Goal: Task Accomplishment & Management: Complete application form

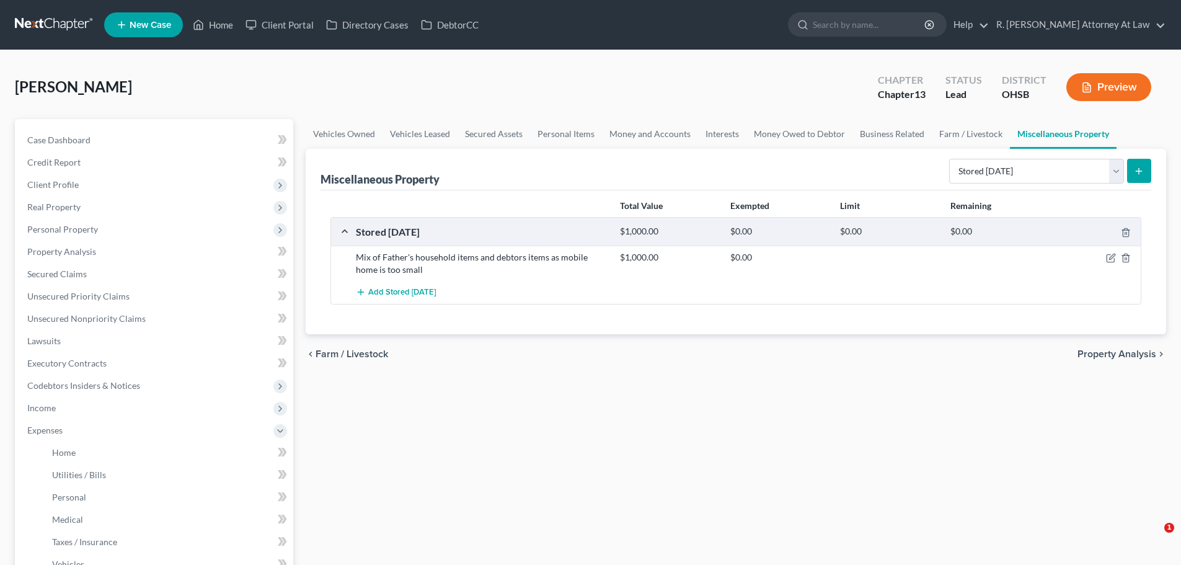
select select "stored_within_1_year"
click at [221, 25] on link "Home" at bounding box center [213, 25] width 53 height 22
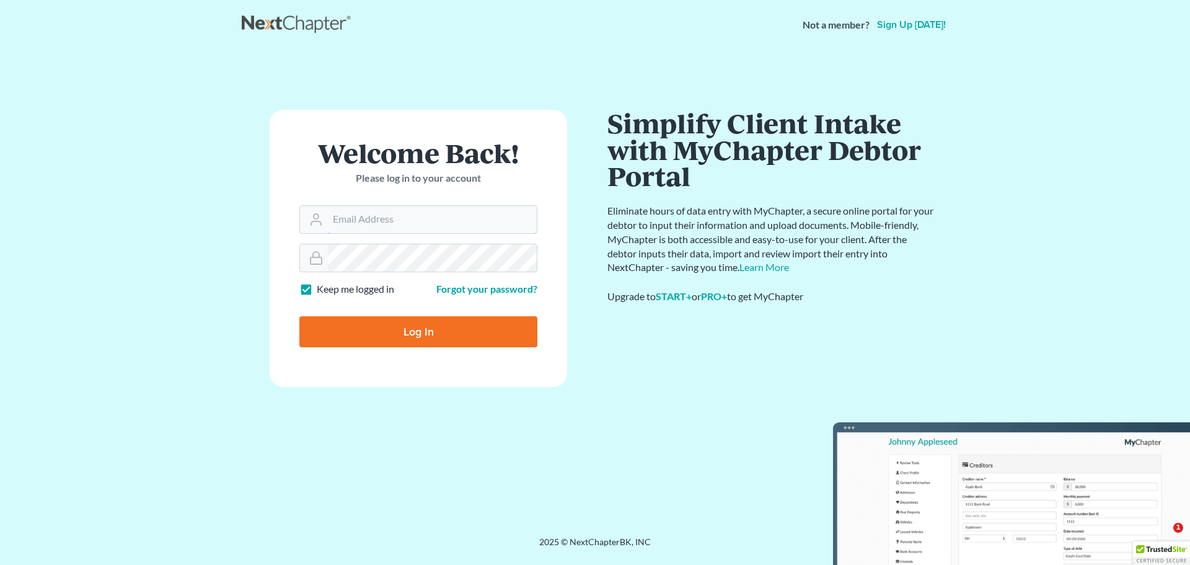
type input "[EMAIL_ADDRESS][DOMAIN_NAME]"
click at [413, 335] on input "Log In" at bounding box center [418, 331] width 238 height 31
type input "Thinking..."
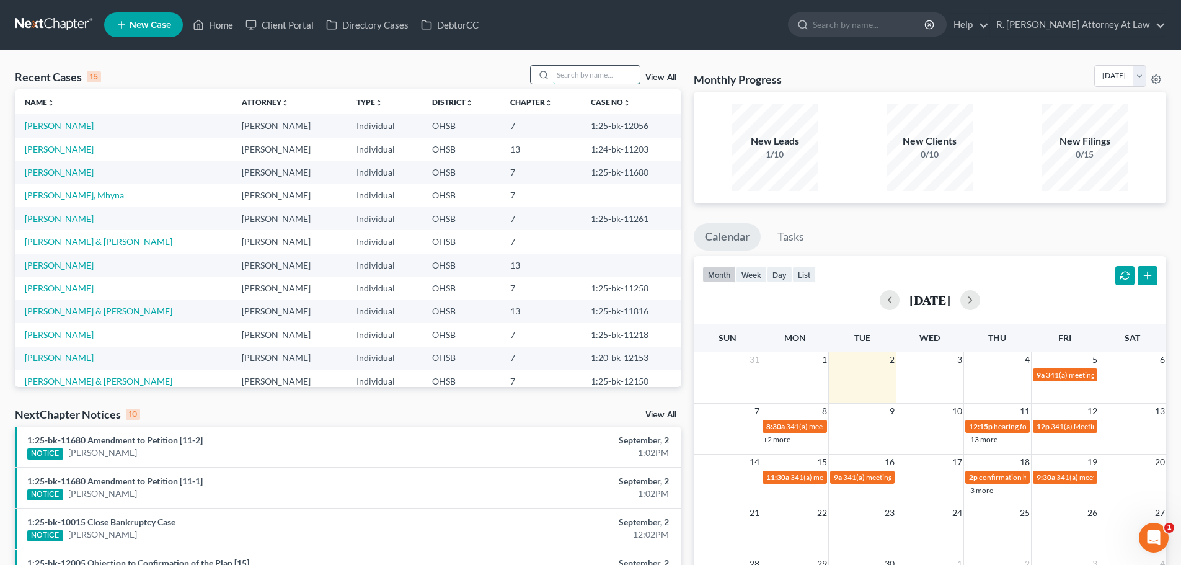
click at [560, 77] on input "search" at bounding box center [596, 75] width 87 height 18
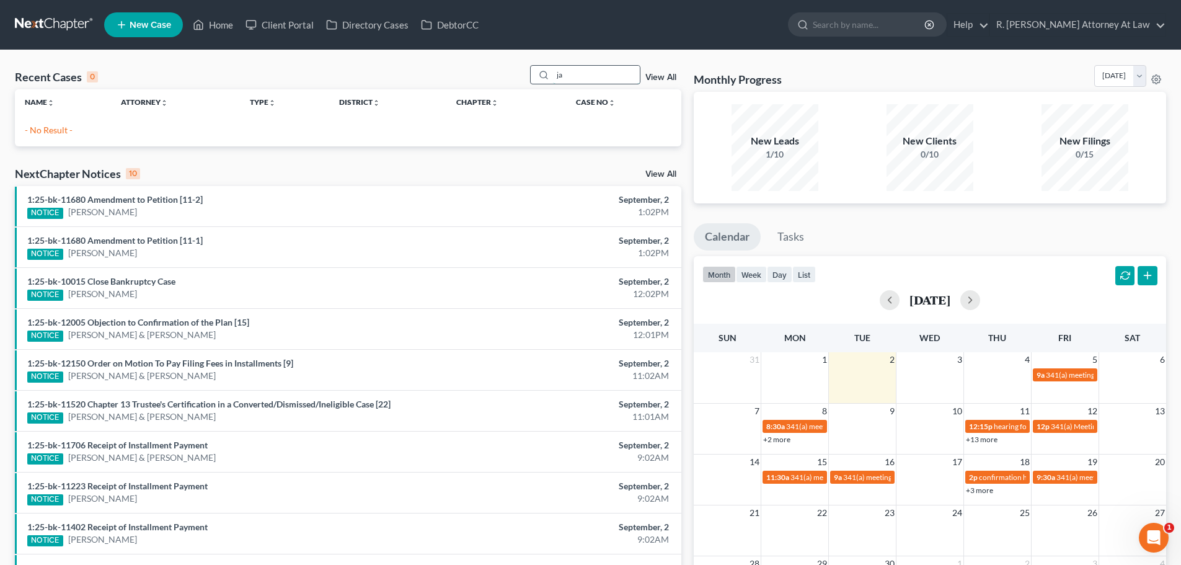
type input "j"
type input "[PERSON_NAME]"
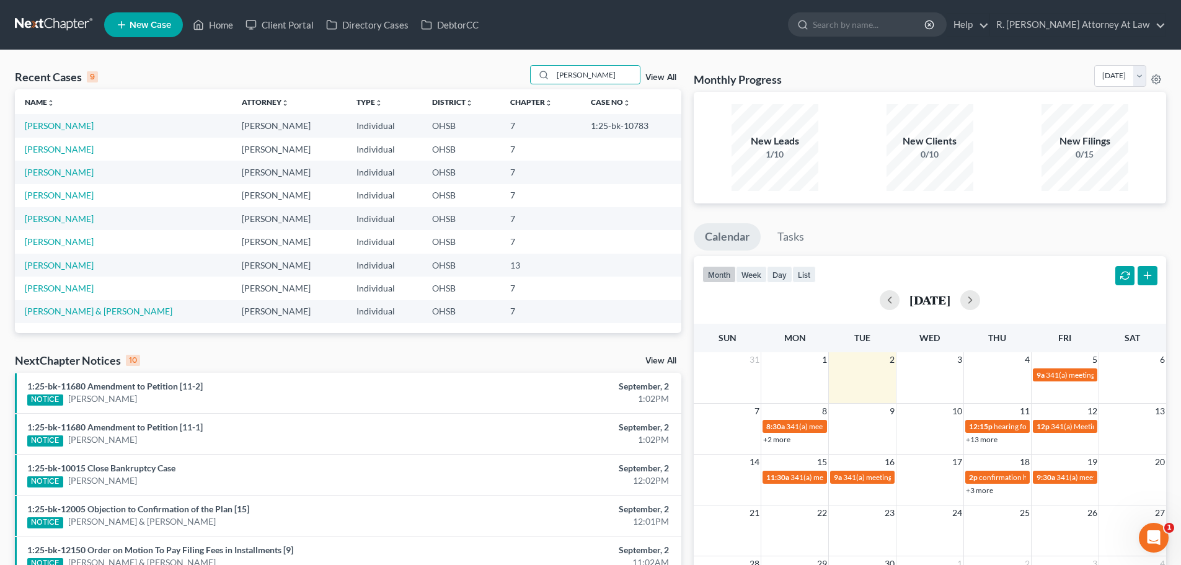
click at [150, 49] on nav "Home New Case Client Portal Directory Cases DebtorCC R. [PERSON_NAME] Attorney …" at bounding box center [590, 25] width 1181 height 50
click at [131, 20] on span "New Case" at bounding box center [151, 24] width 42 height 9
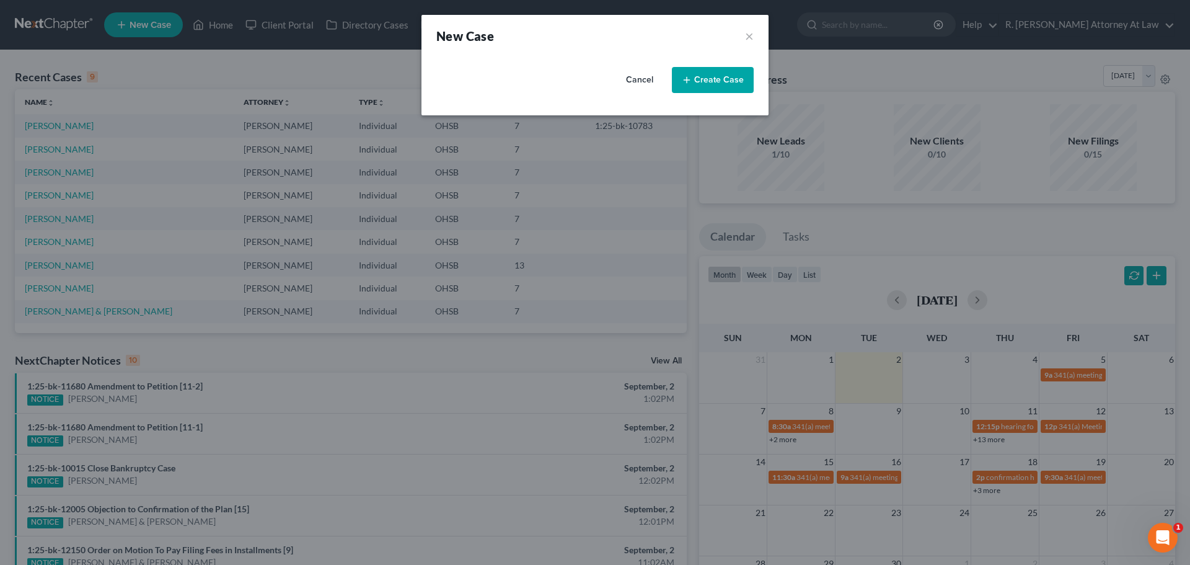
select select "62"
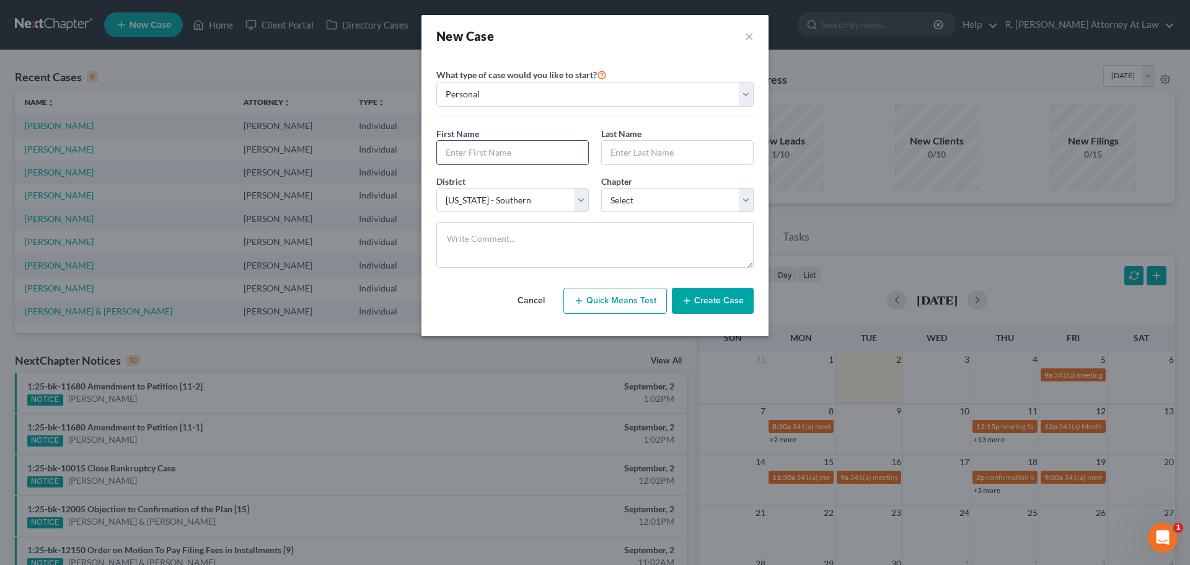
click at [467, 151] on input "text" at bounding box center [512, 153] width 151 height 24
type input "[PERSON_NAME]"
click at [620, 200] on select "Select 7 11 12 13" at bounding box center [677, 200] width 152 height 25
select select "0"
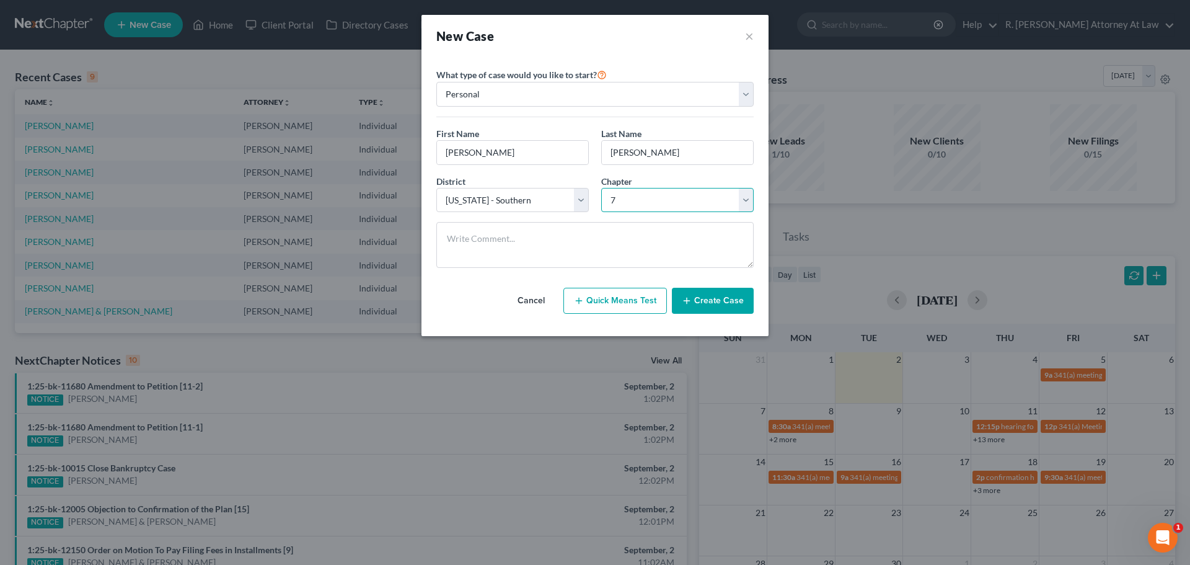
click at [601, 188] on select "Select 7 11 12 13" at bounding box center [677, 200] width 152 height 25
click at [695, 298] on button "Create Case" at bounding box center [713, 301] width 82 height 26
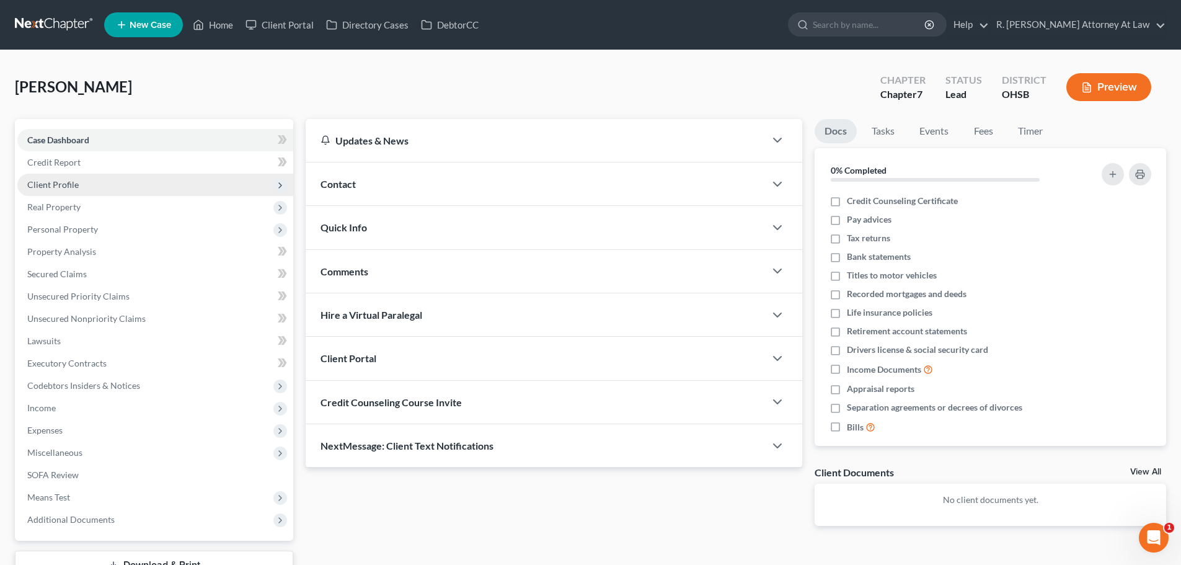
click at [48, 179] on span "Client Profile" at bounding box center [52, 184] width 51 height 11
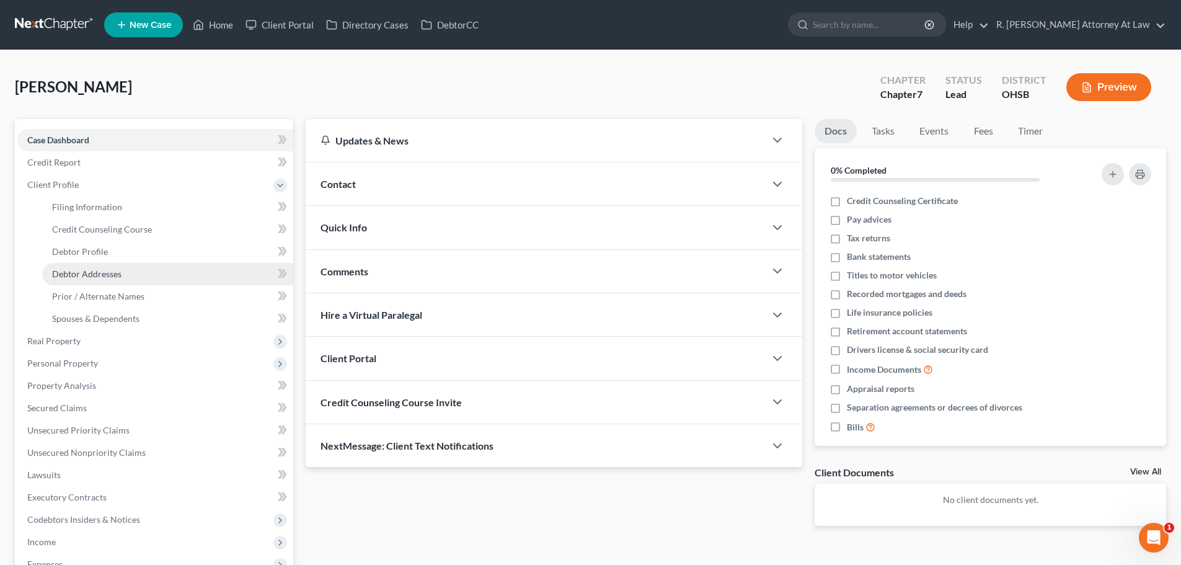
click at [68, 276] on span "Debtor Addresses" at bounding box center [86, 273] width 69 height 11
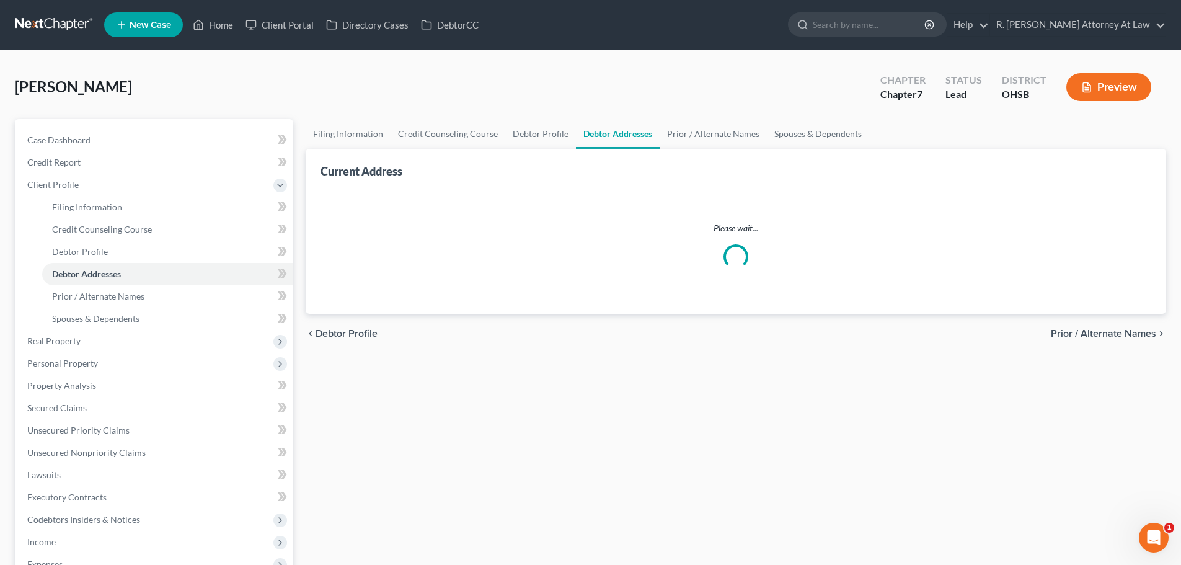
select select "0"
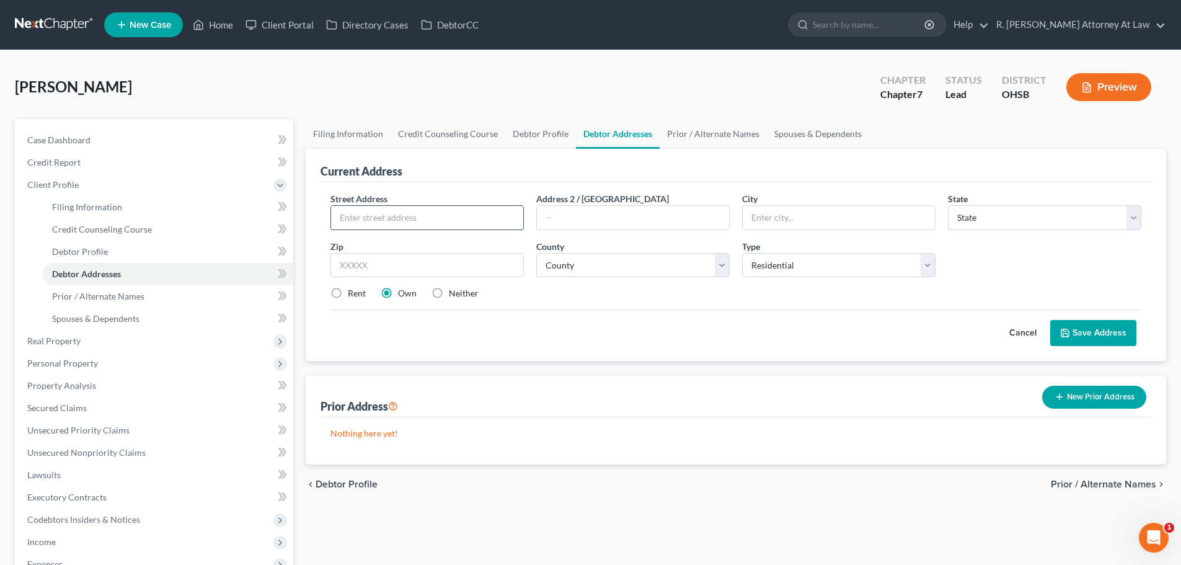
drag, startPoint x: 342, startPoint y: 218, endPoint x: 337, endPoint y: 210, distance: 8.9
click at [345, 218] on input "text" at bounding box center [427, 218] width 192 height 24
type input "[STREET_ADDRESS][PERSON_NAME]"
type input "45224"
type input "[GEOGRAPHIC_DATA]"
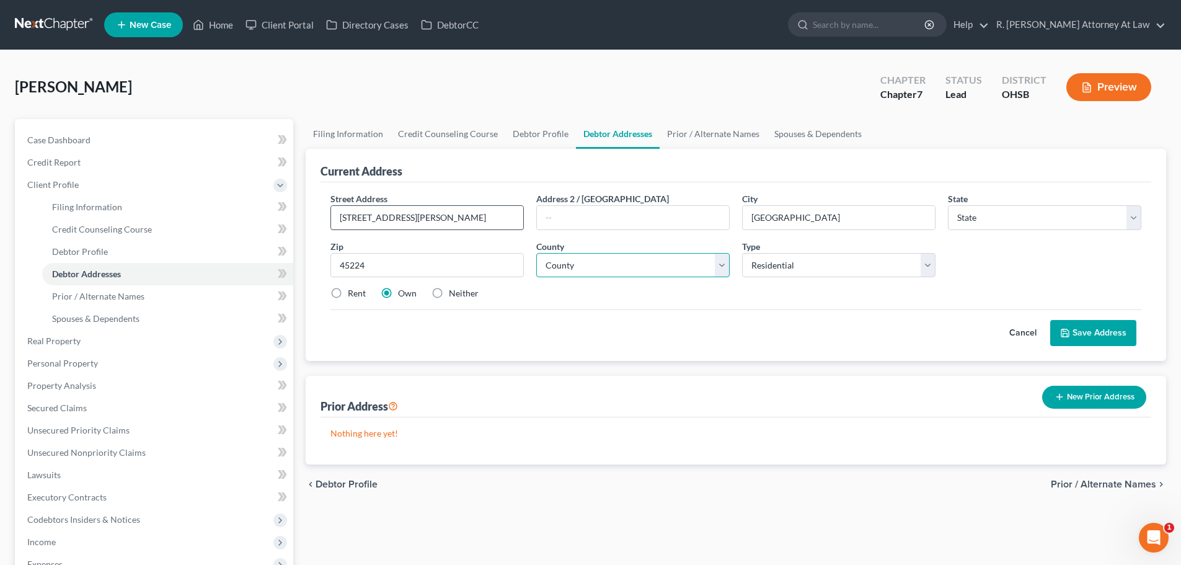
select select "36"
click at [560, 266] on select "County [GEOGRAPHIC_DATA] [GEOGRAPHIC_DATA] [GEOGRAPHIC_DATA] [GEOGRAPHIC_DATA] …" at bounding box center [632, 265] width 193 height 25
select select "30"
click at [536, 253] on select "County [GEOGRAPHIC_DATA] [GEOGRAPHIC_DATA] [GEOGRAPHIC_DATA] [GEOGRAPHIC_DATA] …" at bounding box center [632, 265] width 193 height 25
click at [677, 130] on link "Prior / Alternate Names" at bounding box center [713, 134] width 107 height 30
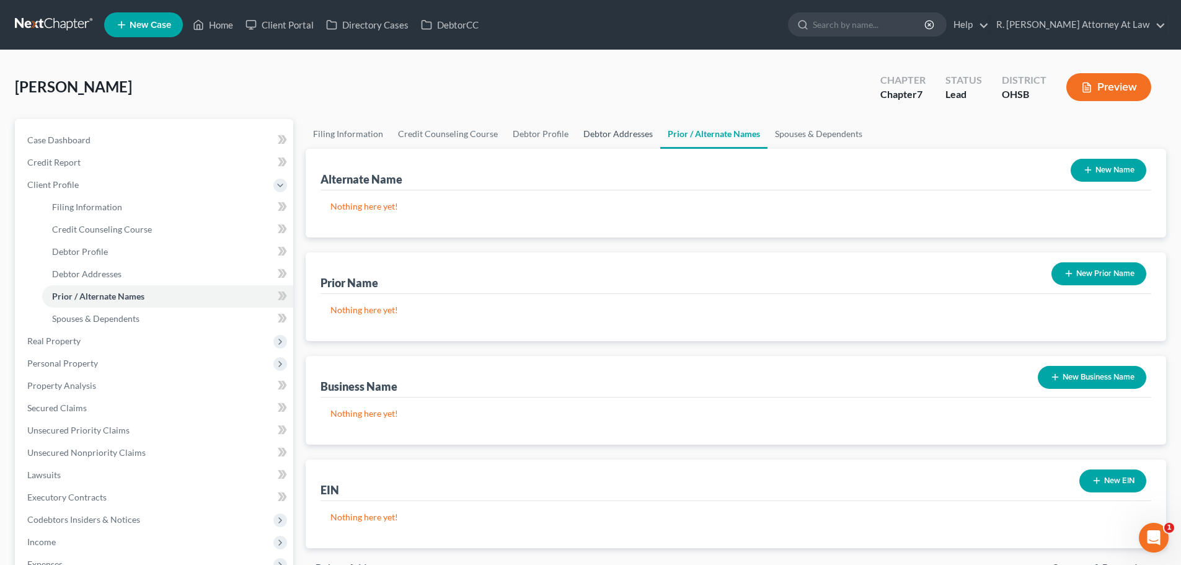
click at [593, 127] on link "Debtor Addresses" at bounding box center [618, 134] width 84 height 30
select select "0"
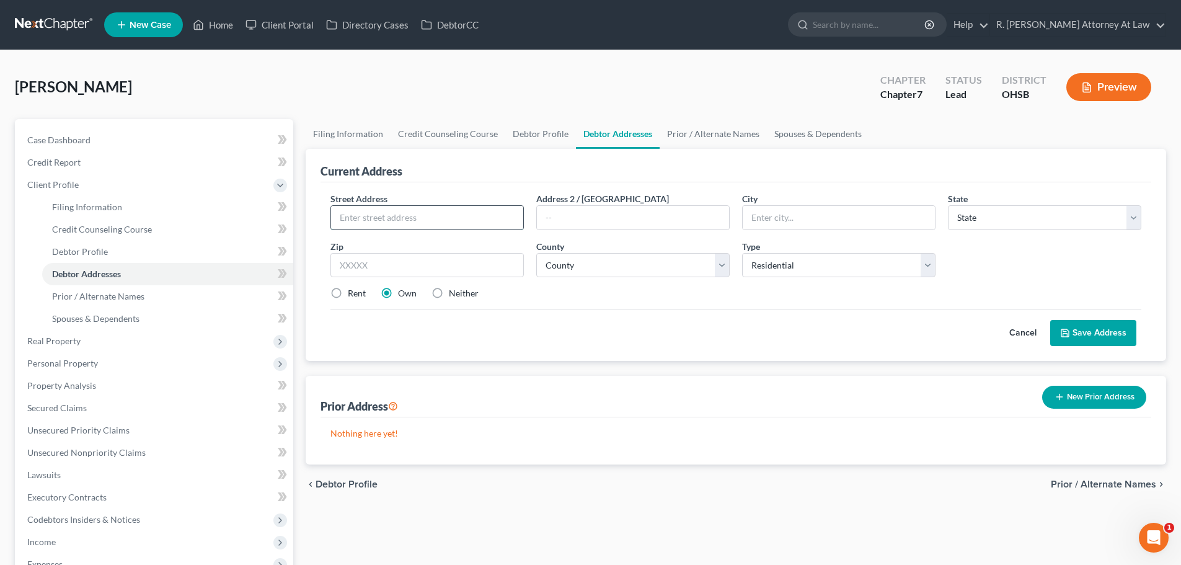
click at [361, 215] on input "text" at bounding box center [427, 218] width 192 height 24
type input "[STREET_ADDRESS][PERSON_NAME]"
type input "45224"
type input "[GEOGRAPHIC_DATA]"
select select "36"
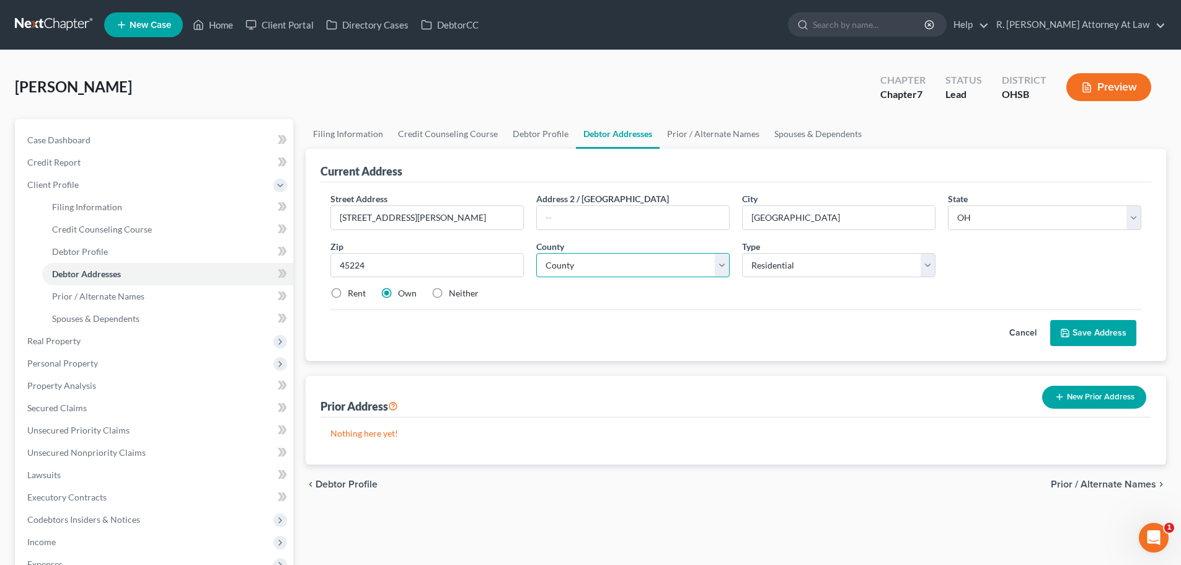
click at [542, 269] on select "County [GEOGRAPHIC_DATA] [GEOGRAPHIC_DATA] [GEOGRAPHIC_DATA] [GEOGRAPHIC_DATA] …" at bounding box center [632, 265] width 193 height 25
select select "30"
click at [536, 253] on select "County [GEOGRAPHIC_DATA] [GEOGRAPHIC_DATA] [GEOGRAPHIC_DATA] [GEOGRAPHIC_DATA] …" at bounding box center [632, 265] width 193 height 25
click at [1069, 338] on icon at bounding box center [1065, 333] width 10 height 10
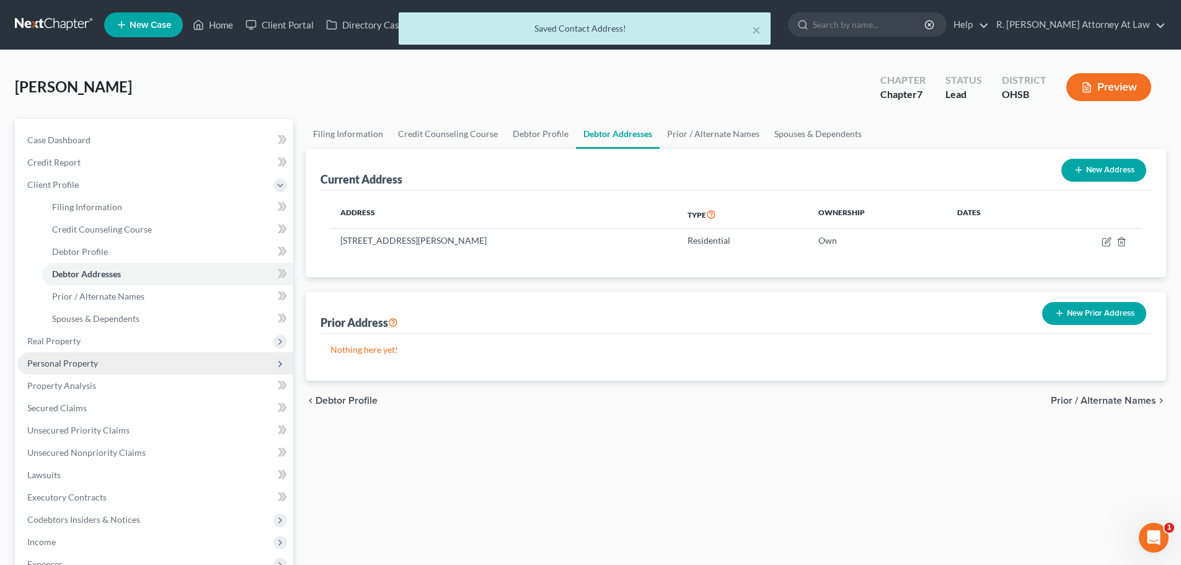
click at [53, 364] on span "Personal Property" at bounding box center [62, 363] width 71 height 11
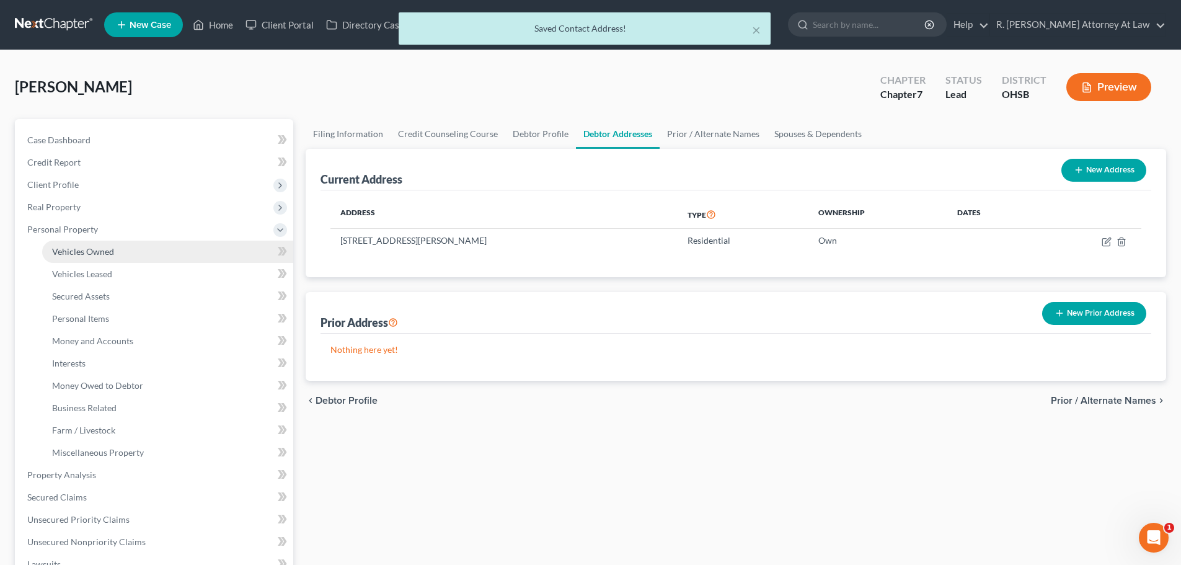
click at [66, 251] on span "Vehicles Owned" at bounding box center [83, 251] width 62 height 11
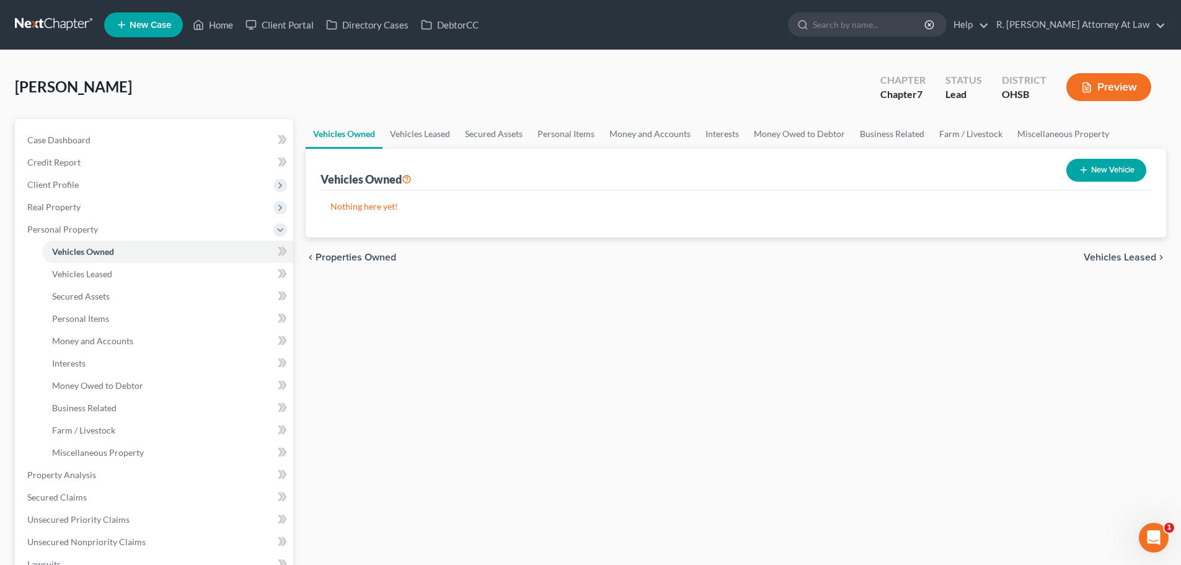
click at [1094, 168] on button "New Vehicle" at bounding box center [1106, 170] width 80 height 23
select select "0"
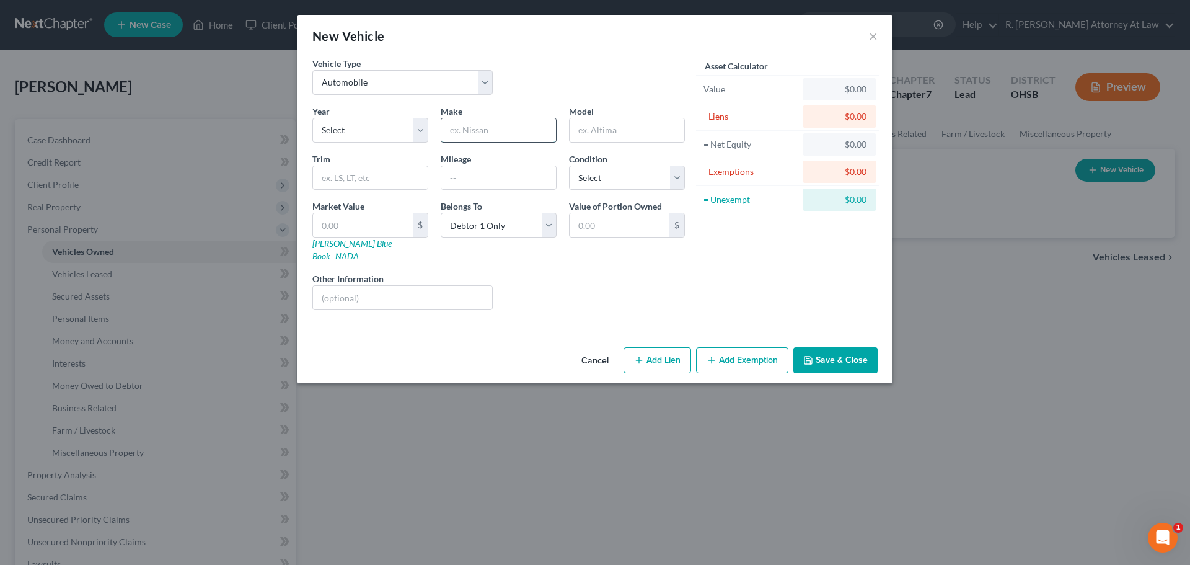
click at [463, 126] on input "text" at bounding box center [498, 130] width 115 height 24
type input "Kia"
type input "Sorrento"
drag, startPoint x: 345, startPoint y: 125, endPoint x: 346, endPoint y: 134, distance: 9.3
click at [346, 134] on select "Select 2026 2025 2024 2023 2022 2021 2020 2019 2018 2017 2016 2015 2014 2013 20…" at bounding box center [370, 130] width 116 height 25
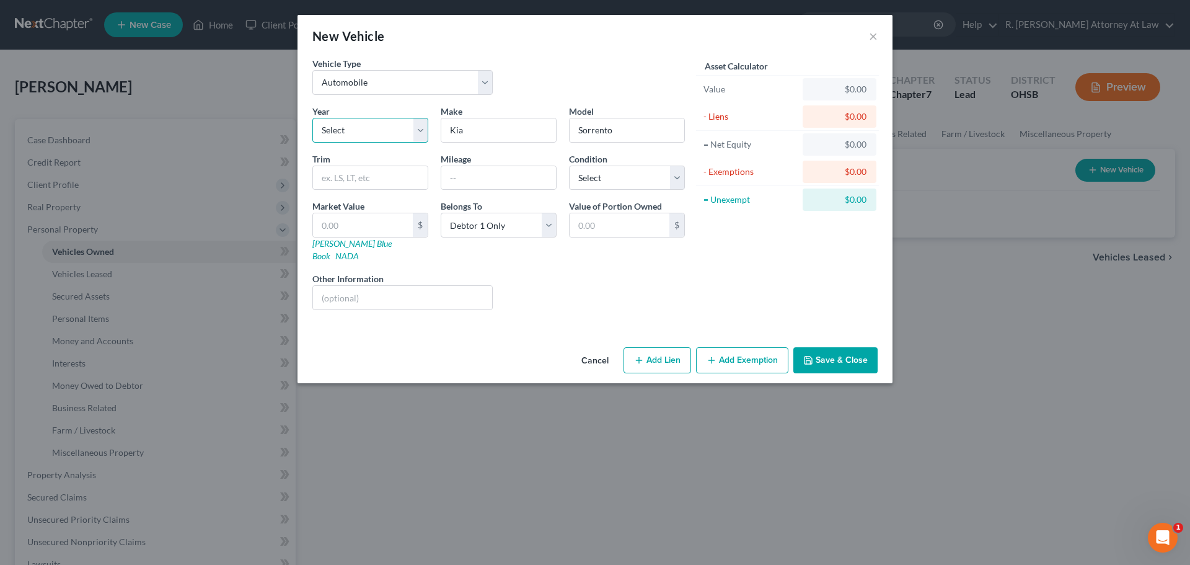
select select "9"
click at [312, 118] on select "Select 2026 2025 2024 2023 2022 2021 2020 2019 2018 2017 2016 2015 2014 2013 20…" at bounding box center [370, 130] width 116 height 25
drag, startPoint x: 348, startPoint y: 281, endPoint x: 350, endPoint y: 275, distance: 6.5
click at [348, 286] on input "text" at bounding box center [402, 298] width 179 height 24
type input "engine failed"
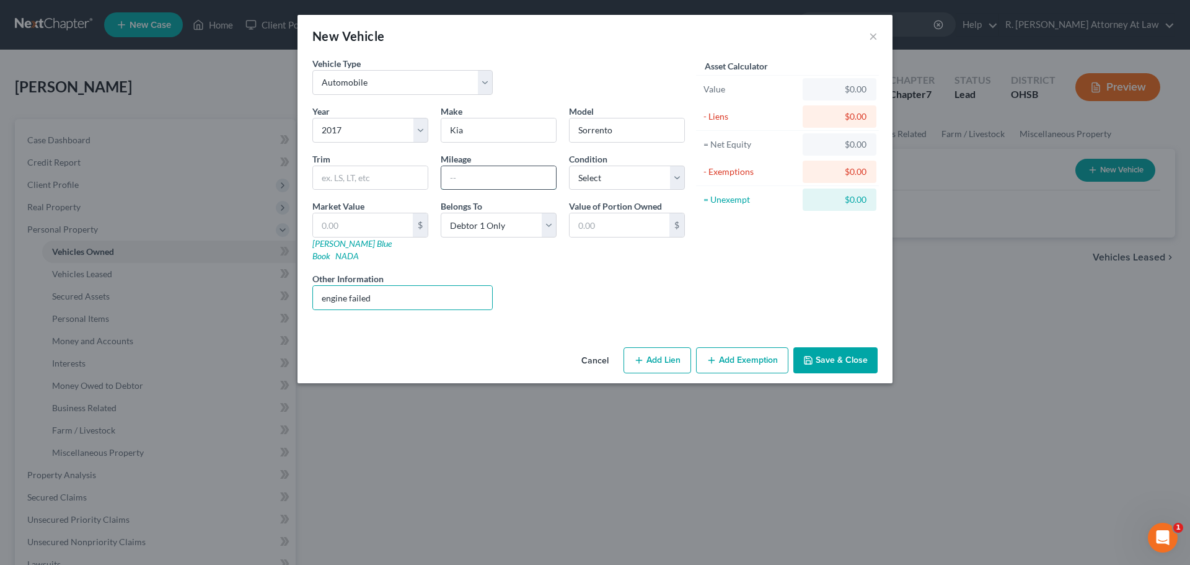
click at [465, 182] on input "text" at bounding box center [498, 178] width 115 height 24
type input "60000"
click at [535, 272] on div "Liens Select" at bounding box center [595, 291] width 193 height 38
click at [448, 286] on input "engine failed" at bounding box center [402, 298] width 179 height 24
type input "engine failed //"
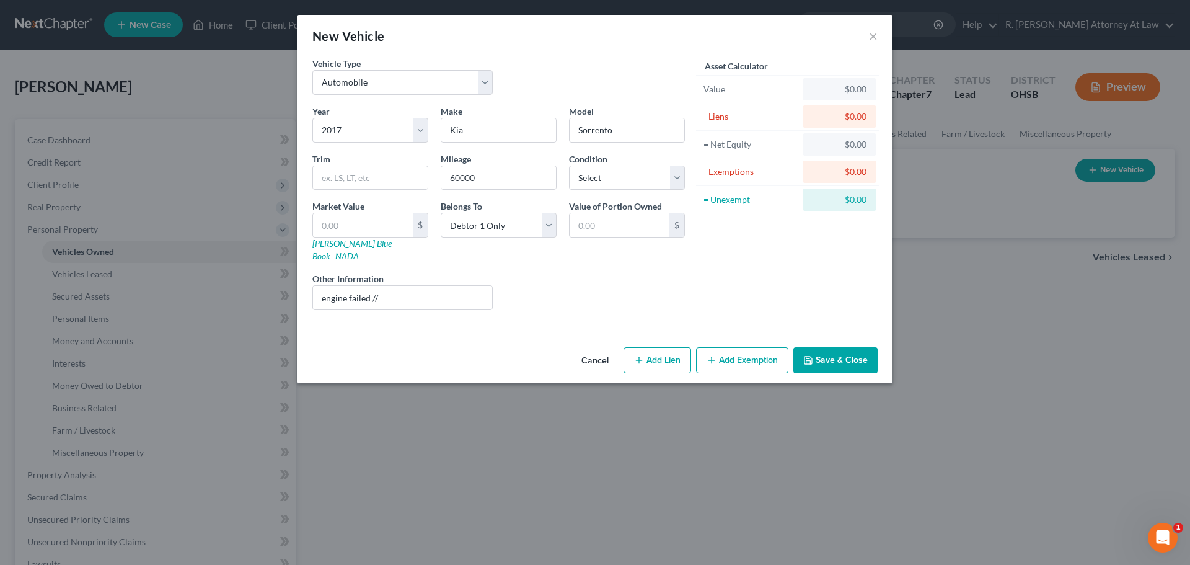
click at [821, 347] on button "Save & Close" at bounding box center [835, 360] width 84 height 26
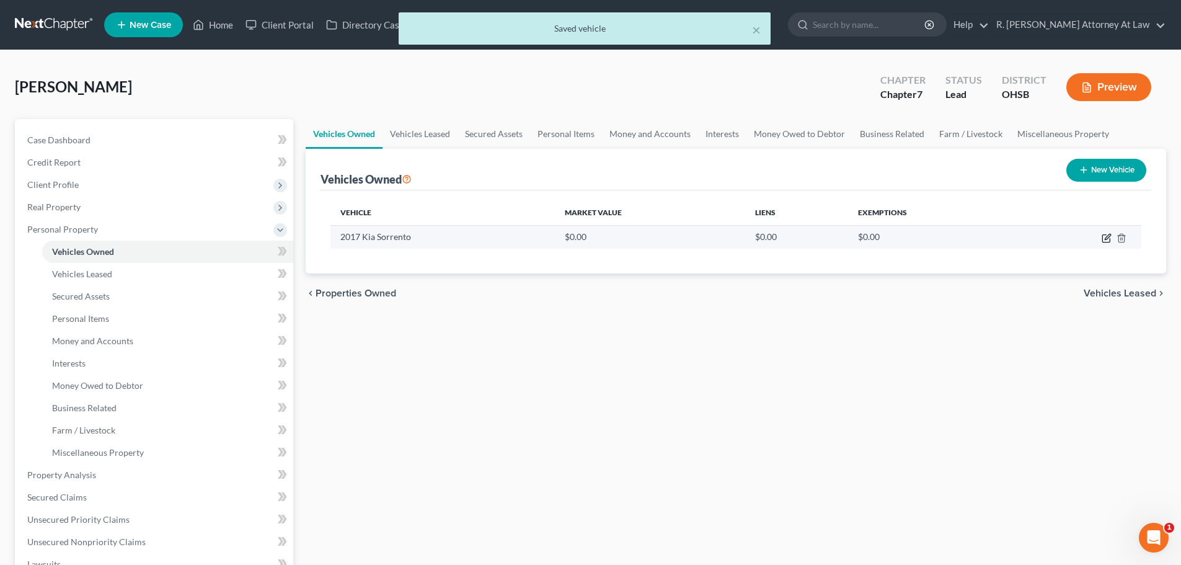
click at [1106, 237] on icon "button" at bounding box center [1108, 237] width 6 height 6
select select "0"
select select "9"
select select "0"
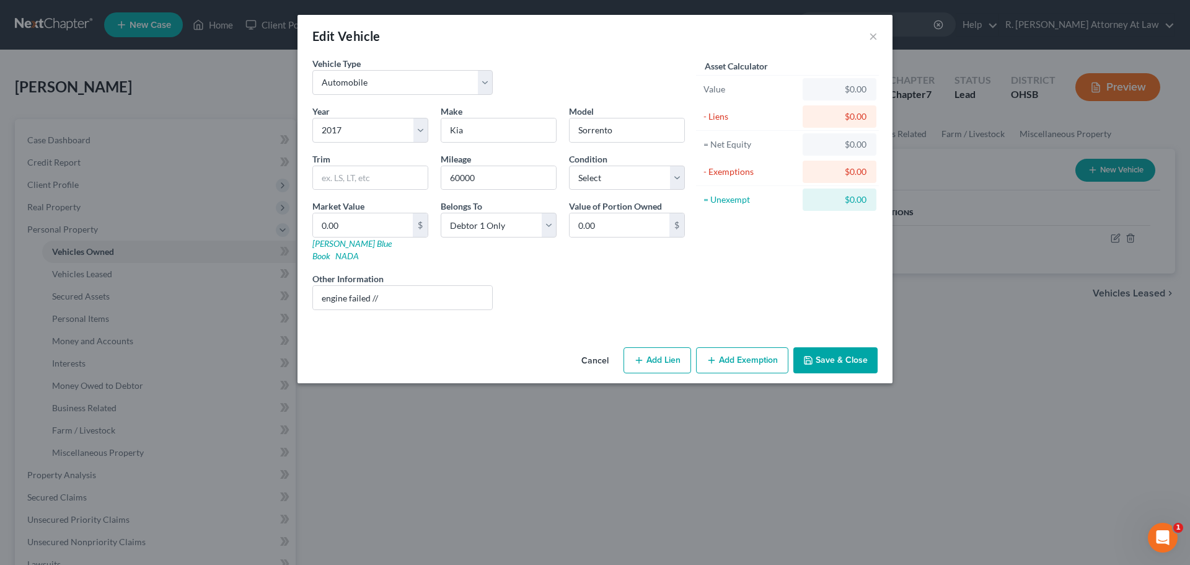
click at [826, 347] on button "Save & Close" at bounding box center [835, 360] width 84 height 26
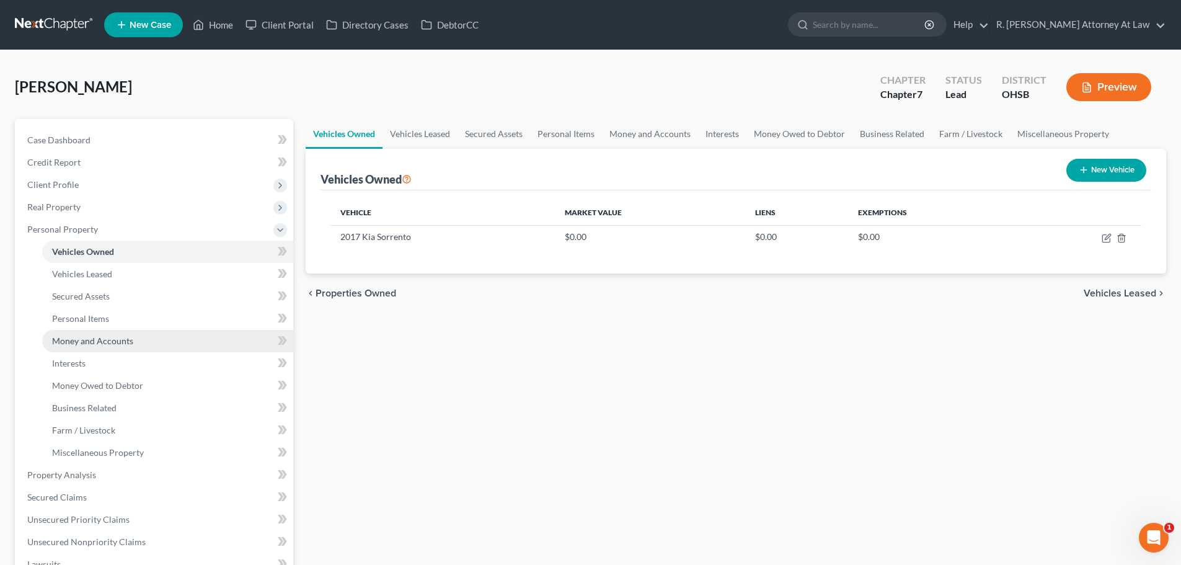
click at [79, 338] on span "Money and Accounts" at bounding box center [92, 340] width 81 height 11
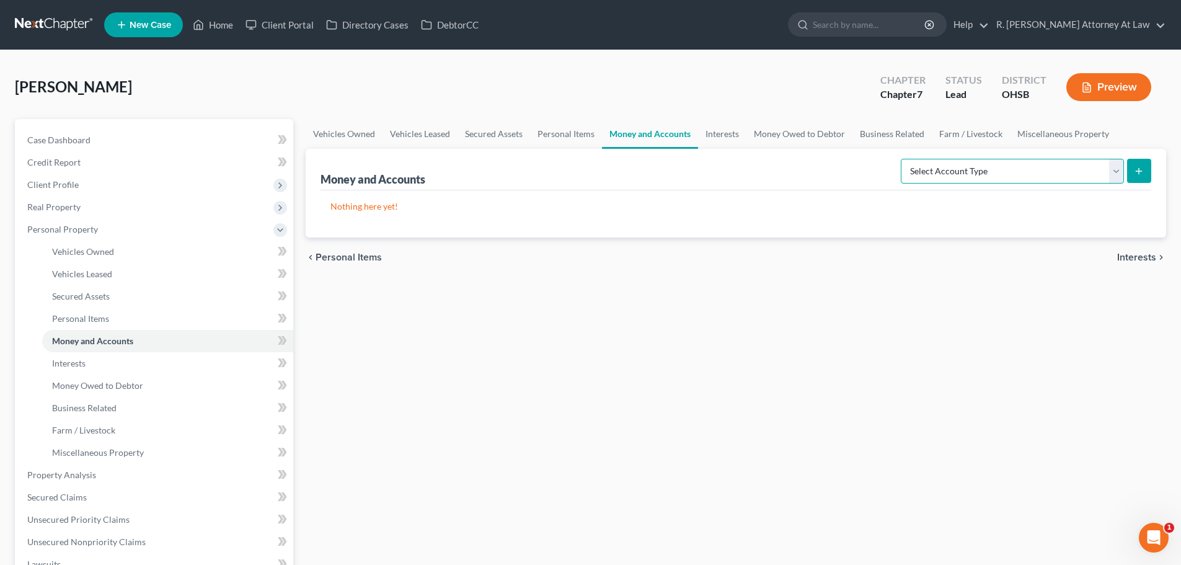
click at [979, 165] on select "Select Account Type Brokerage Cash on Hand Certificates of Deposit Checking Acc…" at bounding box center [1012, 171] width 223 height 25
select select "checking"
click at [903, 159] on select "Select Account Type Brokerage Cash on Hand Certificates of Deposit Checking Acc…" at bounding box center [1012, 171] width 223 height 25
click at [1140, 175] on icon "submit" at bounding box center [1139, 171] width 10 height 10
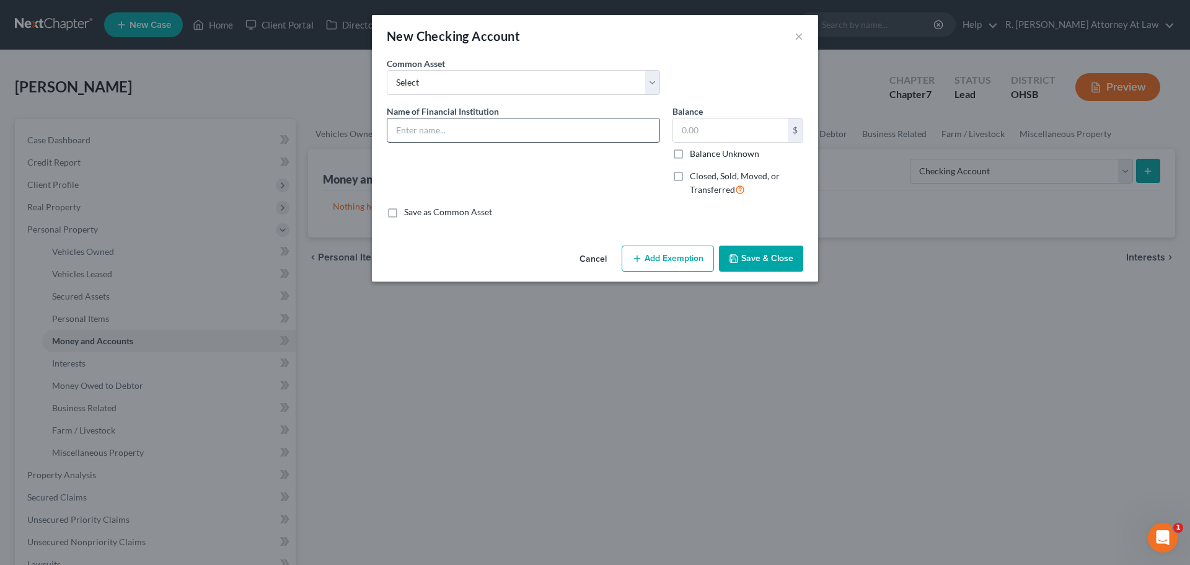
click at [420, 130] on input "text" at bounding box center [523, 130] width 272 height 24
type input "Tru Partner Credit Union Checking"
click at [757, 257] on button "Save & Close" at bounding box center [761, 258] width 84 height 26
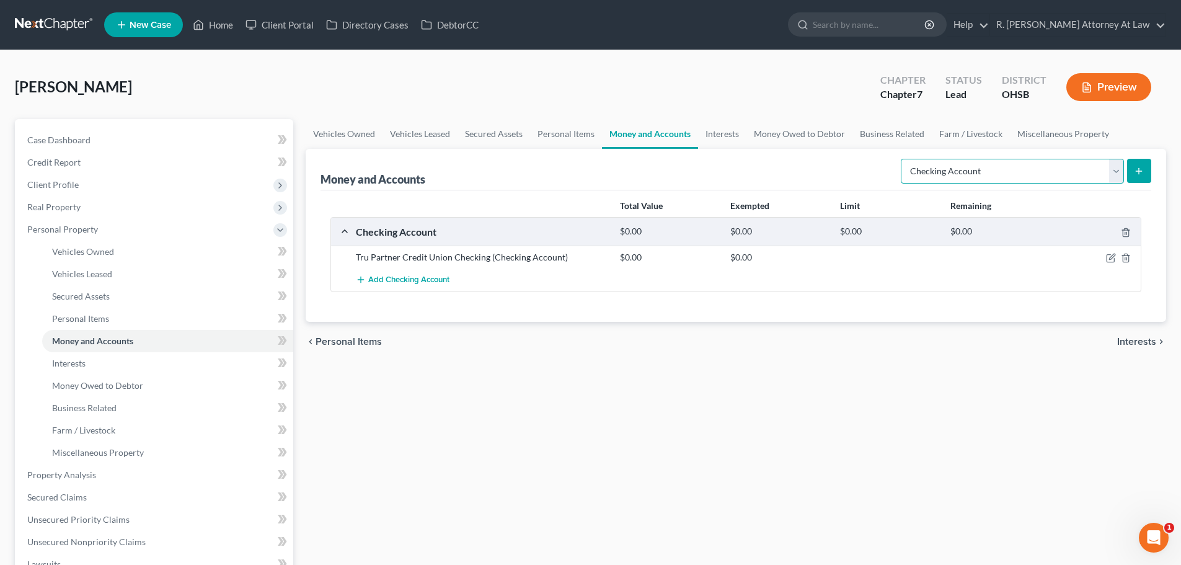
click at [931, 174] on select "Select Account Type Brokerage Cash on Hand Certificates of Deposit Checking Acc…" at bounding box center [1012, 171] width 223 height 25
select select "savings"
click at [903, 159] on select "Select Account Type Brokerage Cash on Hand Certificates of Deposit Checking Acc…" at bounding box center [1012, 171] width 223 height 25
click at [1146, 171] on button "submit" at bounding box center [1139, 171] width 24 height 24
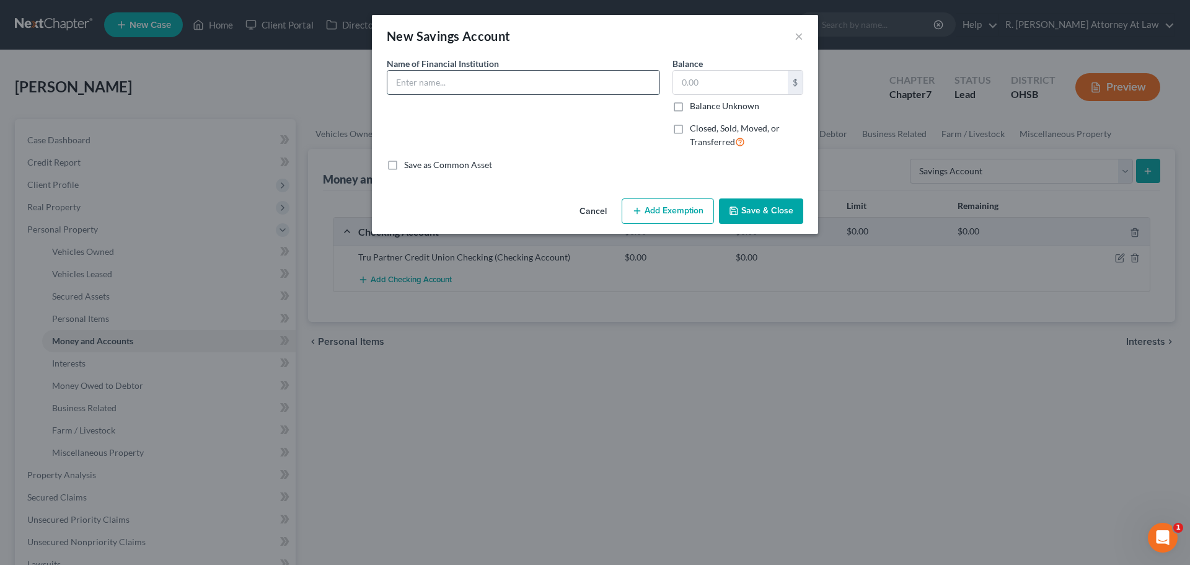
drag, startPoint x: 440, startPoint y: 87, endPoint x: 420, endPoint y: 74, distance: 23.4
click at [440, 87] on input "text" at bounding box center [523, 83] width 272 height 24
type input "Tru Partner Credit Union Savings"
click at [750, 208] on button "Save & Close" at bounding box center [761, 211] width 84 height 26
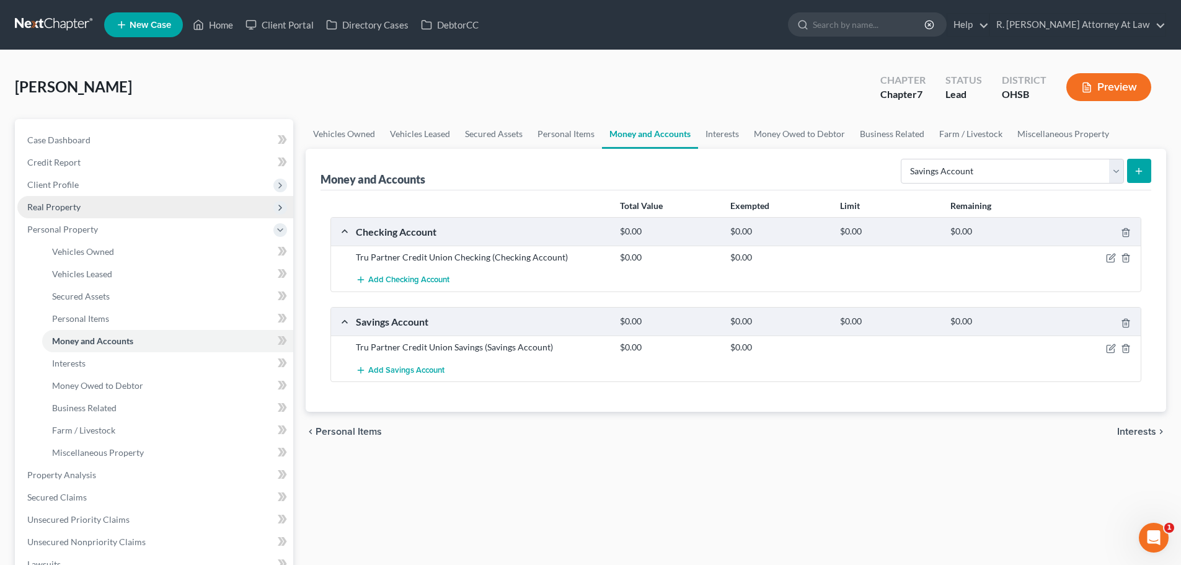
click at [61, 205] on span "Real Property" at bounding box center [53, 206] width 53 height 11
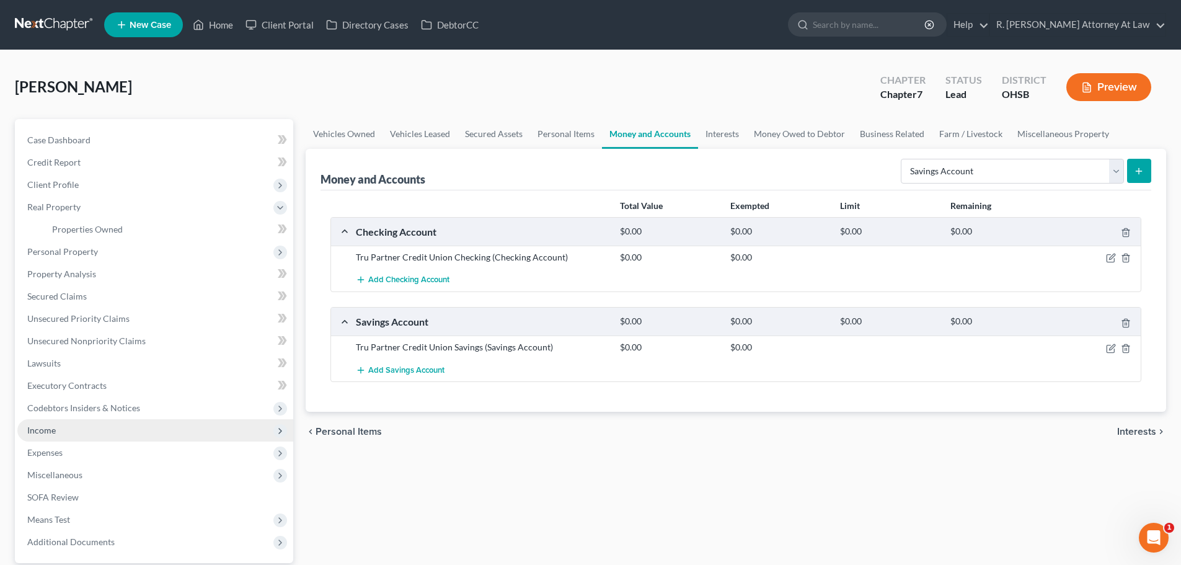
click at [50, 423] on span "Income" at bounding box center [155, 430] width 276 height 22
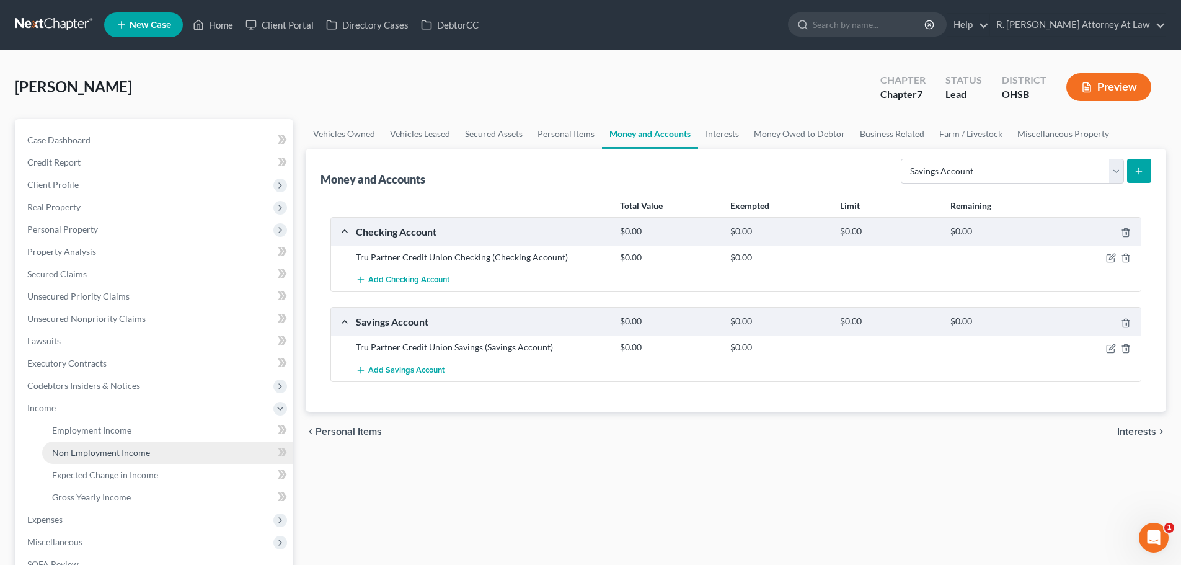
click at [90, 450] on span "Non Employment Income" at bounding box center [101, 452] width 98 height 11
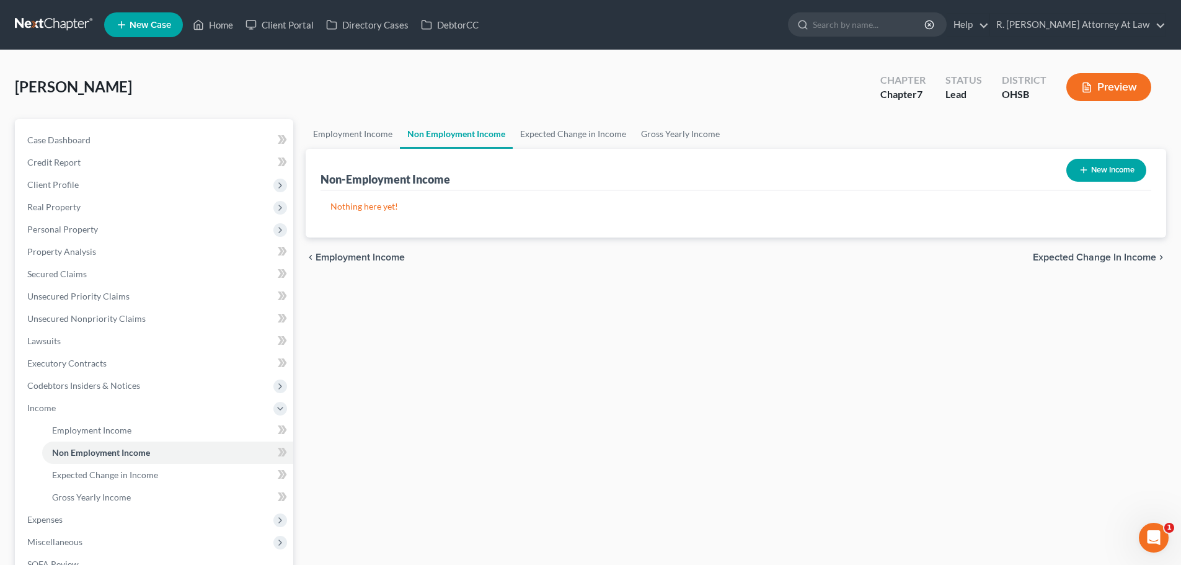
click at [1079, 168] on icon "button" at bounding box center [1084, 170] width 10 height 10
select select "0"
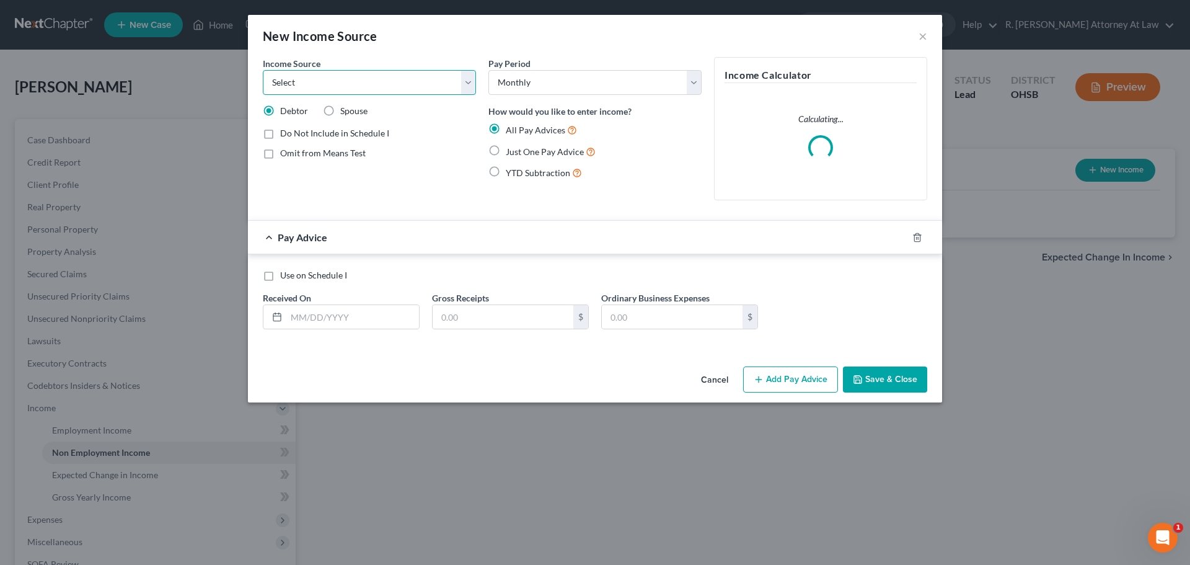
click at [346, 81] on select "Select Unemployment Disability (from employer) Pension Retirement Social Securi…" at bounding box center [369, 82] width 213 height 25
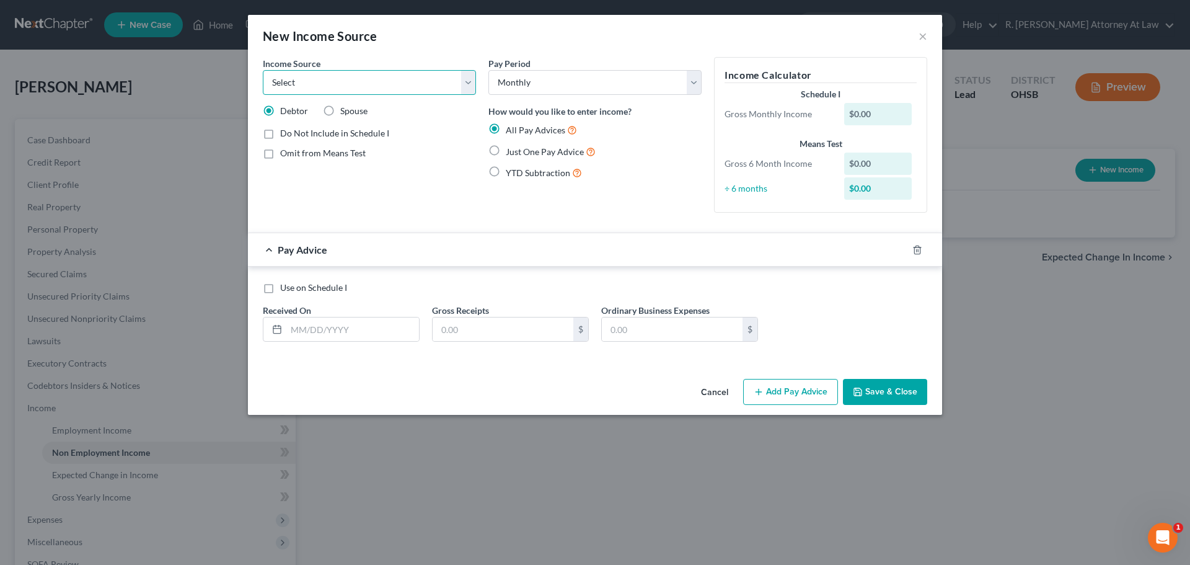
select select "1"
click at [263, 70] on select "Select Unemployment Disability (from employer) Pension Retirement Social Securi…" at bounding box center [369, 82] width 213 height 25
click at [506, 149] on label "Just One Pay Advice" at bounding box center [551, 151] width 90 height 14
click at [511, 149] on input "Just One Pay Advice" at bounding box center [515, 148] width 8 height 8
radio input "true"
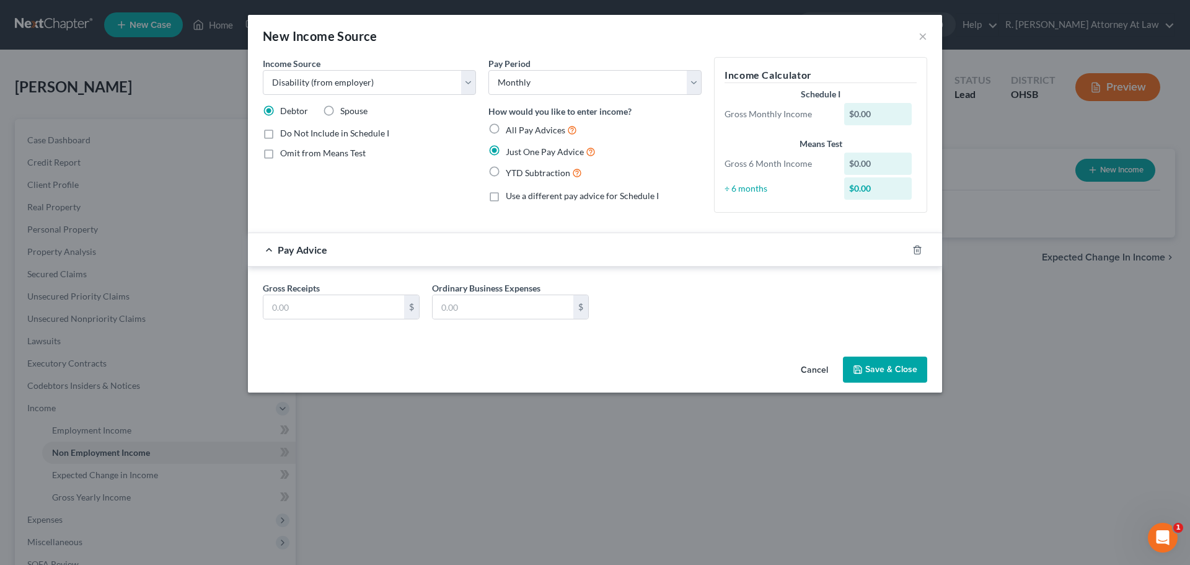
click at [298, 134] on span "Do Not Include in Schedule I" at bounding box center [334, 133] width 109 height 11
click at [293, 134] on input "Do Not Include in Schedule I" at bounding box center [289, 131] width 8 height 8
drag, startPoint x: 265, startPoint y: 133, endPoint x: 266, endPoint y: 123, distance: 9.3
click at [280, 132] on label "Do Not Include in Schedule I" at bounding box center [334, 133] width 109 height 12
click at [285, 132] on input "Do Not Include in Schedule I" at bounding box center [289, 131] width 8 height 8
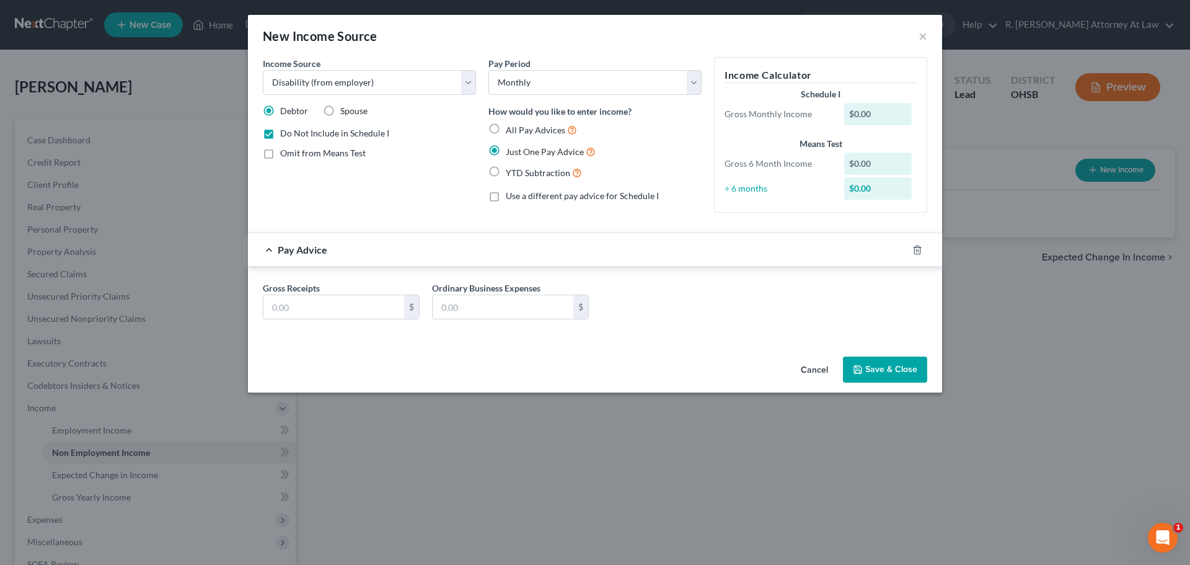
checkbox input "false"
click at [302, 88] on select "Select Unemployment Disability (from employer) Pension Retirement Social Securi…" at bounding box center [369, 82] width 213 height 25
select select "4"
click at [263, 70] on select "Select Unemployment Disability (from employer) Pension Retirement Social Securi…" at bounding box center [369, 82] width 213 height 25
click at [307, 303] on input "text" at bounding box center [333, 307] width 141 height 24
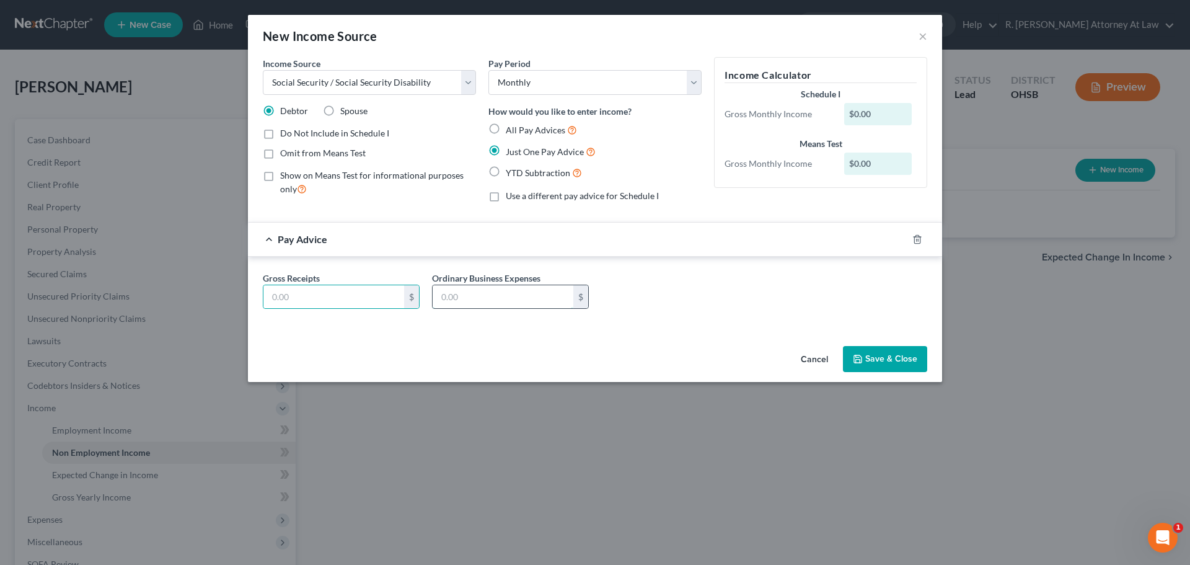
click at [462, 296] on input "text" at bounding box center [503, 297] width 141 height 24
click at [355, 289] on input "text" at bounding box center [333, 297] width 141 height 24
click at [475, 298] on input "text" at bounding box center [503, 297] width 141 height 24
click at [346, 294] on input "text" at bounding box center [333, 297] width 141 height 24
type input "2,000"
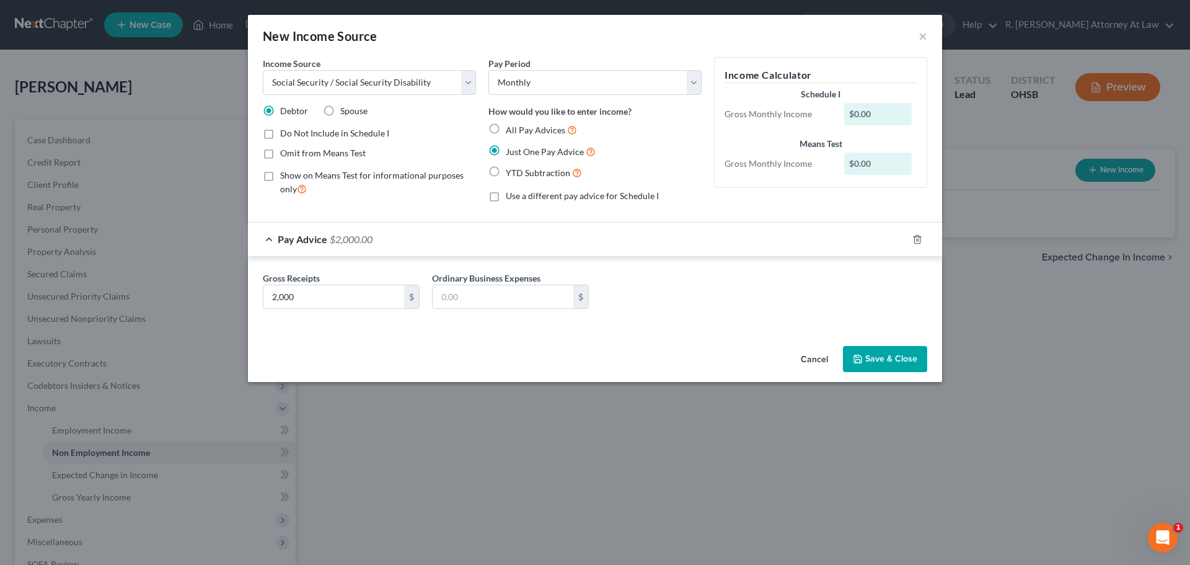
drag, startPoint x: 865, startPoint y: 358, endPoint x: 796, endPoint y: 353, distance: 69.6
click at [865, 357] on button "Save & Close" at bounding box center [885, 359] width 84 height 26
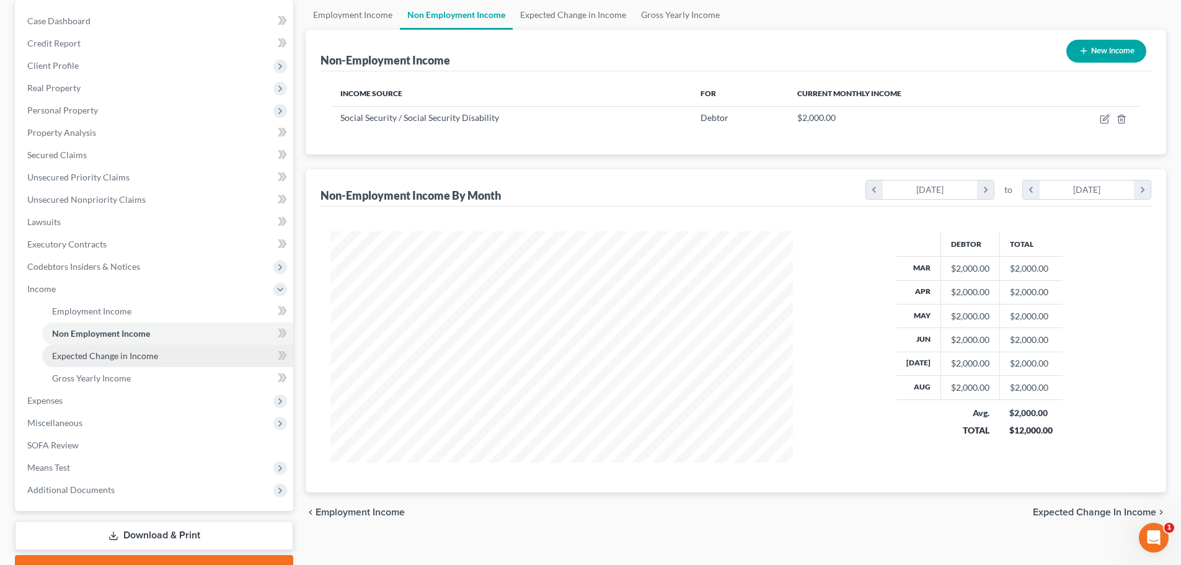
scroll to position [124, 0]
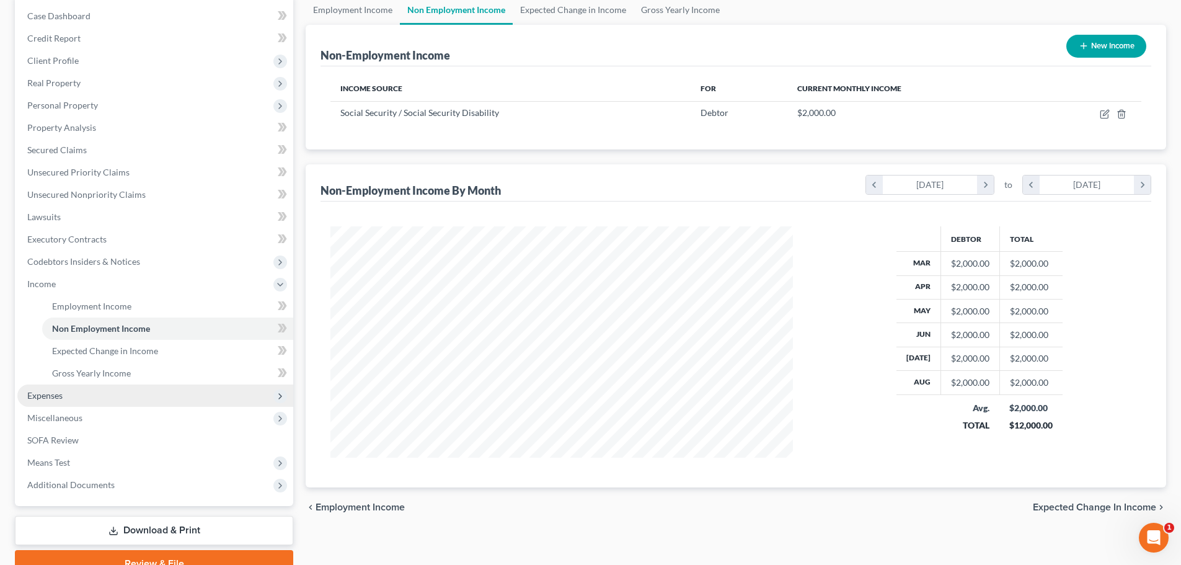
click at [45, 393] on span "Expenses" at bounding box center [44, 395] width 35 height 11
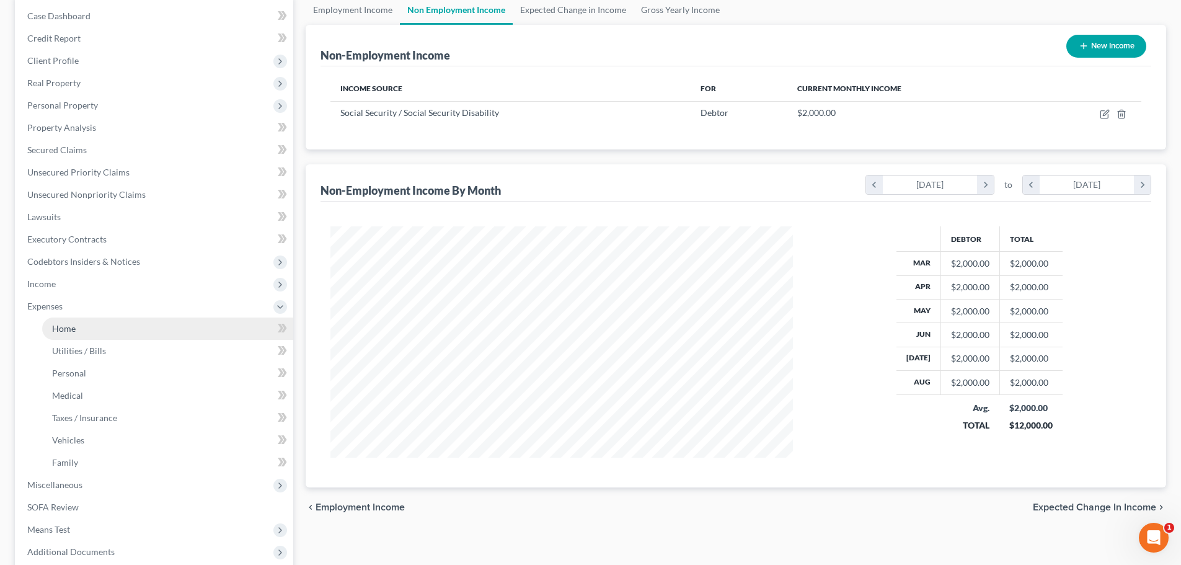
click at [61, 330] on span "Home" at bounding box center [64, 328] width 24 height 11
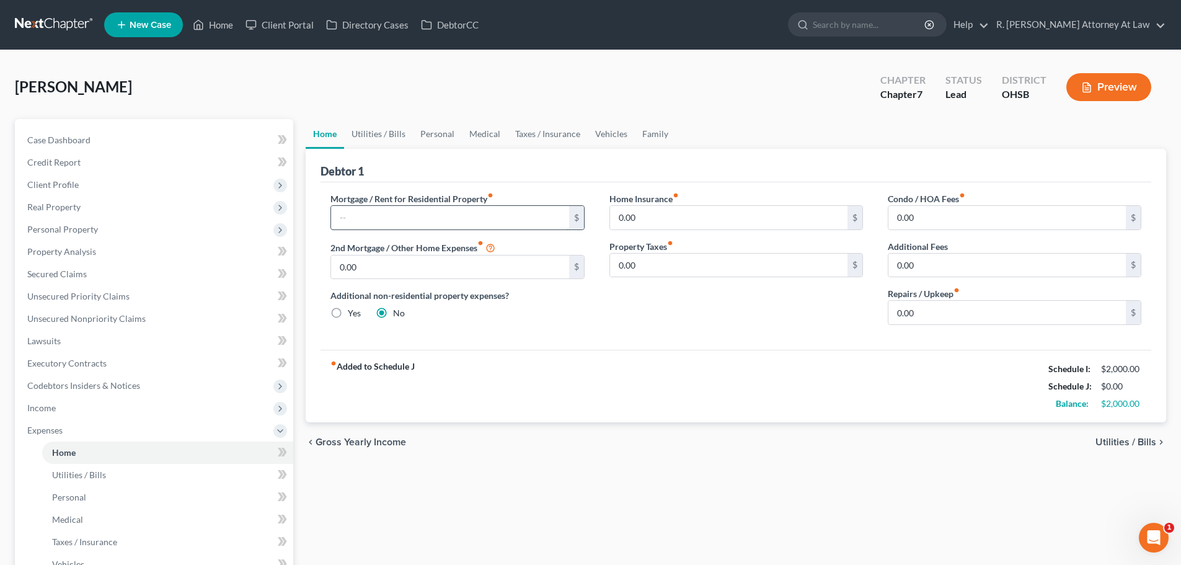
click at [350, 217] on input "text" at bounding box center [449, 218] width 237 height 24
click at [67, 471] on span "Utilities / Bills" at bounding box center [79, 474] width 54 height 11
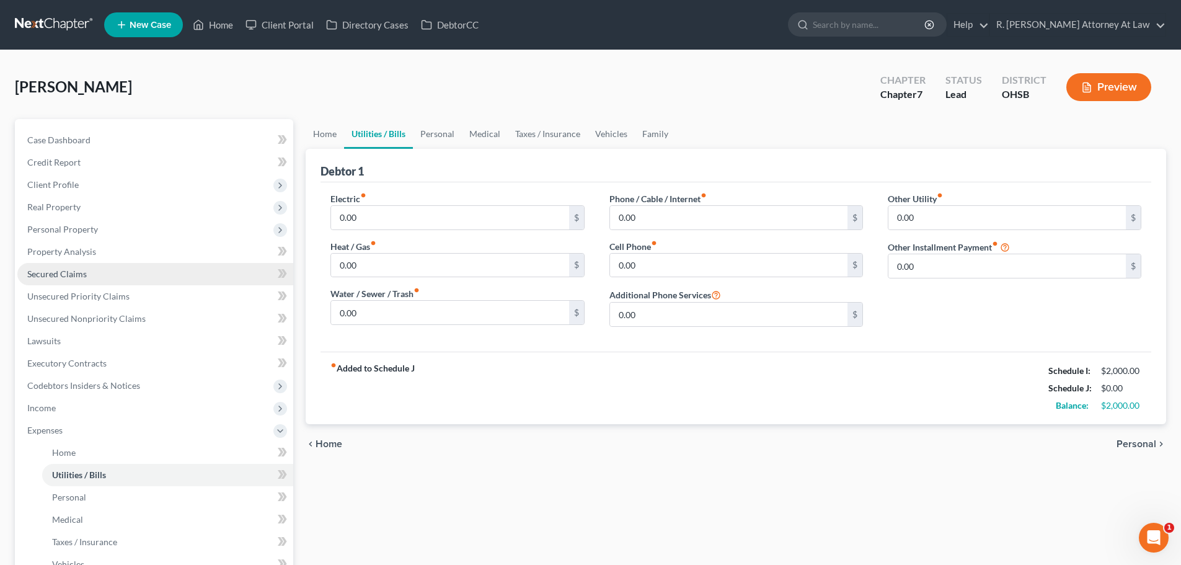
click at [49, 271] on span "Secured Claims" at bounding box center [57, 273] width 60 height 11
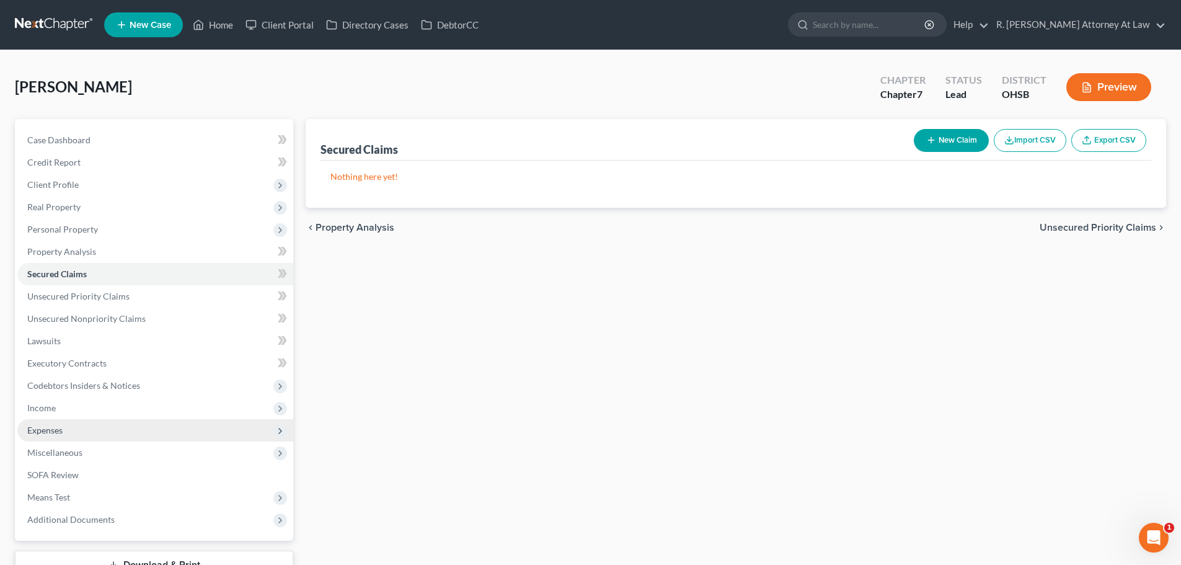
click at [39, 430] on span "Expenses" at bounding box center [44, 430] width 35 height 11
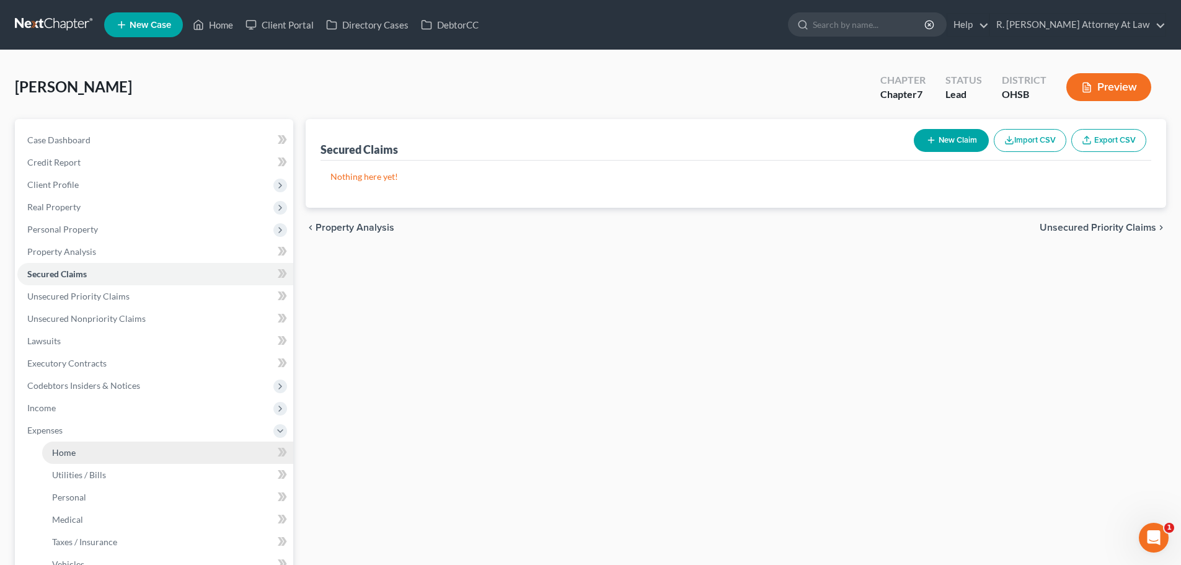
click at [59, 447] on span "Home" at bounding box center [64, 452] width 24 height 11
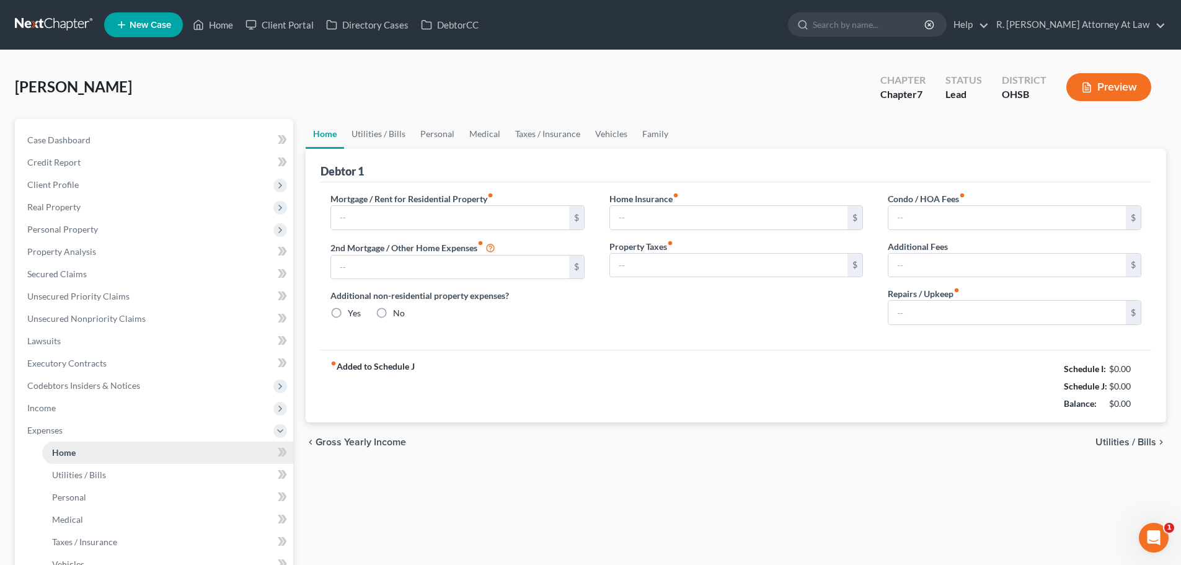
type input "0.00"
radio input "true"
type input "0.00"
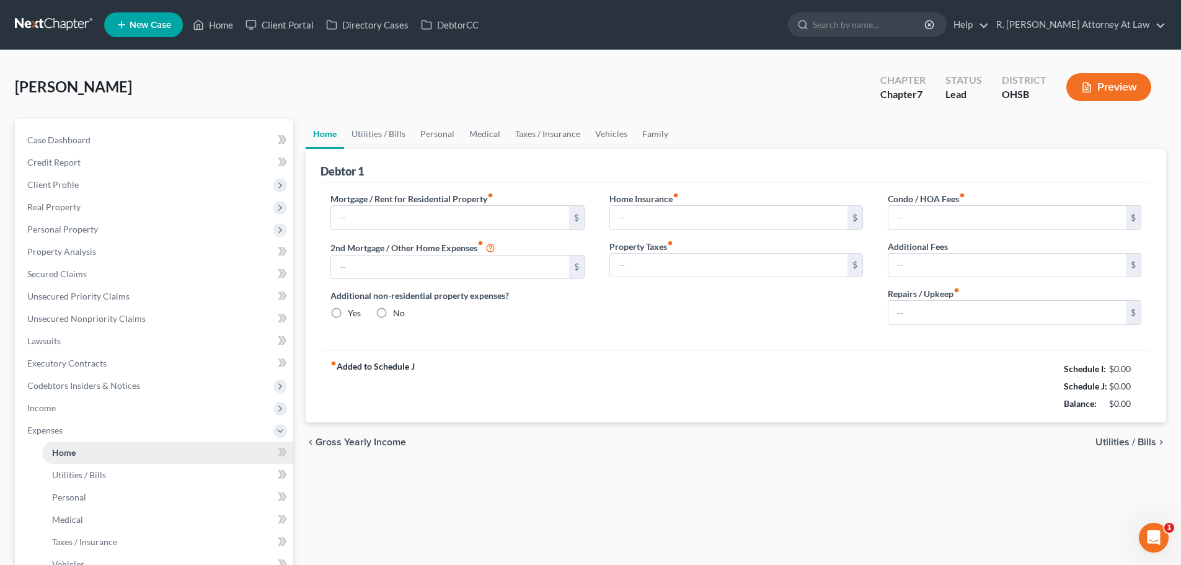
type input "0.00"
click at [372, 130] on link "Utilities / Bills" at bounding box center [378, 134] width 69 height 30
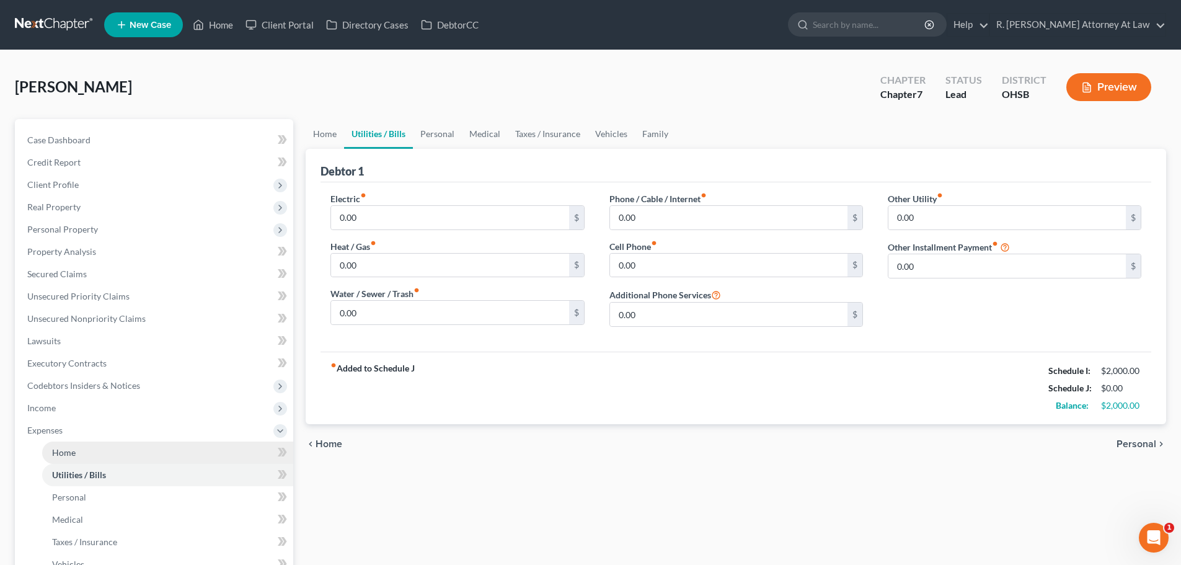
click at [64, 454] on span "Home" at bounding box center [64, 452] width 24 height 11
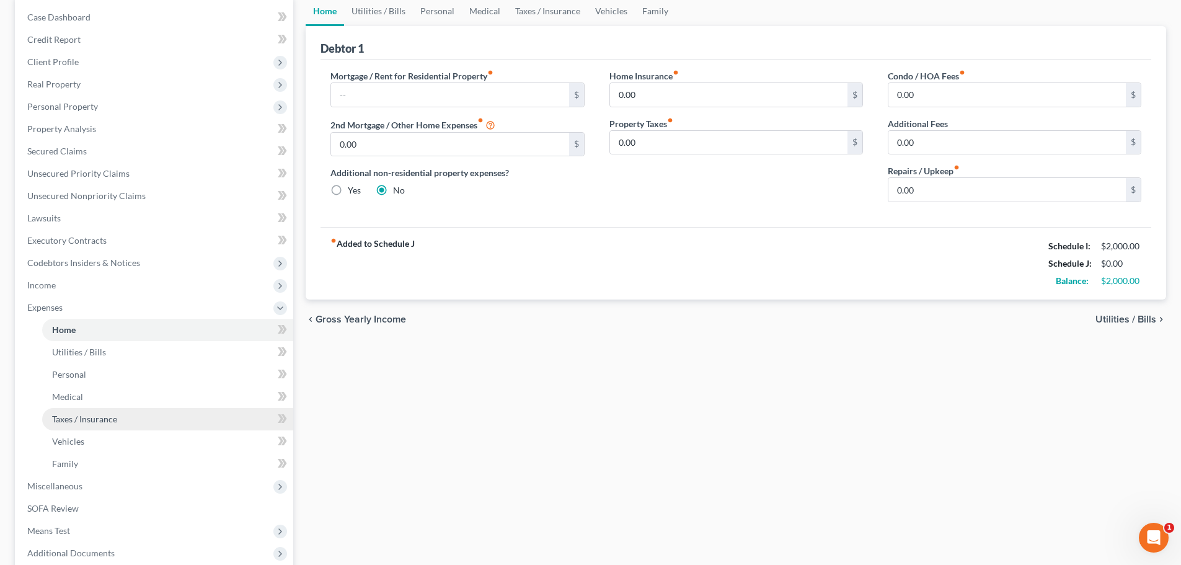
scroll to position [124, 0]
click at [55, 488] on span "Miscellaneous" at bounding box center [54, 484] width 55 height 11
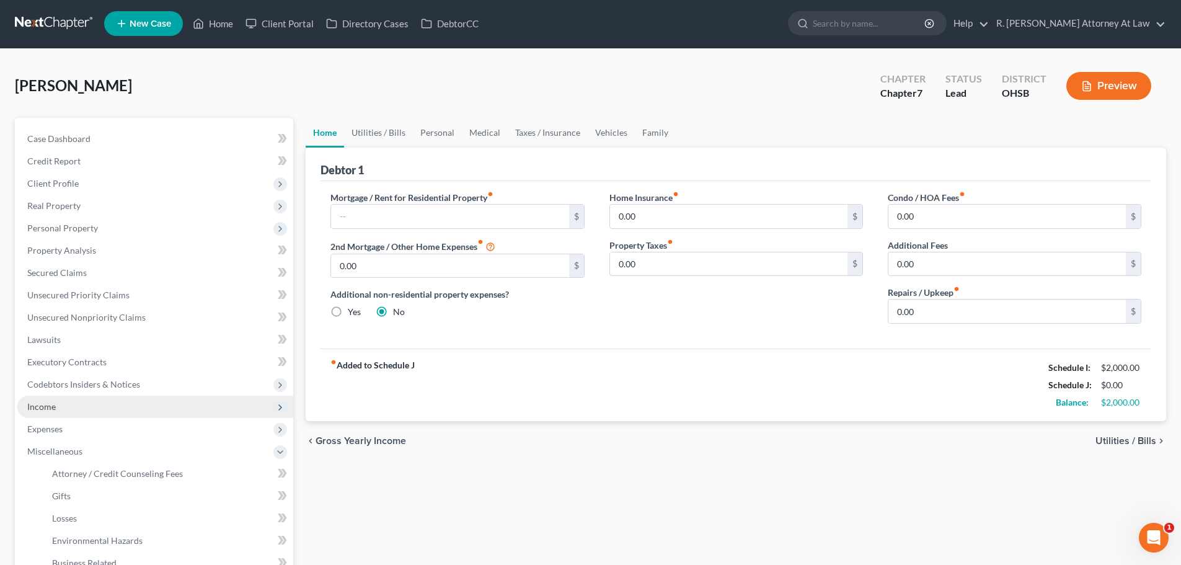
scroll to position [0, 0]
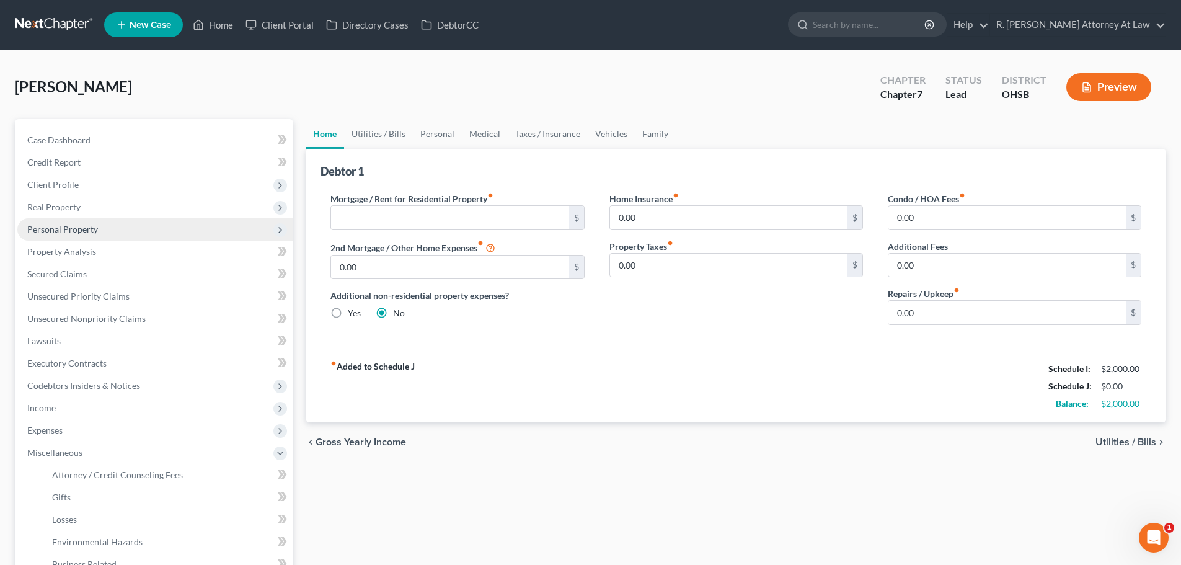
click at [39, 225] on span "Personal Property" at bounding box center [62, 229] width 71 height 11
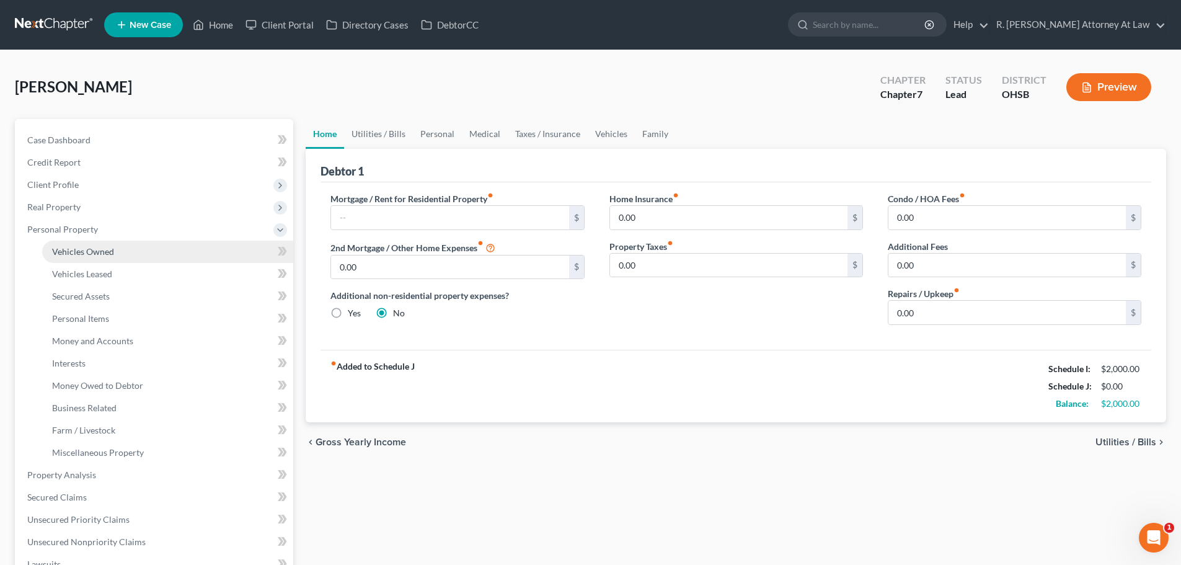
click at [67, 251] on span "Vehicles Owned" at bounding box center [83, 251] width 62 height 11
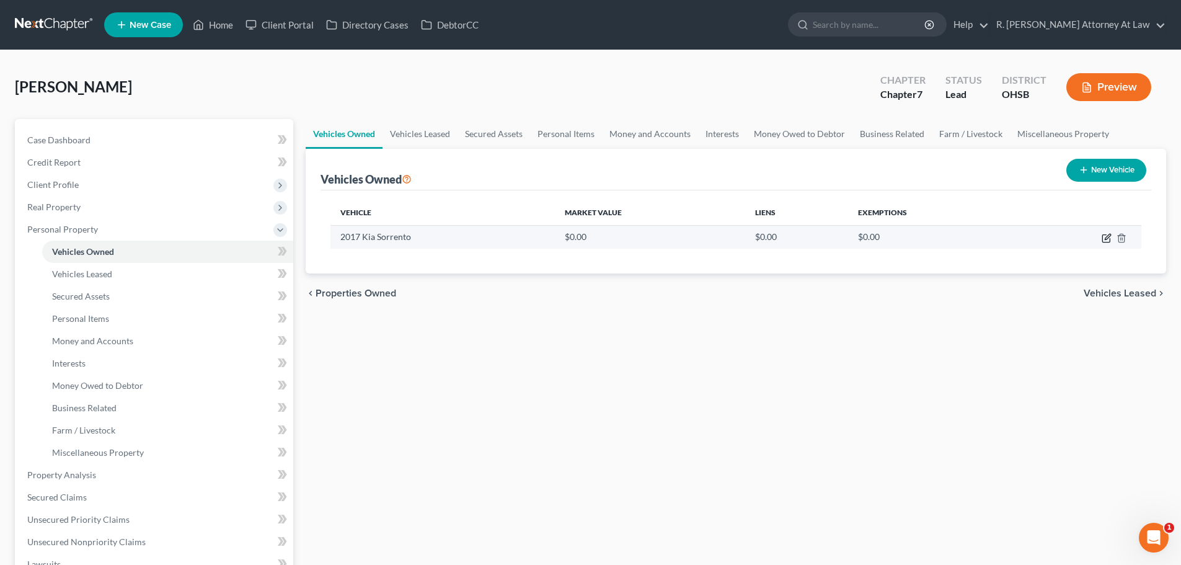
drag, startPoint x: 1107, startPoint y: 238, endPoint x: 1090, endPoint y: 235, distance: 17.6
click at [1107, 237] on icon "button" at bounding box center [1106, 238] width 10 height 10
select select "0"
select select "9"
select select "0"
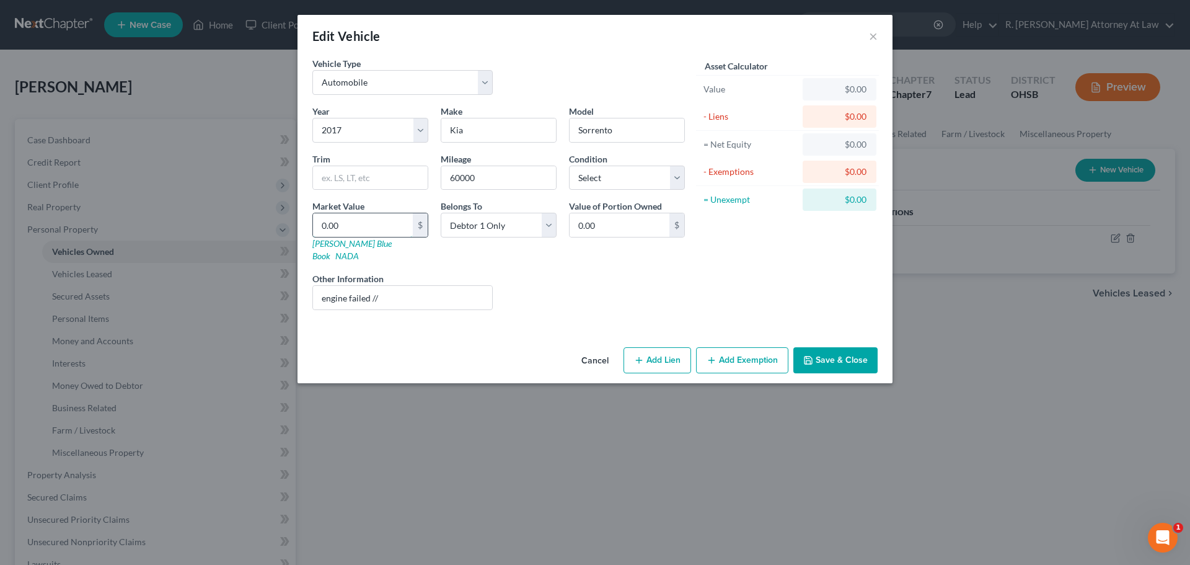
type input "1"
type input "1.00"
type input "10"
type input "10.00"
type input "100"
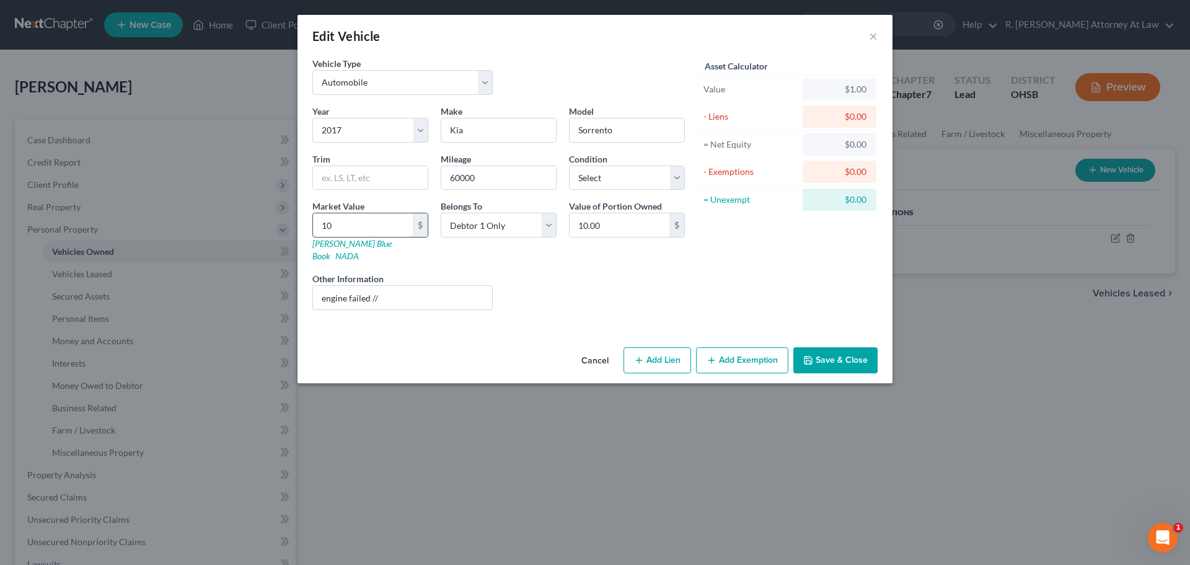
type input "100.00"
type input "1000"
type input "1,000.00"
type input "1,000"
click at [393, 286] on input "engine failed //" at bounding box center [402, 298] width 179 height 24
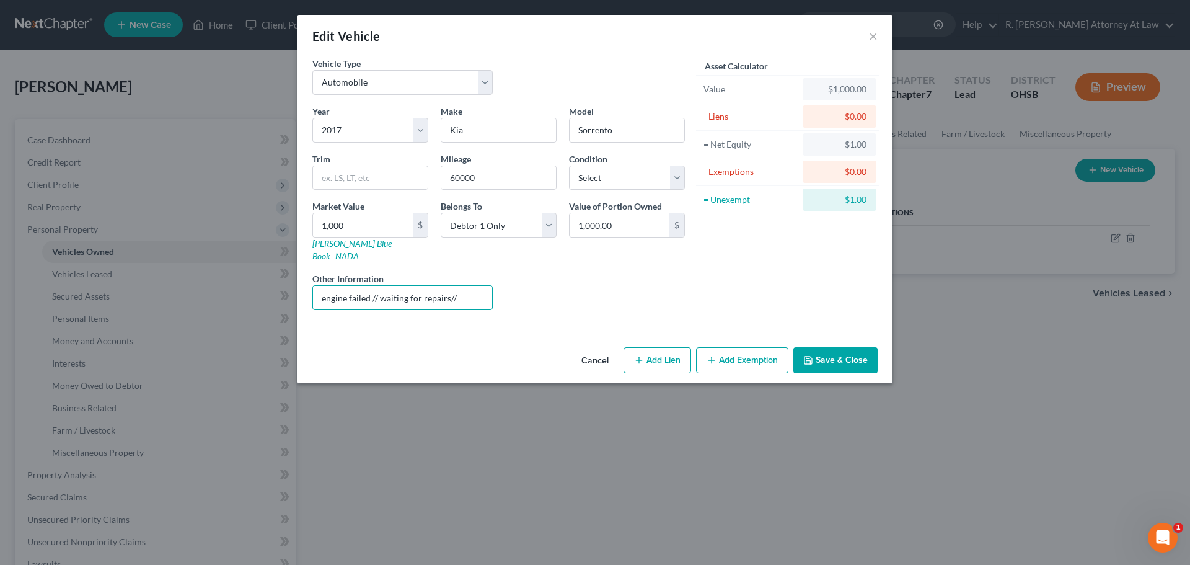
type input "engine failed // waiting for repairs//"
click at [827, 348] on button "Save & Close" at bounding box center [835, 360] width 84 height 26
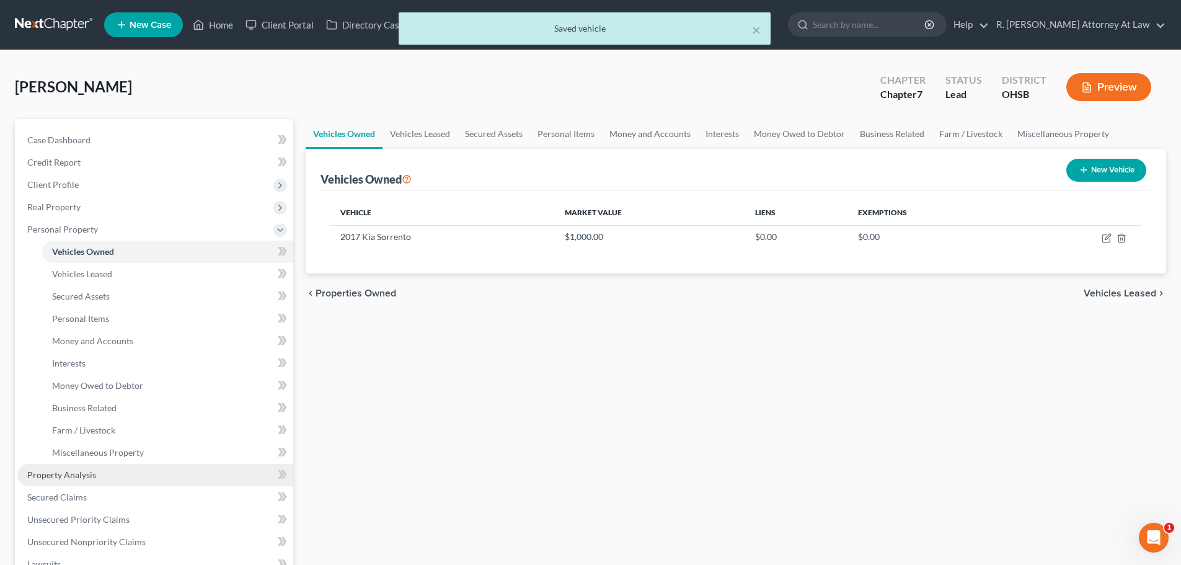
click at [61, 466] on link "Property Analysis" at bounding box center [155, 475] width 276 height 22
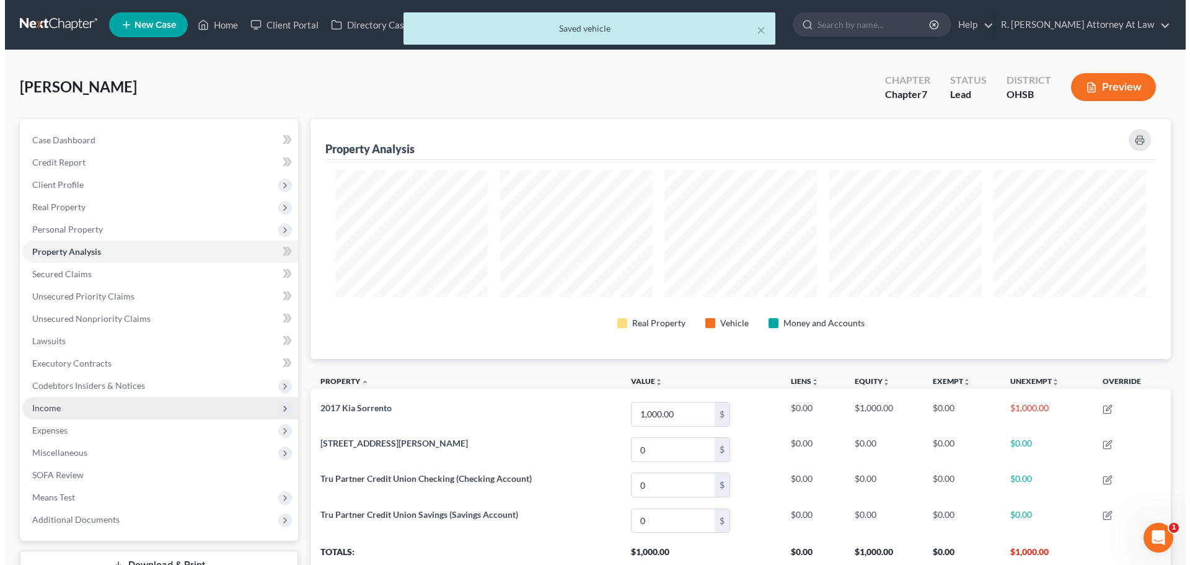
scroll to position [240, 860]
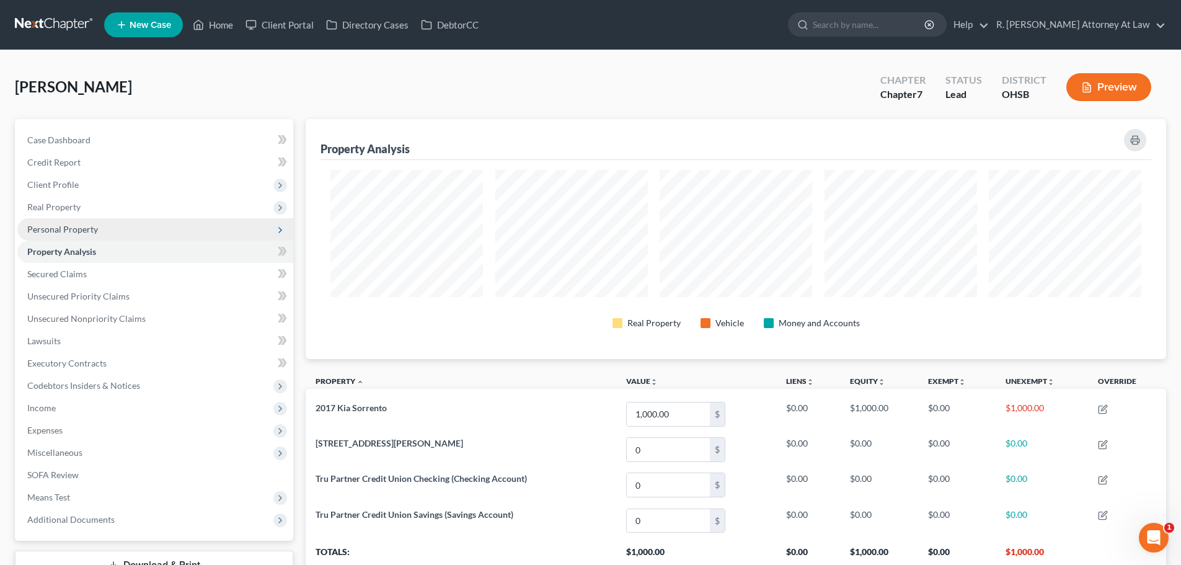
click at [56, 230] on span "Personal Property" at bounding box center [62, 229] width 71 height 11
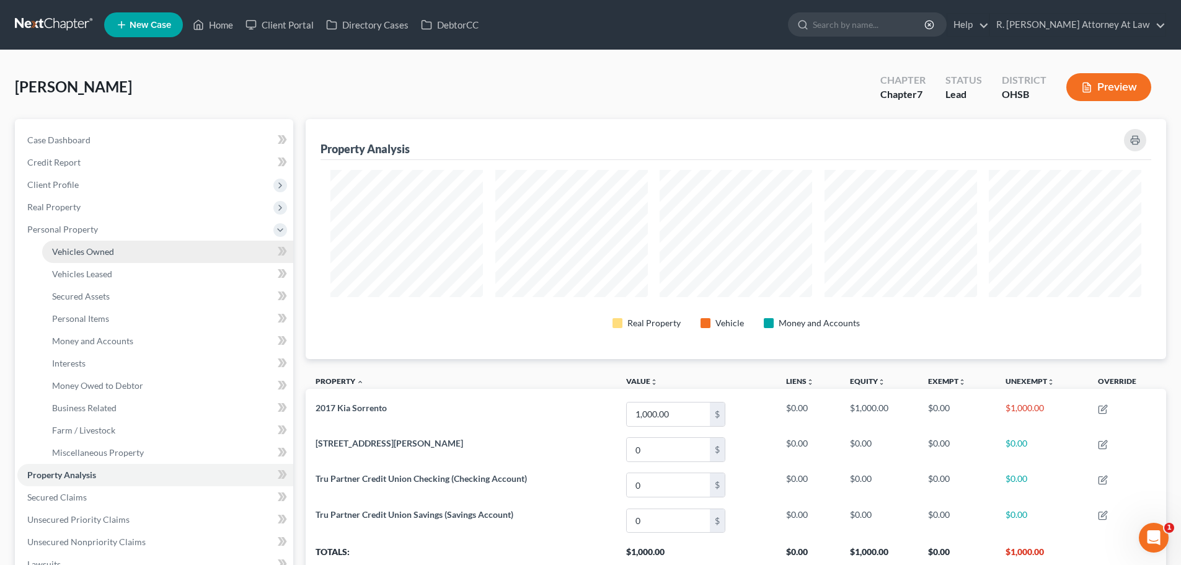
click at [60, 247] on span "Vehicles Owned" at bounding box center [83, 251] width 62 height 11
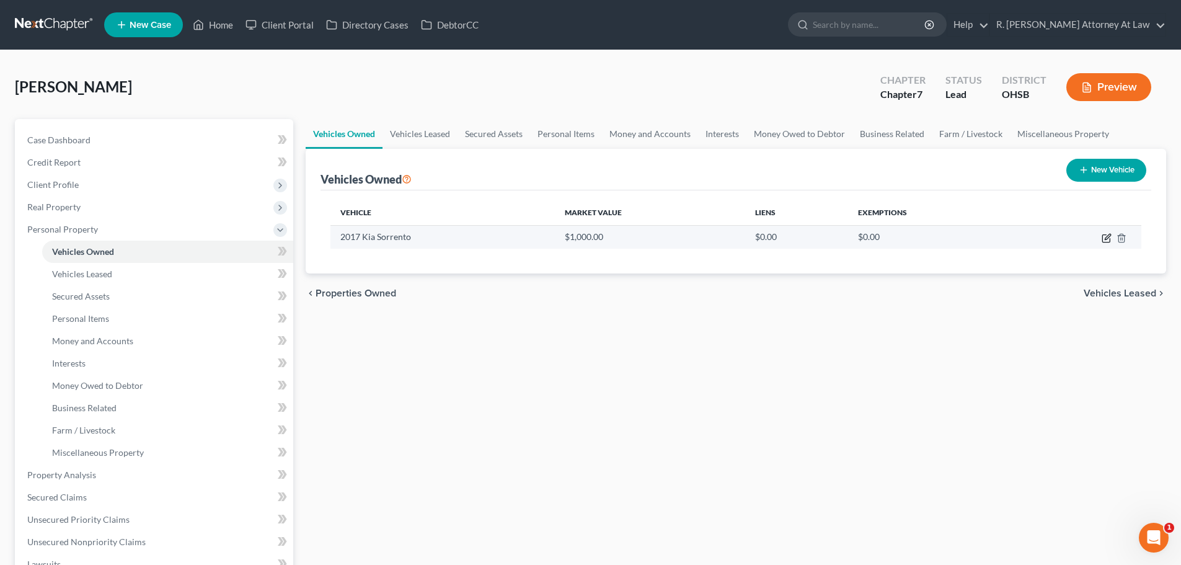
click at [1107, 241] on icon "button" at bounding box center [1106, 238] width 10 height 10
select select "0"
select select "9"
select select "0"
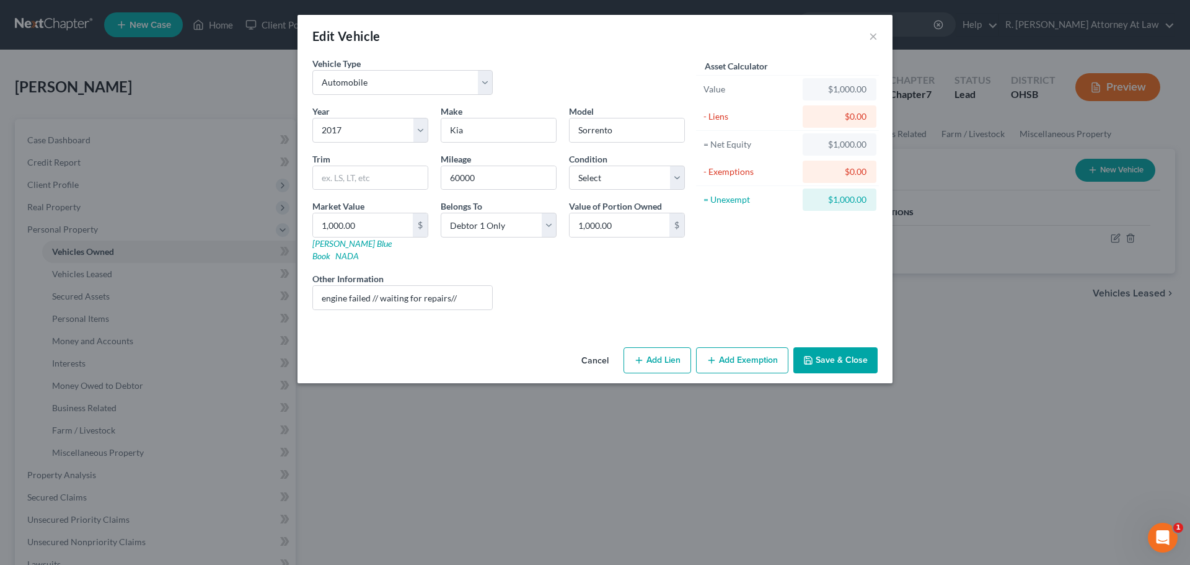
click at [723, 347] on button "Add Exemption" at bounding box center [742, 360] width 92 height 26
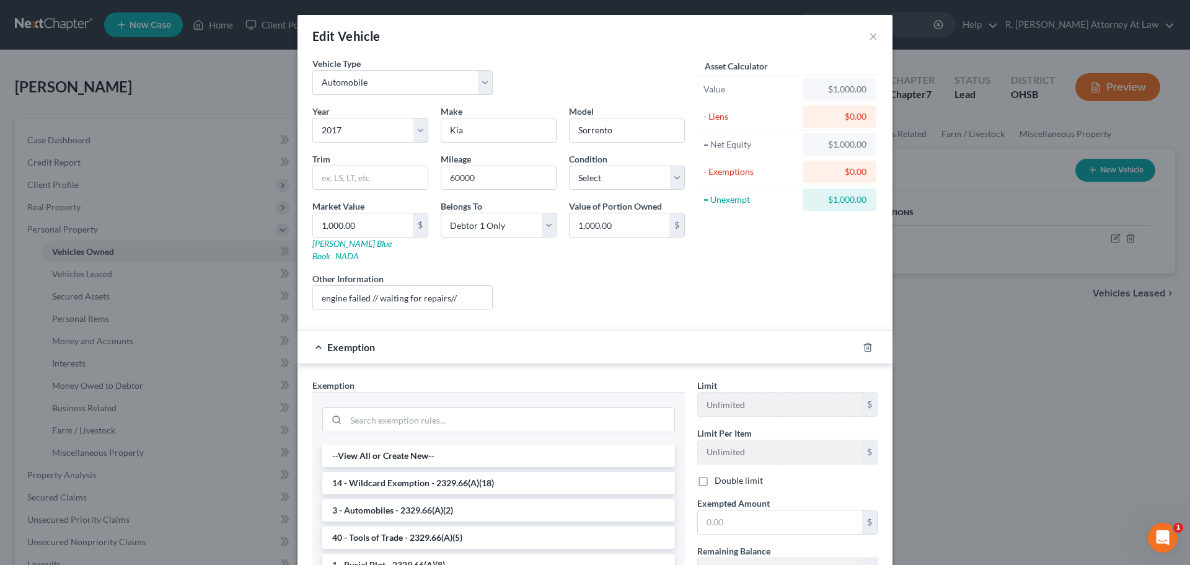
drag, startPoint x: 355, startPoint y: 497, endPoint x: 406, endPoint y: 497, distance: 51.4
click at [355, 499] on li "3 - Automobiles - 2329.66(A)(2)" at bounding box center [498, 510] width 353 height 22
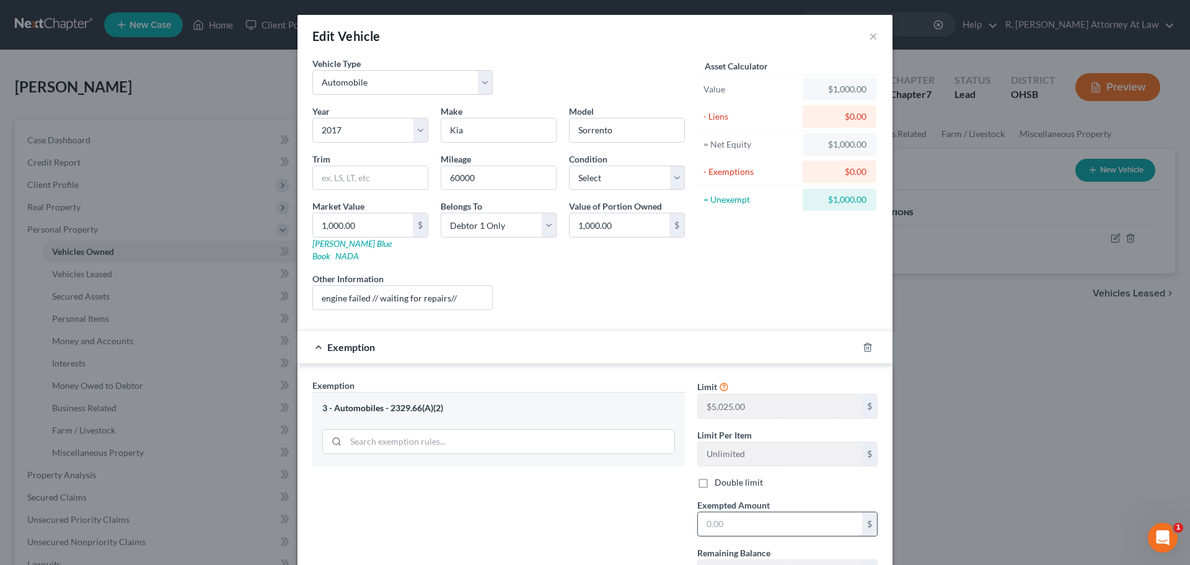
click at [710, 517] on input "text" at bounding box center [780, 524] width 164 height 24
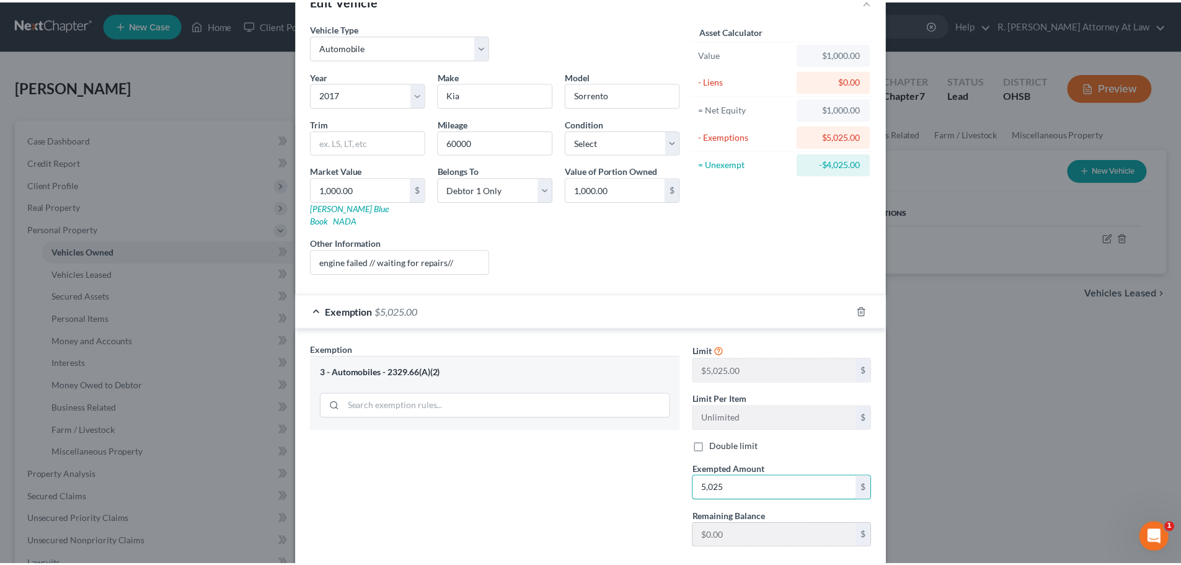
scroll to position [95, 0]
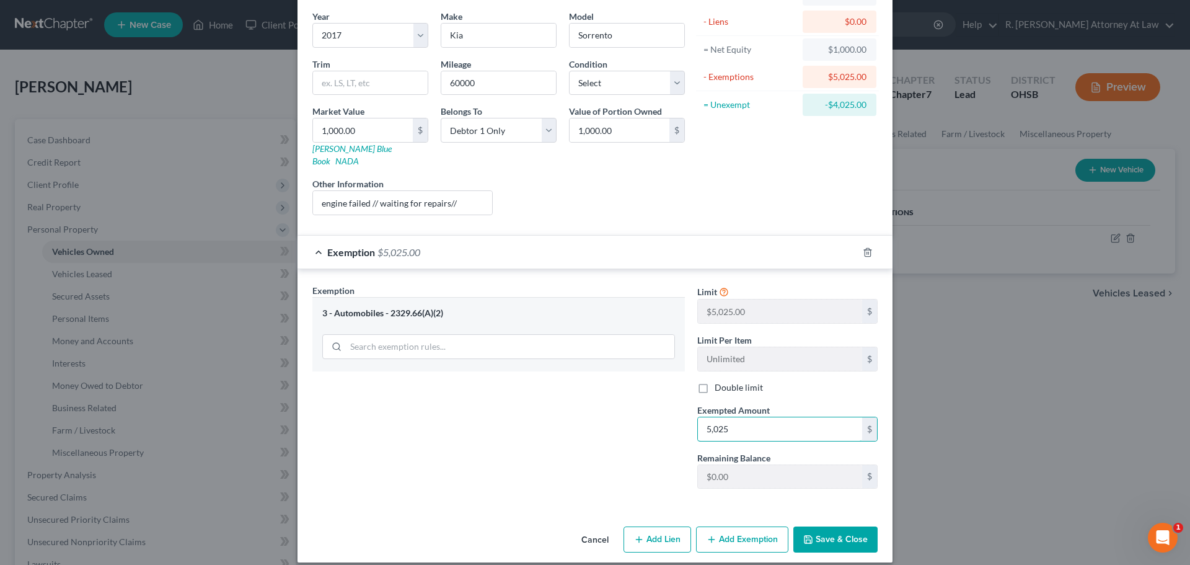
type input "5,025"
drag, startPoint x: 843, startPoint y: 525, endPoint x: 840, endPoint y: 516, distance: 9.2
click at [843, 526] on button "Save & Close" at bounding box center [835, 539] width 84 height 26
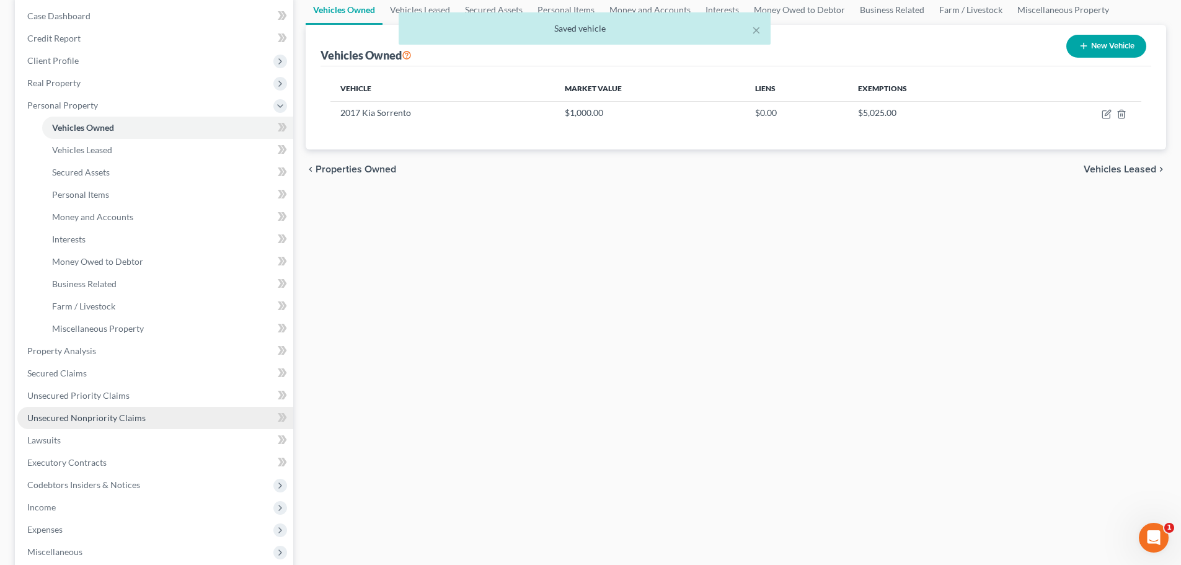
click at [44, 415] on span "Unsecured Nonpriority Claims" at bounding box center [86, 417] width 118 height 11
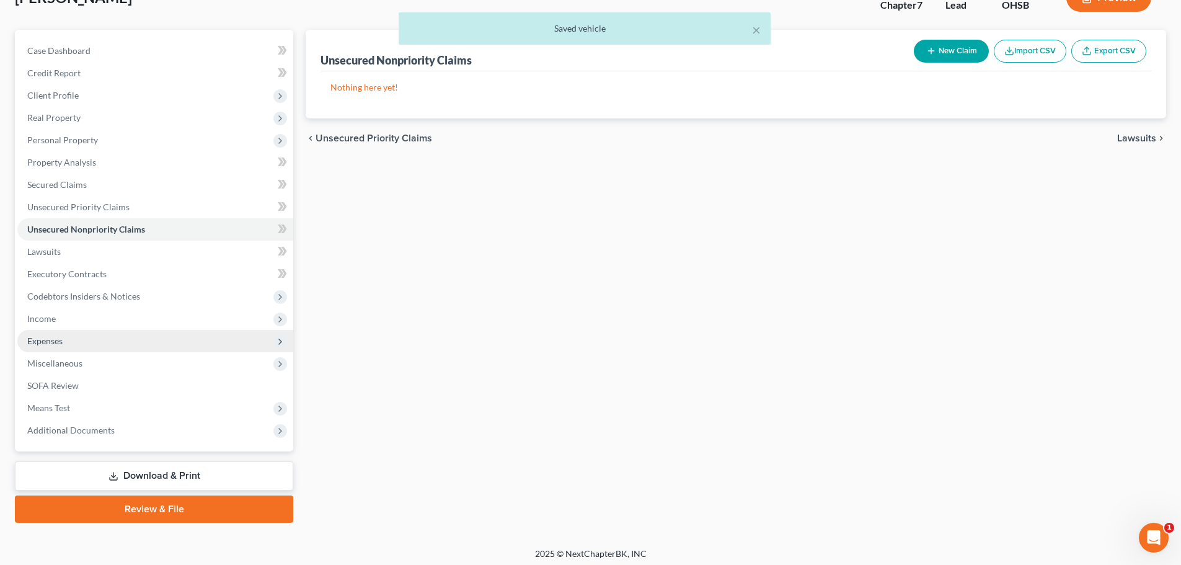
scroll to position [94, 0]
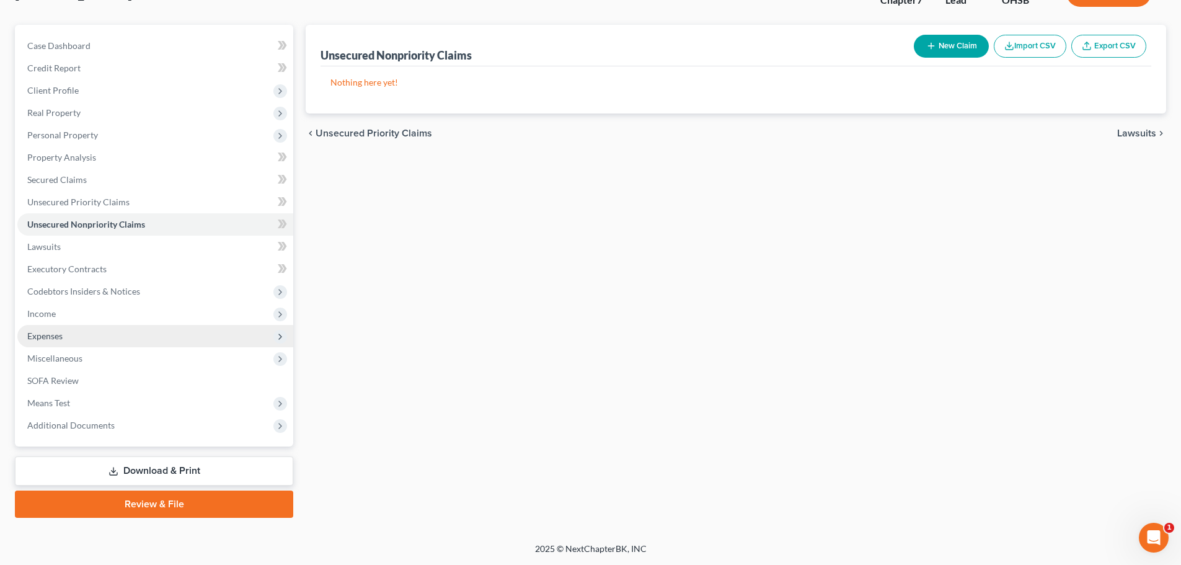
click at [55, 334] on span "Expenses" at bounding box center [44, 335] width 35 height 11
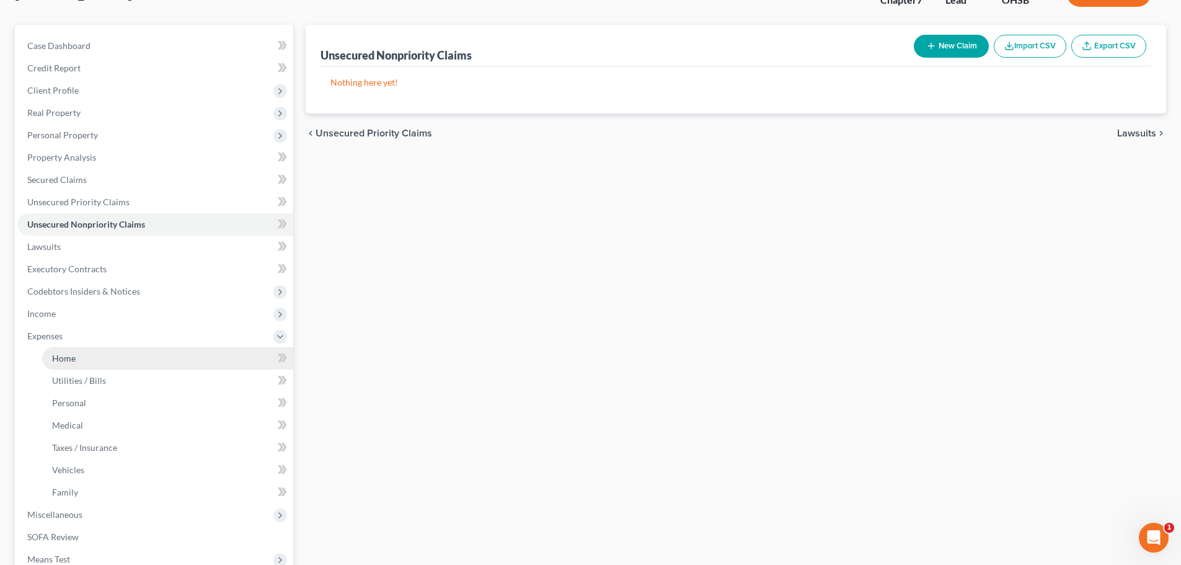
click at [51, 356] on link "Home" at bounding box center [167, 358] width 251 height 22
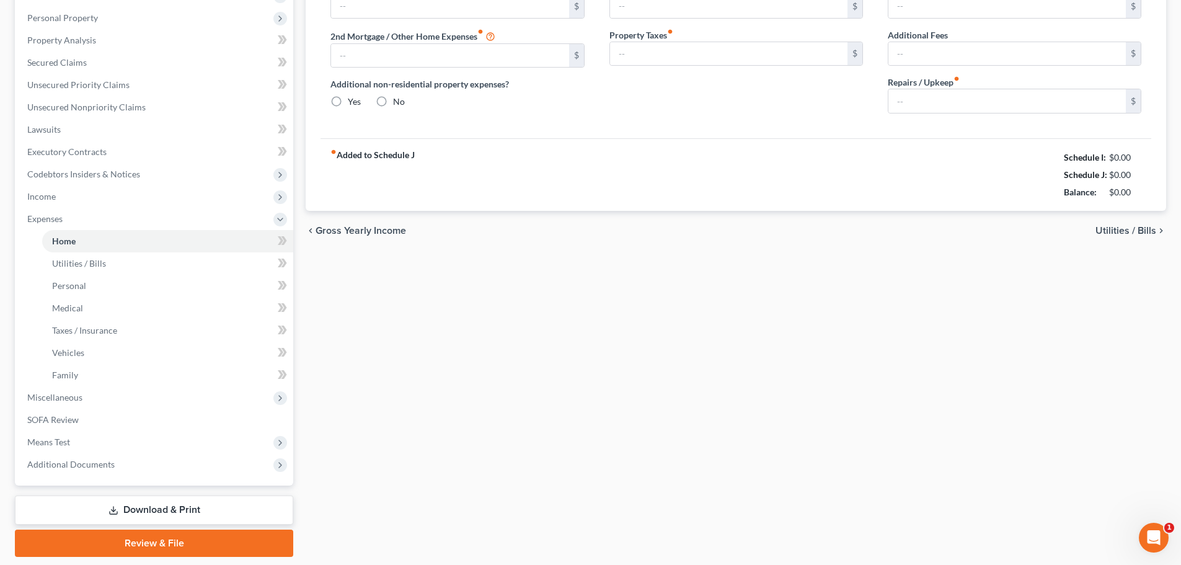
type input "0.00"
radio input "true"
type input "0.00"
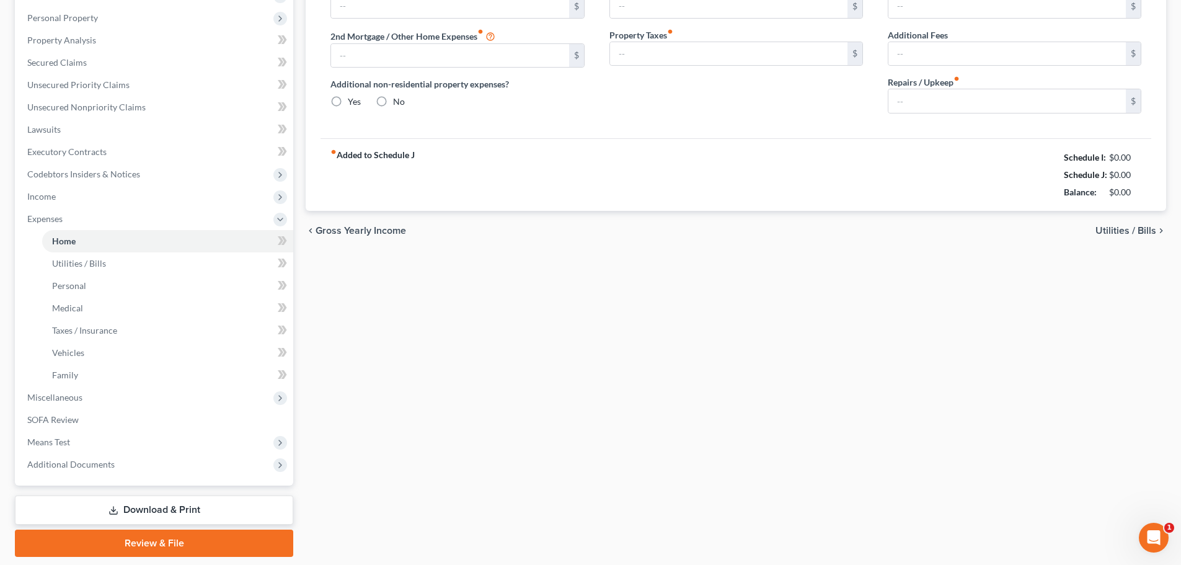
type input "0.00"
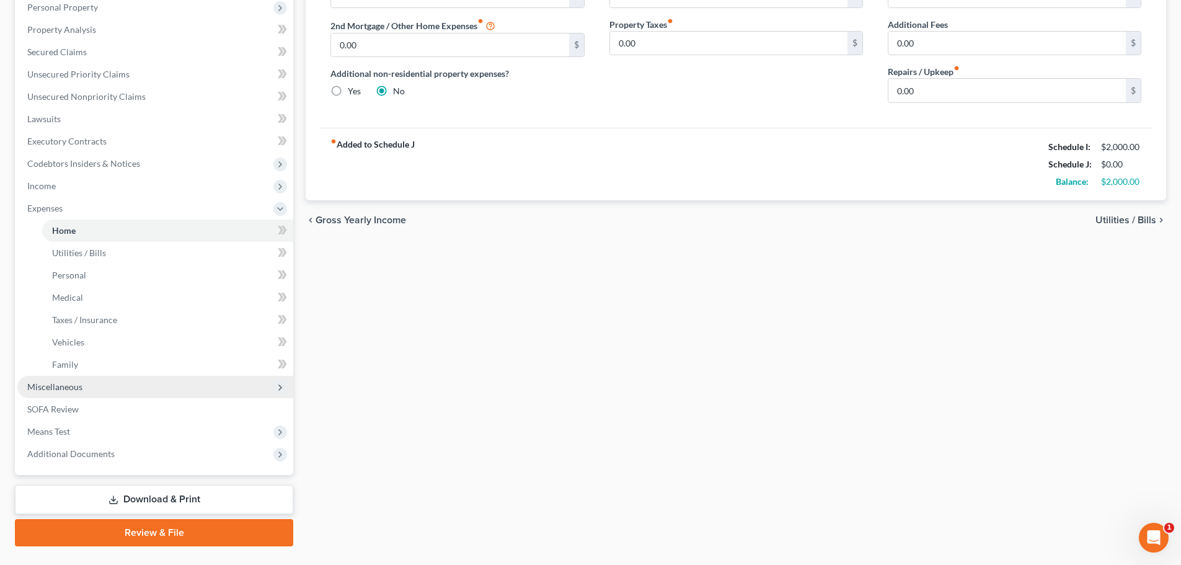
click at [53, 390] on span "Miscellaneous" at bounding box center [54, 386] width 55 height 11
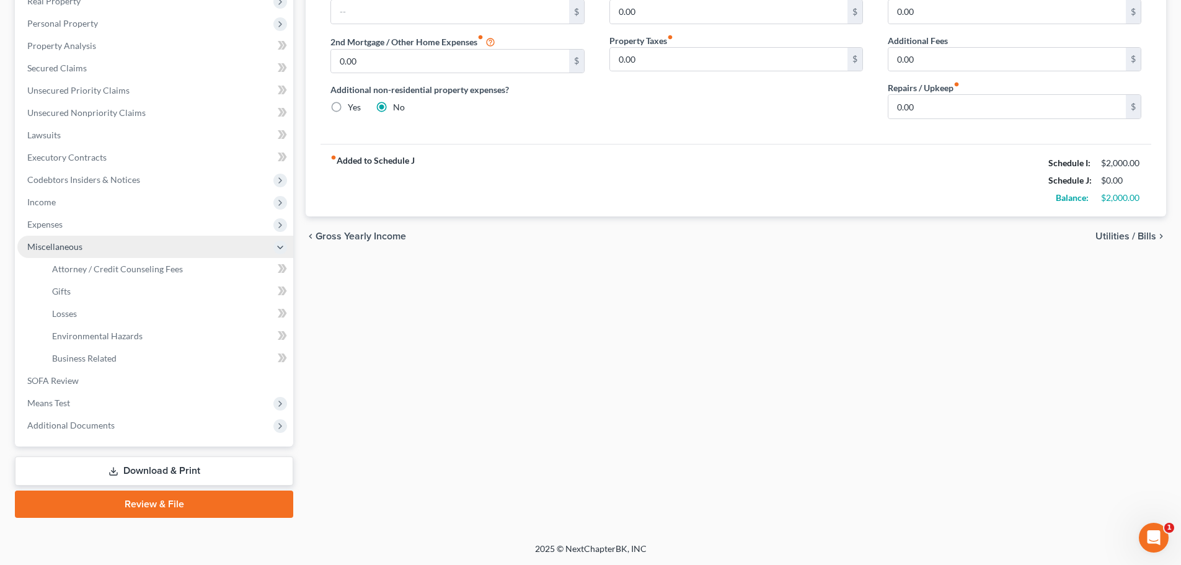
scroll to position [206, 0]
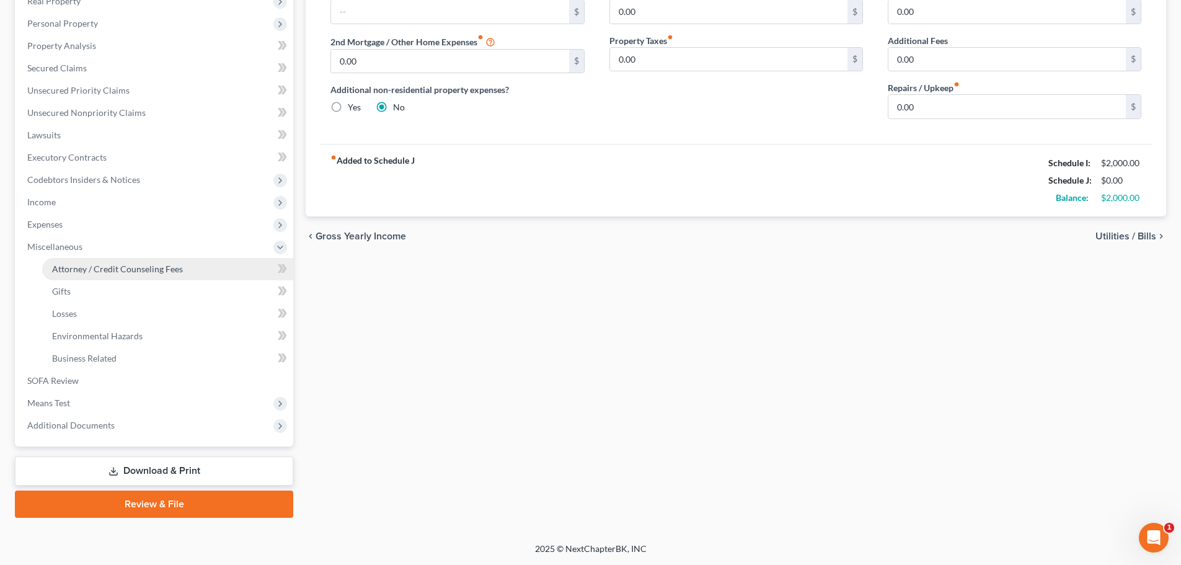
click at [64, 267] on span "Attorney / Credit Counseling Fees" at bounding box center [117, 268] width 131 height 11
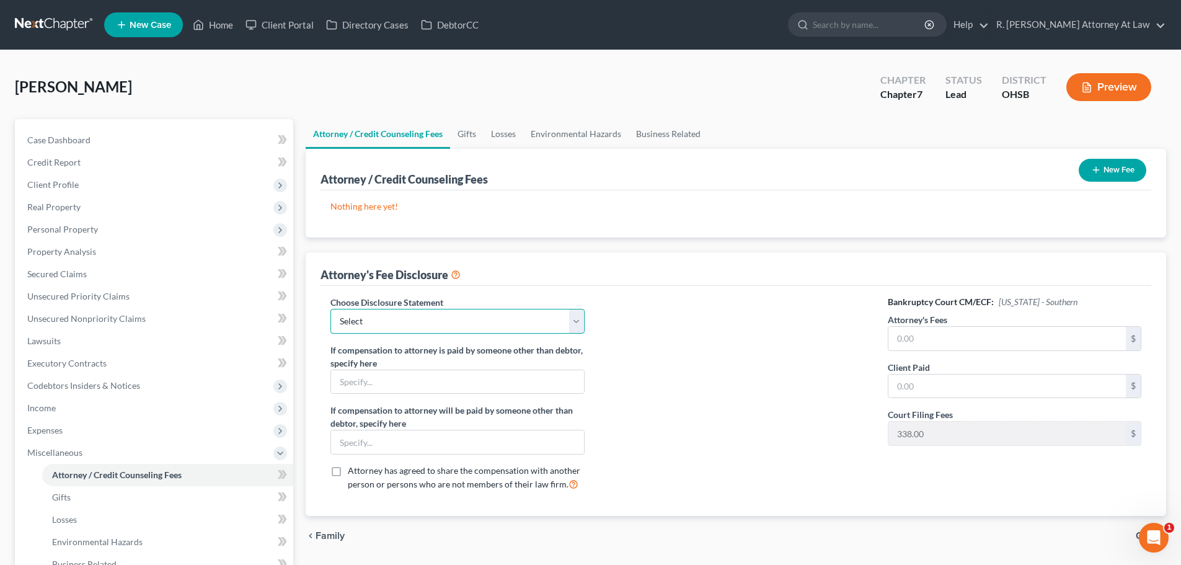
click at [373, 319] on select "Select Hourly Fee Disclosure Disclosure of Compensation of Attorney for Debtor …" at bounding box center [457, 321] width 254 height 25
select select "1"
click at [330, 309] on select "Select Hourly Fee Disclosure Disclosure of Compensation of Attorney for Debtor …" at bounding box center [457, 321] width 254 height 25
click at [922, 337] on input "text" at bounding box center [1006, 339] width 237 height 24
type input "1,000"
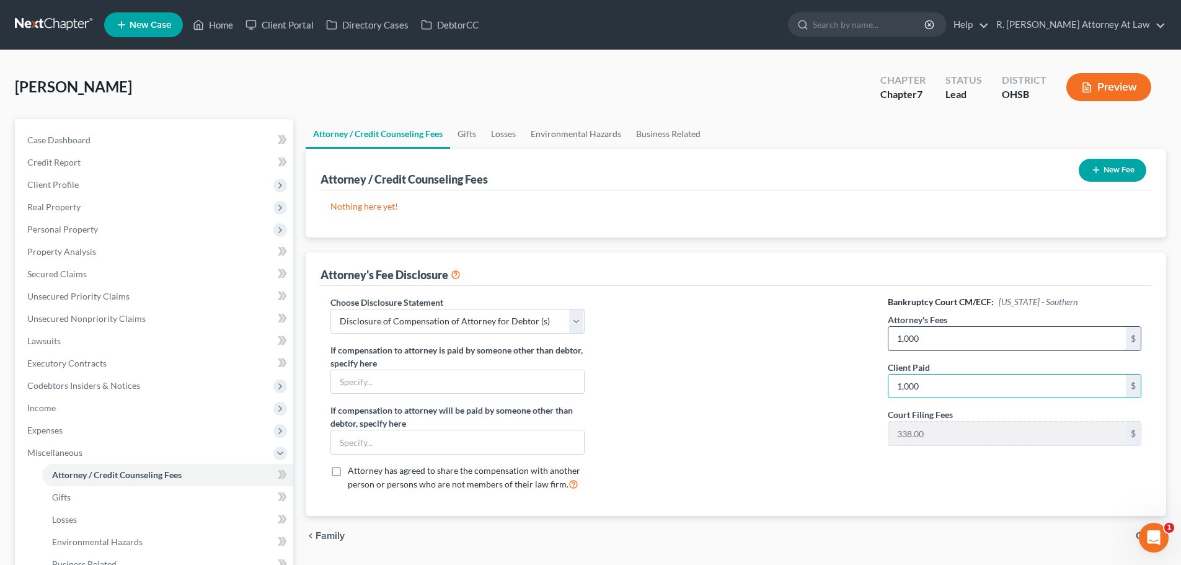
type input "1,000"
drag, startPoint x: 923, startPoint y: 364, endPoint x: 913, endPoint y: 359, distance: 11.1
click at [922, 364] on label "Client Paid" at bounding box center [909, 367] width 42 height 13
click at [924, 331] on input "1,000" at bounding box center [1006, 339] width 237 height 24
type input "600"
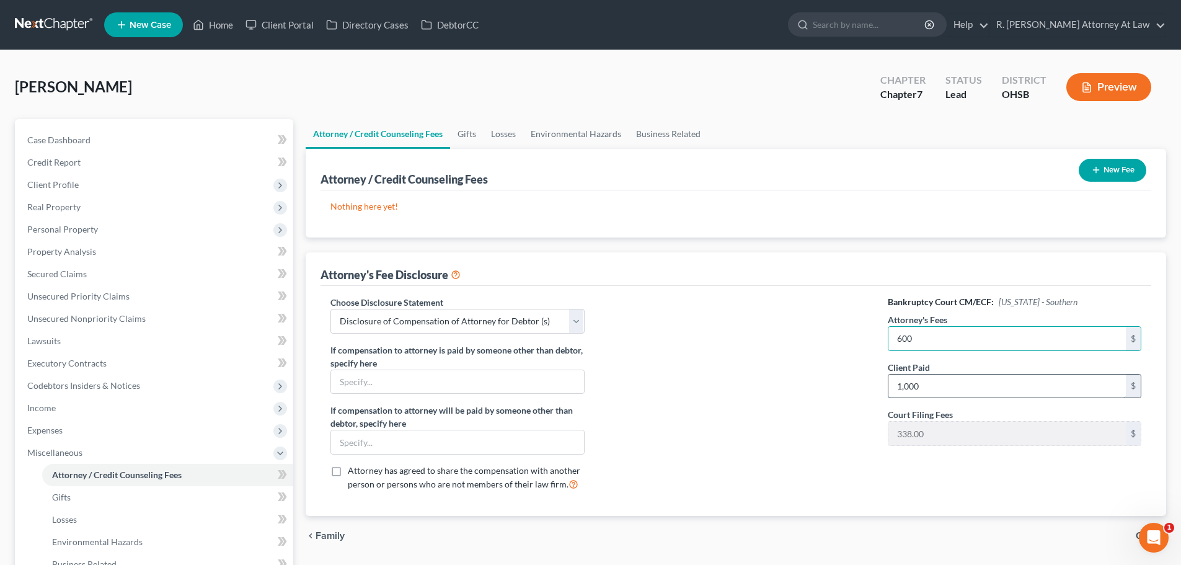
click at [928, 379] on input "1,000" at bounding box center [1006, 386] width 237 height 24
type input "5"
type input "600"
click at [870, 211] on p "Nothing here yet!" at bounding box center [735, 206] width 811 height 12
click at [1092, 174] on icon "button" at bounding box center [1096, 170] width 10 height 10
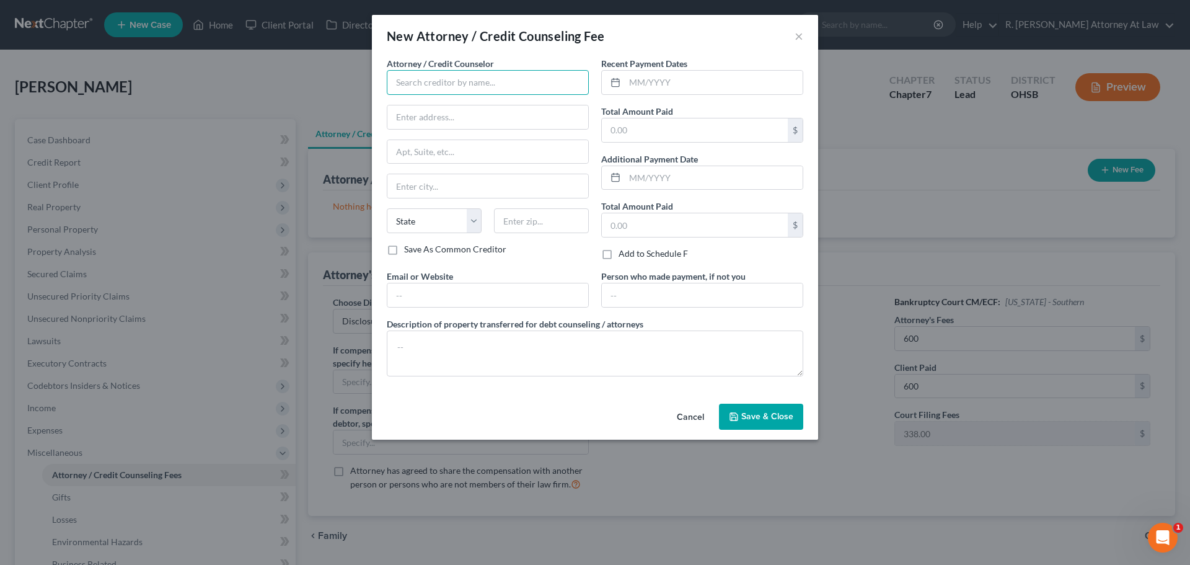
click at [401, 77] on input "text" at bounding box center [488, 82] width 202 height 25
click at [438, 107] on div "R. [PERSON_NAME]" at bounding box center [461, 104] width 129 height 12
type input "R. [PERSON_NAME]"
type input "[STREET_ADDRESS]"
type input "[GEOGRAPHIC_DATA]"
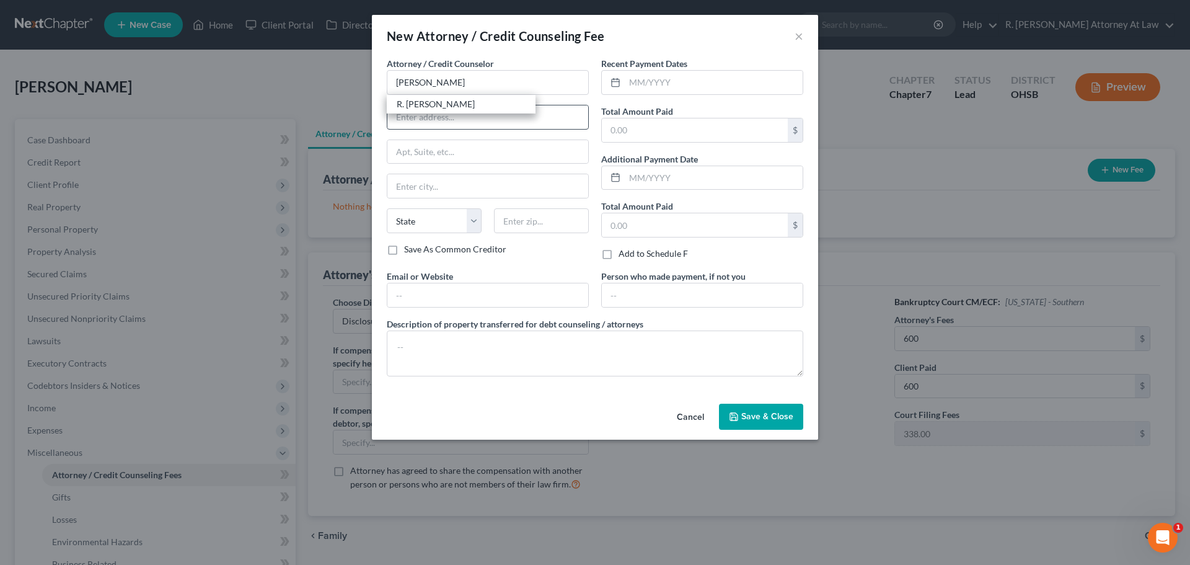
select select "36"
type input "45014"
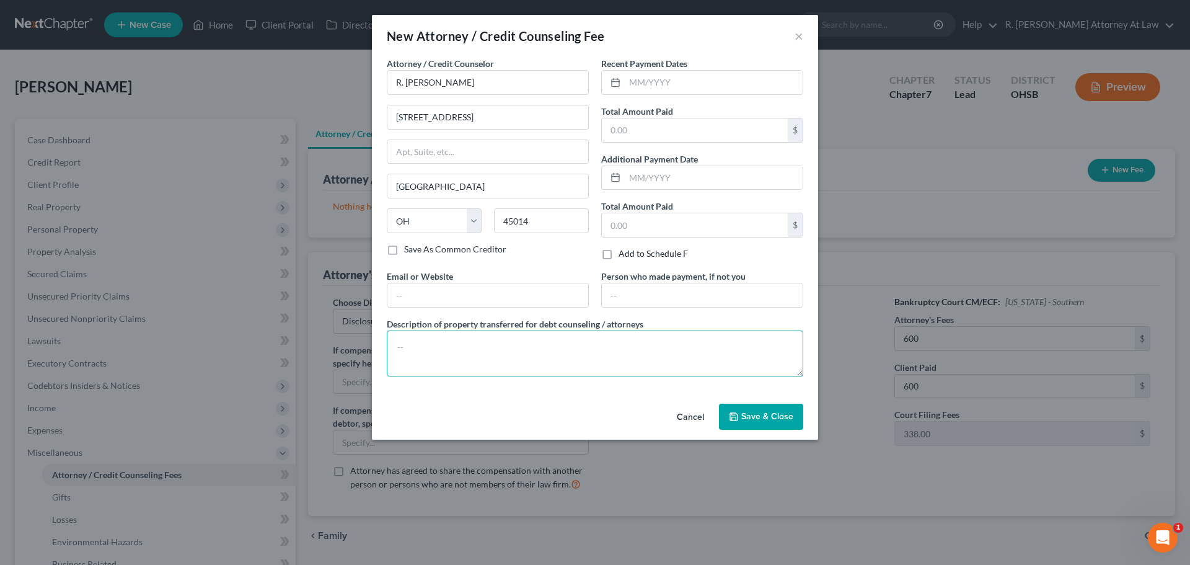
click at [483, 356] on textarea at bounding box center [595, 353] width 417 height 46
type textarea "$ 600"
click at [633, 83] on input "text" at bounding box center [714, 83] width 178 height 24
type input "[DATE]"
type input "600"
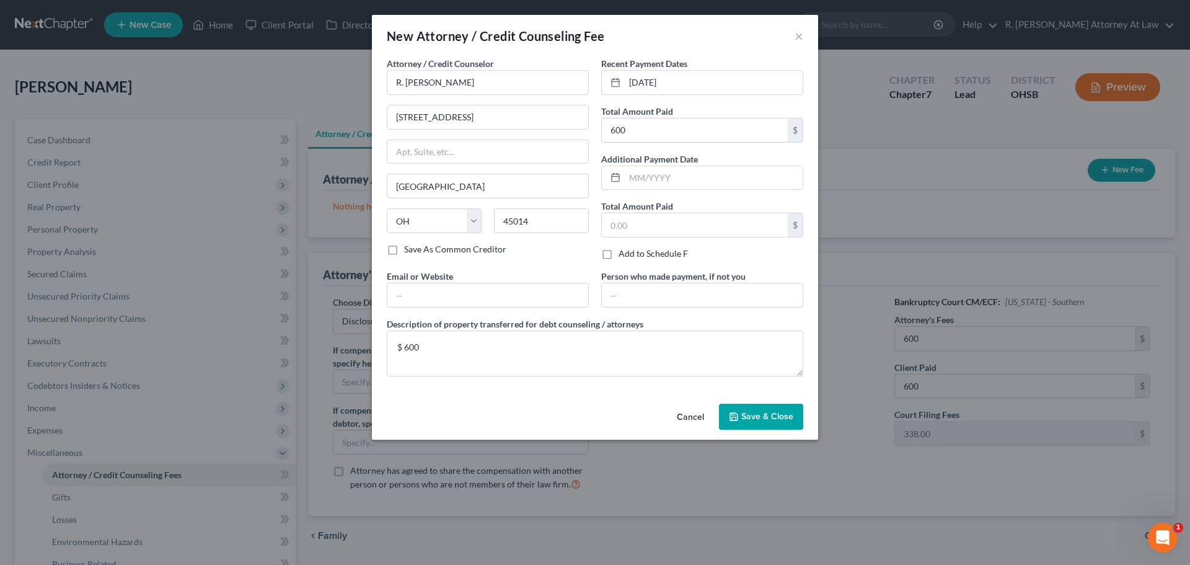
click at [746, 415] on span "Save & Close" at bounding box center [767, 416] width 52 height 11
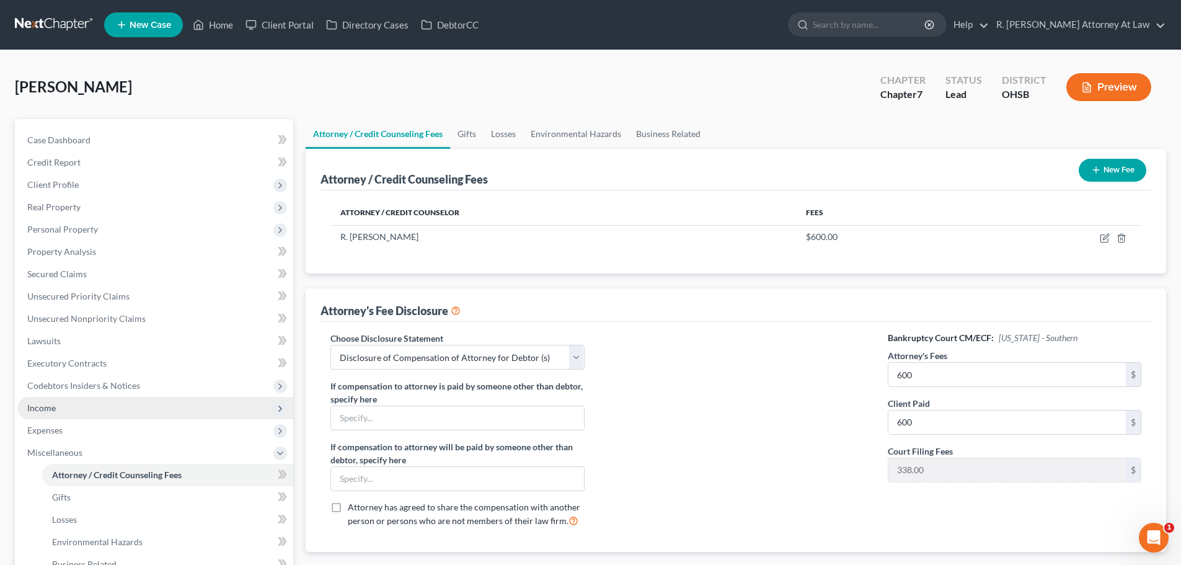
click at [51, 408] on span "Income" at bounding box center [41, 407] width 29 height 11
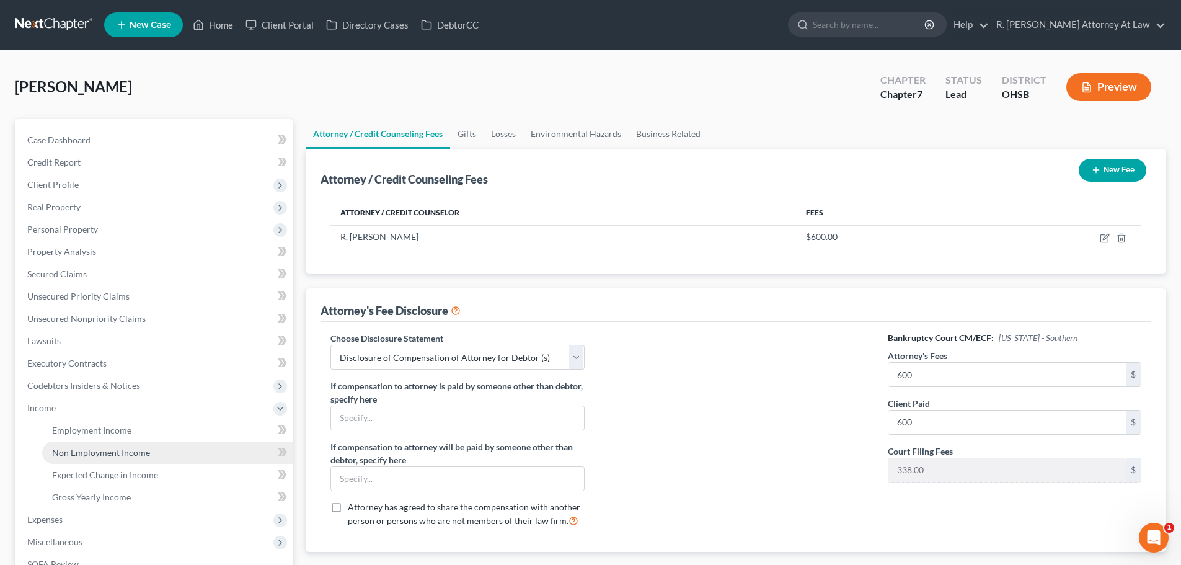
click at [66, 456] on span "Non Employment Income" at bounding box center [101, 452] width 98 height 11
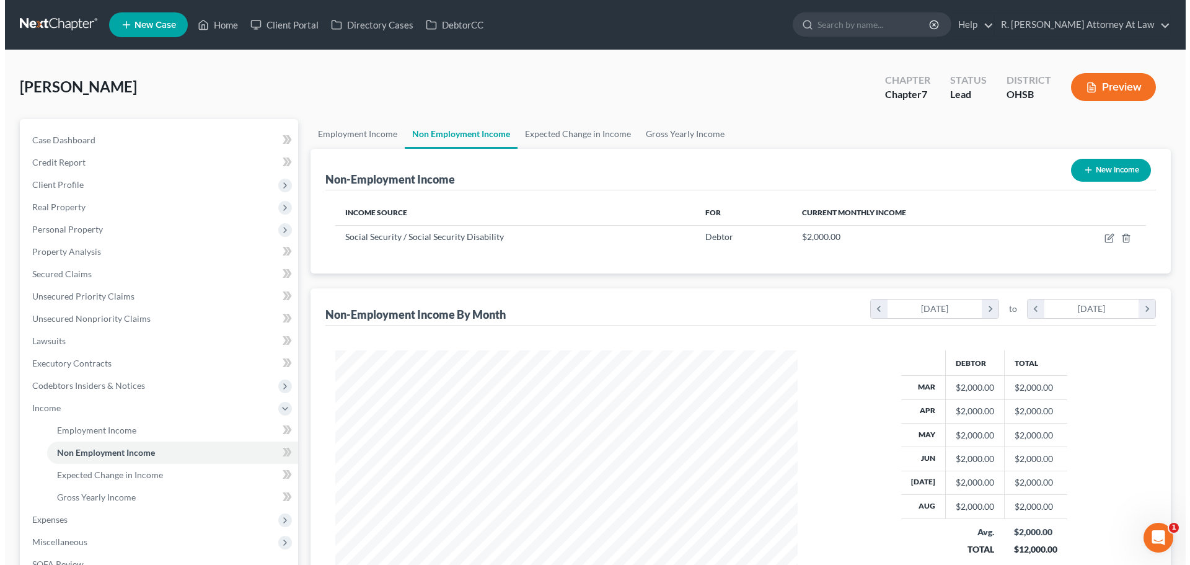
scroll to position [231, 487]
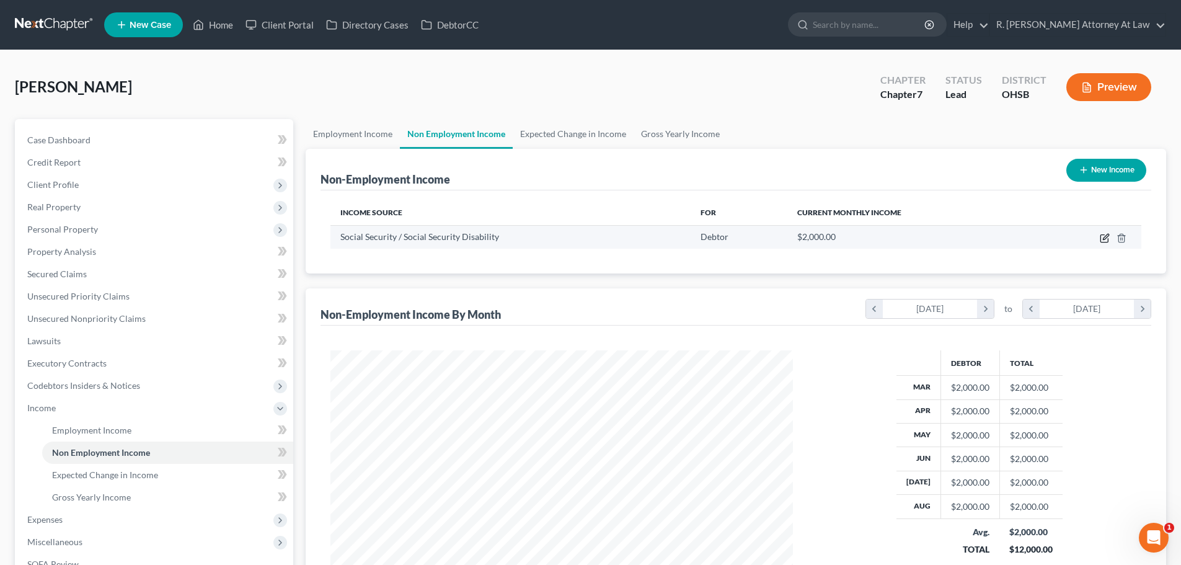
click at [1104, 236] on icon "button" at bounding box center [1105, 238] width 10 height 10
select select "4"
select select "0"
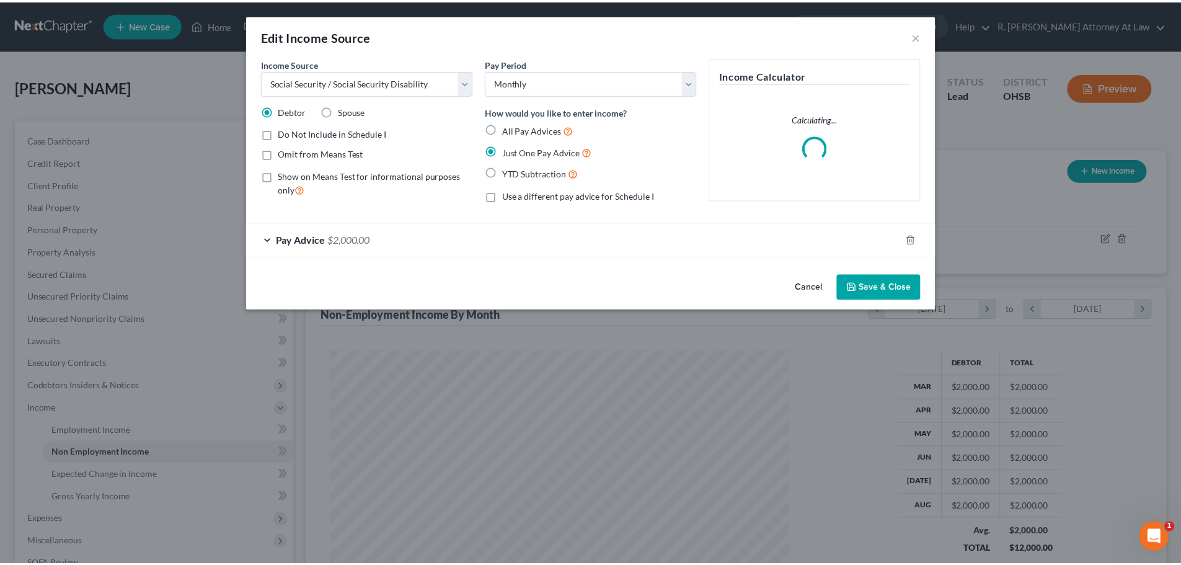
scroll to position [233, 492]
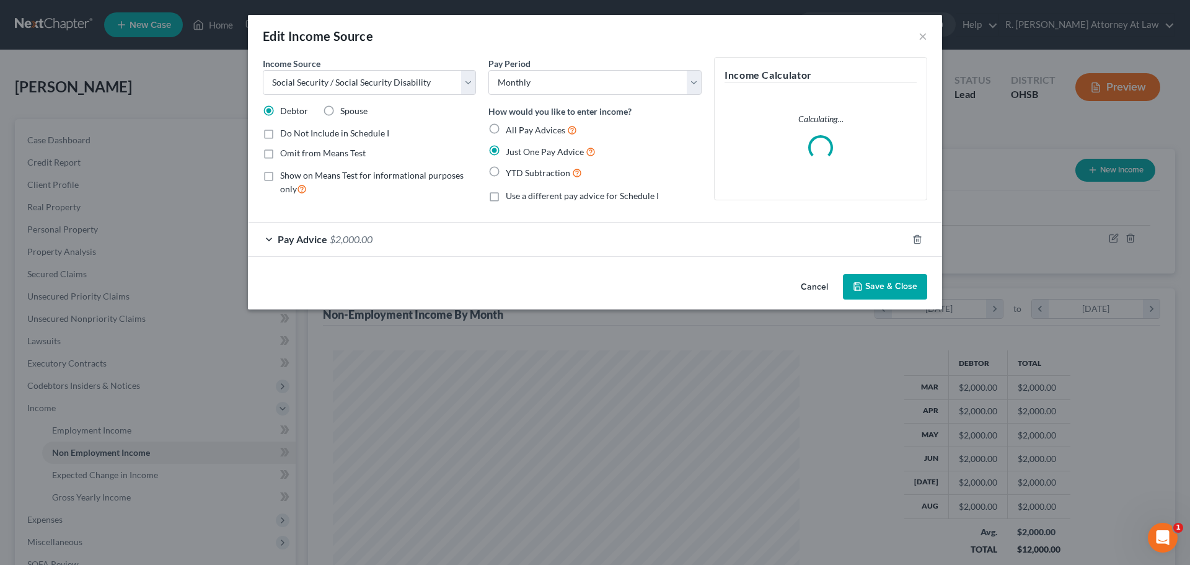
click at [421, 236] on div "Pay Advice $2,000.00" at bounding box center [578, 239] width 660 height 33
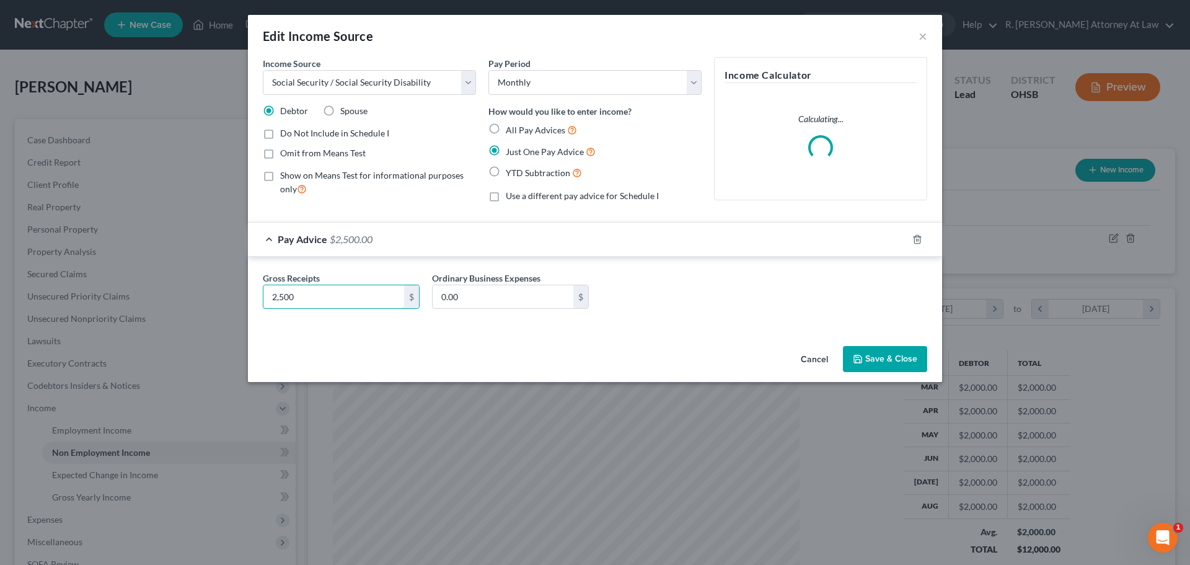
type input "2,500"
click at [870, 355] on button "Save & Close" at bounding box center [885, 359] width 84 height 26
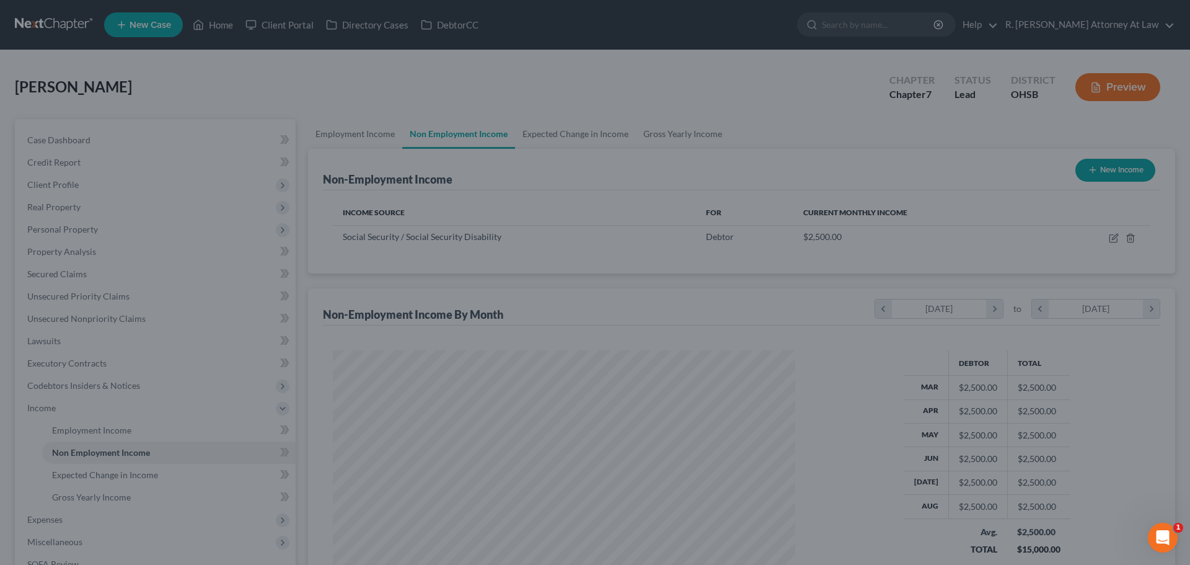
scroll to position [619607, 619351]
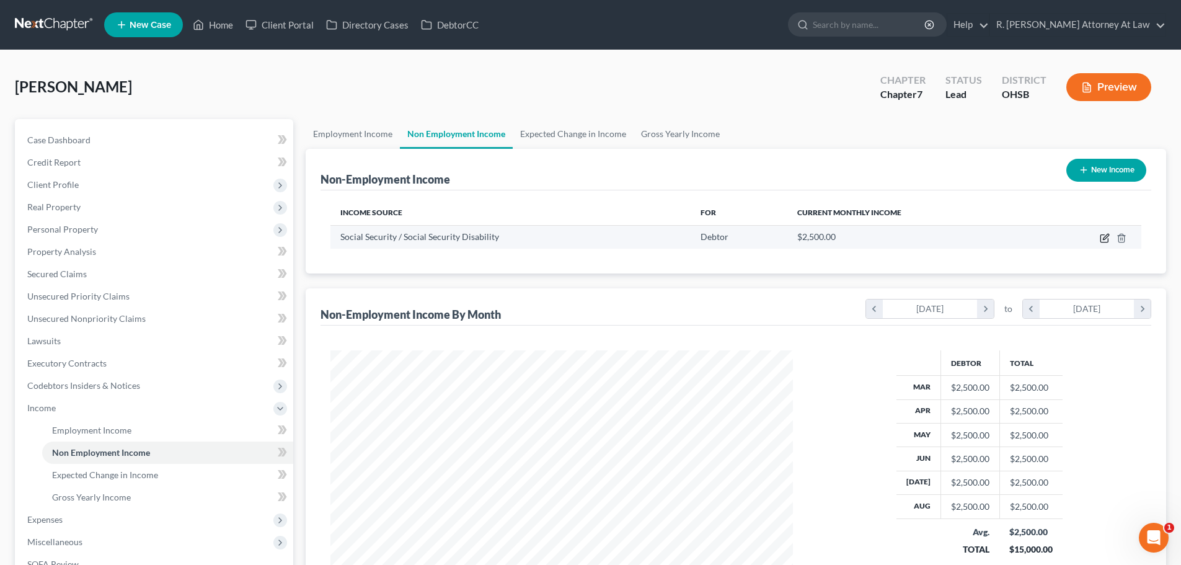
click at [1105, 237] on icon "button" at bounding box center [1105, 238] width 10 height 10
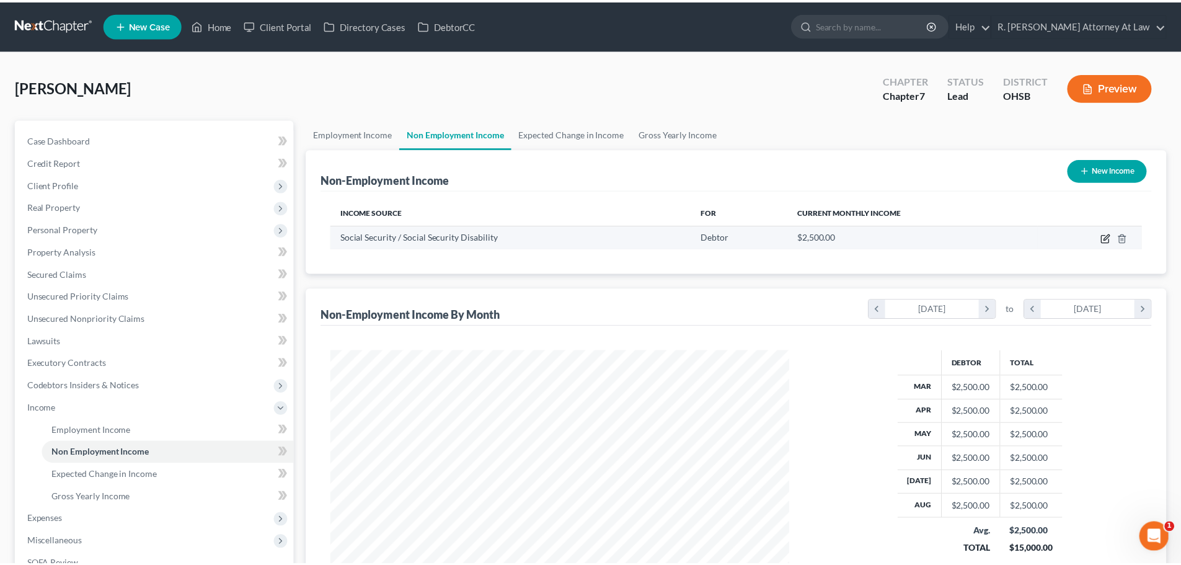
scroll to position [233, 492]
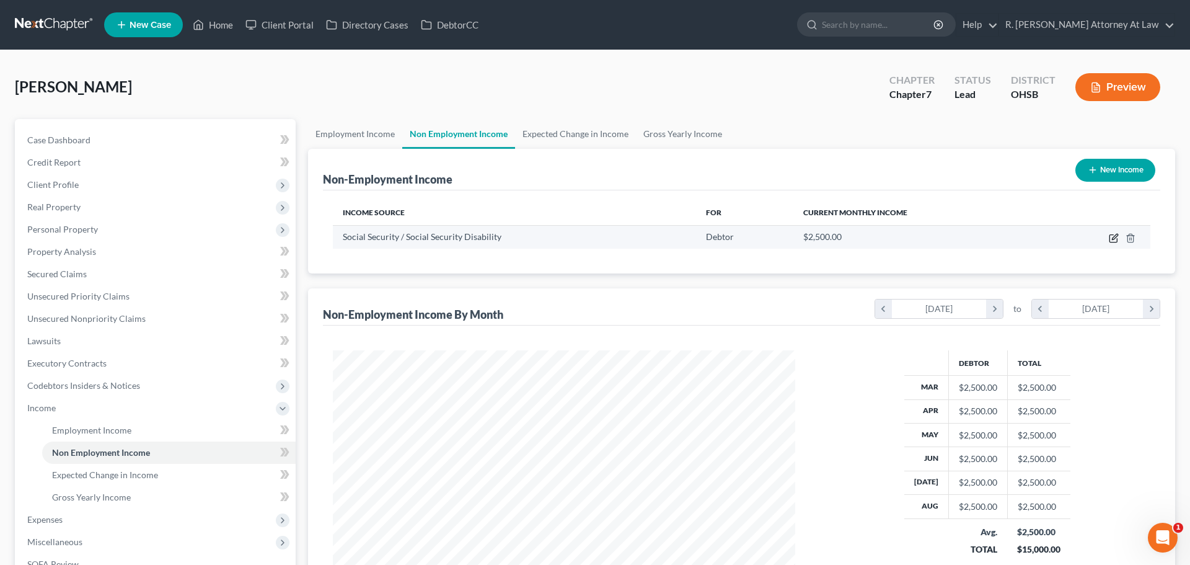
select select "4"
select select "0"
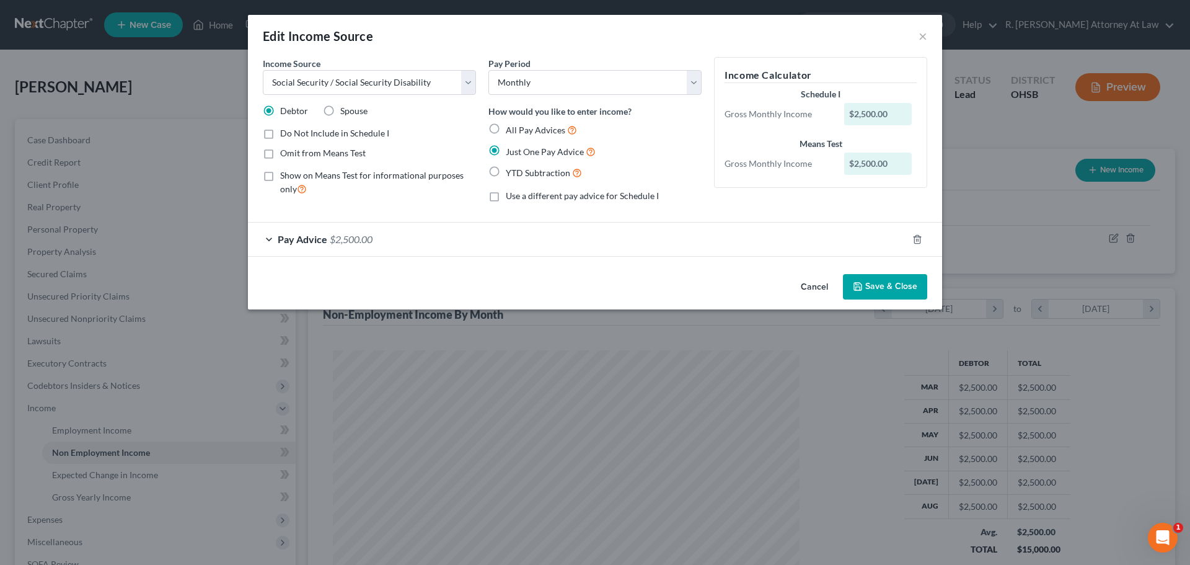
drag, startPoint x: 266, startPoint y: 151, endPoint x: 286, endPoint y: 155, distance: 20.8
click at [280, 151] on label "Omit from Means Test" at bounding box center [323, 153] width 86 height 12
click at [285, 151] on input "Omit from Means Test" at bounding box center [289, 151] width 8 height 8
checkbox input "true"
click at [902, 289] on button "Save & Close" at bounding box center [885, 287] width 84 height 26
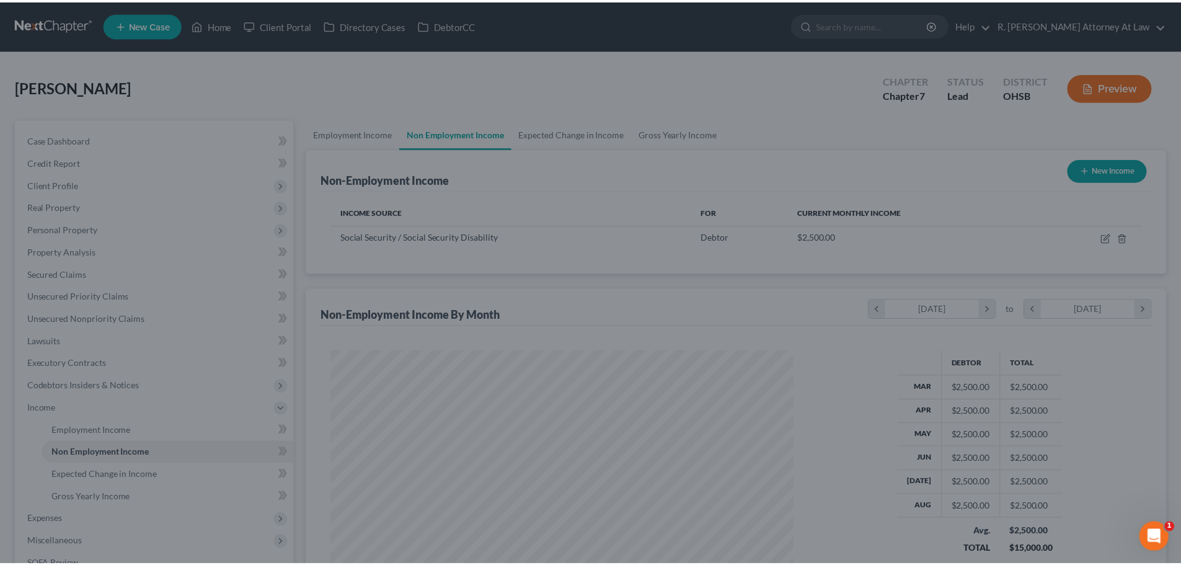
scroll to position [619607, 619351]
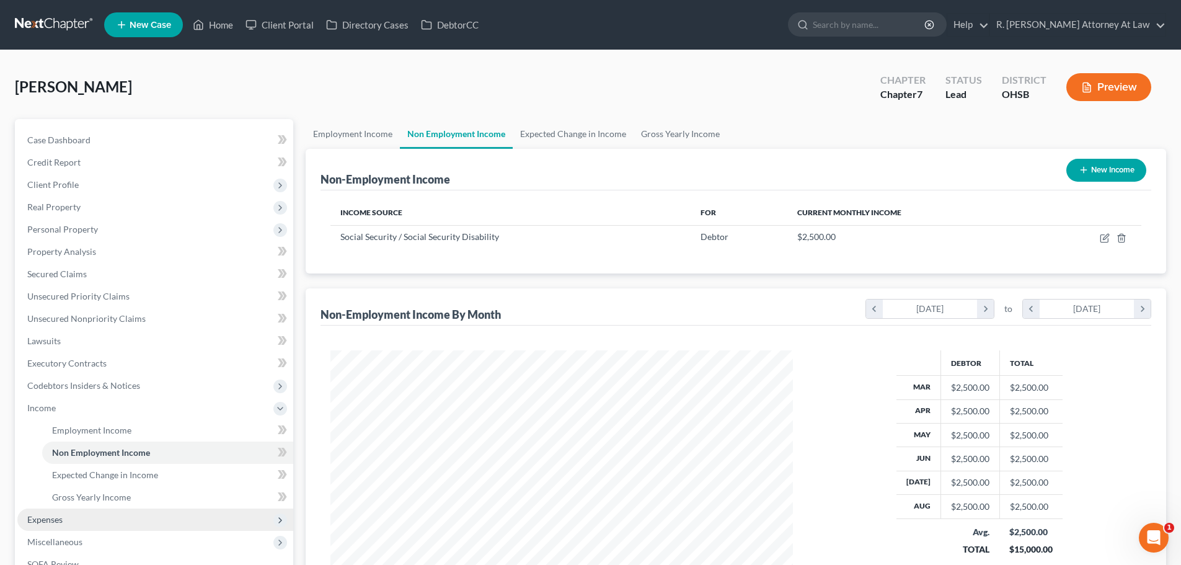
click at [58, 516] on span "Expenses" at bounding box center [44, 519] width 35 height 11
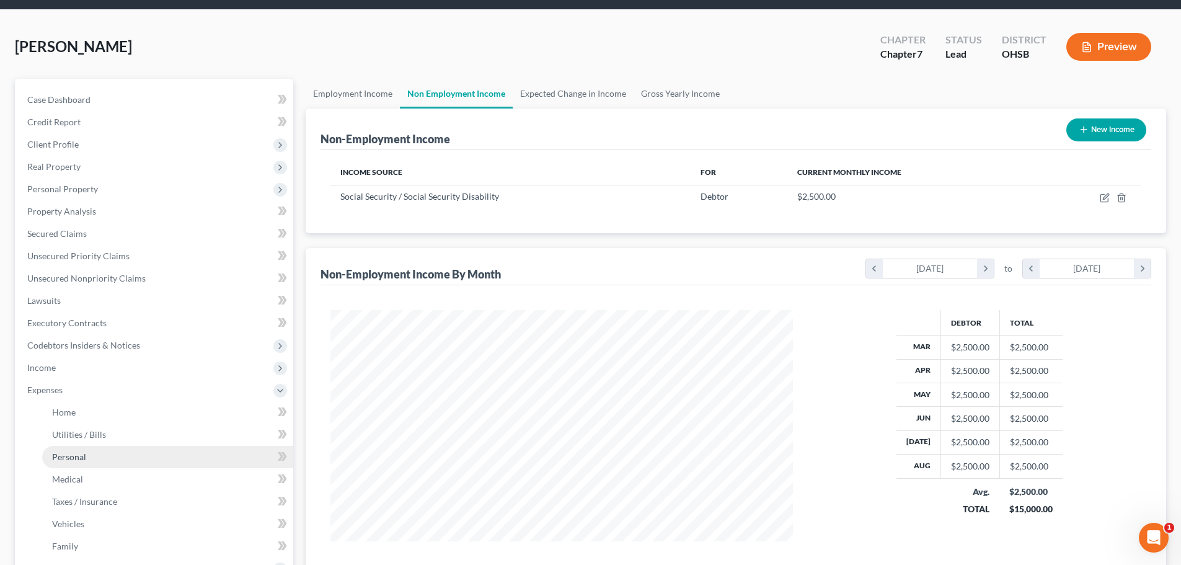
scroll to position [62, 0]
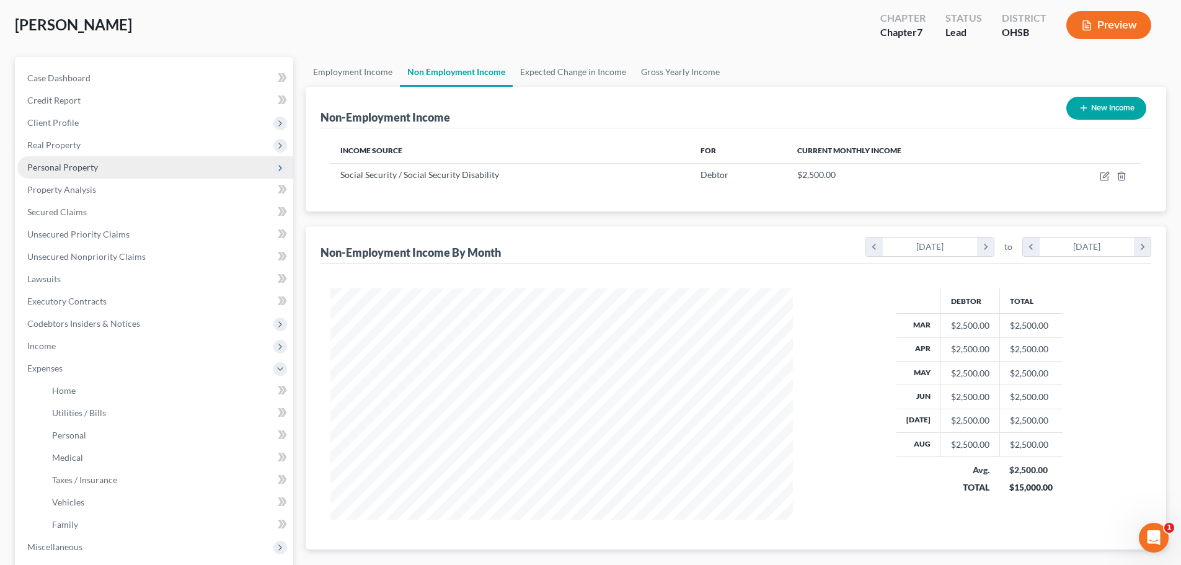
click at [56, 165] on span "Personal Property" at bounding box center [62, 167] width 71 height 11
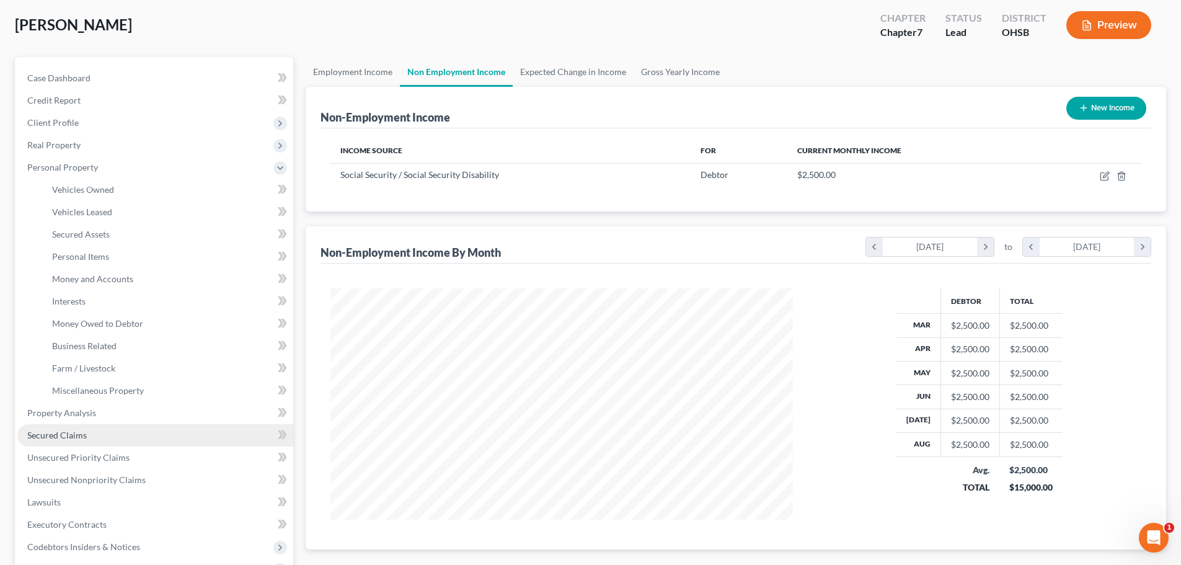
click at [52, 433] on span "Secured Claims" at bounding box center [57, 435] width 60 height 11
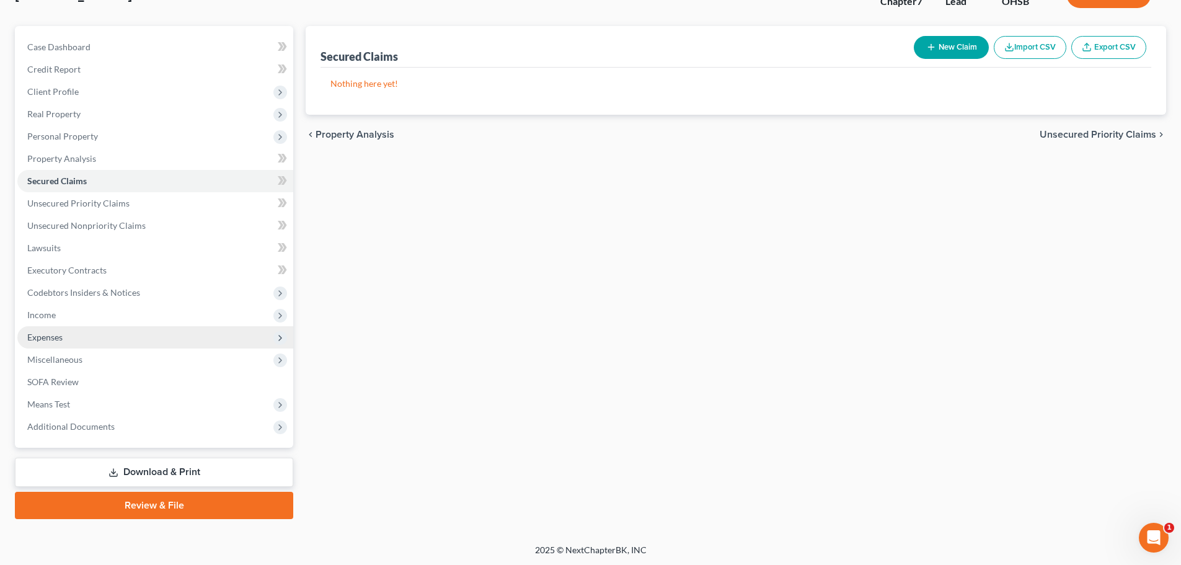
scroll to position [94, 0]
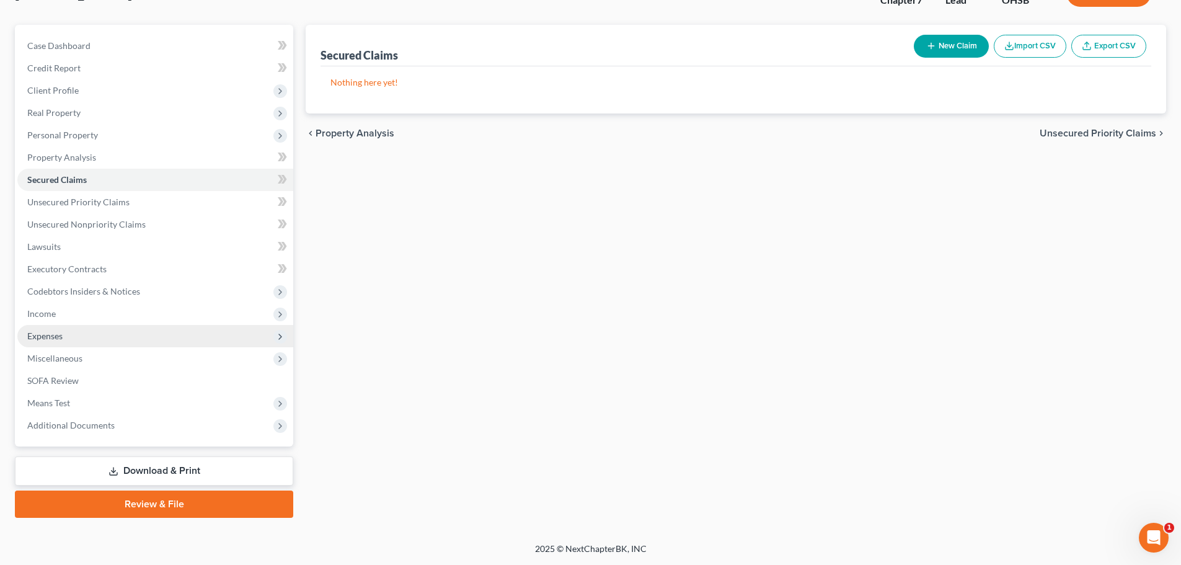
click at [49, 338] on span "Expenses" at bounding box center [44, 335] width 35 height 11
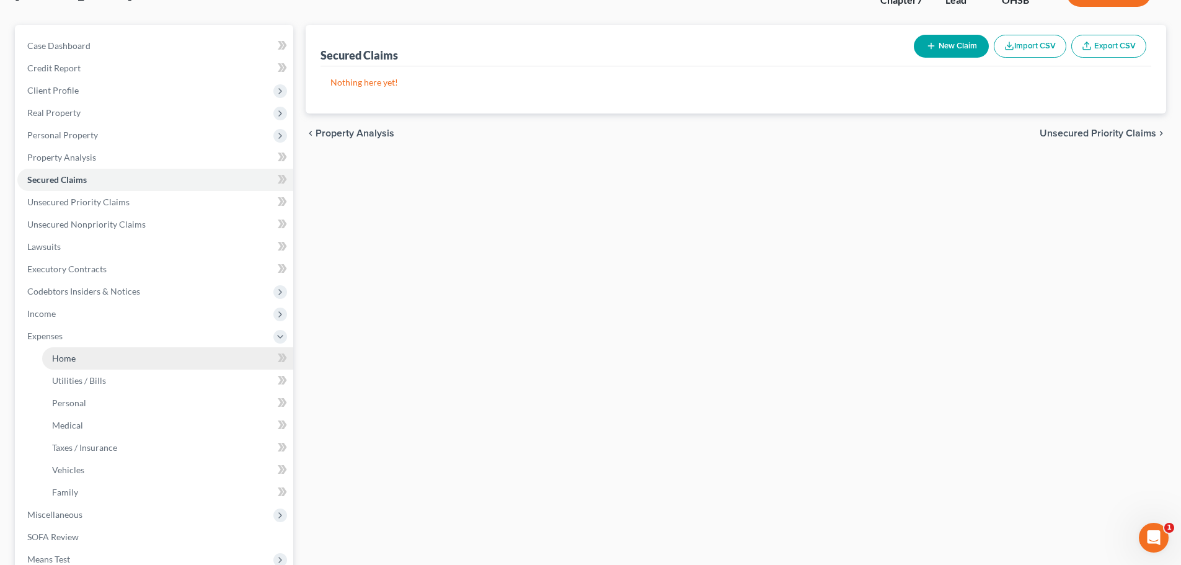
click at [60, 353] on span "Home" at bounding box center [64, 358] width 24 height 11
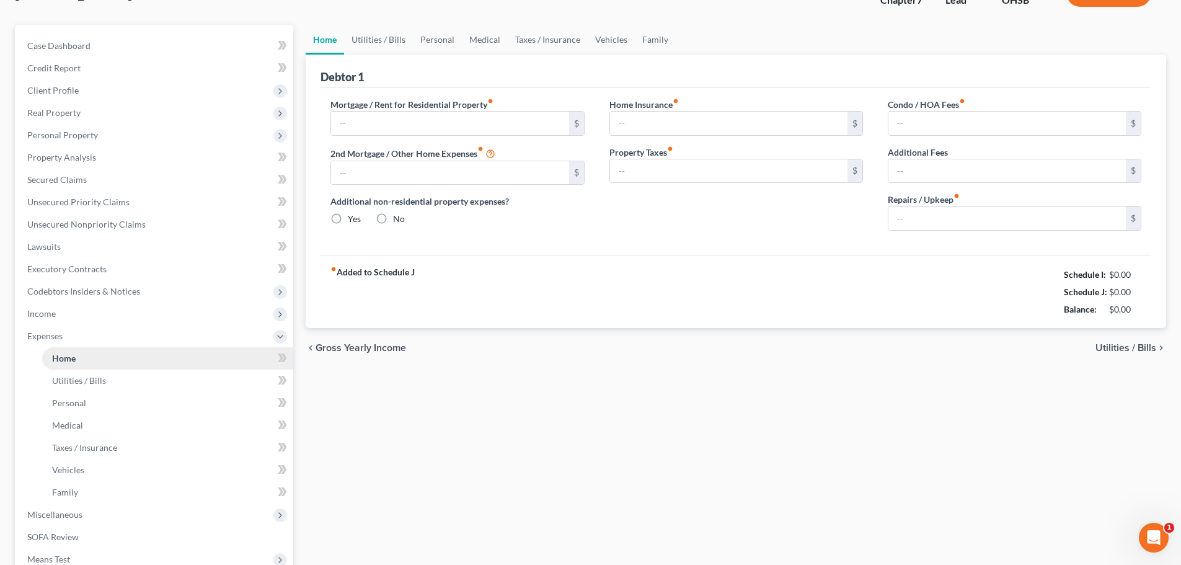
type input "0.00"
radio input "true"
type input "0.00"
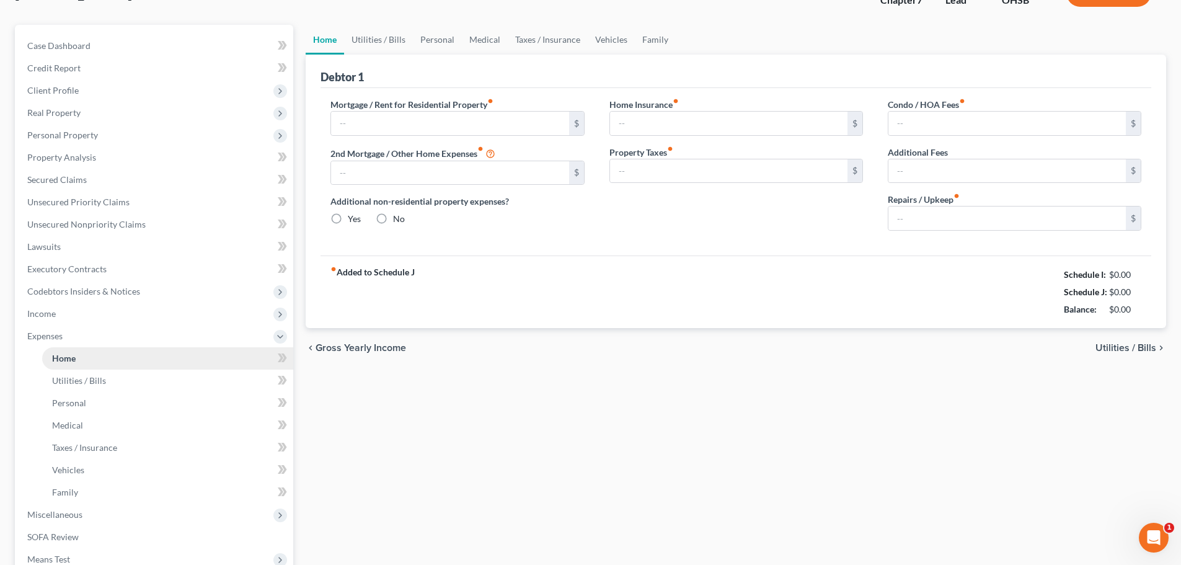
type input "0.00"
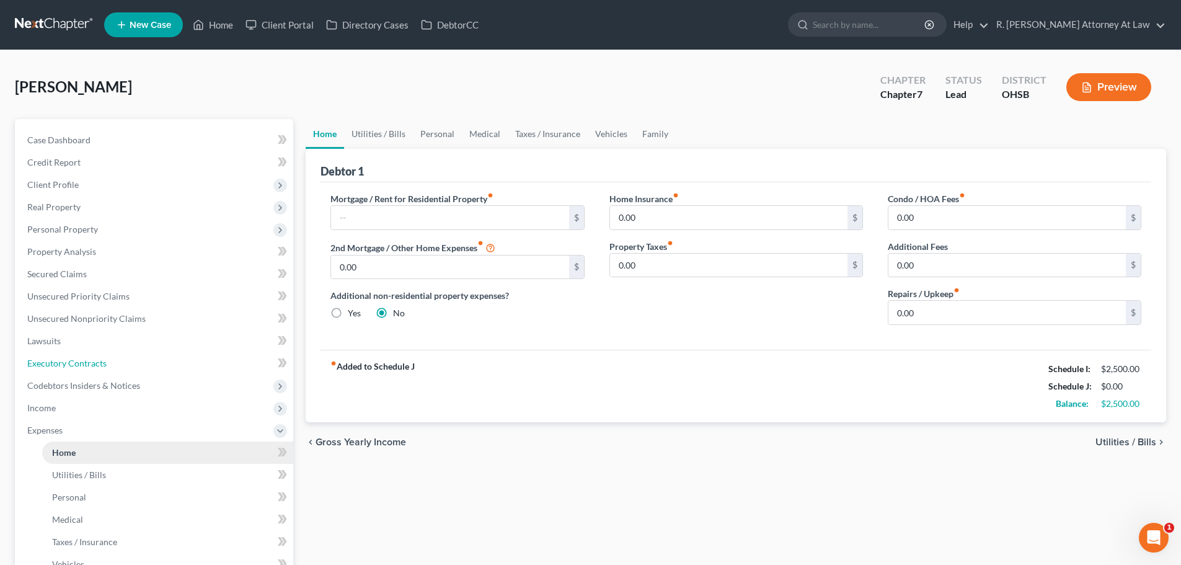
click at [70, 355] on link "Executory Contracts" at bounding box center [155, 363] width 276 height 22
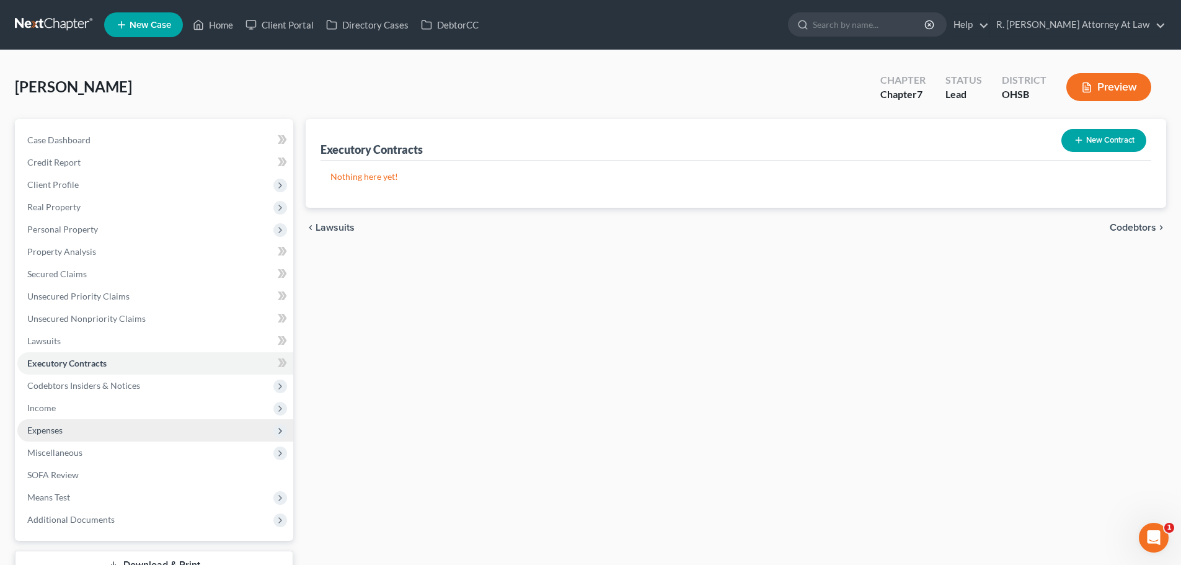
click at [38, 428] on span "Expenses" at bounding box center [44, 430] width 35 height 11
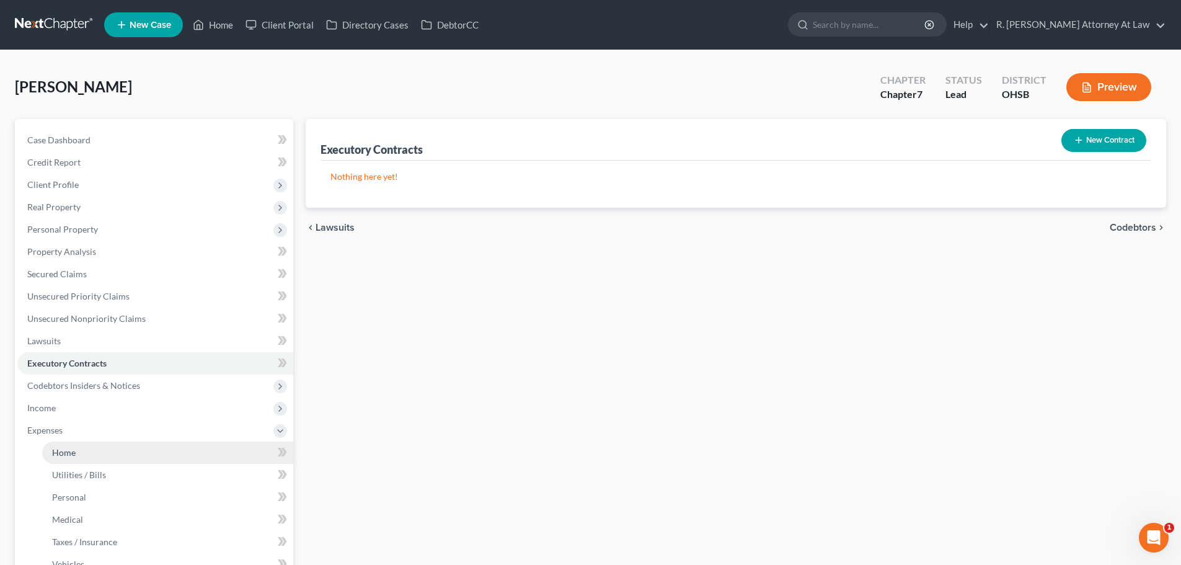
click at [56, 448] on span "Home" at bounding box center [64, 452] width 24 height 11
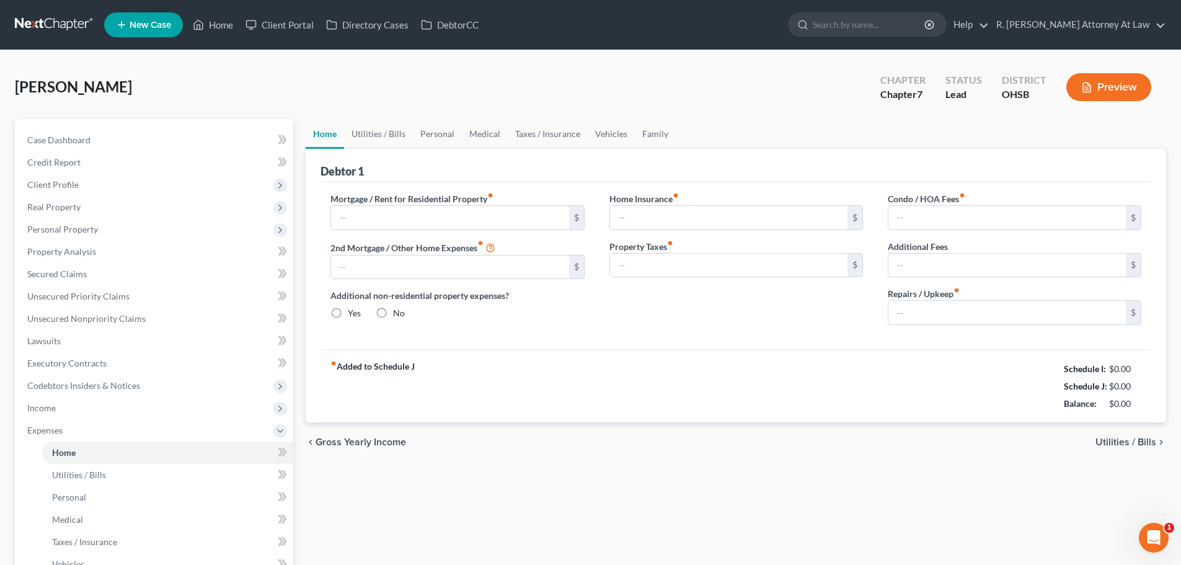
type input "0.00"
radio input "true"
type input "0.00"
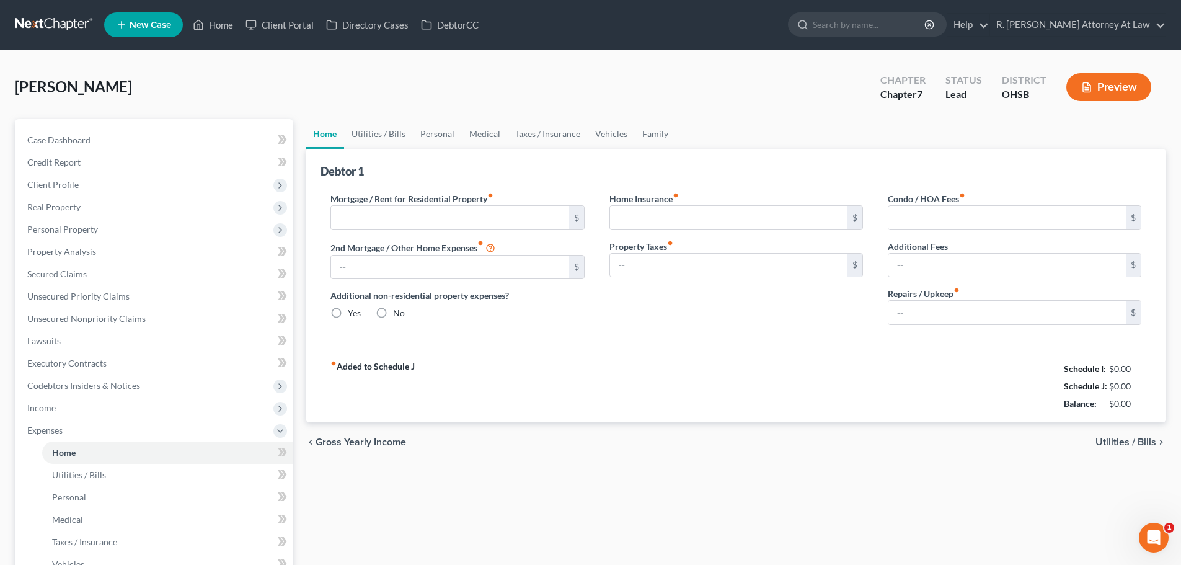
type input "0.00"
drag, startPoint x: 444, startPoint y: 200, endPoint x: 436, endPoint y: 199, distance: 7.5
click at [441, 201] on label "Mortgage / Rent for Residential Property fiber_manual_record" at bounding box center [411, 198] width 163 height 13
drag, startPoint x: 441, startPoint y: 213, endPoint x: 448, endPoint y: 216, distance: 7.2
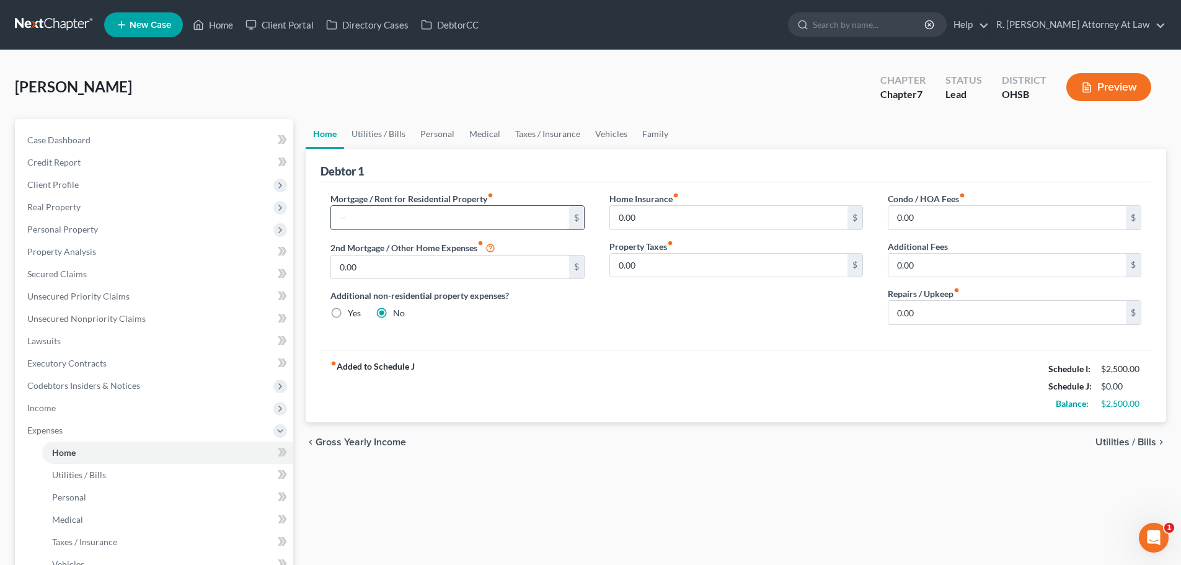
click at [441, 212] on input "text" at bounding box center [449, 218] width 237 height 24
type input "712"
click at [390, 134] on link "Utilities / Bills" at bounding box center [378, 134] width 69 height 30
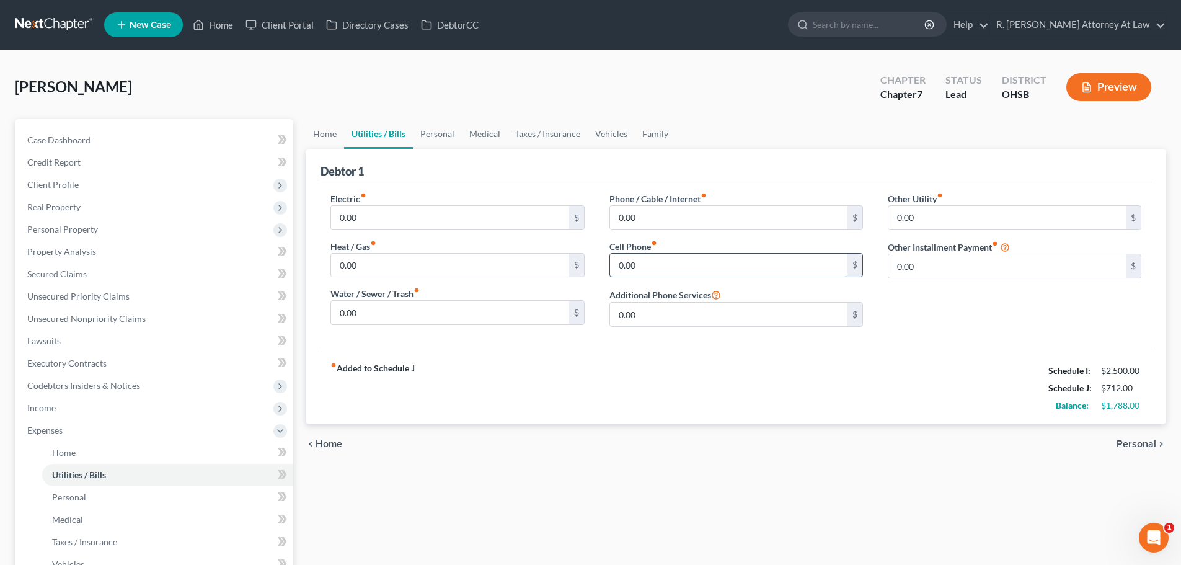
click at [639, 262] on input "0.00" at bounding box center [728, 266] width 237 height 24
type input "5"
type input "40"
type input "300"
drag, startPoint x: 390, startPoint y: 309, endPoint x: 398, endPoint y: 312, distance: 8.9
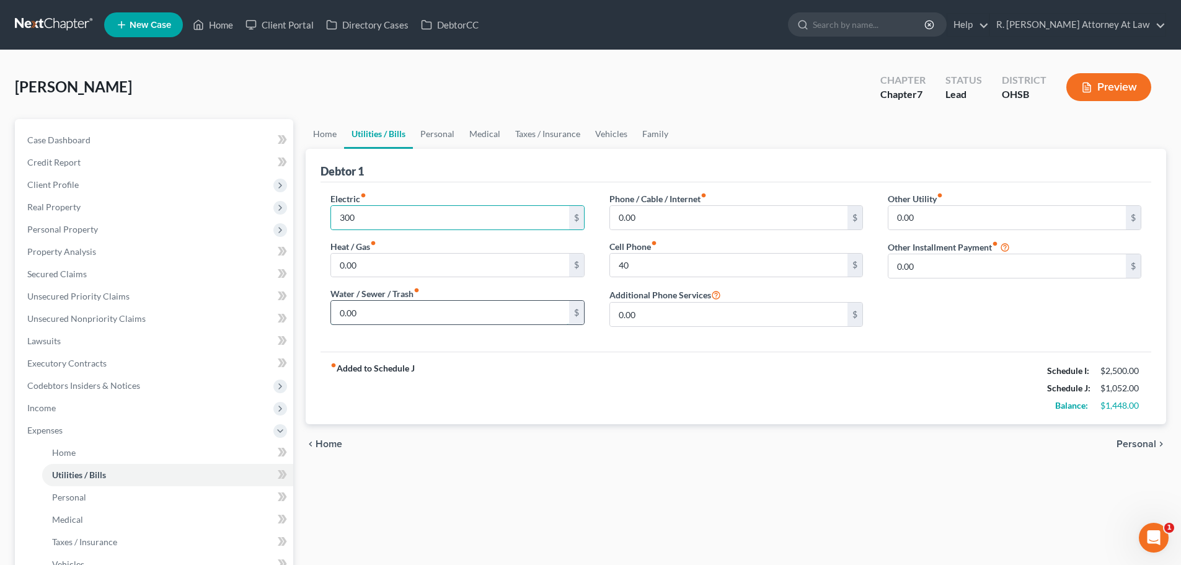
click at [390, 307] on input "0.00" at bounding box center [449, 313] width 237 height 24
type input "108"
click at [663, 215] on input "0.00" at bounding box center [728, 218] width 237 height 24
type input "65"
click at [435, 136] on link "Personal" at bounding box center [437, 134] width 49 height 30
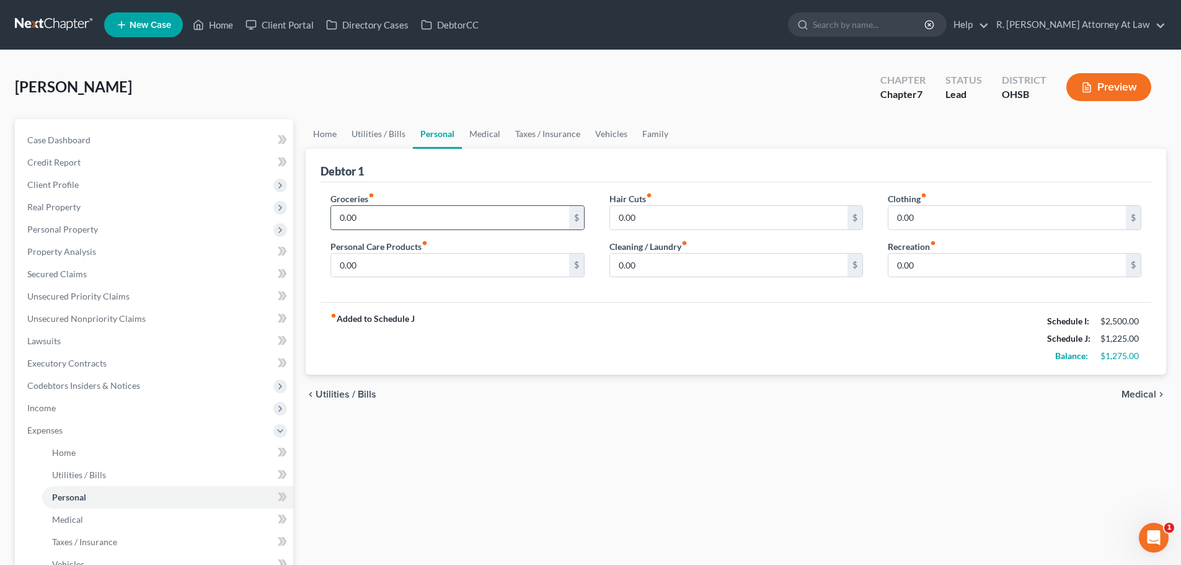
click at [365, 213] on input "0.00" at bounding box center [449, 218] width 237 height 24
type input "600"
click at [374, 262] on input "0.00" at bounding box center [449, 266] width 237 height 24
click at [644, 217] on input "0.00" at bounding box center [728, 218] width 237 height 24
type input "30"
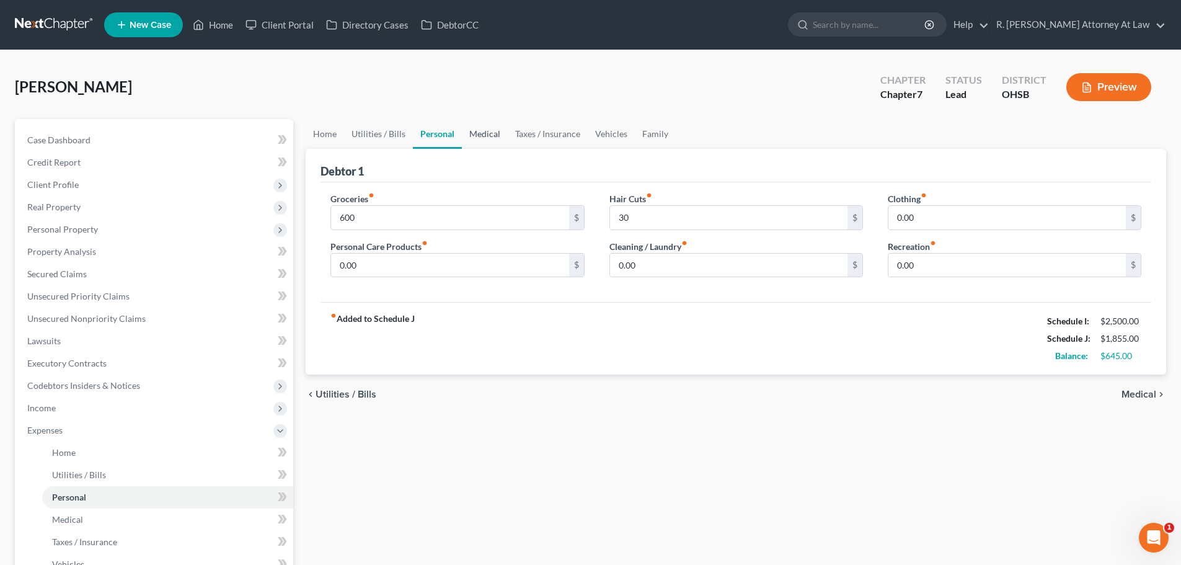
click at [483, 133] on link "Medical" at bounding box center [485, 134] width 46 height 30
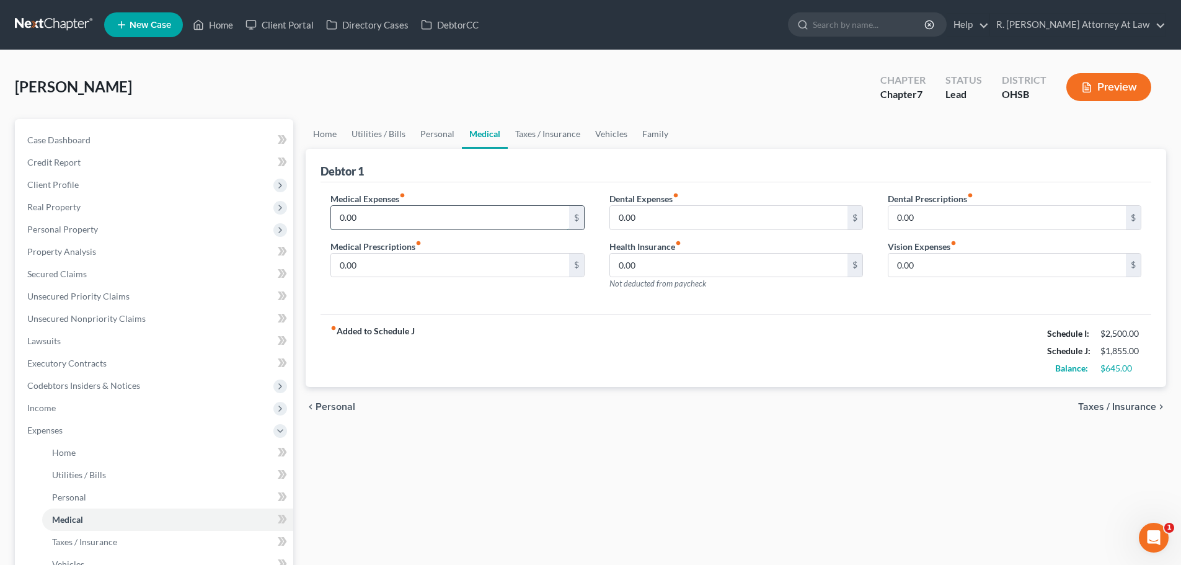
click at [369, 214] on input "0.00" at bounding box center [449, 218] width 237 height 24
click at [540, 135] on link "Taxes / Insurance" at bounding box center [548, 134] width 80 height 30
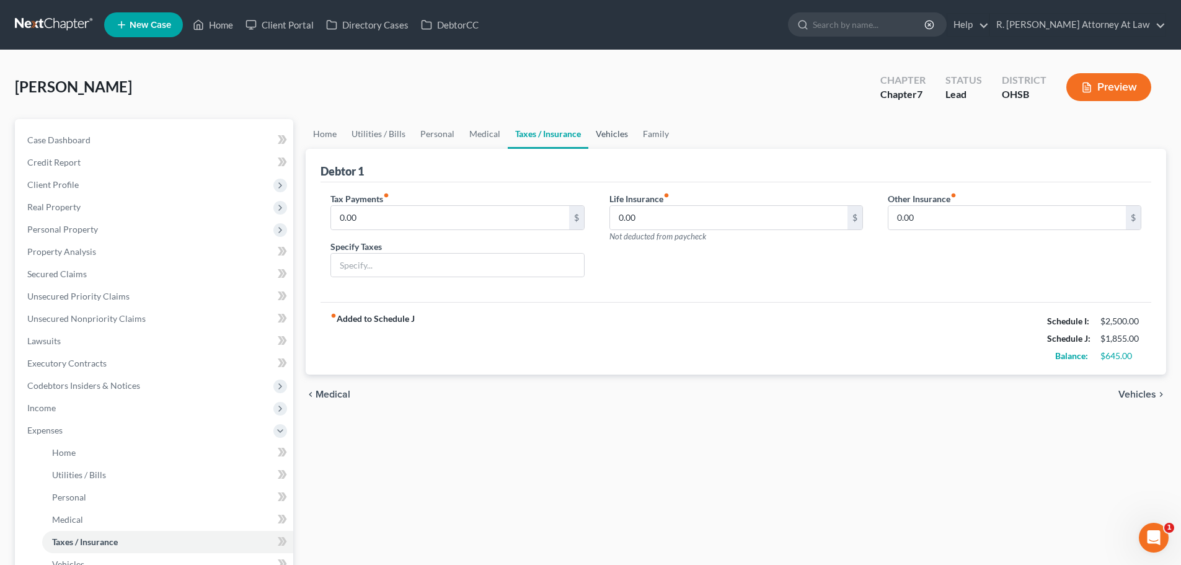
click at [607, 134] on link "Vehicles" at bounding box center [611, 134] width 47 height 30
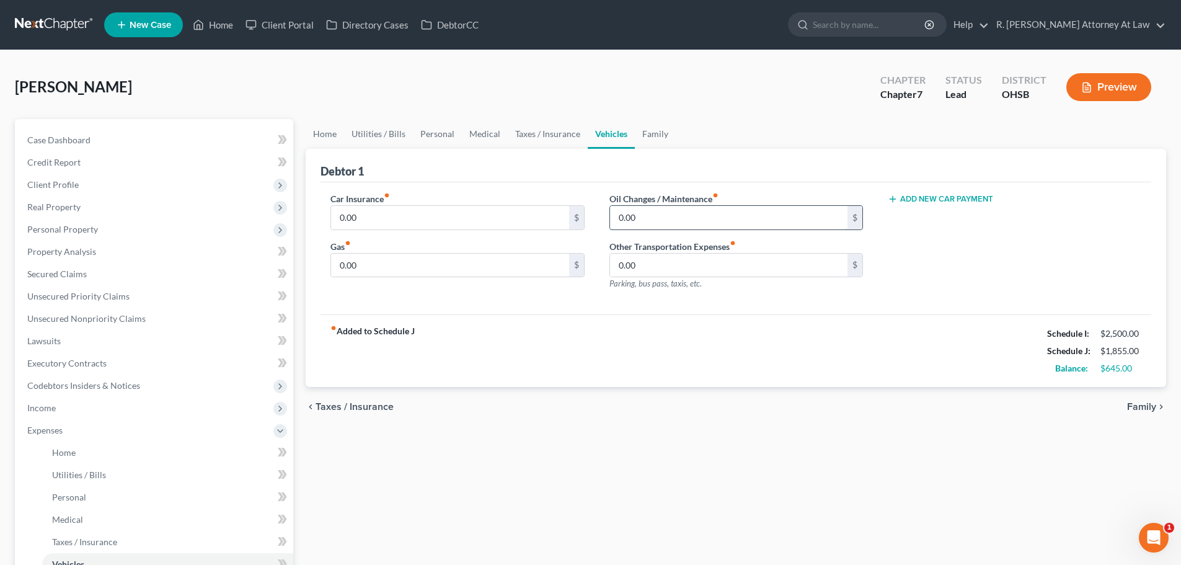
click at [642, 218] on input "0.00" at bounding box center [728, 218] width 237 height 24
type input "50"
click at [401, 262] on input "0.00" at bounding box center [449, 266] width 237 height 24
type input "150"
click at [643, 131] on link "Family" at bounding box center [655, 134] width 41 height 30
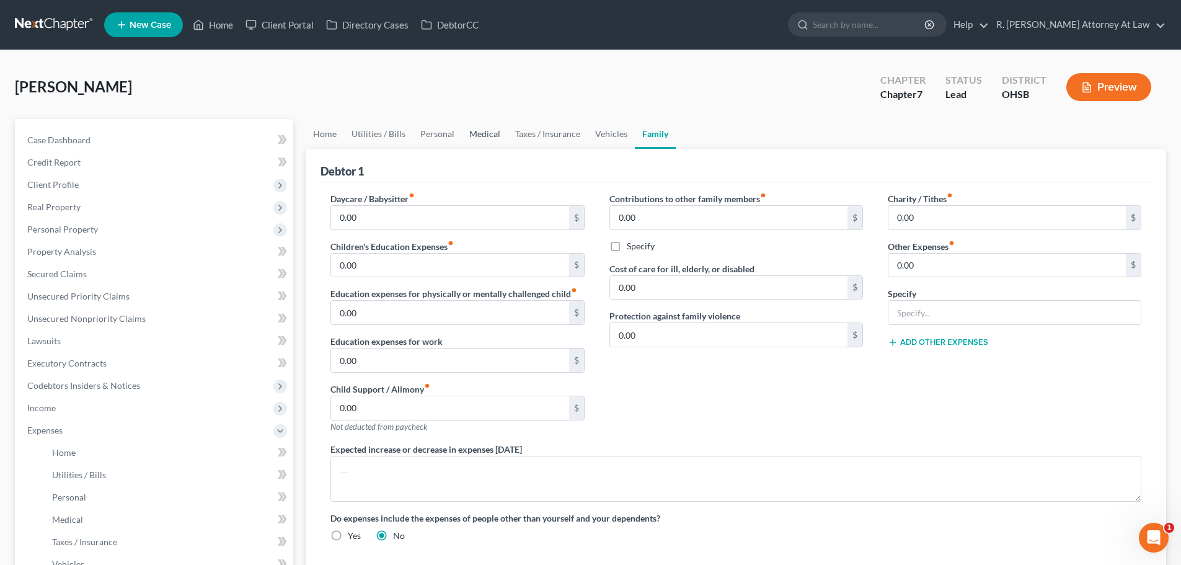
click at [484, 132] on link "Medical" at bounding box center [485, 134] width 46 height 30
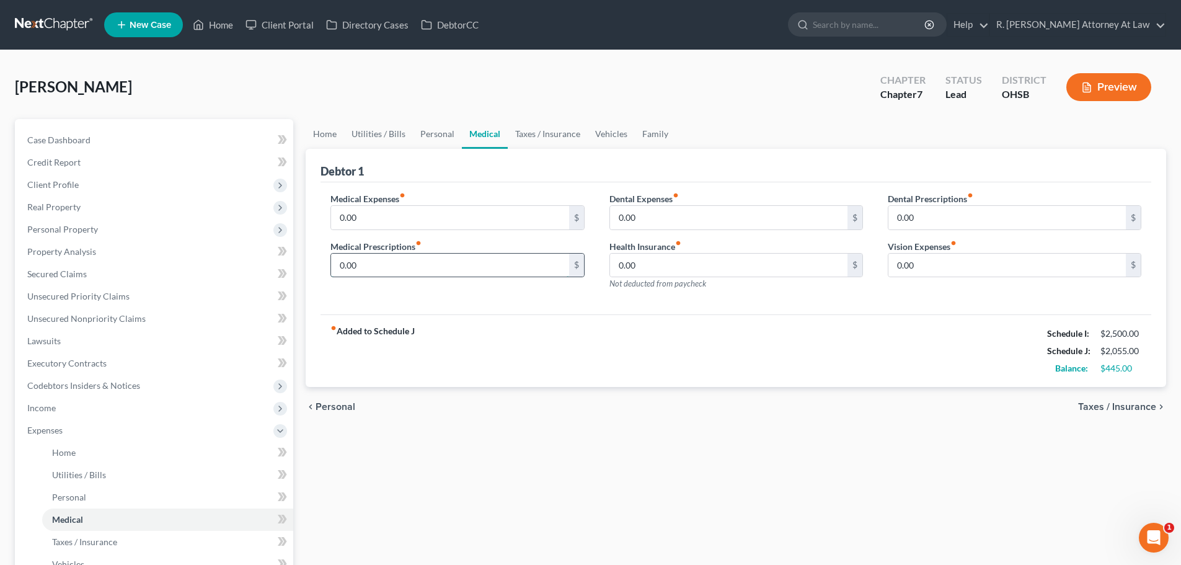
click at [375, 268] on input "0.00" at bounding box center [449, 266] width 237 height 24
type input "400"
click at [646, 131] on link "Family" at bounding box center [655, 134] width 41 height 30
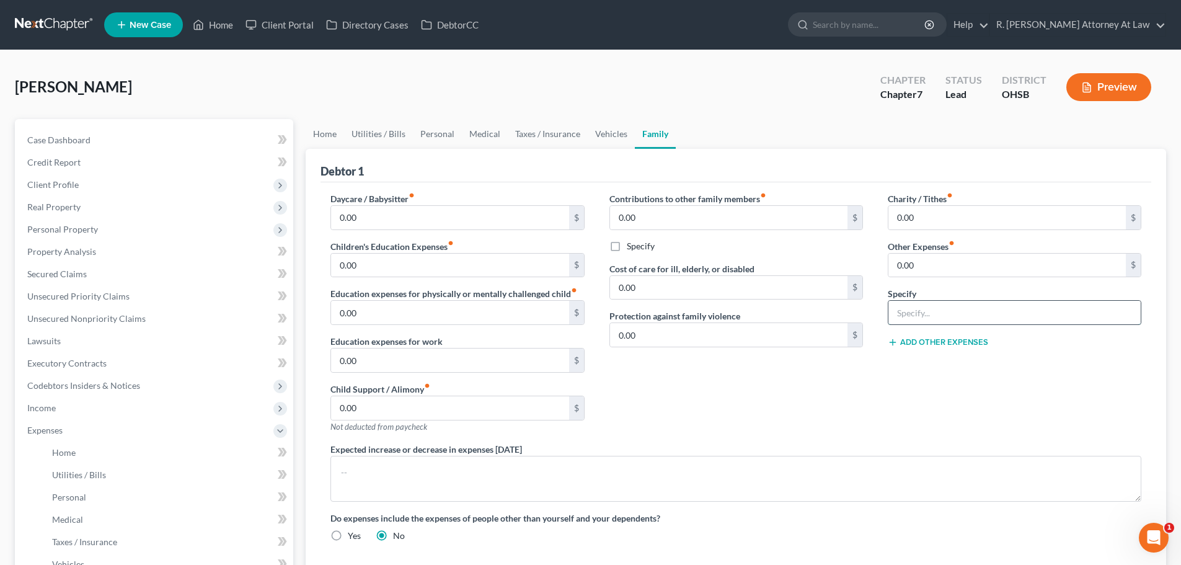
click at [927, 308] on input "text" at bounding box center [1014, 313] width 252 height 24
type input "Dog, 50"
click at [915, 267] on input "0.00" at bounding box center [1006, 266] width 237 height 24
type input "50"
click at [592, 129] on link "Vehicles" at bounding box center [611, 134] width 47 height 30
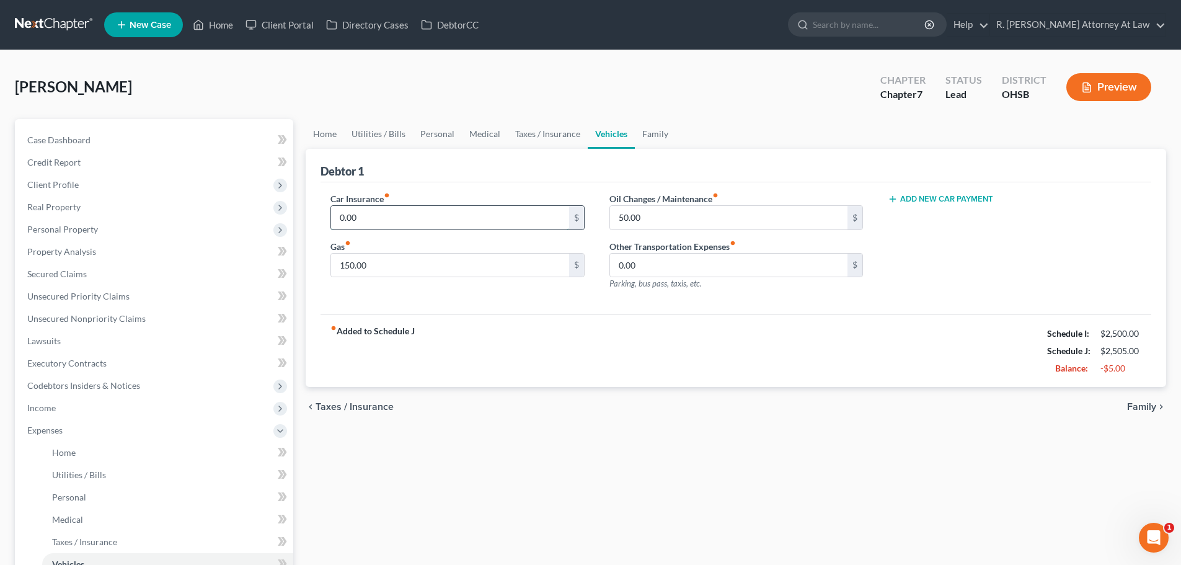
click at [367, 216] on input "0.00" at bounding box center [449, 218] width 237 height 24
type input "180"
click at [381, 262] on input "150.00" at bounding box center [449, 266] width 237 height 24
click at [523, 131] on link "Taxes / Insurance" at bounding box center [548, 134] width 80 height 30
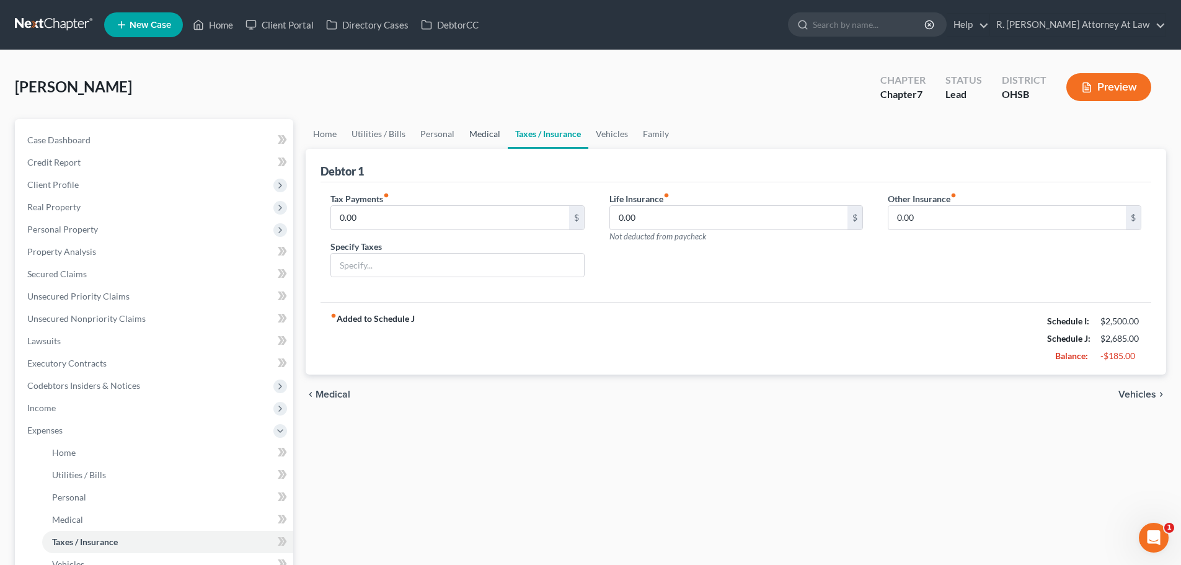
click at [476, 132] on link "Medical" at bounding box center [485, 134] width 46 height 30
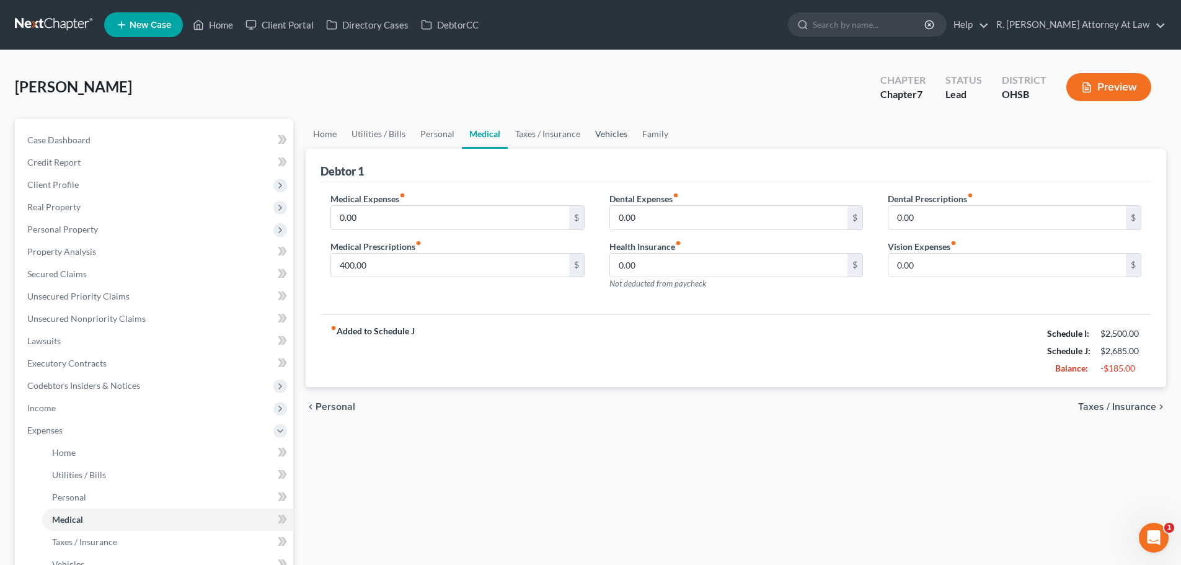
click at [602, 132] on link "Vehicles" at bounding box center [611, 134] width 47 height 30
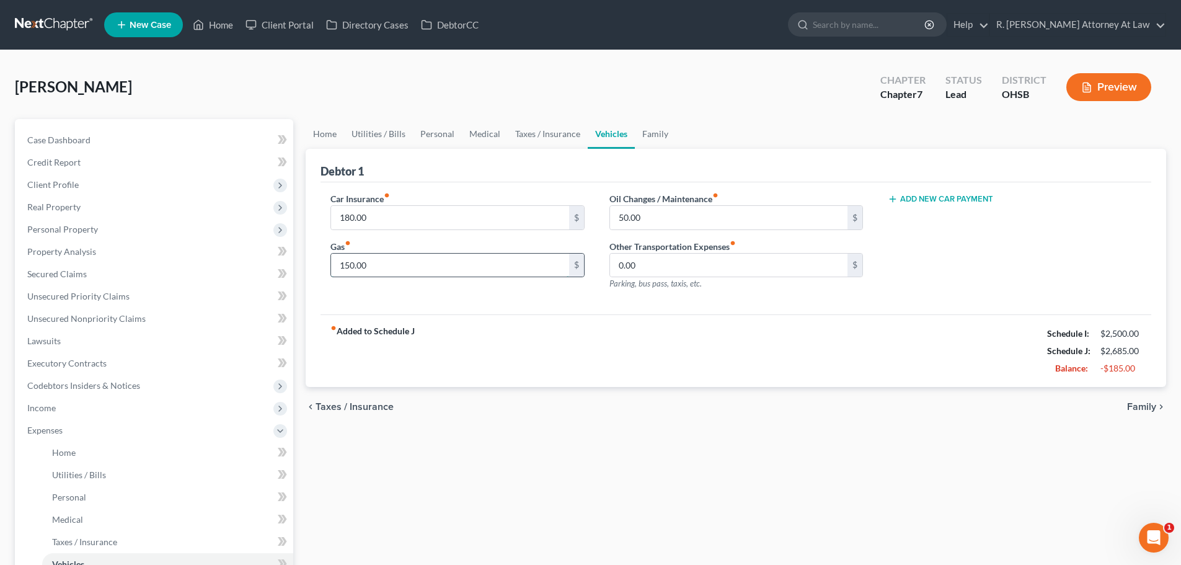
click at [368, 263] on input "150.00" at bounding box center [449, 266] width 237 height 24
type input "60"
click at [429, 134] on link "Personal" at bounding box center [437, 134] width 49 height 30
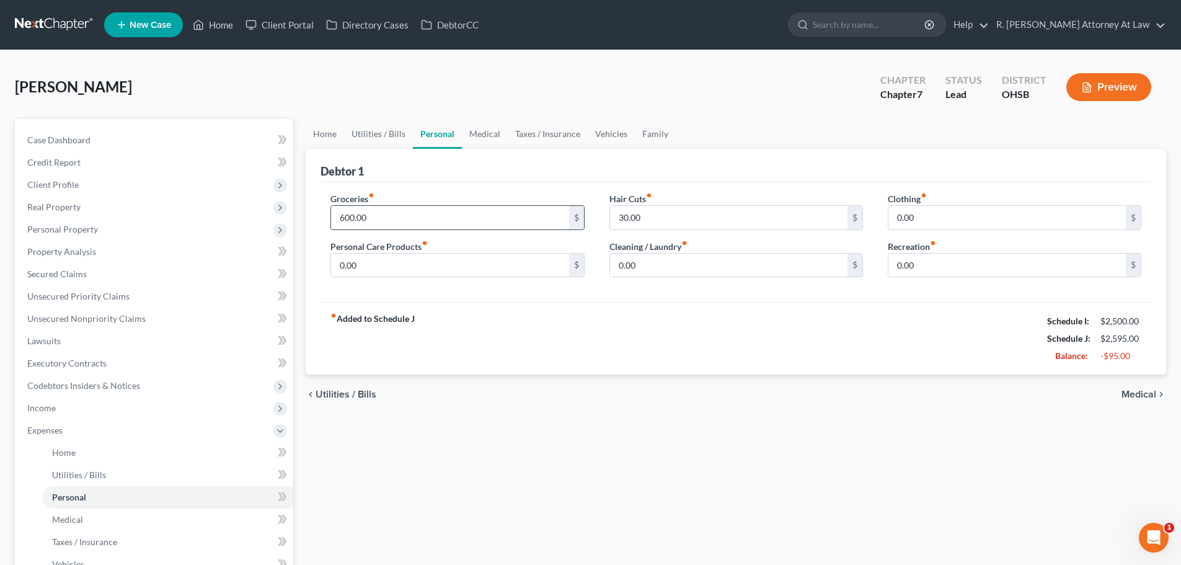
click at [370, 215] on input "600.00" at bounding box center [449, 218] width 237 height 24
click at [45, 208] on span "Real Property" at bounding box center [53, 206] width 53 height 11
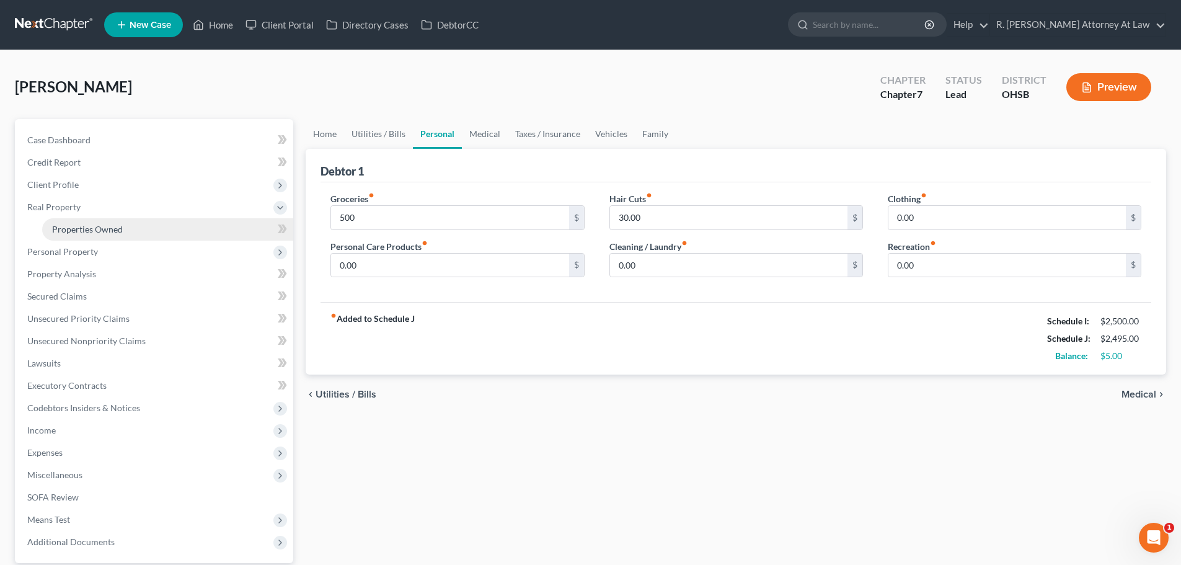
click at [57, 234] on span "Properties Owned" at bounding box center [87, 229] width 71 height 11
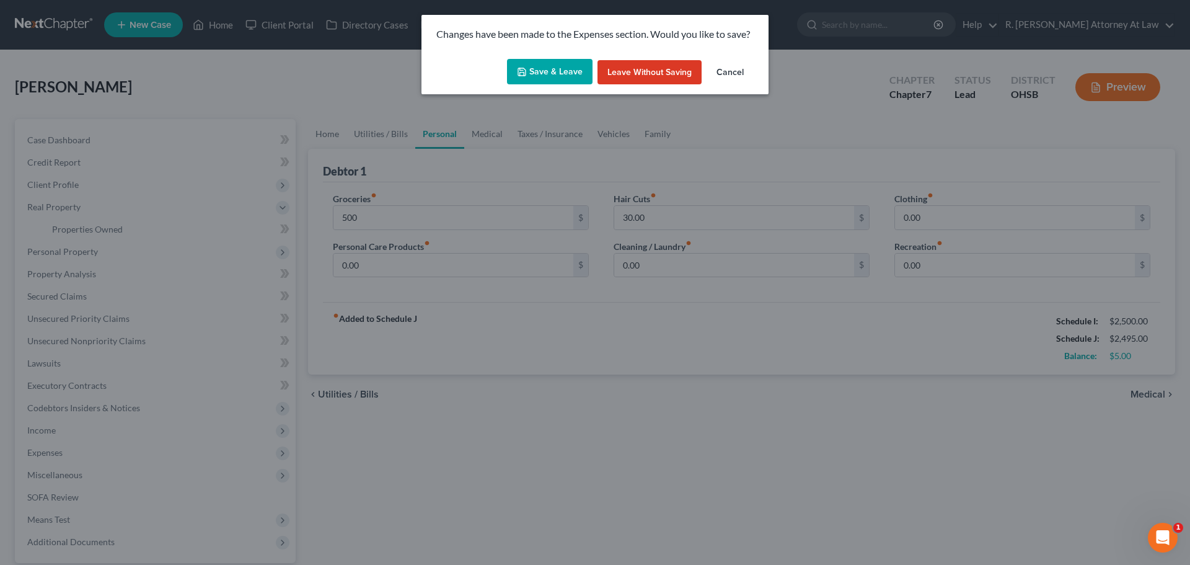
click at [530, 70] on button "Save & Leave" at bounding box center [550, 72] width 86 height 26
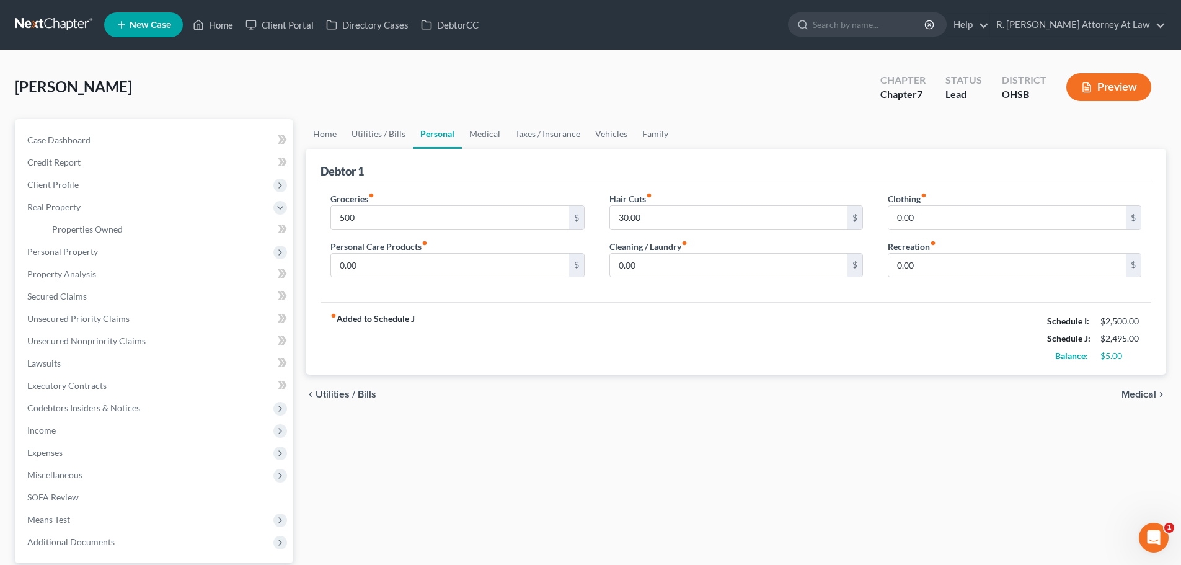
type input "500.00"
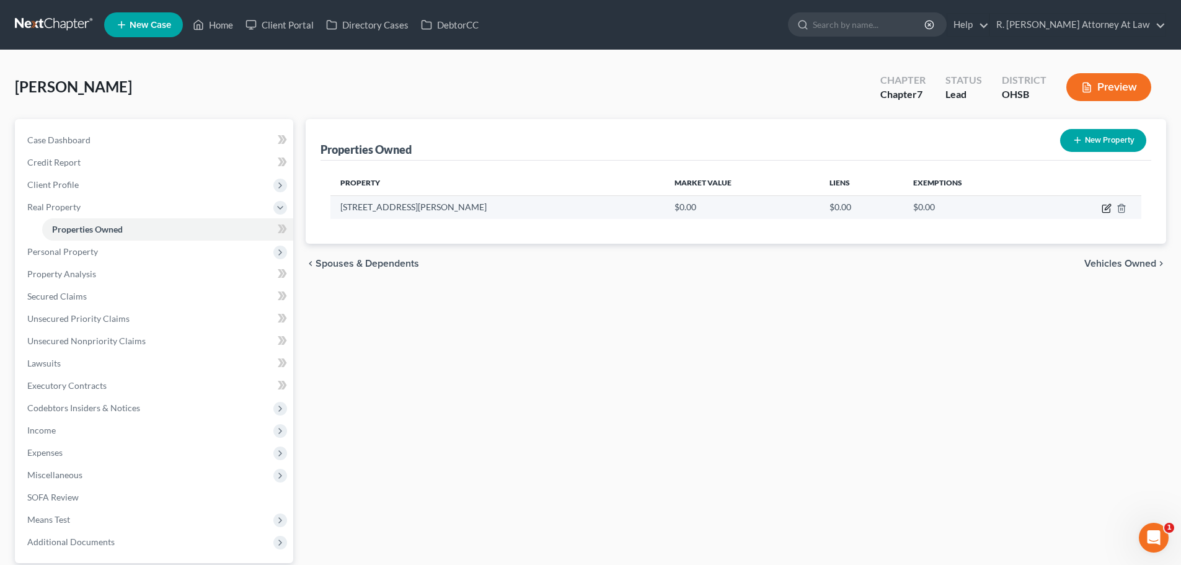
click at [1101, 208] on icon "button" at bounding box center [1106, 208] width 10 height 10
select select "36"
select select "30"
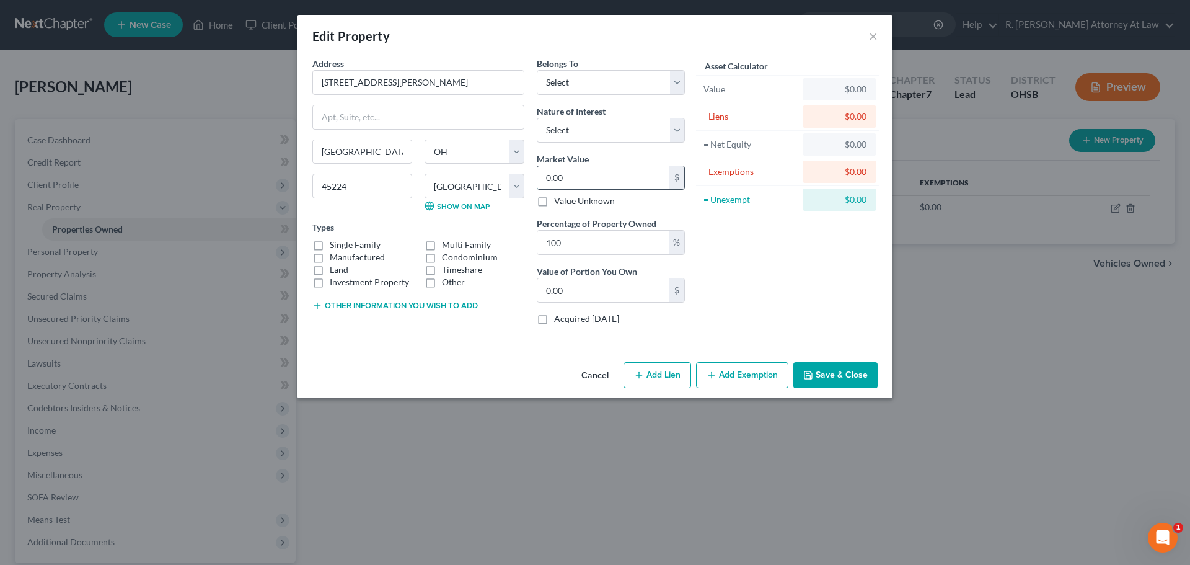
click at [562, 176] on input "0.00" at bounding box center [603, 178] width 132 height 24
type input "1"
type input "1.00"
type input "16"
type input "16.00"
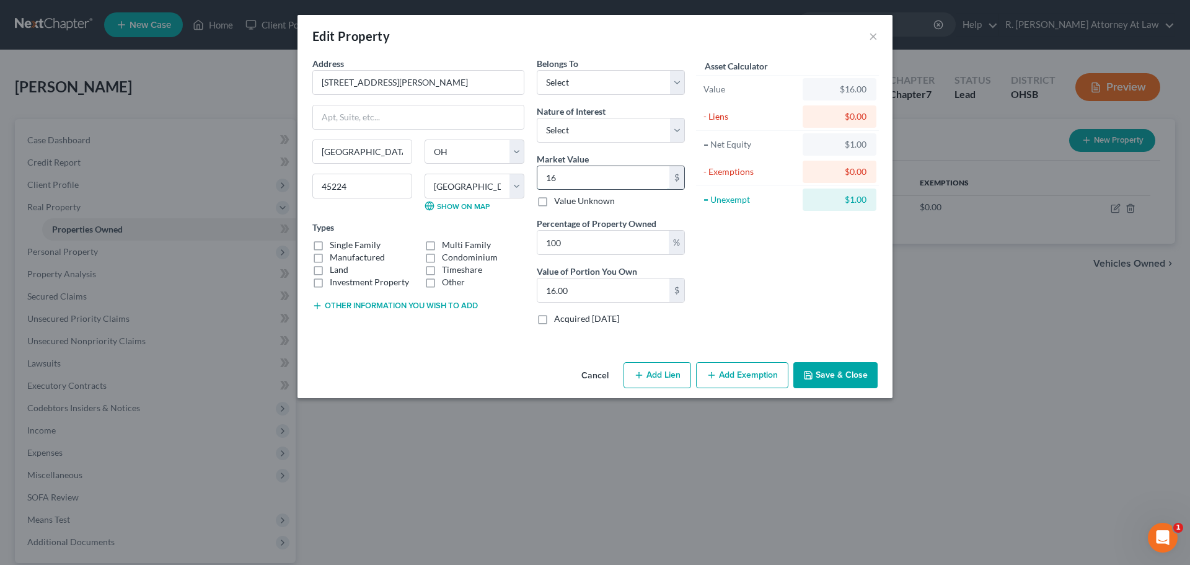
type input "160"
type input "160.00"
type input "1600"
type input "1,600.00"
type input "1,6000"
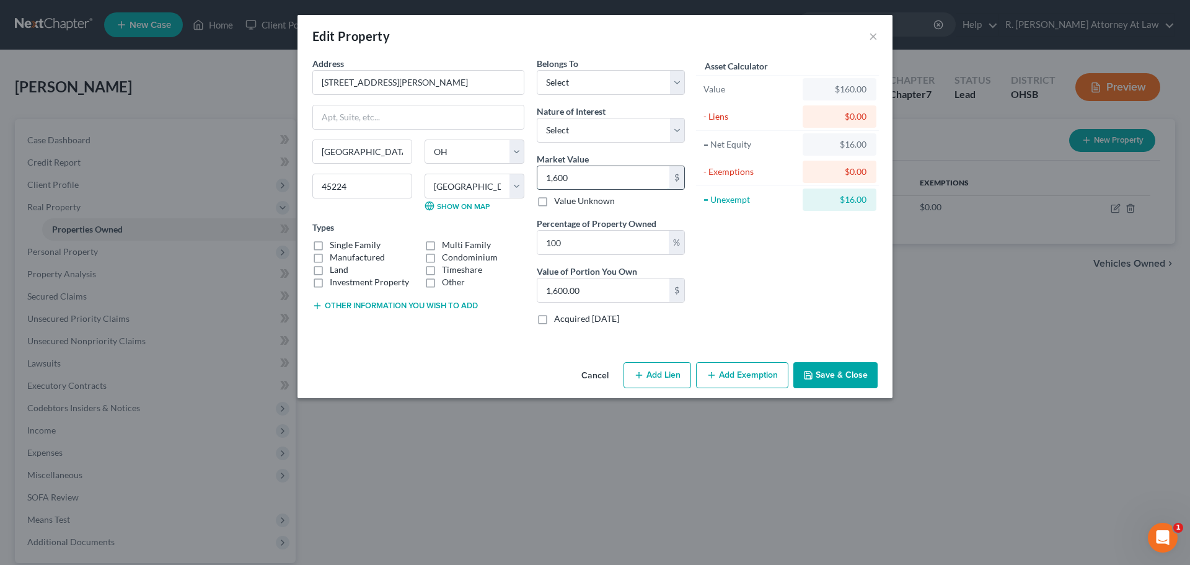
type input "16,000.00"
type input "16,0000"
type input "160,000.00"
type input "160,000"
drag, startPoint x: 317, startPoint y: 245, endPoint x: 395, endPoint y: 240, distance: 78.8
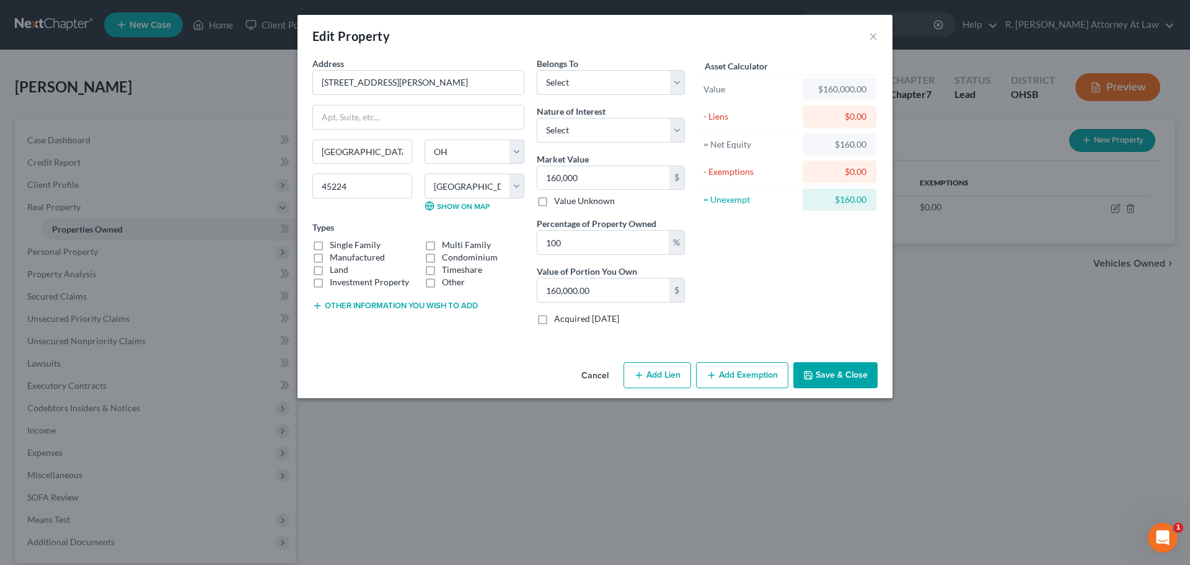
click at [330, 245] on label "Single Family" at bounding box center [355, 245] width 51 height 12
click at [335, 245] on input "Single Family" at bounding box center [339, 243] width 8 height 8
checkbox input "true"
click at [565, 86] on select "Select Debtor 1 Only Debtor 2 Only Debtor 1 And Debtor 2 Only At Least One Of T…" at bounding box center [611, 82] width 148 height 25
select select "0"
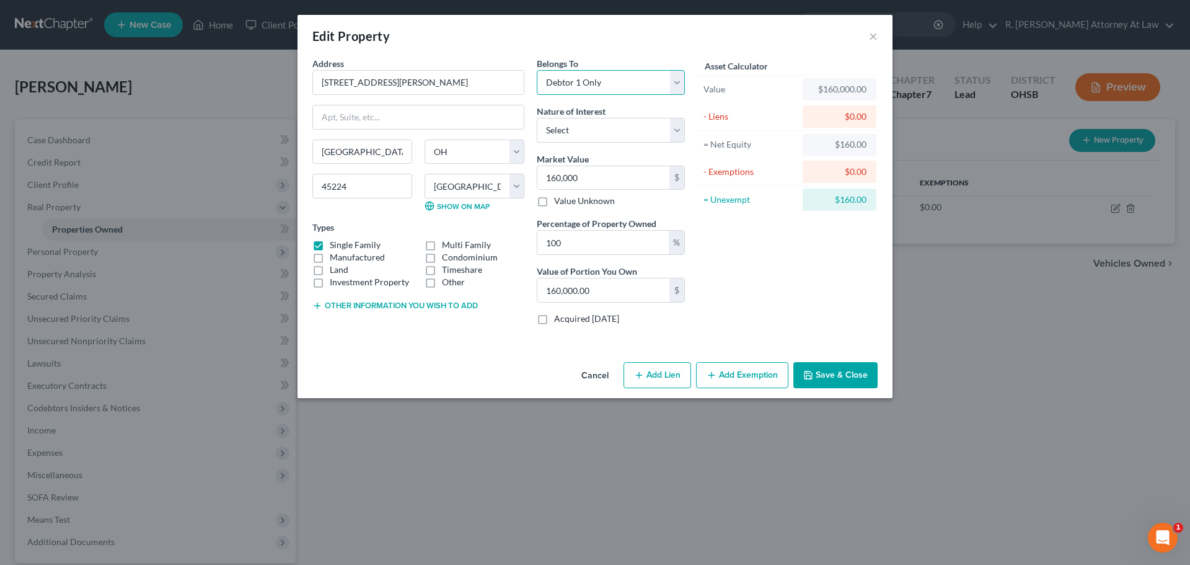
click at [537, 70] on select "Select Debtor 1 Only Debtor 2 Only Debtor 1 And Debtor 2 Only At Least One Of T…" at bounding box center [611, 82] width 148 height 25
click at [574, 131] on select "Select Fee Simple Joint Tenant Life Estate Equitable Interest Future Interest T…" at bounding box center [611, 130] width 148 height 25
select select "0"
click at [537, 118] on select "Select Fee Simple Joint Tenant Life Estate Equitable Interest Future Interest T…" at bounding box center [611, 130] width 148 height 25
click at [765, 245] on div "Asset Calculator Value $160,000.00 - Liens $0.00 = Net Equity $160.00 - Exempti…" at bounding box center [787, 196] width 193 height 278
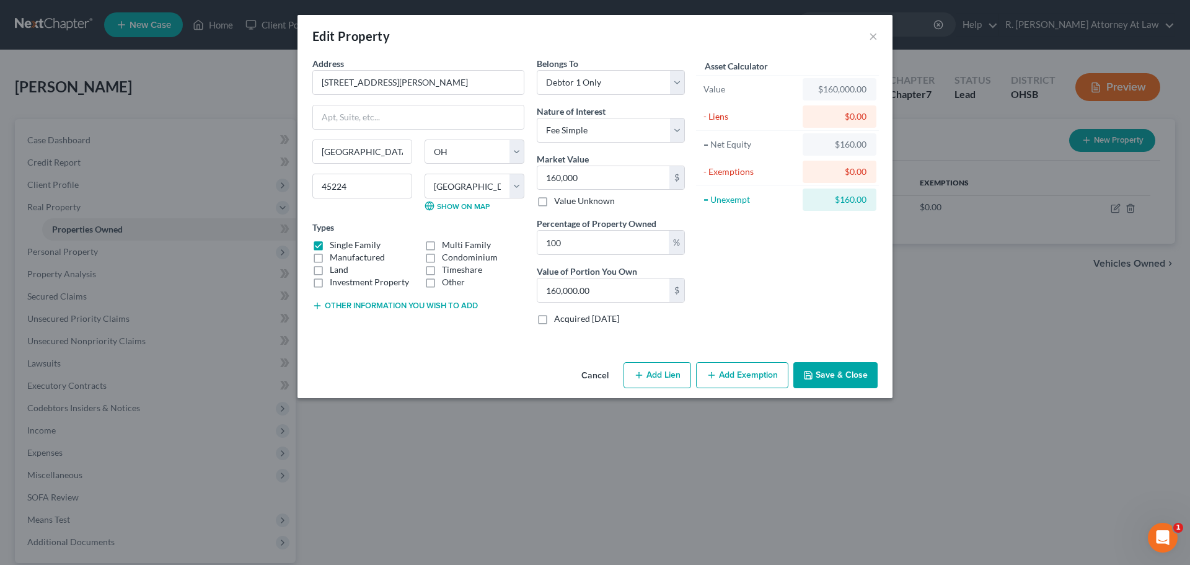
click at [740, 372] on button "Add Exemption" at bounding box center [742, 375] width 92 height 26
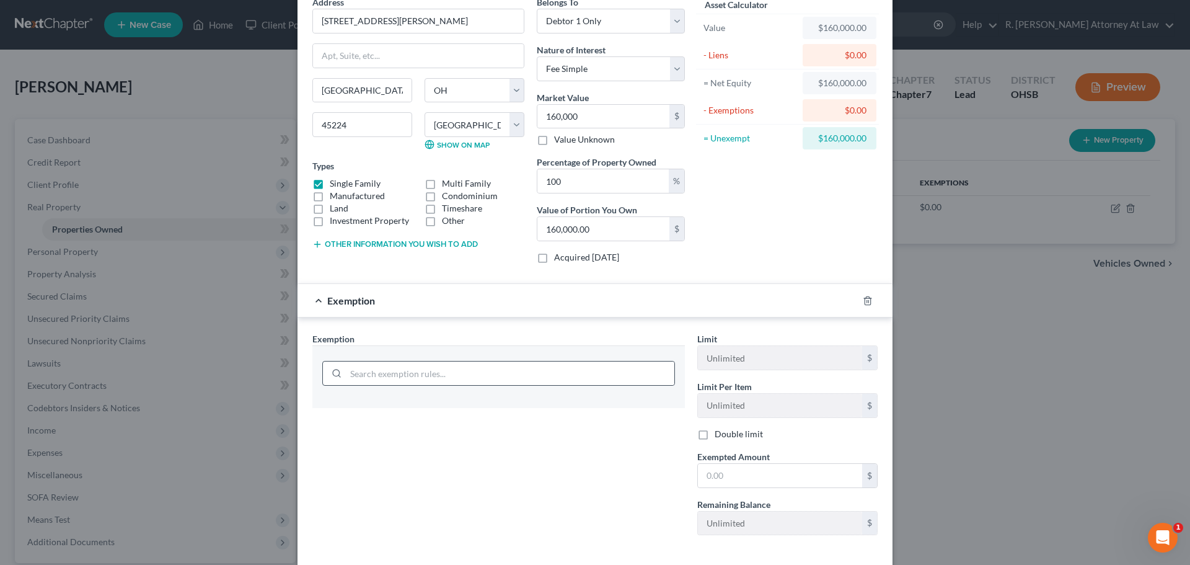
scroll to position [120, 0]
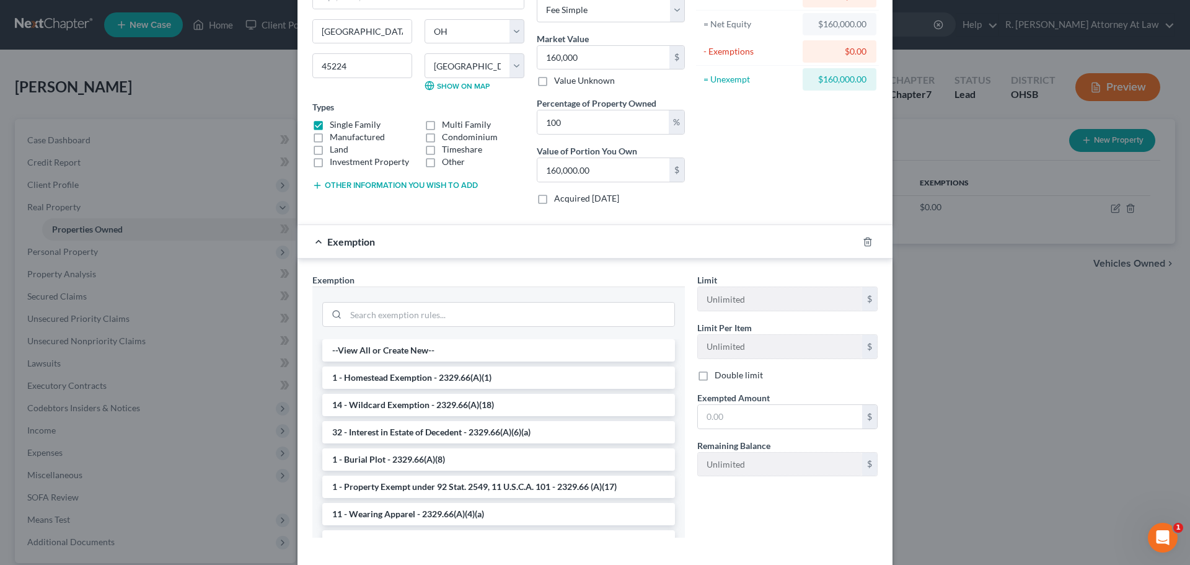
click at [341, 374] on li "1 - Homestead Exemption - 2329.66(A)(1)" at bounding box center [498, 377] width 353 height 22
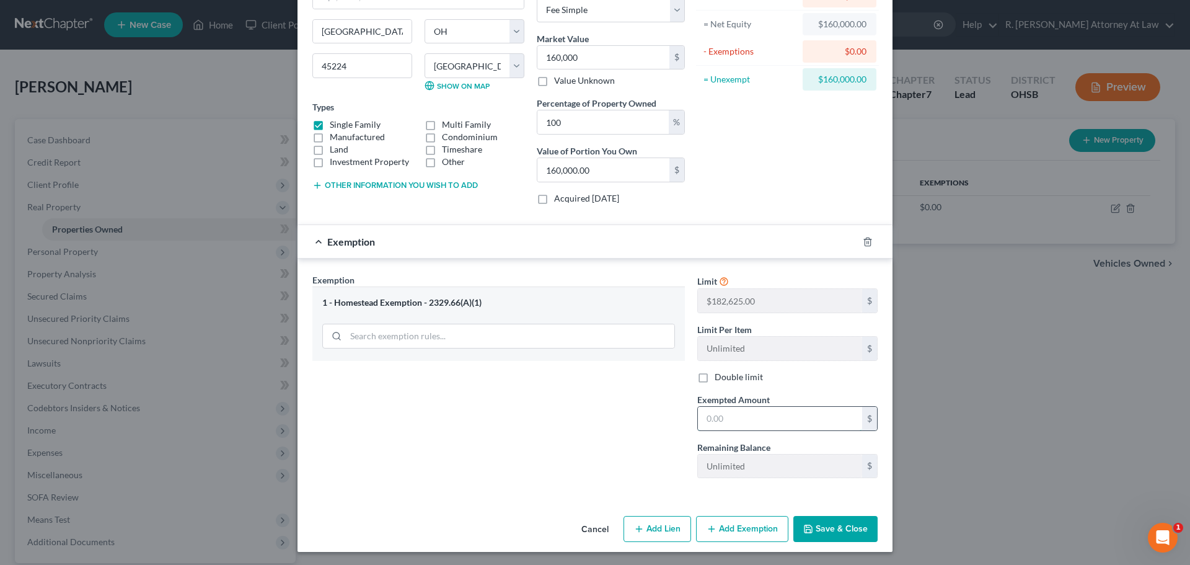
click at [752, 426] on input "text" at bounding box center [780, 419] width 164 height 24
type input "182,625"
click at [638, 531] on icon "button" at bounding box center [639, 529] width 10 height 10
select select "0"
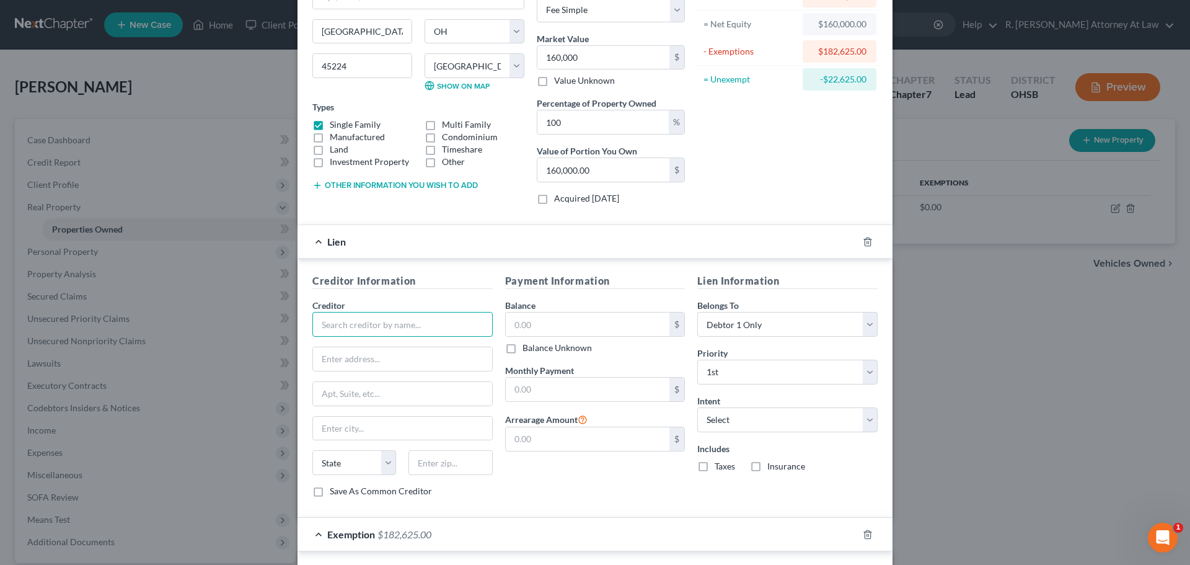
drag, startPoint x: 316, startPoint y: 326, endPoint x: 296, endPoint y: 346, distance: 28.5
click at [312, 328] on input "text" at bounding box center [402, 324] width 180 height 25
type input "Select"
click at [554, 315] on input "text" at bounding box center [588, 324] width 164 height 24
type input "48,000"
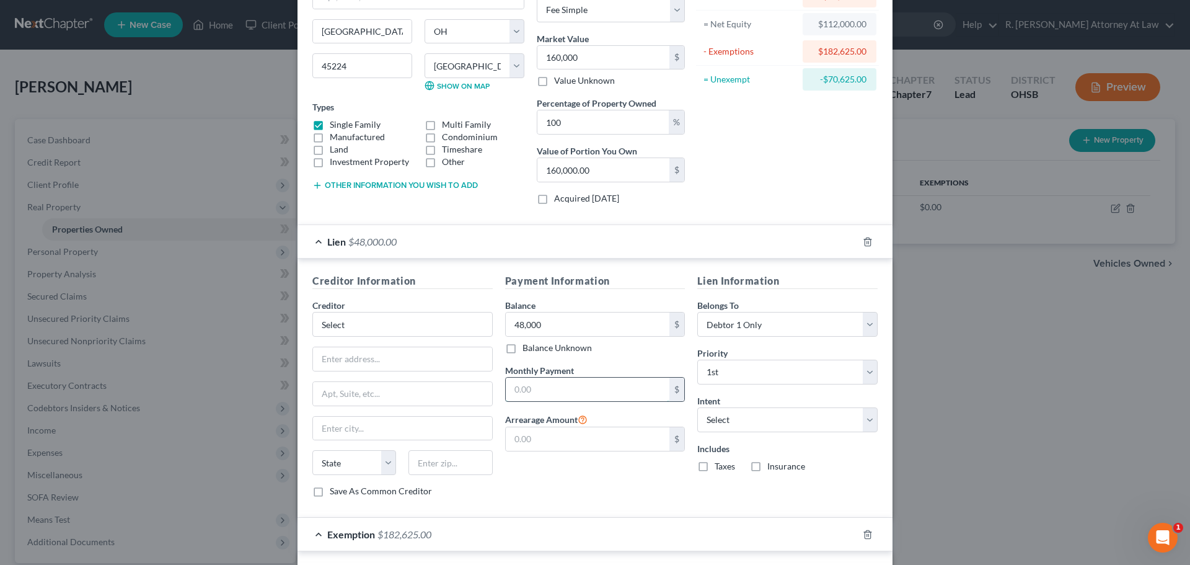
click at [516, 387] on input "text" at bounding box center [588, 389] width 164 height 24
click at [705, 420] on select "Select Surrender Redeem Reaffirm Avoid Other" at bounding box center [787, 419] width 180 height 25
select select "2"
click at [697, 407] on select "Select Surrender Redeem Reaffirm Avoid Other" at bounding box center [787, 419] width 180 height 25
click at [536, 387] on input "text" at bounding box center [588, 389] width 164 height 24
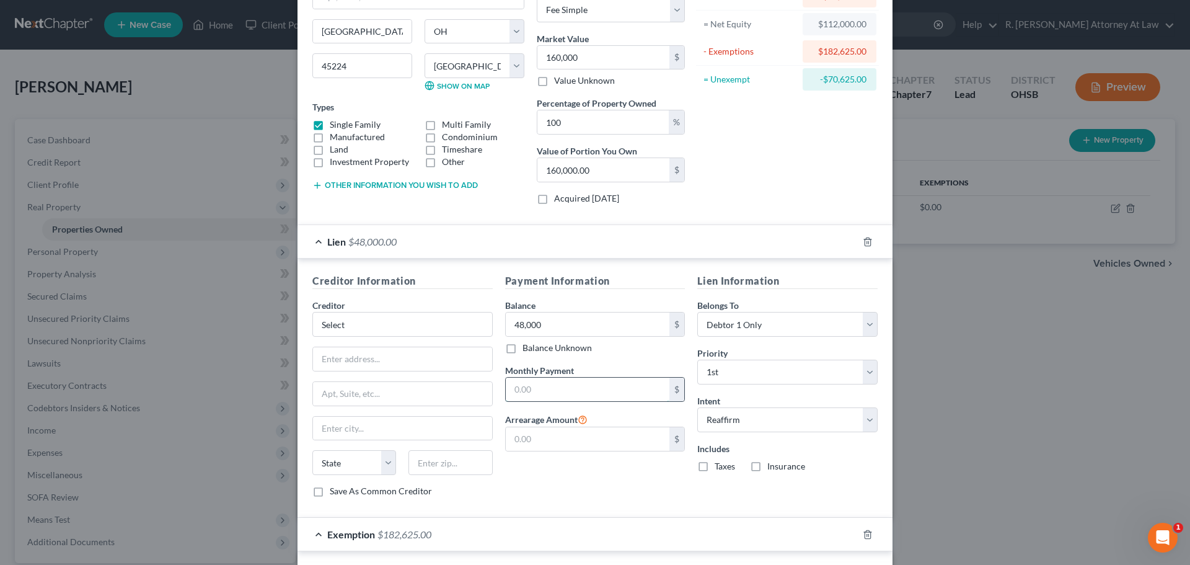
type input "6"
type input "715"
drag, startPoint x: 701, startPoint y: 464, endPoint x: 709, endPoint y: 462, distance: 8.3
click at [715, 464] on label "Taxes" at bounding box center [725, 466] width 20 height 12
click at [720, 464] on input "Taxes" at bounding box center [724, 464] width 8 height 8
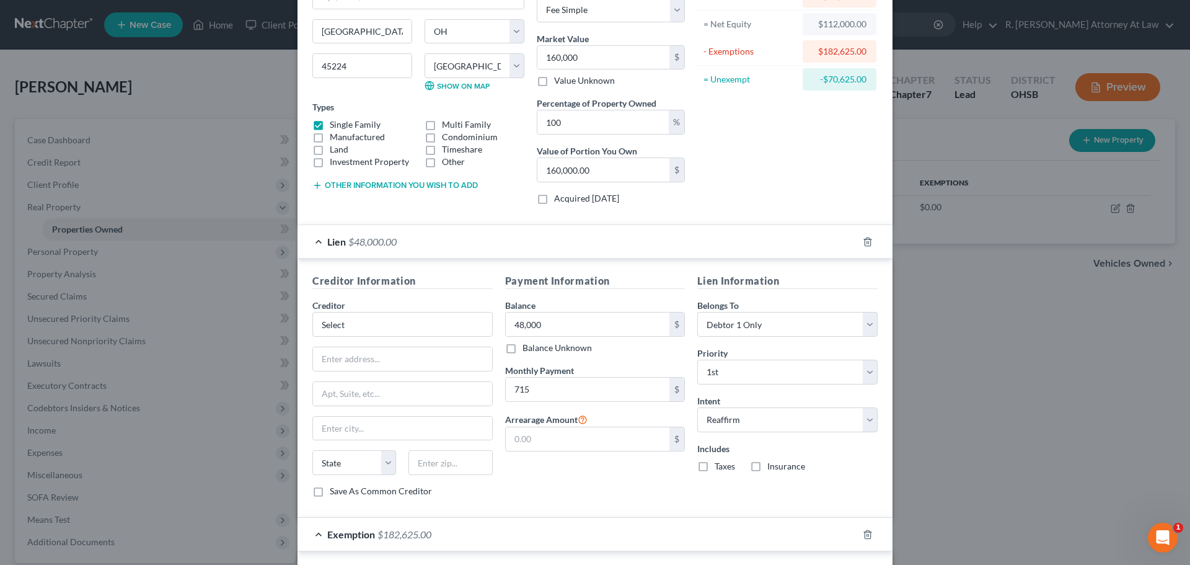
checkbox input "true"
drag, startPoint x: 752, startPoint y: 464, endPoint x: 730, endPoint y: 444, distance: 29.4
click at [767, 463] on label "Insurance" at bounding box center [786, 466] width 38 height 12
click at [772, 463] on input "Insurance" at bounding box center [776, 464] width 8 height 8
checkbox input "true"
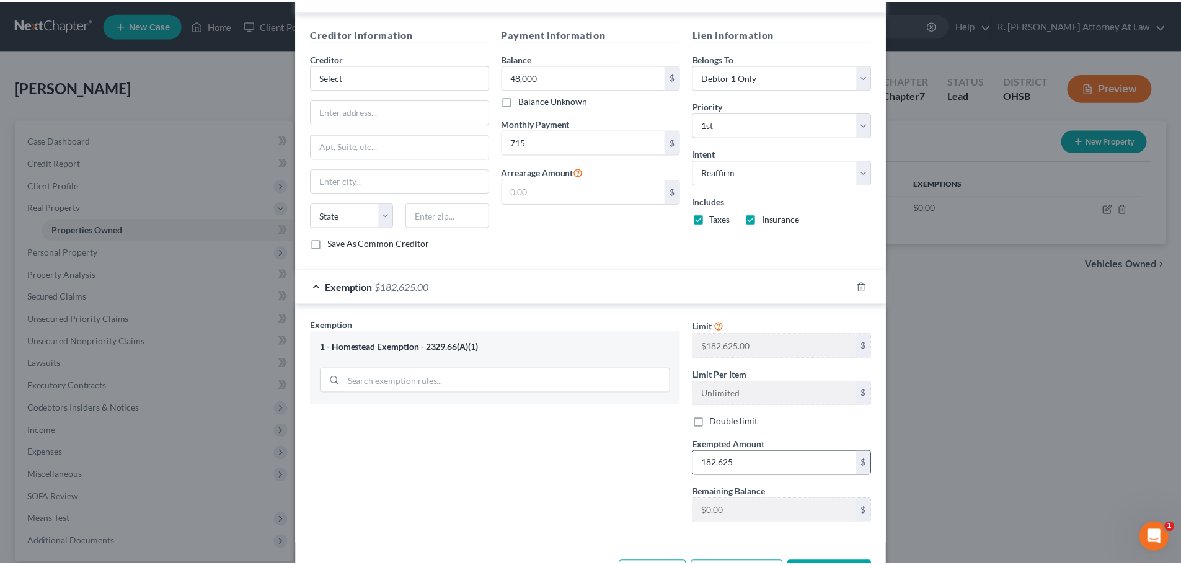
scroll to position [415, 0]
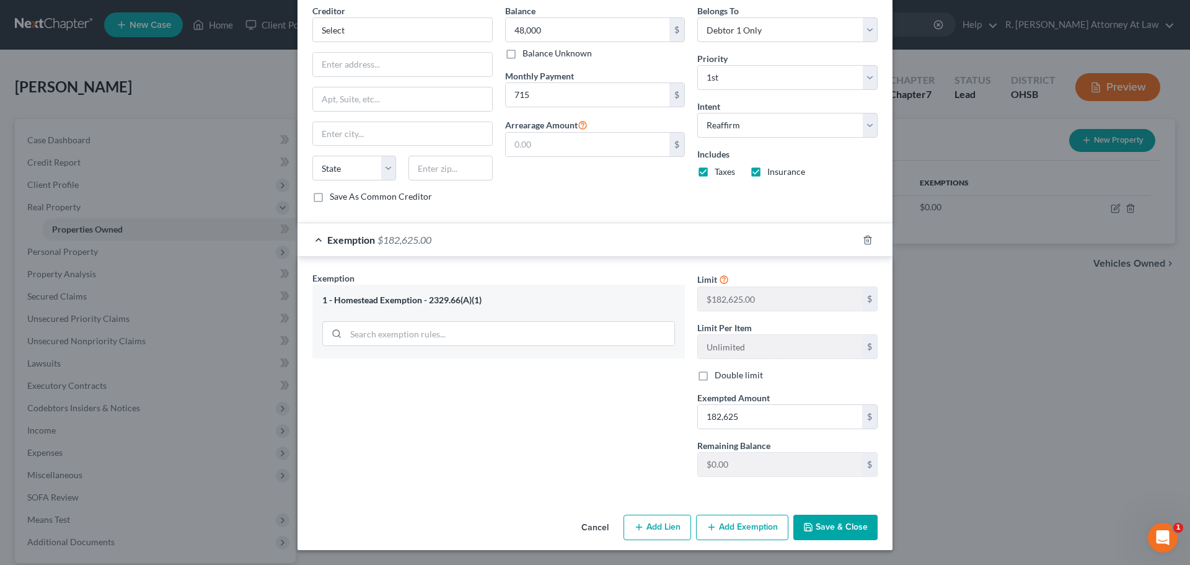
drag, startPoint x: 811, startPoint y: 523, endPoint x: 803, endPoint y: 516, distance: 10.6
click at [810, 523] on button "Save & Close" at bounding box center [835, 527] width 84 height 26
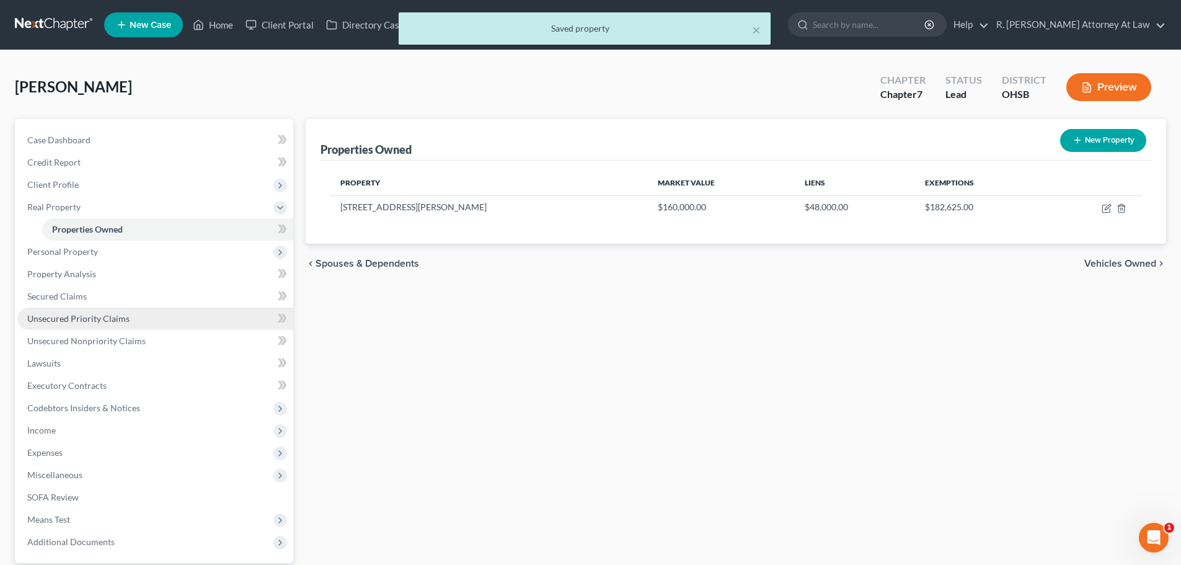
click at [54, 315] on span "Unsecured Priority Claims" at bounding box center [78, 318] width 102 height 11
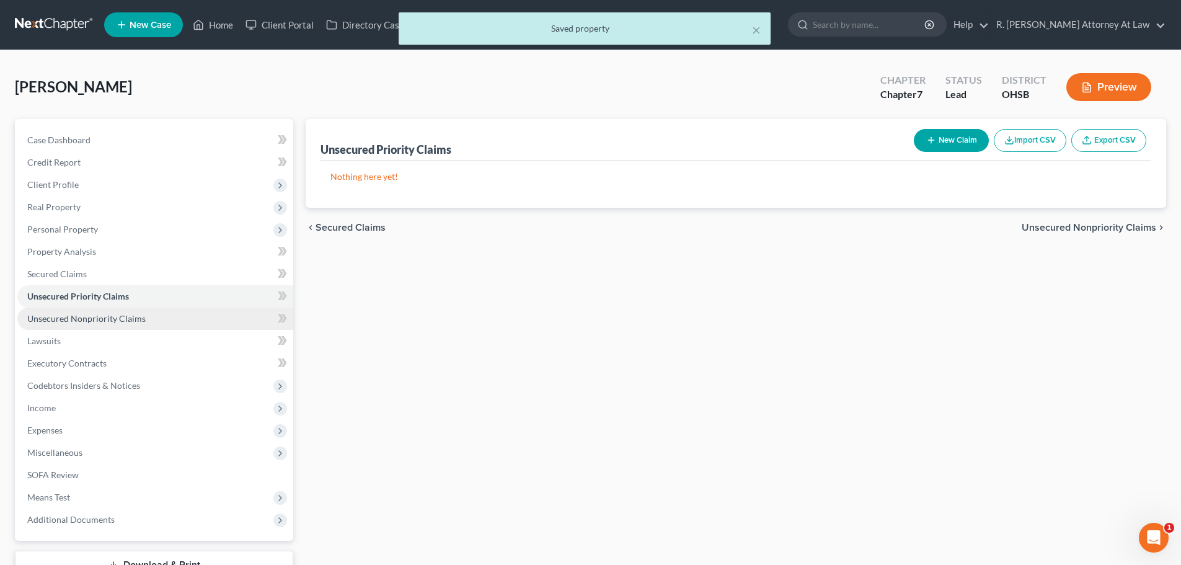
drag, startPoint x: 62, startPoint y: 319, endPoint x: 55, endPoint y: 319, distance: 6.8
click at [62, 319] on span "Unsecured Nonpriority Claims" at bounding box center [86, 318] width 118 height 11
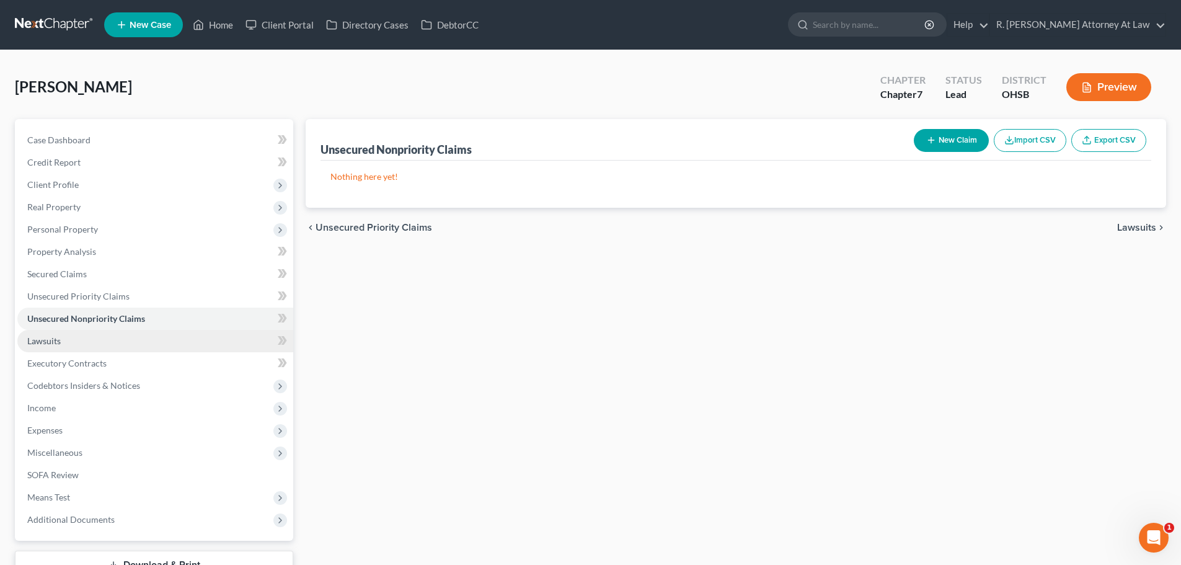
click at [46, 345] on span "Lawsuits" at bounding box center [43, 340] width 33 height 11
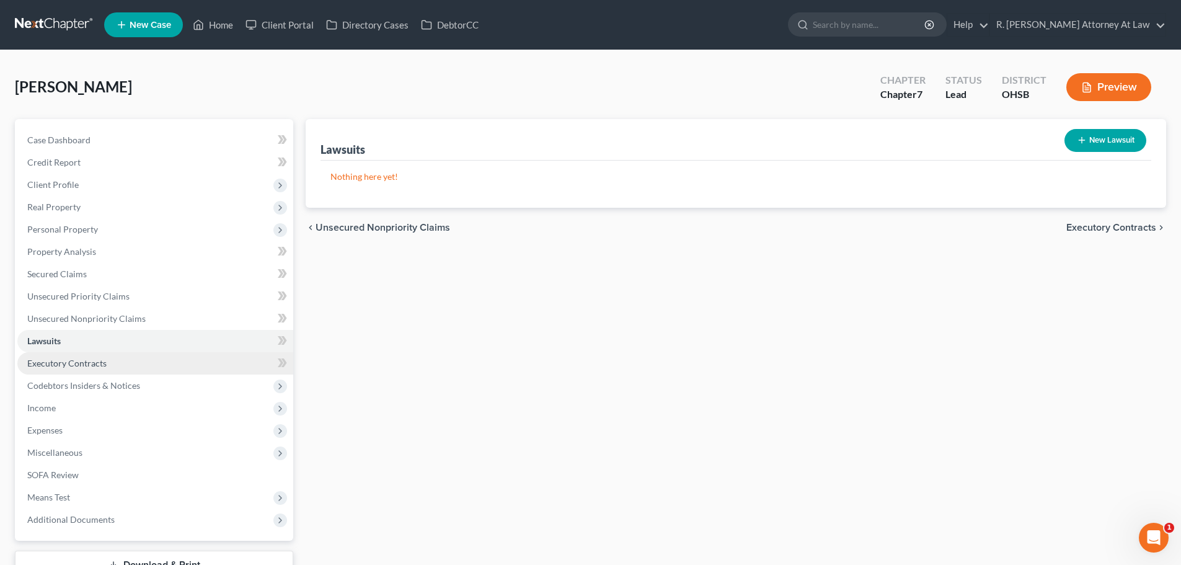
click at [48, 364] on span "Executory Contracts" at bounding box center [66, 363] width 79 height 11
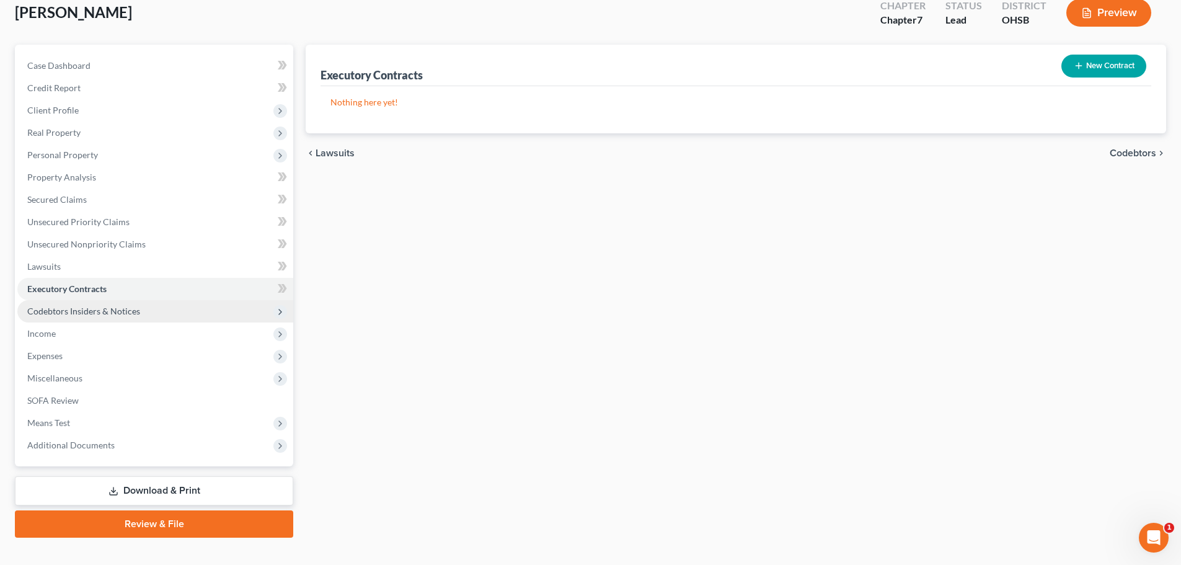
scroll to position [94, 0]
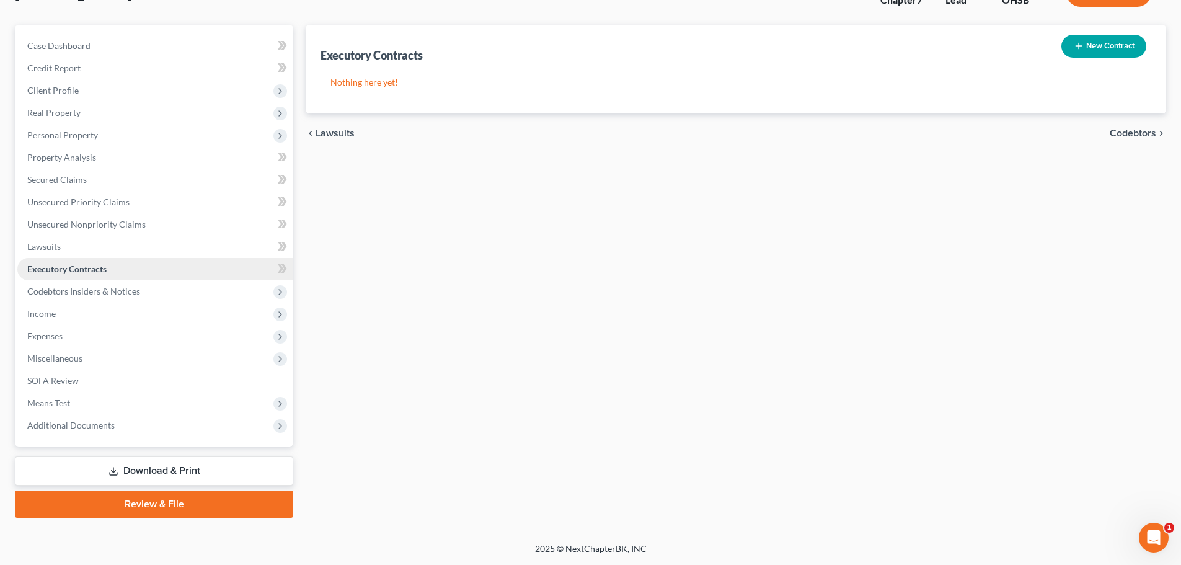
click at [73, 265] on span "Executory Contracts" at bounding box center [66, 268] width 79 height 11
click at [54, 291] on span "Codebtors Insiders & Notices" at bounding box center [83, 291] width 113 height 11
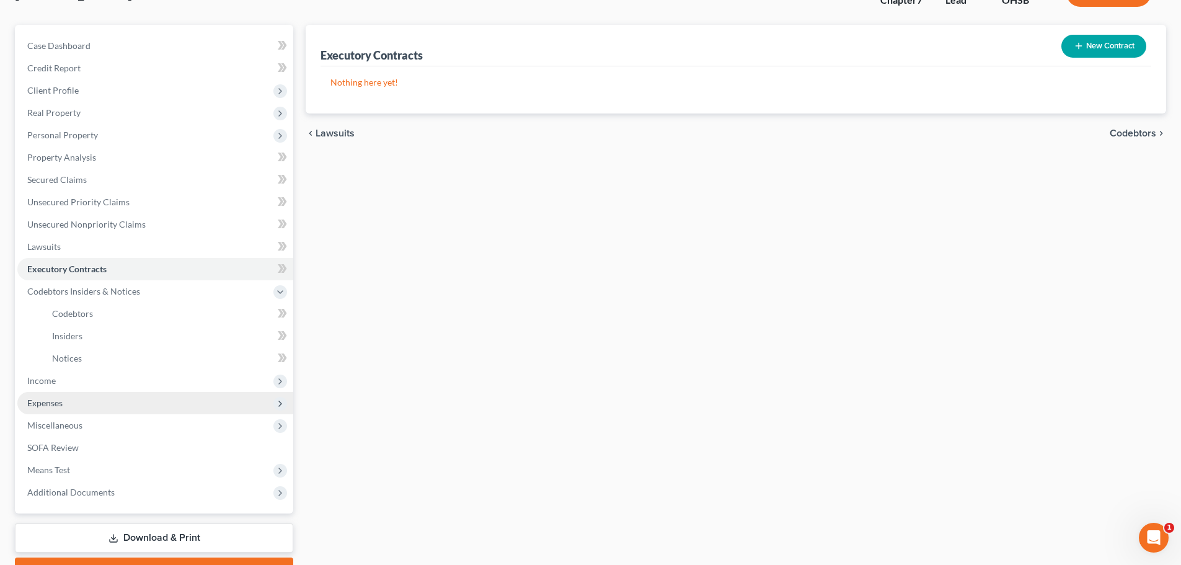
click at [38, 405] on span "Expenses" at bounding box center [44, 402] width 35 height 11
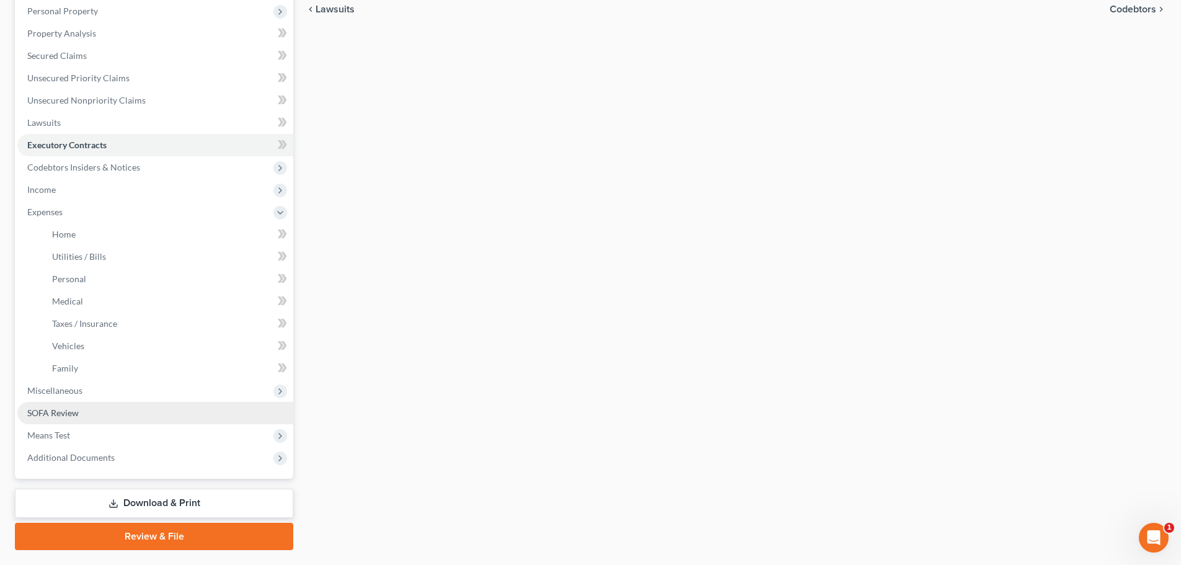
click at [45, 412] on span "SOFA Review" at bounding box center [52, 412] width 51 height 11
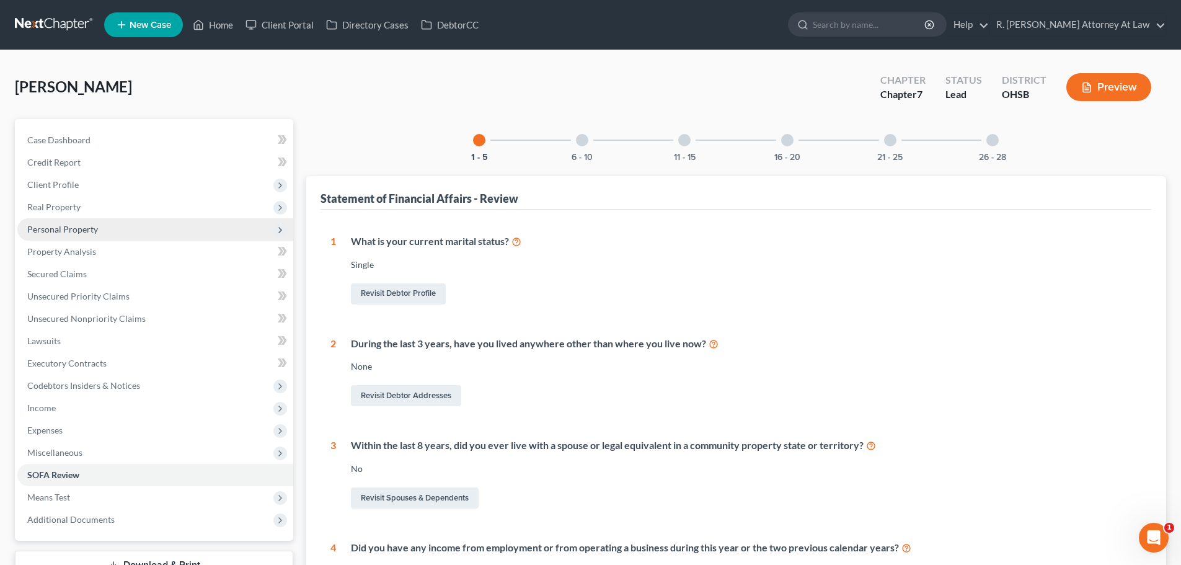
click at [50, 230] on span "Personal Property" at bounding box center [62, 229] width 71 height 11
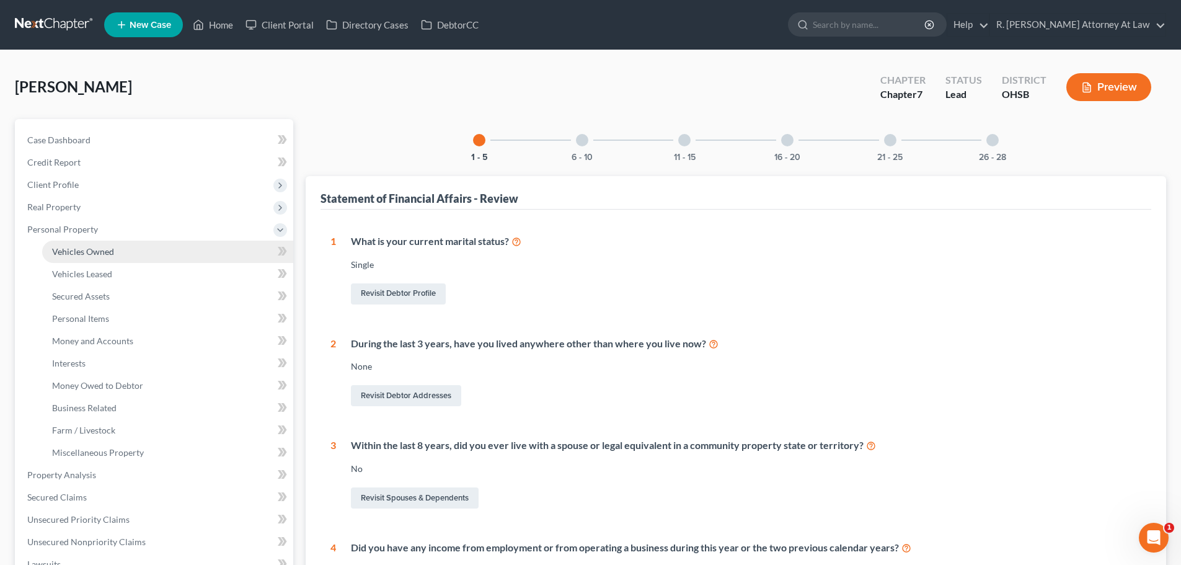
click at [60, 249] on span "Vehicles Owned" at bounding box center [83, 251] width 62 height 11
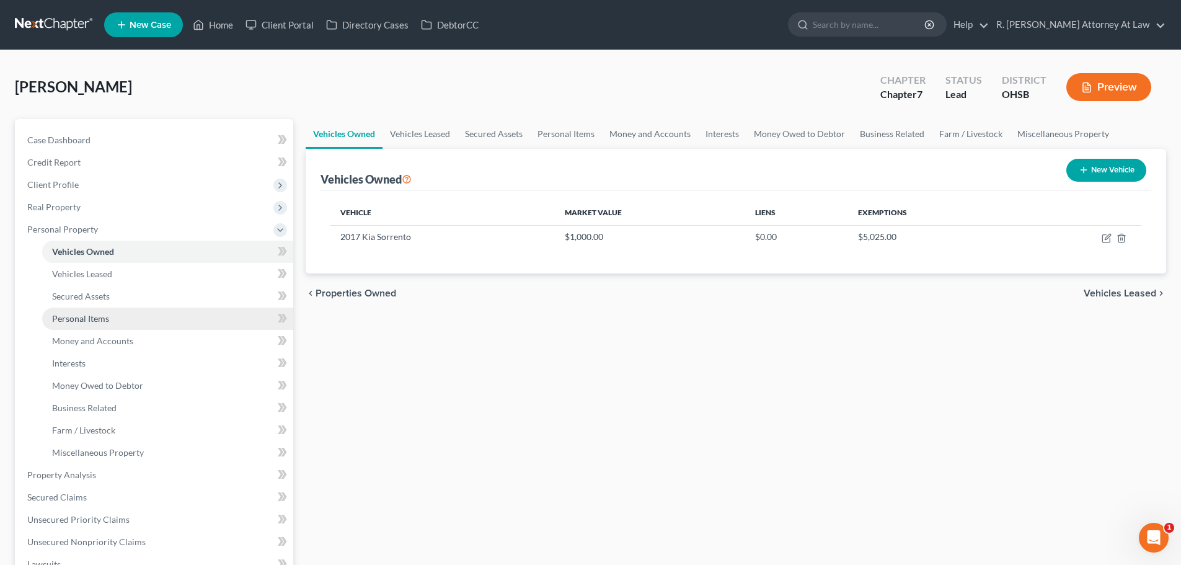
click at [74, 315] on span "Personal Items" at bounding box center [80, 318] width 57 height 11
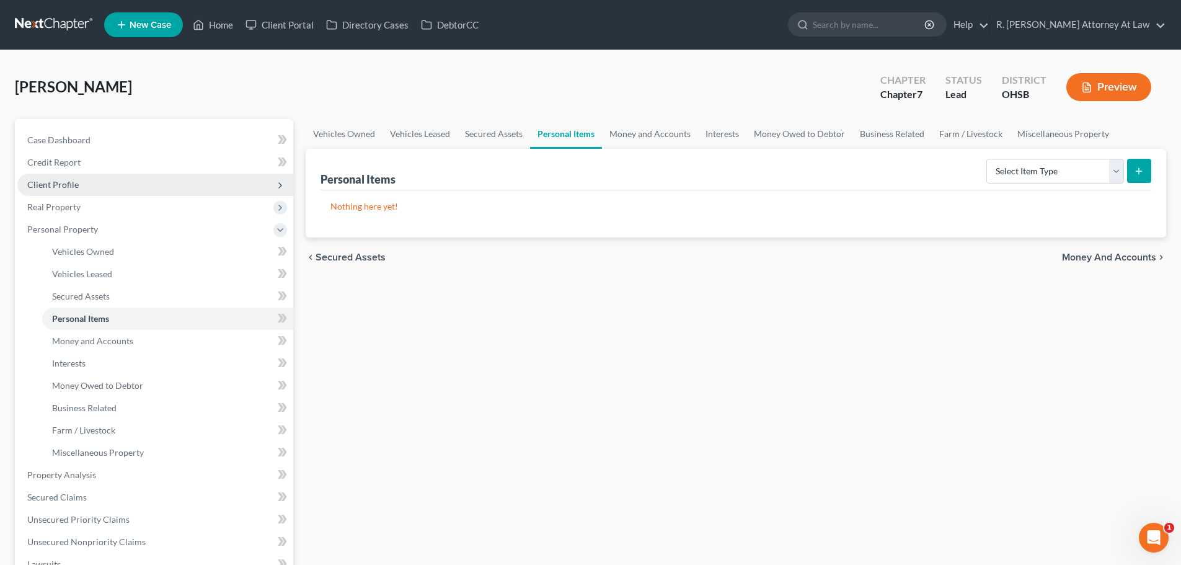
click at [53, 183] on span "Client Profile" at bounding box center [52, 184] width 51 height 11
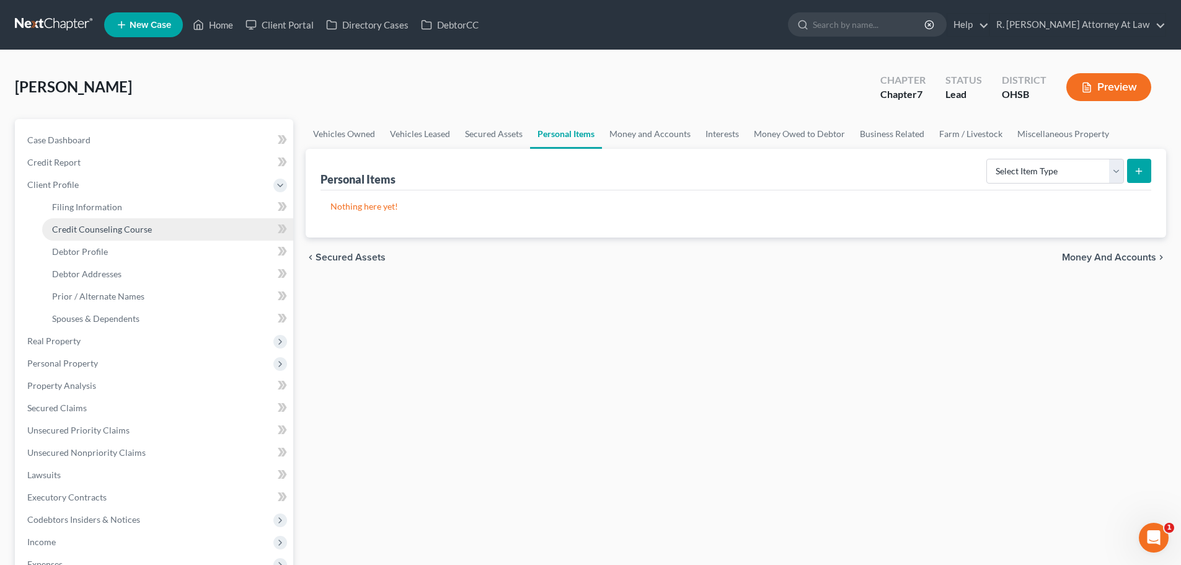
click at [81, 232] on span "Credit Counseling Course" at bounding box center [102, 229] width 100 height 11
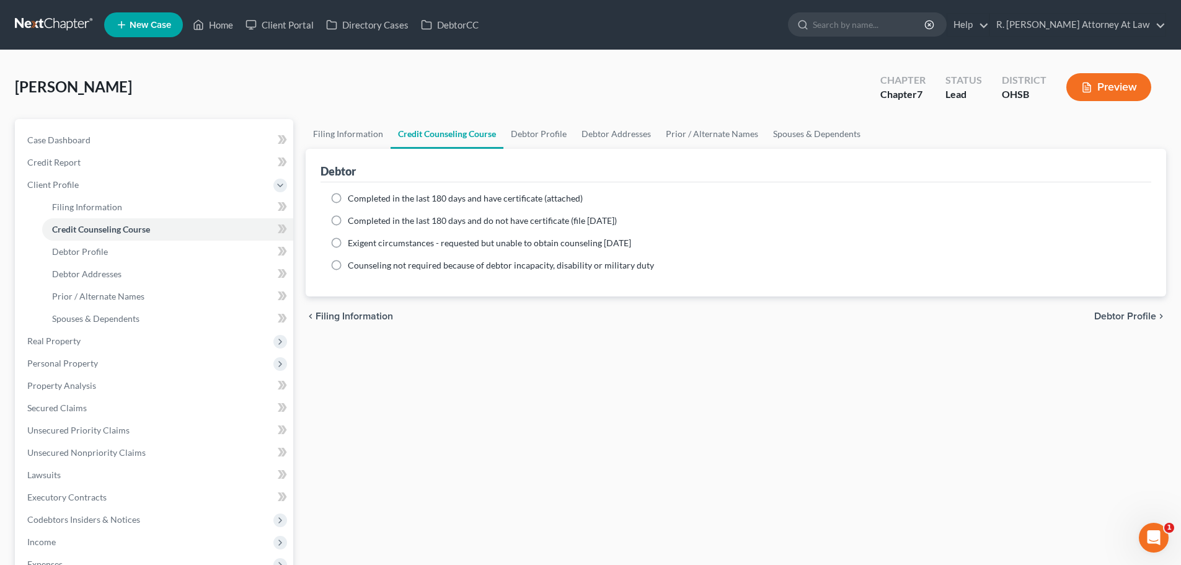
click at [348, 200] on label "Completed in the last 180 days and have certificate (attached)" at bounding box center [465, 198] width 235 height 12
click at [353, 200] on input "Completed in the last 180 days and have certificate (attached)" at bounding box center [357, 196] width 8 height 8
radio input "true"
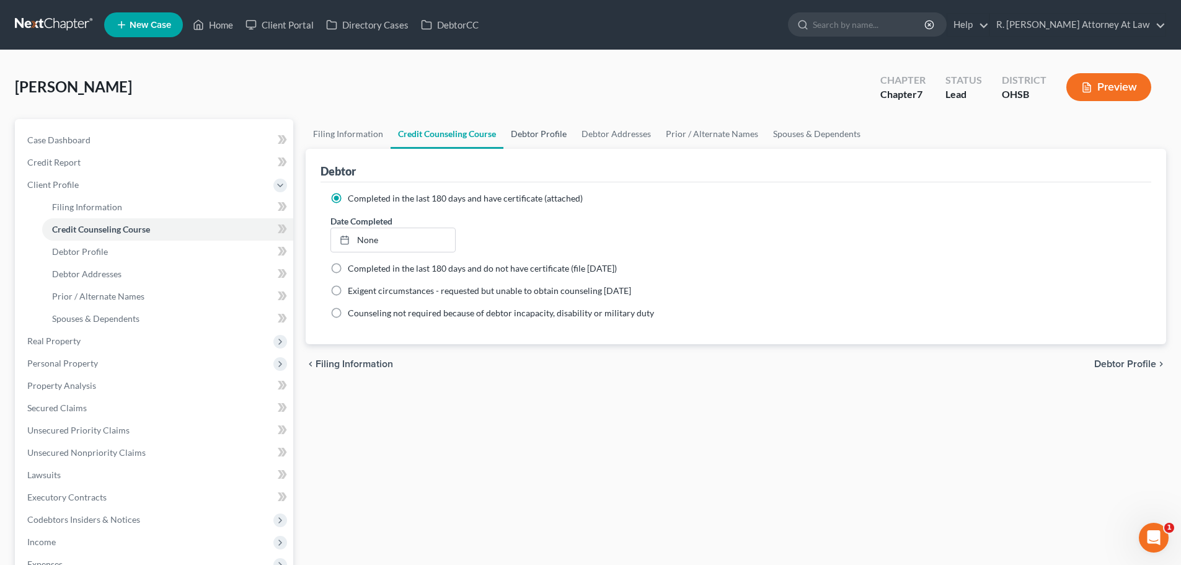
click at [521, 131] on link "Debtor Profile" at bounding box center [538, 134] width 71 height 30
select select "0"
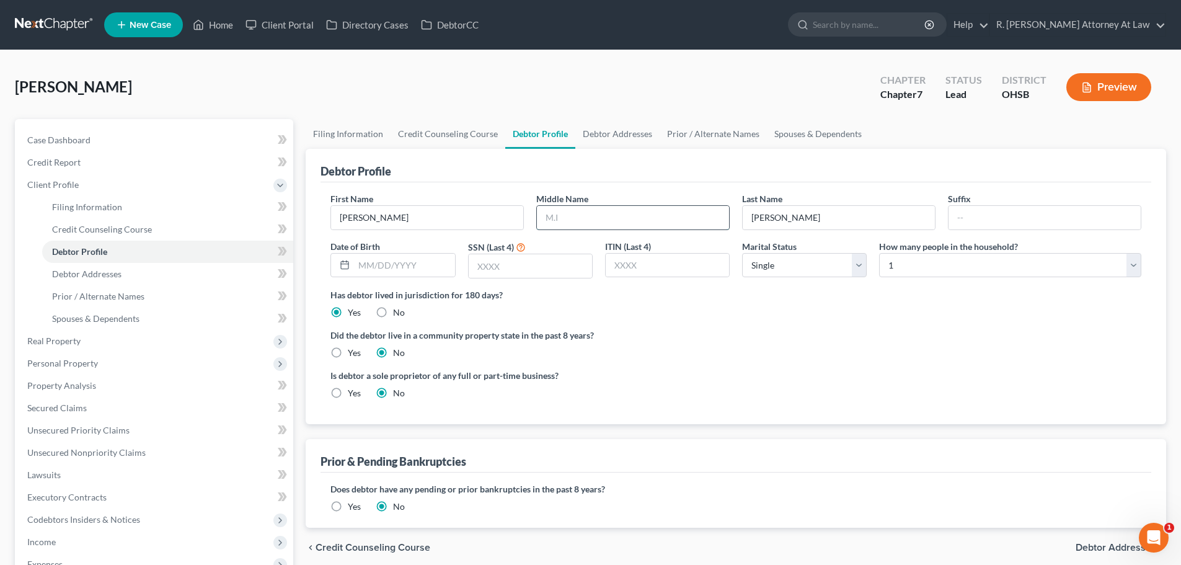
drag, startPoint x: 623, startPoint y: 210, endPoint x: 615, endPoint y: 209, distance: 8.1
click at [620, 210] on input "text" at bounding box center [633, 218] width 192 height 24
type input "Talafeiro"
drag, startPoint x: 969, startPoint y: 218, endPoint x: 976, endPoint y: 216, distance: 6.9
click at [969, 218] on input "text" at bounding box center [1044, 218] width 192 height 24
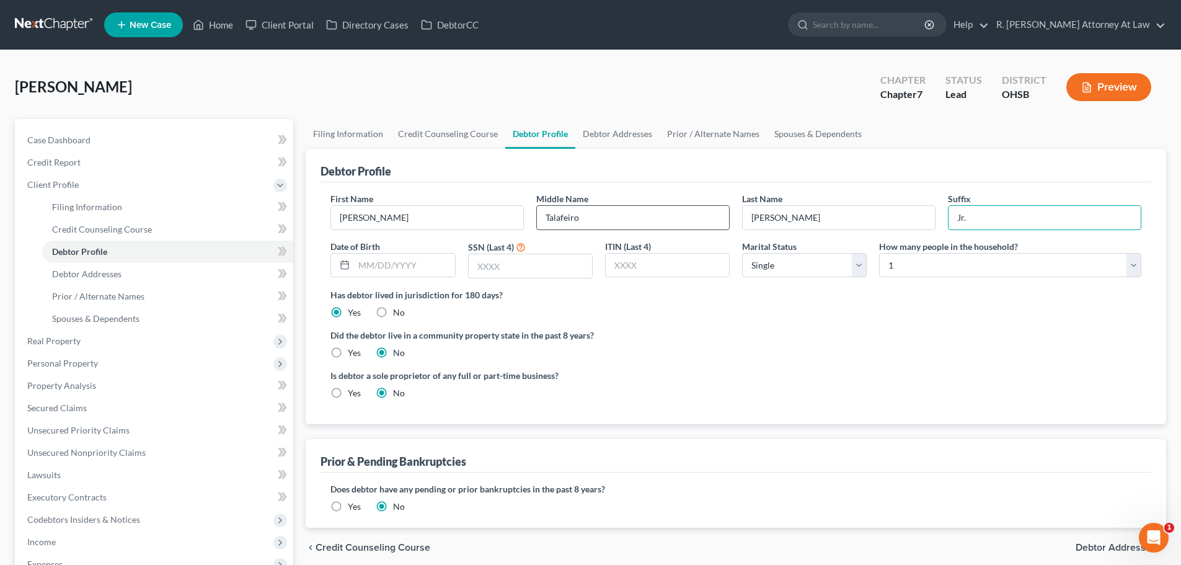
type input "Jr."
click at [596, 213] on input "Talafeiro" at bounding box center [633, 218] width 192 height 24
type input "T"
drag, startPoint x: 725, startPoint y: 311, endPoint x: 735, endPoint y: 302, distance: 14.1
click at [725, 311] on div "Has debtor lived in jurisdiction for 180 days? Yes No Debtor must reside in jur…" at bounding box center [735, 303] width 811 height 30
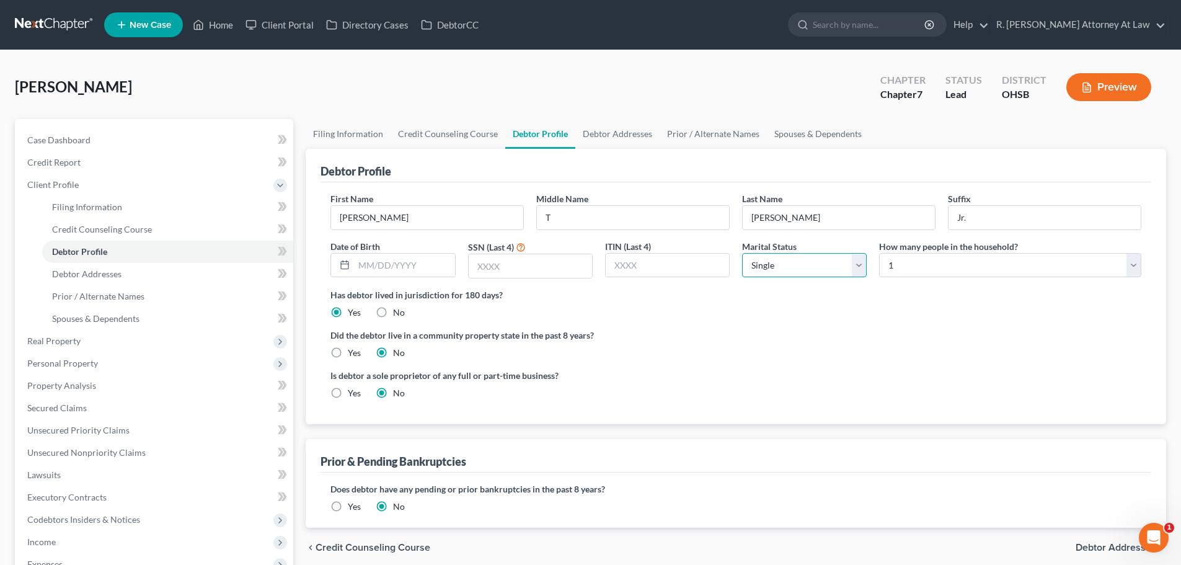
click at [777, 267] on select "Select Single Married Separated Divorced Widowed" at bounding box center [804, 265] width 125 height 25
select select "3"
click at [742, 253] on select "Select Single Married Separated Divorced Widowed" at bounding box center [804, 265] width 125 height 25
click at [772, 337] on label "Did the debtor live in a community property state in the past 8 years?" at bounding box center [735, 335] width 811 height 13
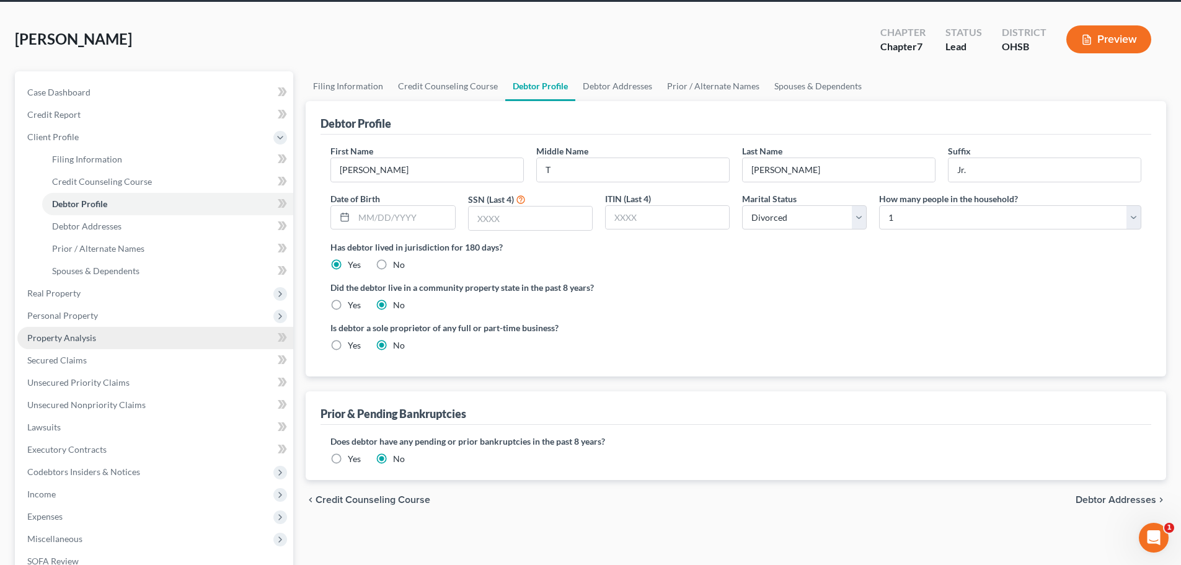
scroll to position [62, 0]
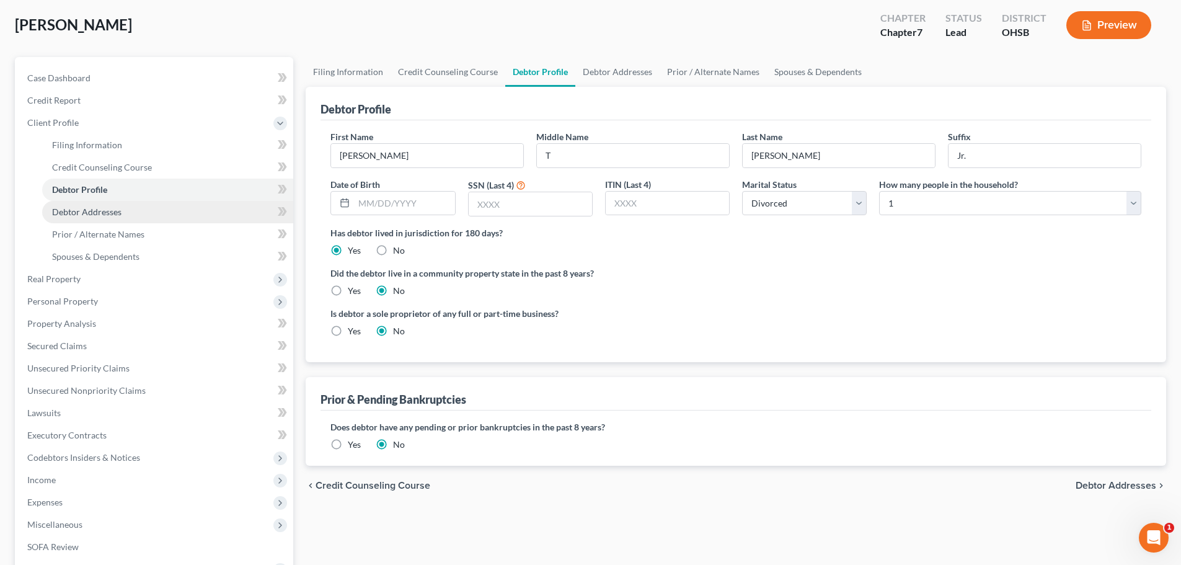
click at [76, 211] on span "Debtor Addresses" at bounding box center [86, 211] width 69 height 11
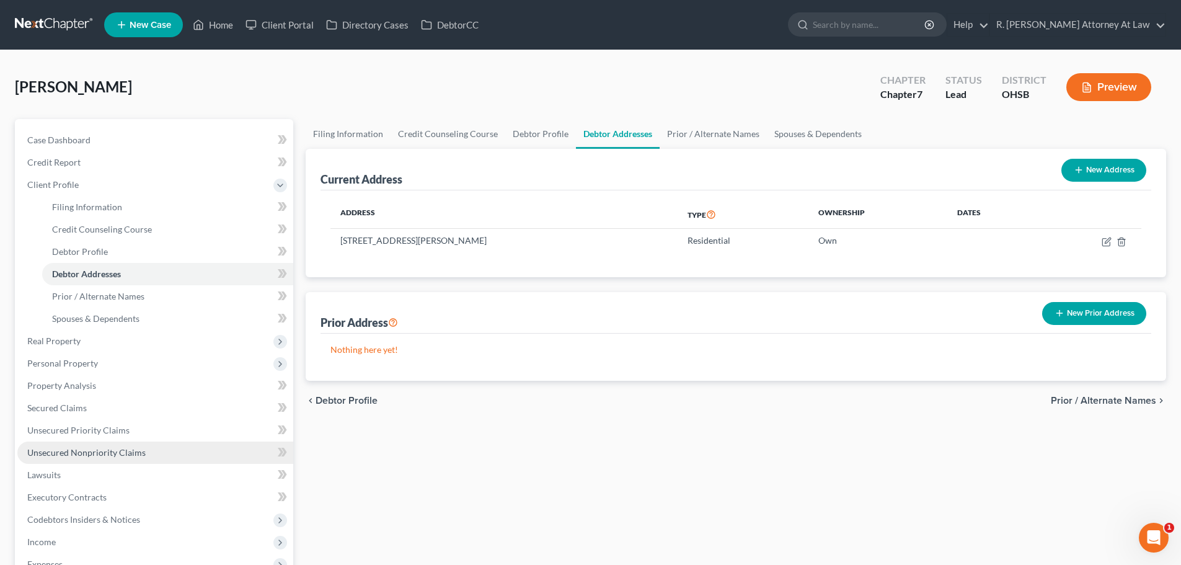
click at [50, 452] on span "Unsecured Nonpriority Claims" at bounding box center [86, 452] width 118 height 11
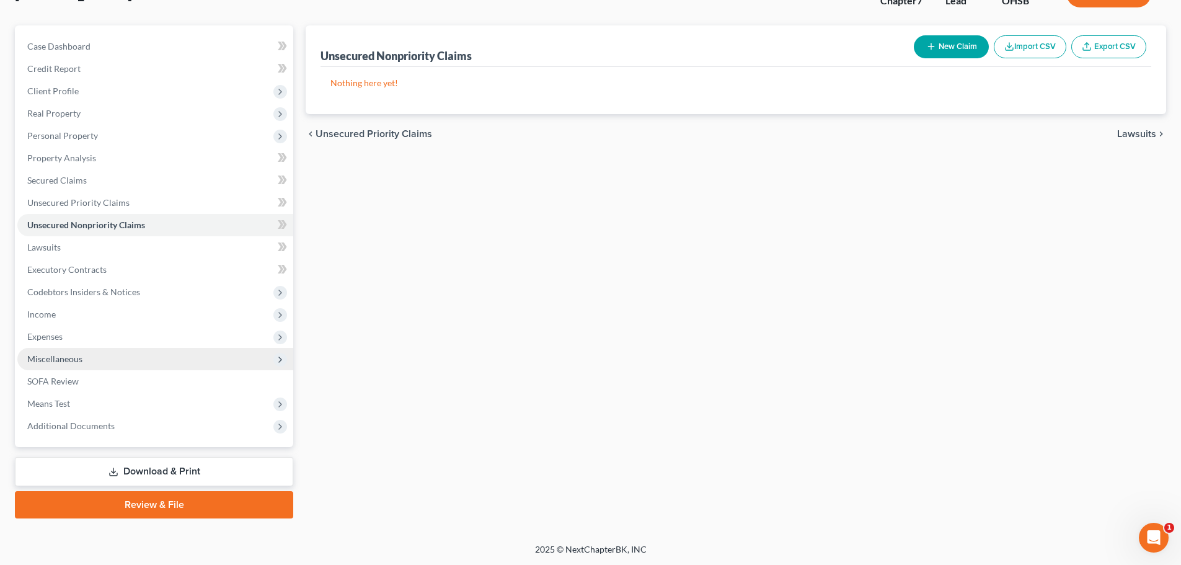
scroll to position [94, 0]
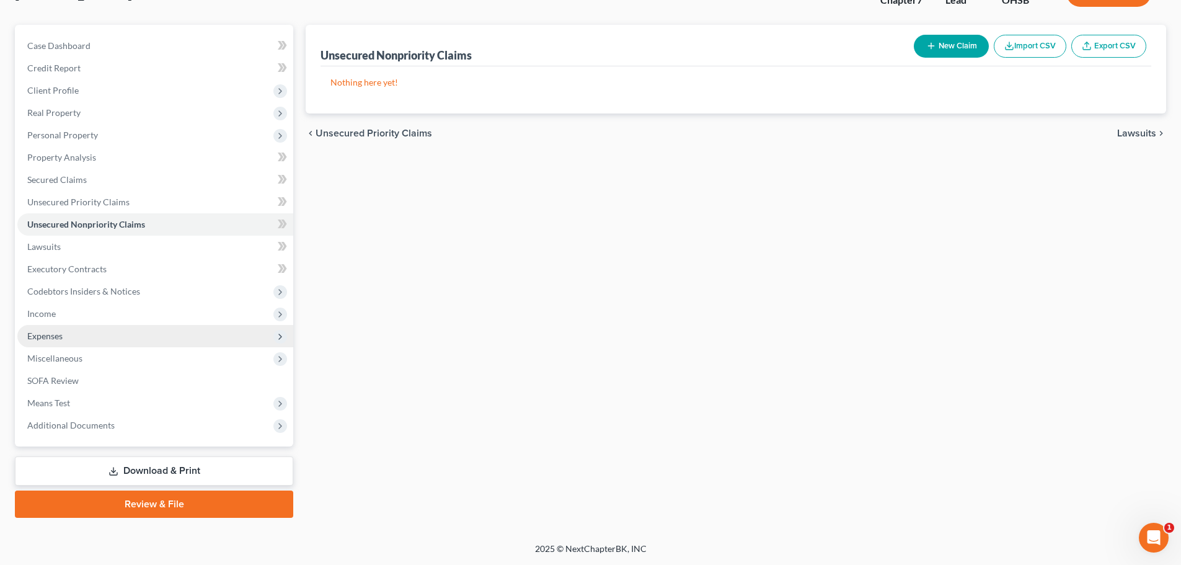
click at [42, 333] on span "Expenses" at bounding box center [44, 335] width 35 height 11
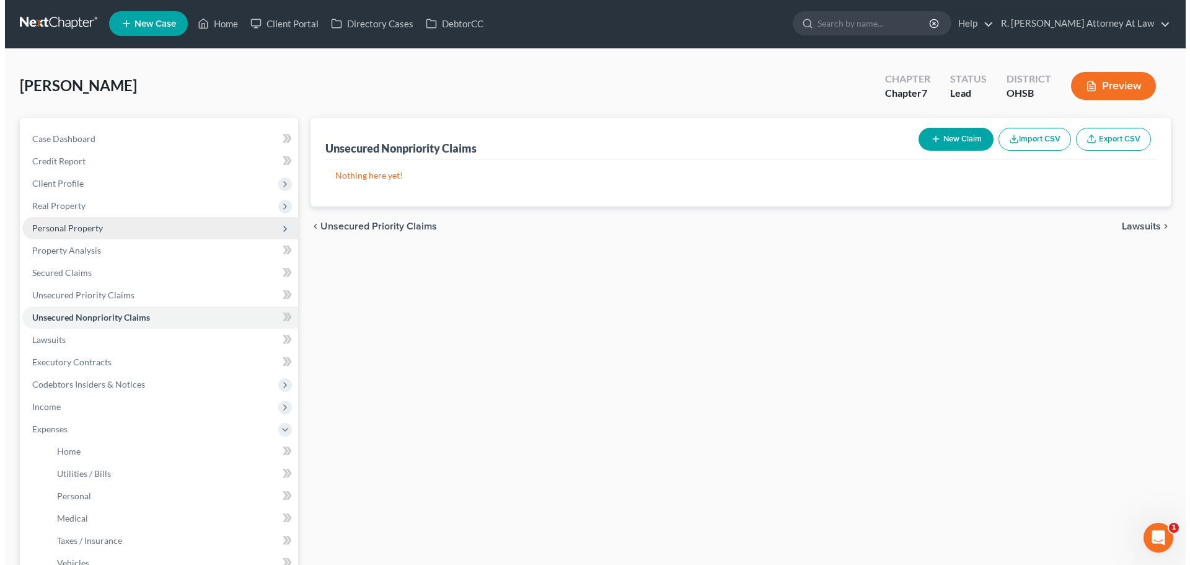
scroll to position [0, 0]
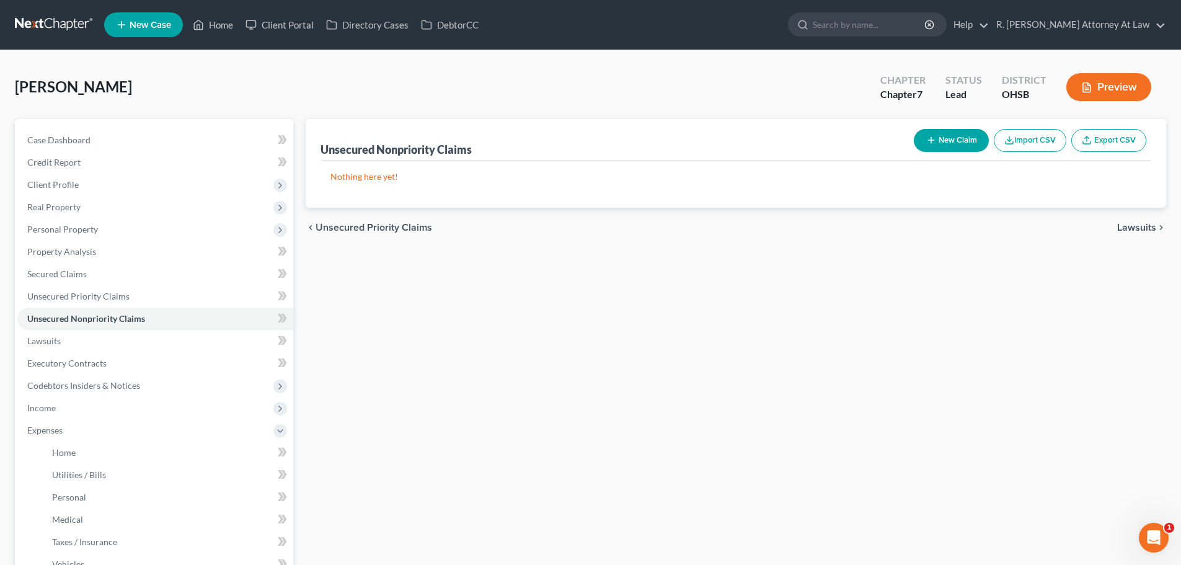
click at [674, 89] on div "[PERSON_NAME] Upgraded Chapter Chapter 7 Status Lead District OHSB Preview" at bounding box center [590, 92] width 1151 height 54
click at [48, 231] on span "Personal Property" at bounding box center [62, 229] width 71 height 11
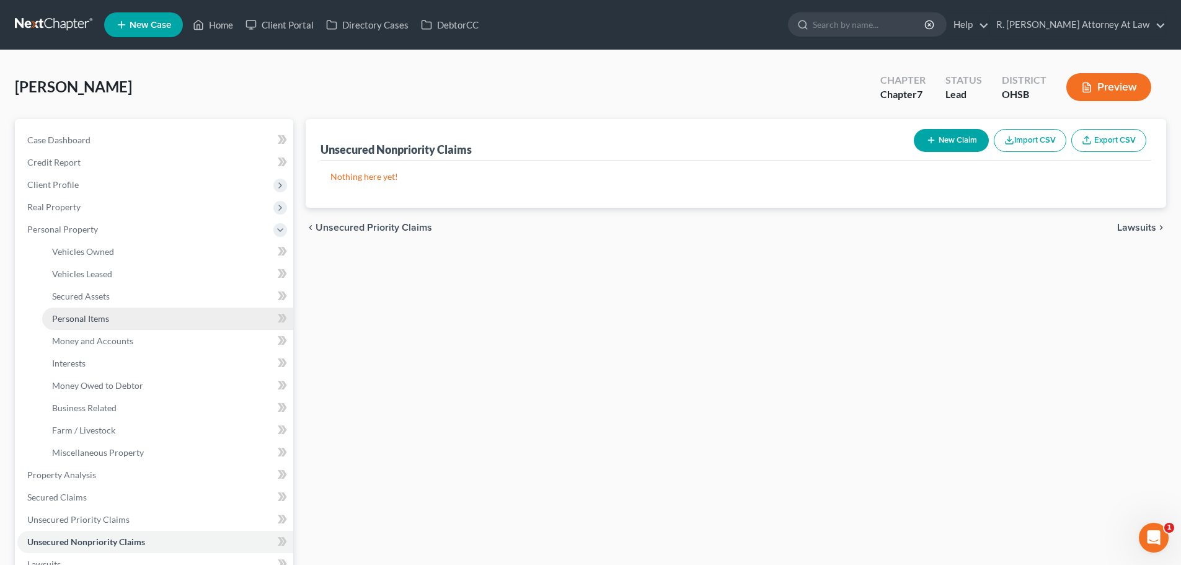
click at [86, 321] on span "Personal Items" at bounding box center [80, 318] width 57 height 11
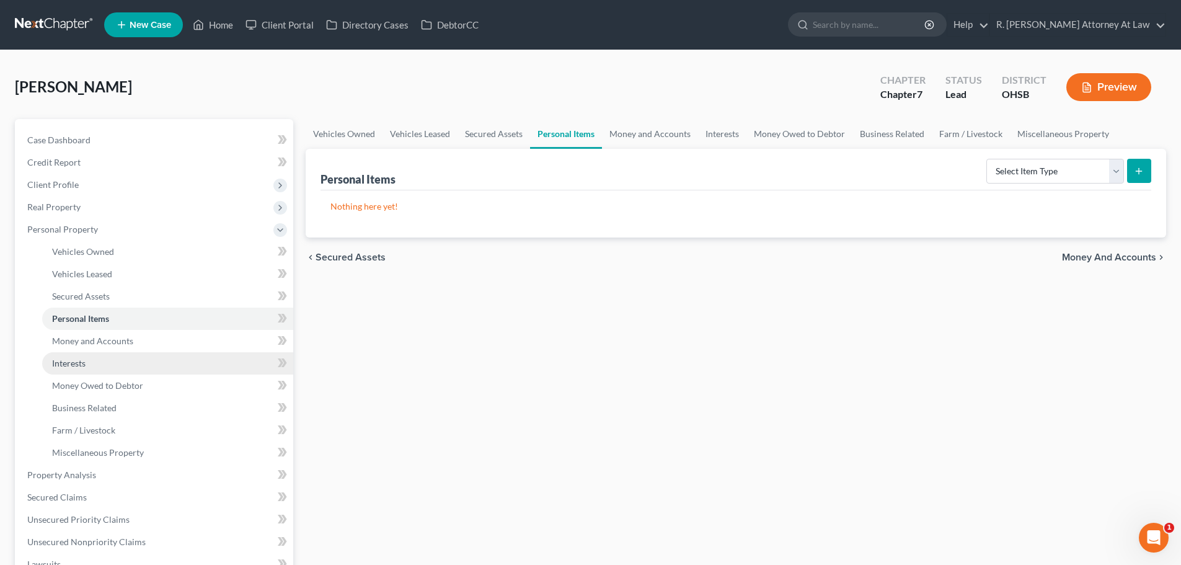
click at [74, 363] on span "Interests" at bounding box center [68, 363] width 33 height 11
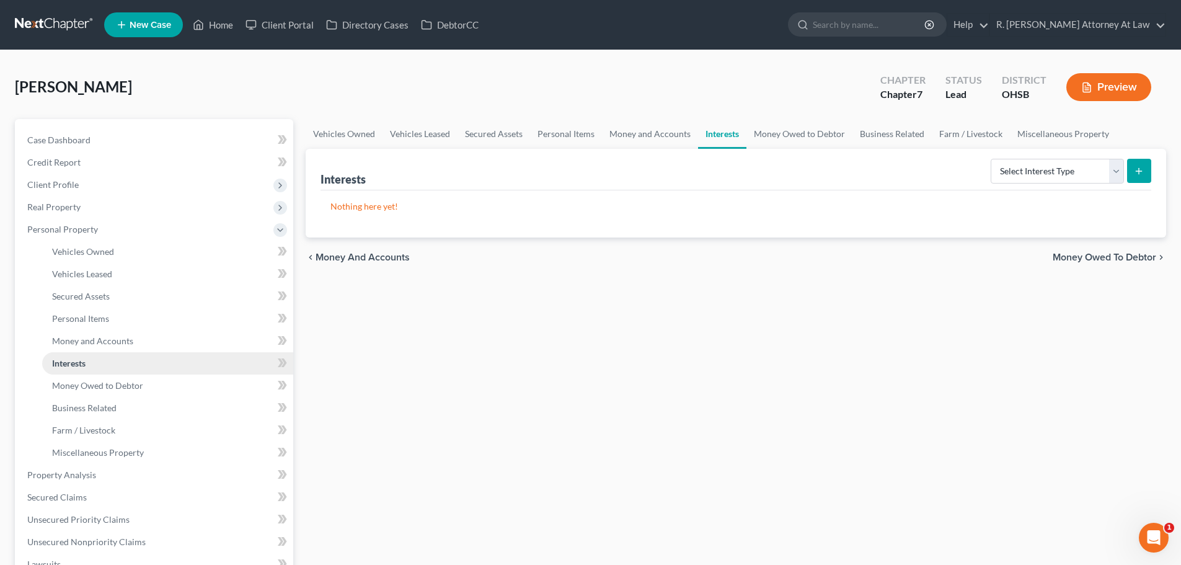
click at [61, 365] on span "Interests" at bounding box center [68, 363] width 33 height 11
click at [1064, 170] on select "Select Interest Type 401K Annuity Bond Education IRA Government Bond Government…" at bounding box center [1057, 171] width 133 height 25
select select "whole_life_insurance"
click at [992, 159] on select "Select Interest Type 401K Annuity Bond Education IRA Government Bond Government…" at bounding box center [1057, 171] width 133 height 25
click at [1137, 175] on icon "submit" at bounding box center [1139, 171] width 10 height 10
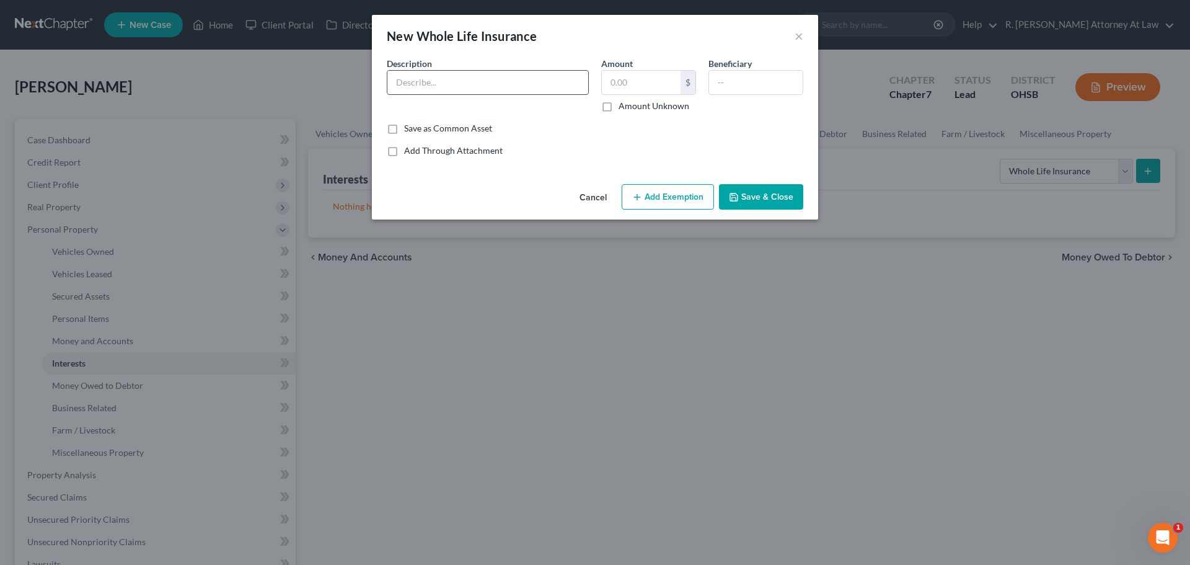
click at [414, 84] on input "text" at bounding box center [487, 83] width 201 height 24
type input "Mutual of Omaha Whole Life Insurance"
drag, startPoint x: 624, startPoint y: 87, endPoint x: 638, endPoint y: 86, distance: 14.3
click at [624, 87] on input "text" at bounding box center [641, 83] width 79 height 24
click at [751, 108] on div "Beneficiary" at bounding box center [755, 84] width 107 height 55
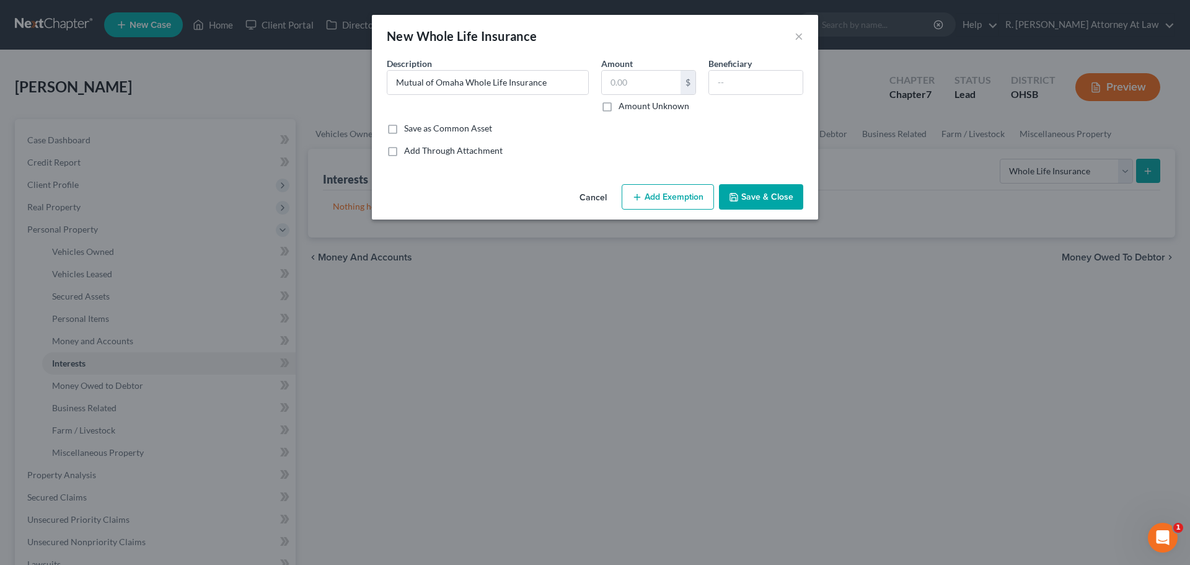
click at [532, 120] on div "Description * Mutual of Omaha Whole Life Insurance Amount $ Amount Unknown Bene…" at bounding box center [595, 89] width 429 height 65
click at [715, 86] on input "text" at bounding box center [756, 83] width 94 height 24
type input "D"
type input "Daughter"
click at [656, 198] on button "Add Exemption" at bounding box center [668, 197] width 92 height 26
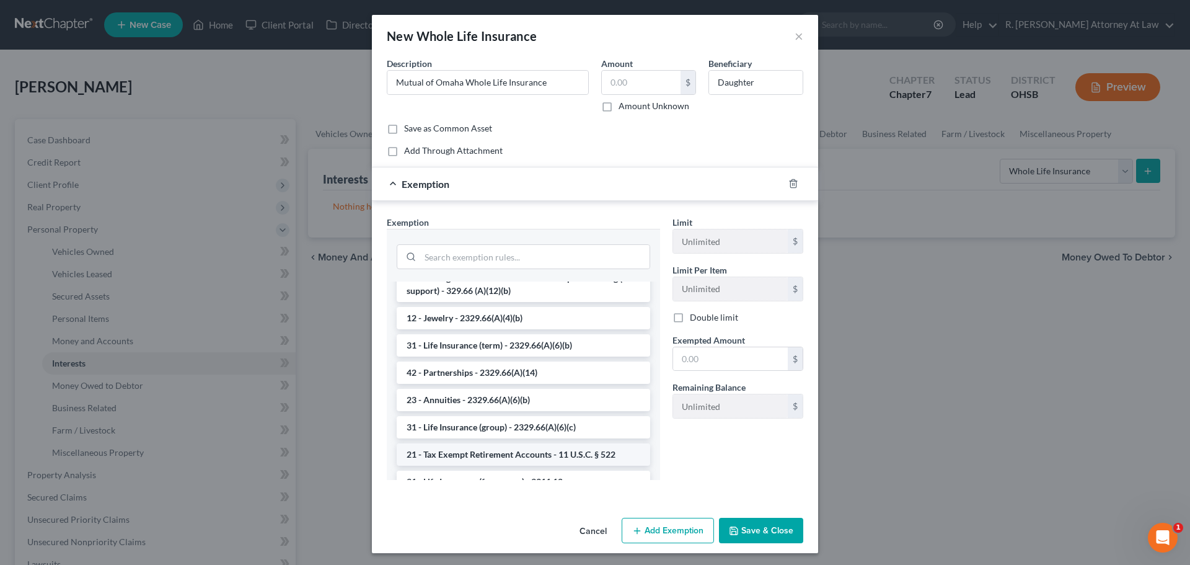
scroll to position [124, 0]
click at [450, 255] on input "search" at bounding box center [534, 257] width 229 height 24
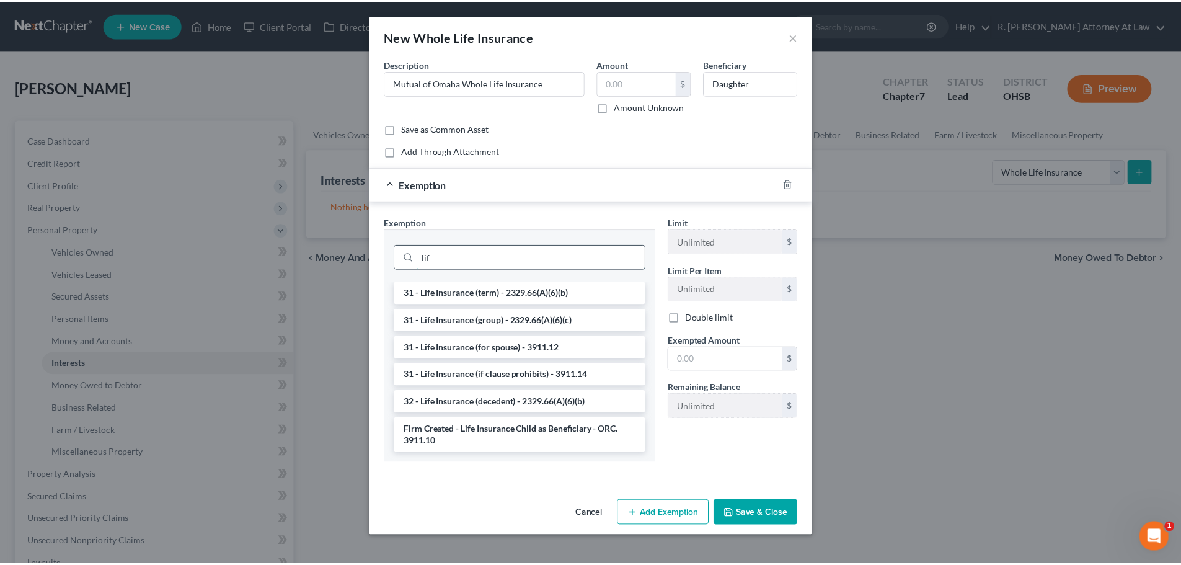
scroll to position [0, 0]
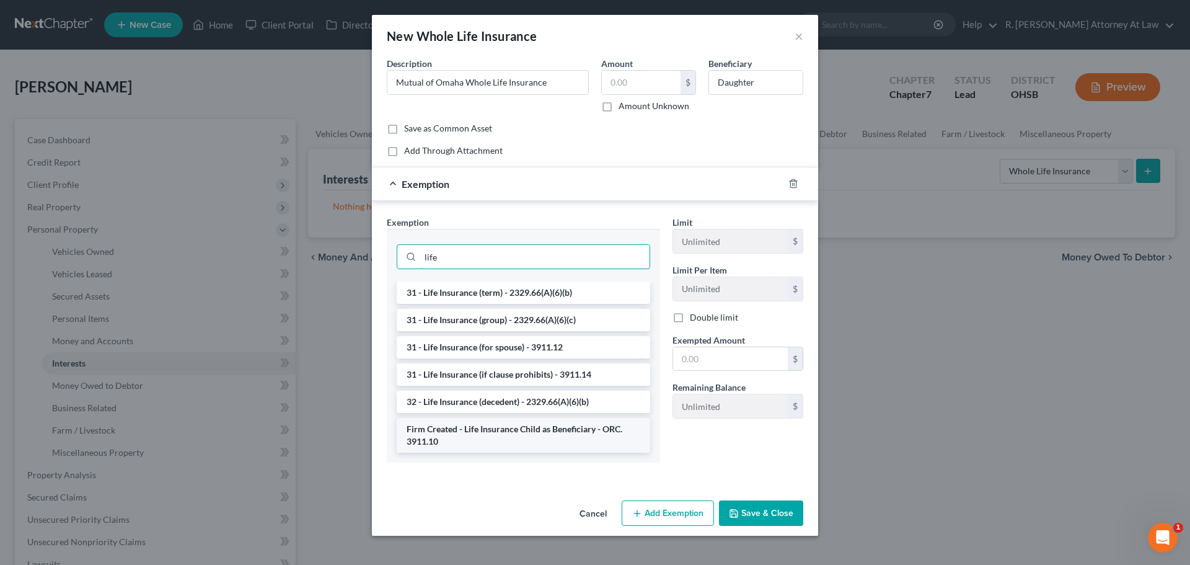
type input "life"
click at [490, 426] on li "Firm Created - Life Insurance Child as Beneficiary - ORC. 3911.10" at bounding box center [524, 435] width 254 height 35
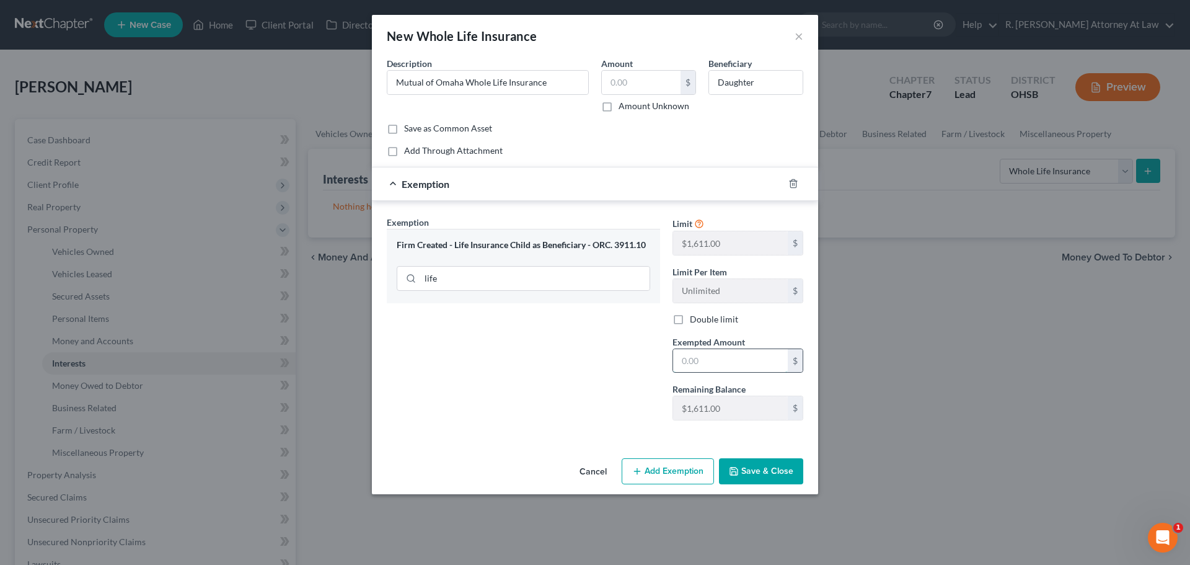
click at [692, 363] on input "text" at bounding box center [730, 361] width 115 height 24
type input "1,000"
click at [743, 465] on button "Save & Close" at bounding box center [761, 471] width 84 height 26
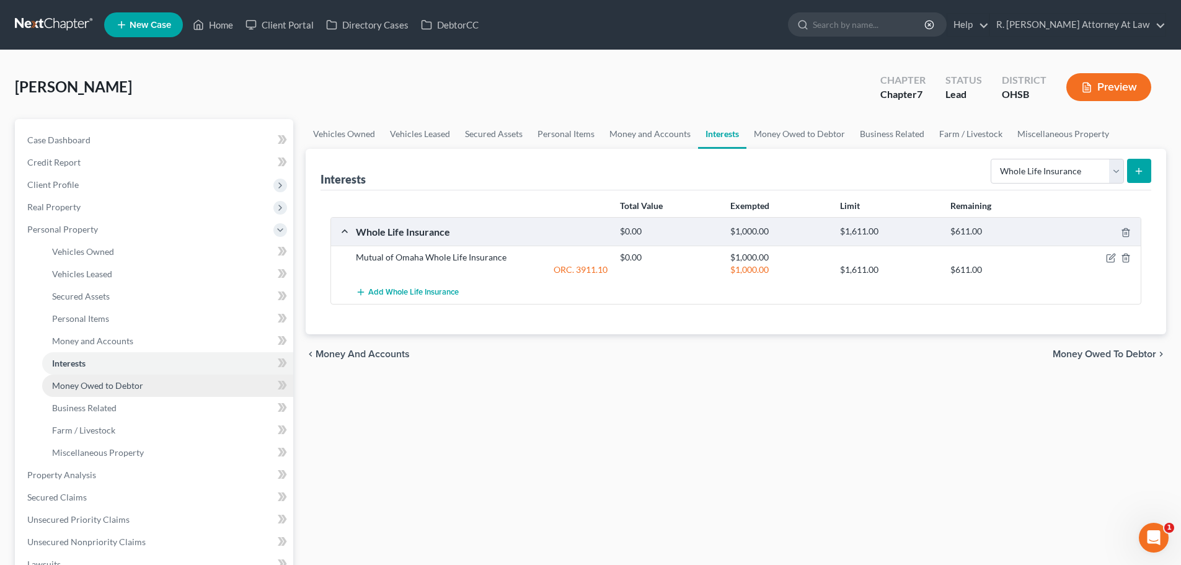
click at [71, 386] on span "Money Owed to Debtor" at bounding box center [97, 385] width 91 height 11
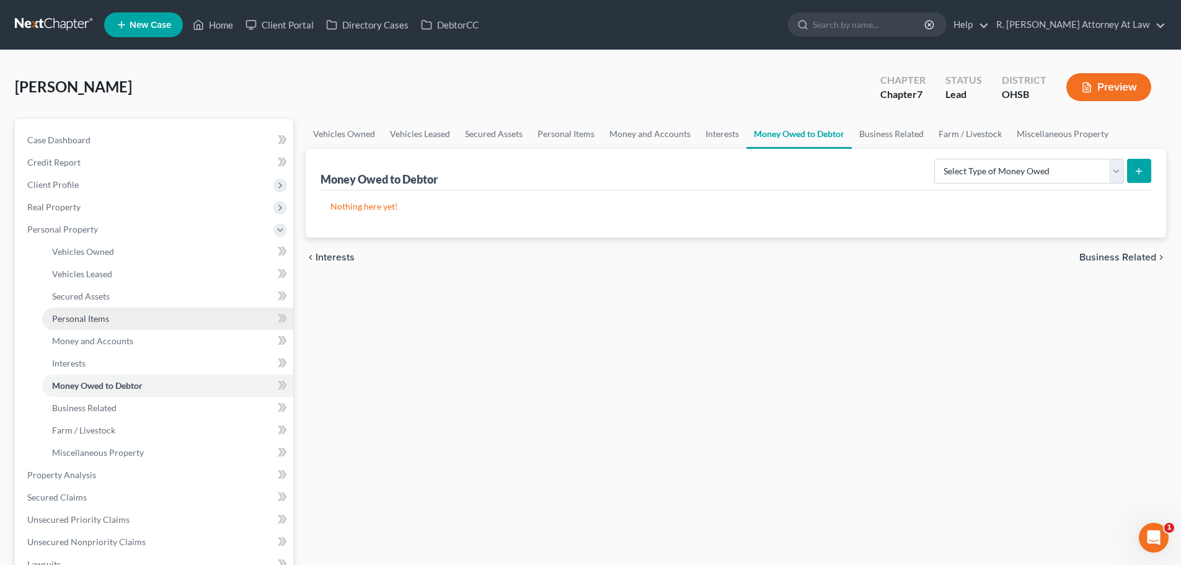
click at [84, 313] on span "Personal Items" at bounding box center [80, 318] width 57 height 11
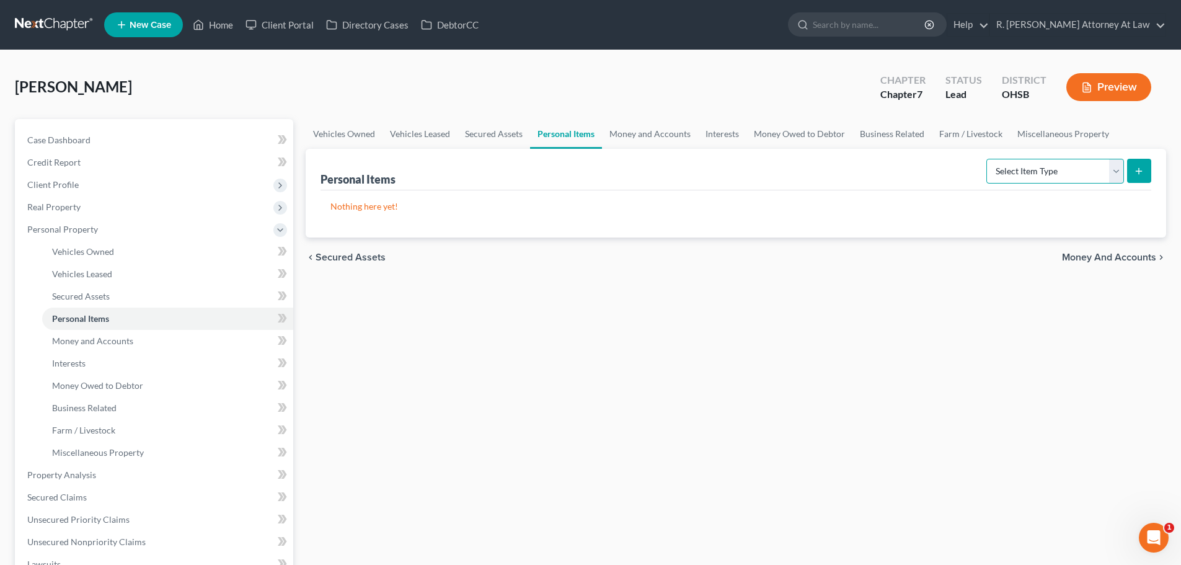
click at [1041, 178] on select "Select Item Type Clothing Collectibles Of Value Electronics Firearms Household …" at bounding box center [1055, 171] width 138 height 25
click at [74, 337] on span "Money and Accounts" at bounding box center [92, 340] width 81 height 11
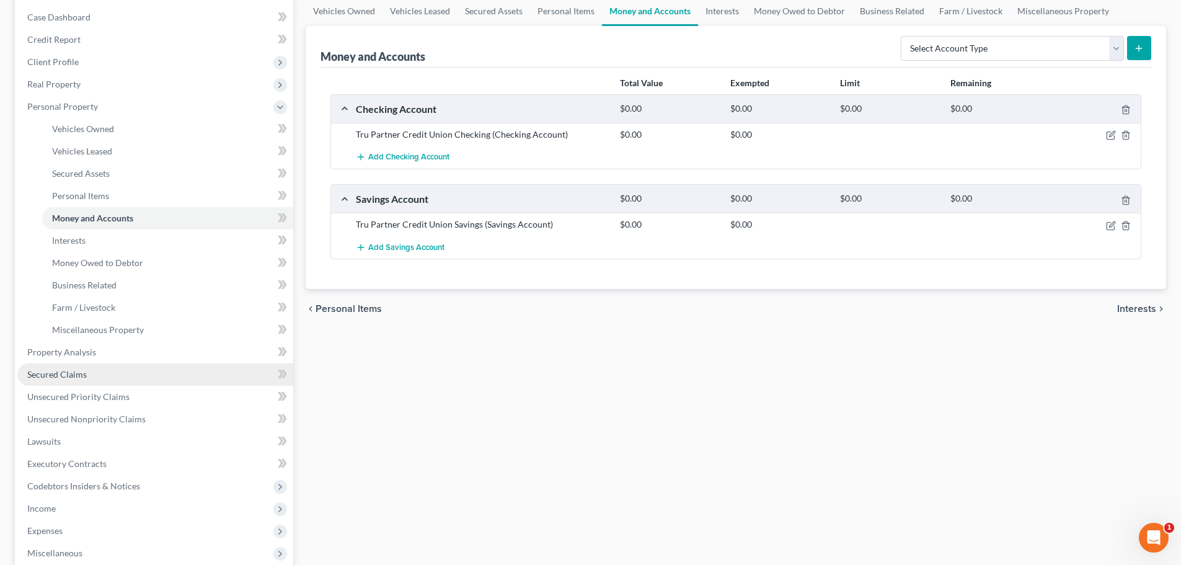
scroll to position [124, 0]
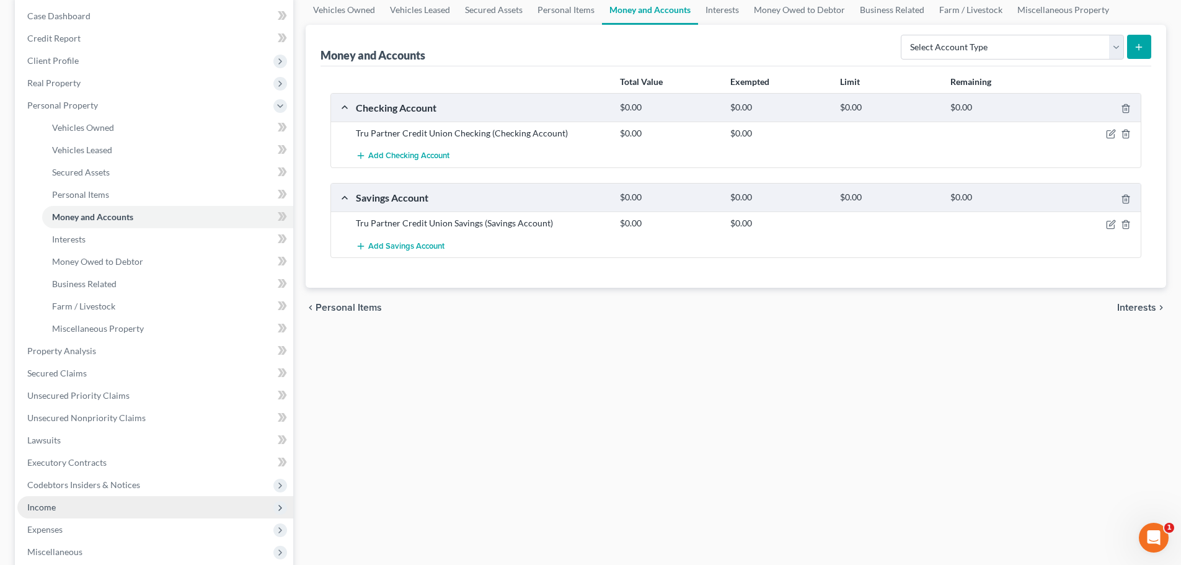
click at [55, 502] on span "Income" at bounding box center [41, 506] width 29 height 11
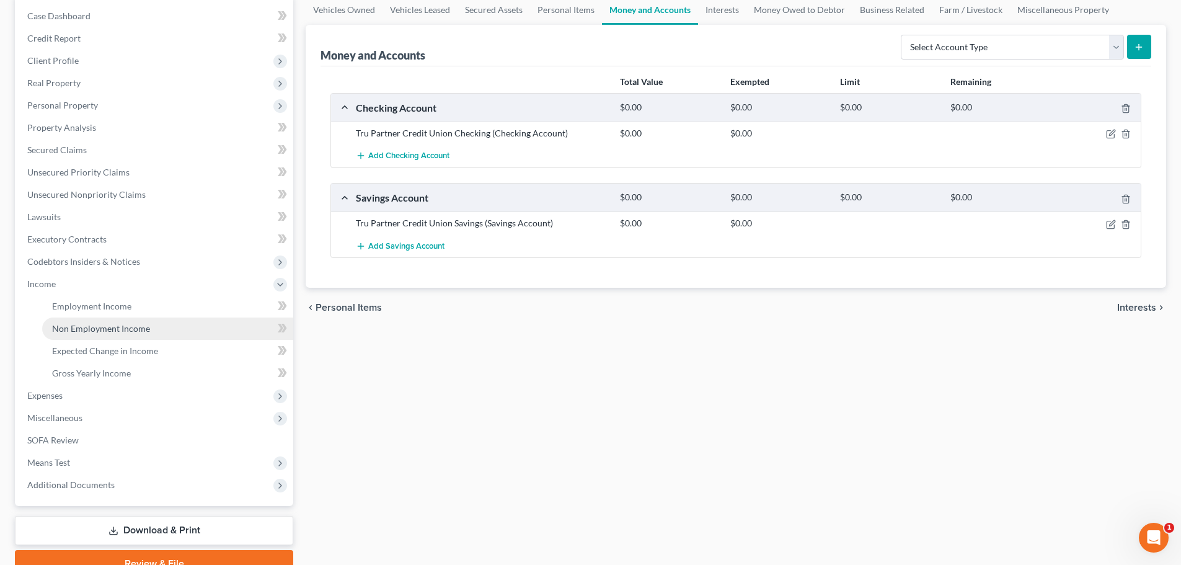
click at [97, 329] on span "Non Employment Income" at bounding box center [101, 328] width 98 height 11
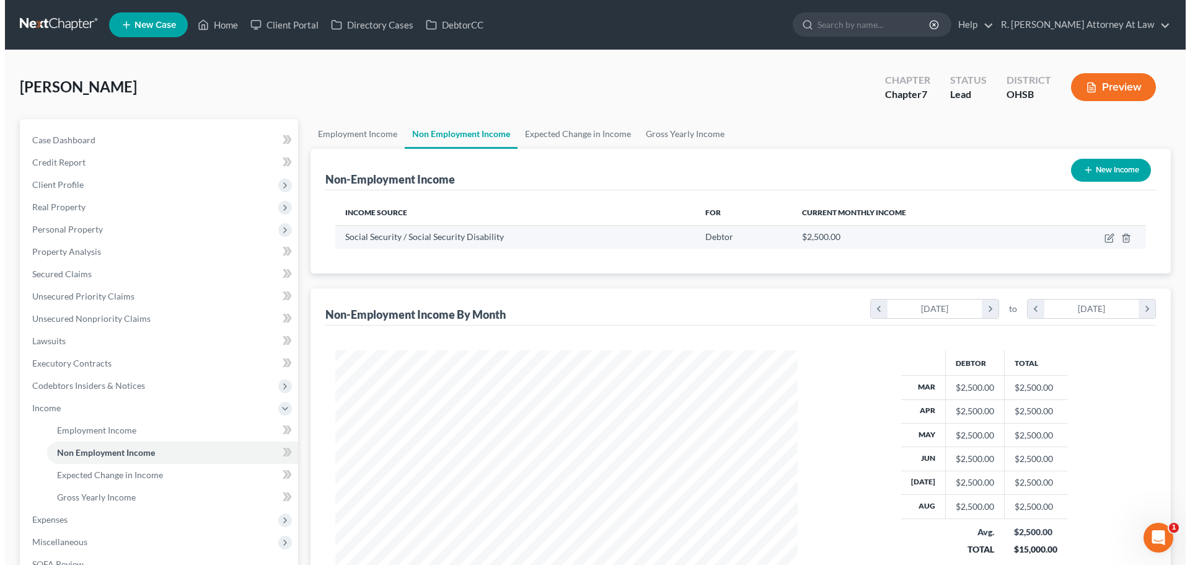
scroll to position [231, 487]
click at [1103, 235] on icon "button" at bounding box center [1103, 238] width 7 height 7
select select "4"
select select "0"
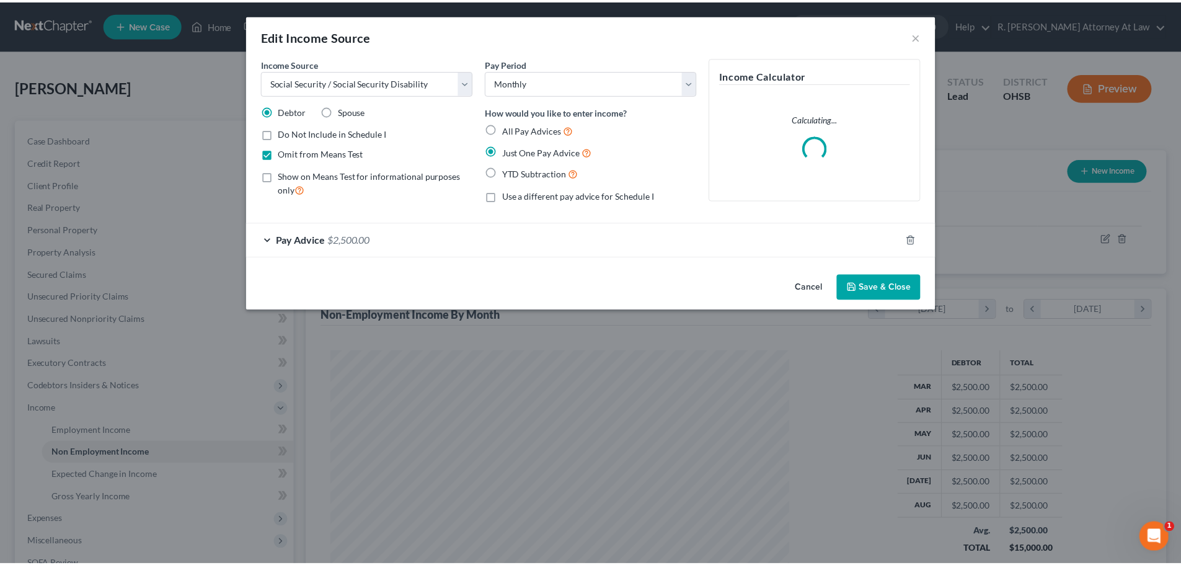
scroll to position [233, 492]
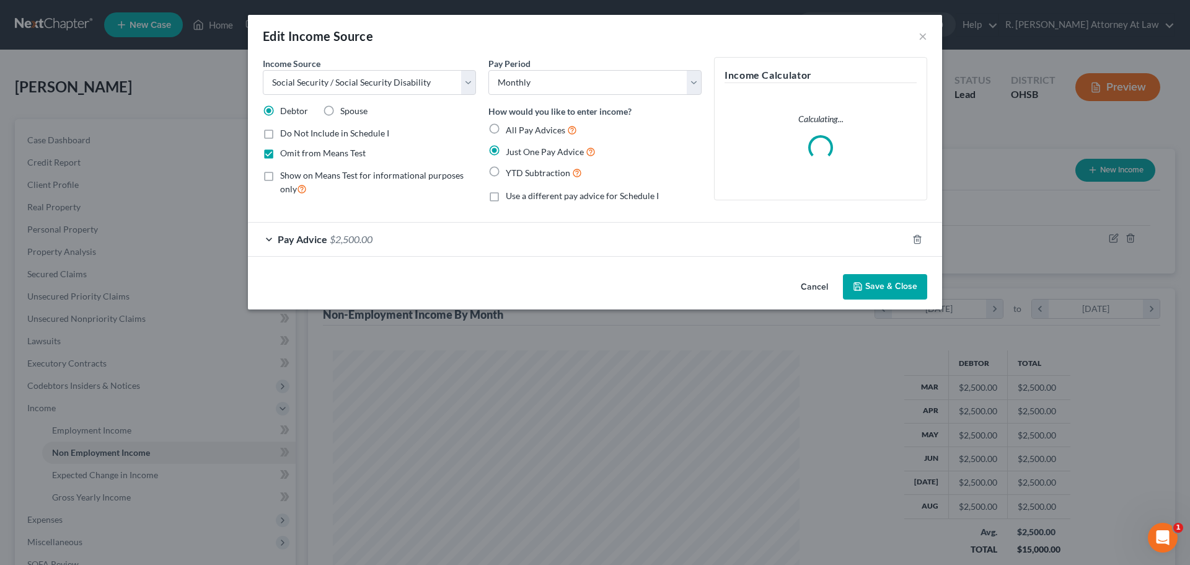
click at [404, 242] on div "Pay Advice $2,500.00" at bounding box center [578, 239] width 660 height 33
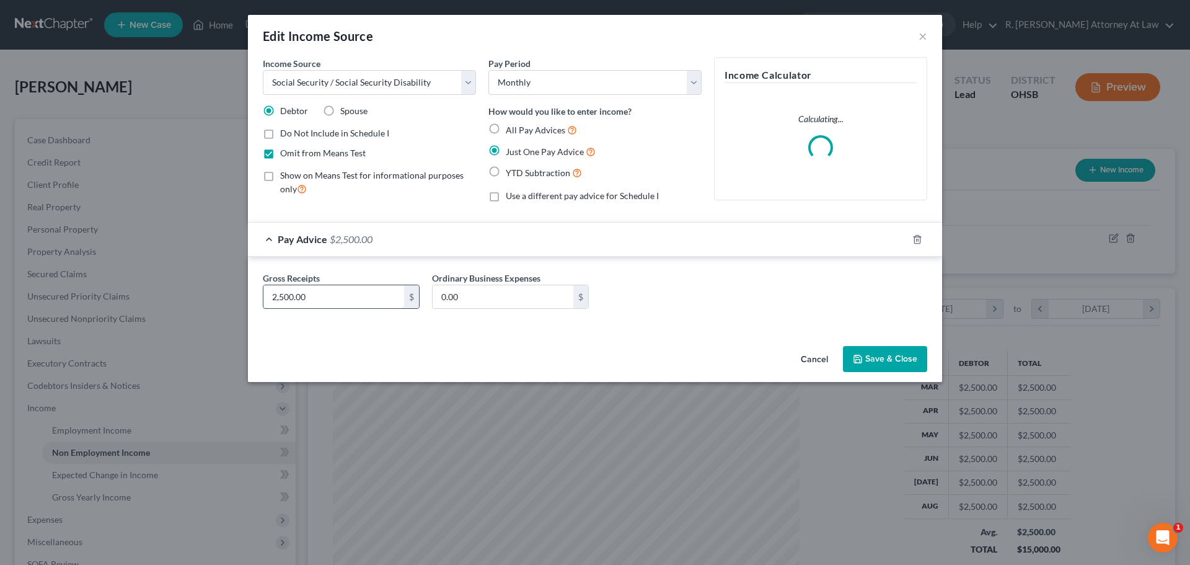
click at [337, 299] on input "2,500.00" at bounding box center [333, 297] width 141 height 24
type input "2,583"
click at [876, 363] on button "Save & Close" at bounding box center [885, 359] width 84 height 26
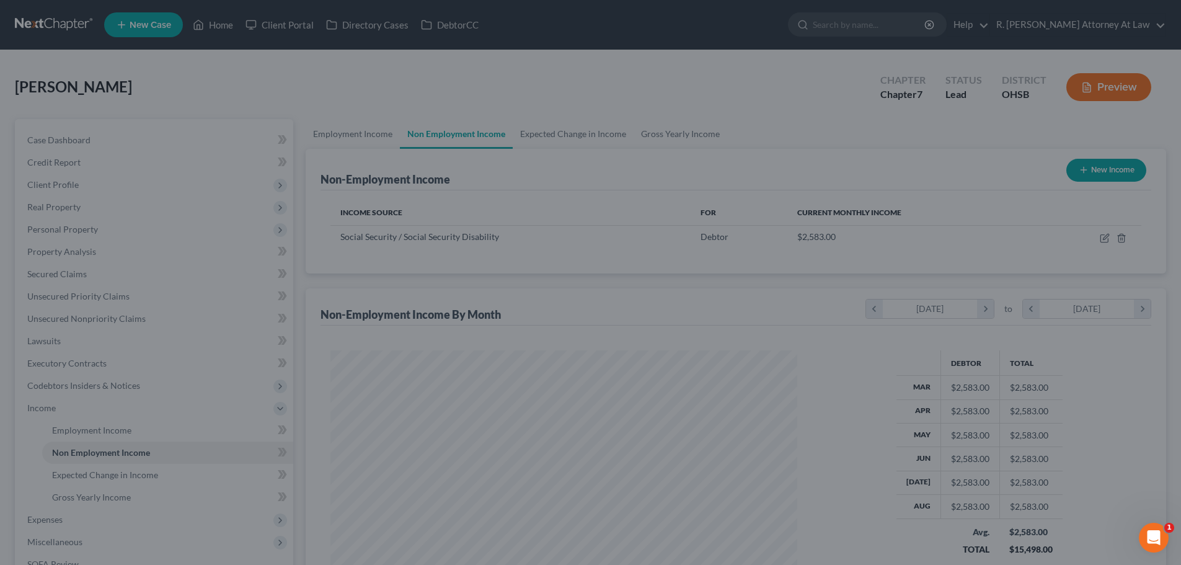
scroll to position [619607, 619351]
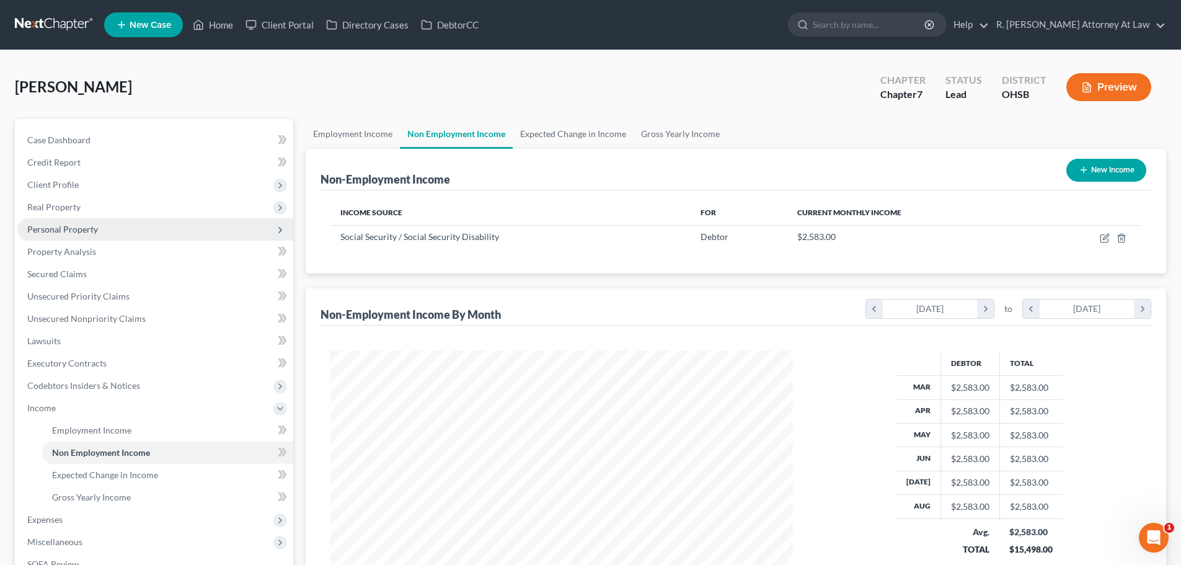
drag, startPoint x: 47, startPoint y: 231, endPoint x: 55, endPoint y: 235, distance: 8.3
click at [47, 231] on span "Personal Property" at bounding box center [62, 229] width 71 height 11
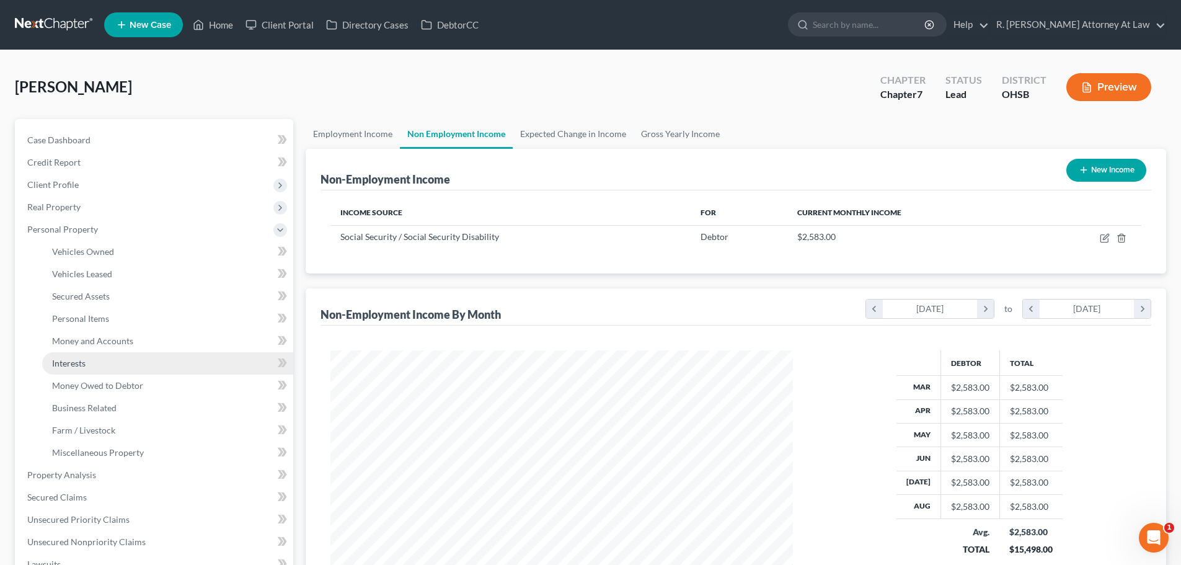
click at [71, 368] on span "Interests" at bounding box center [68, 363] width 33 height 11
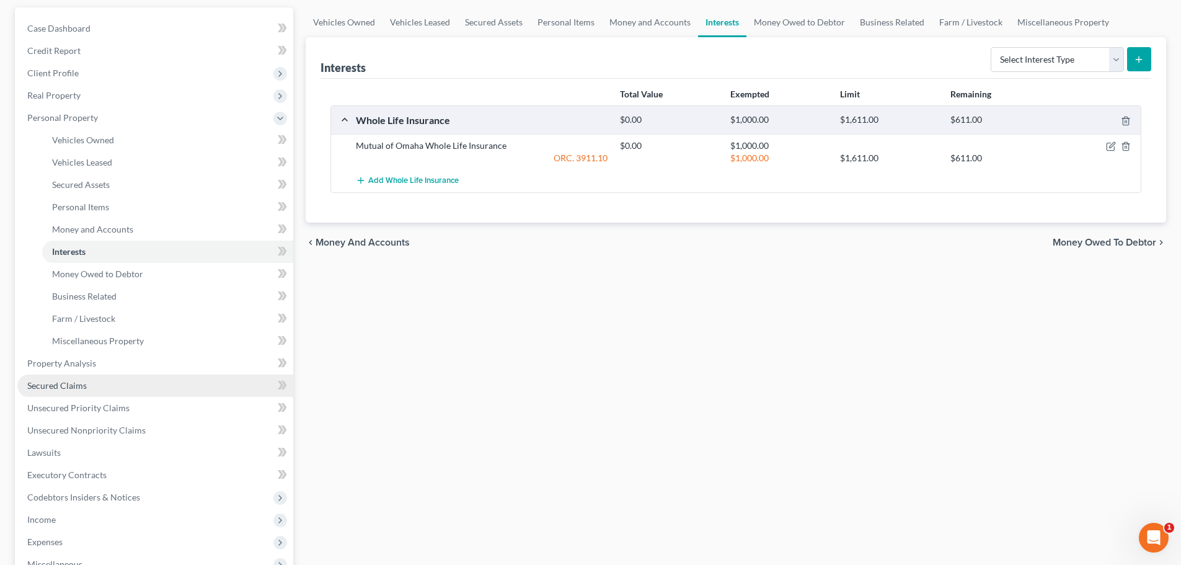
scroll to position [124, 0]
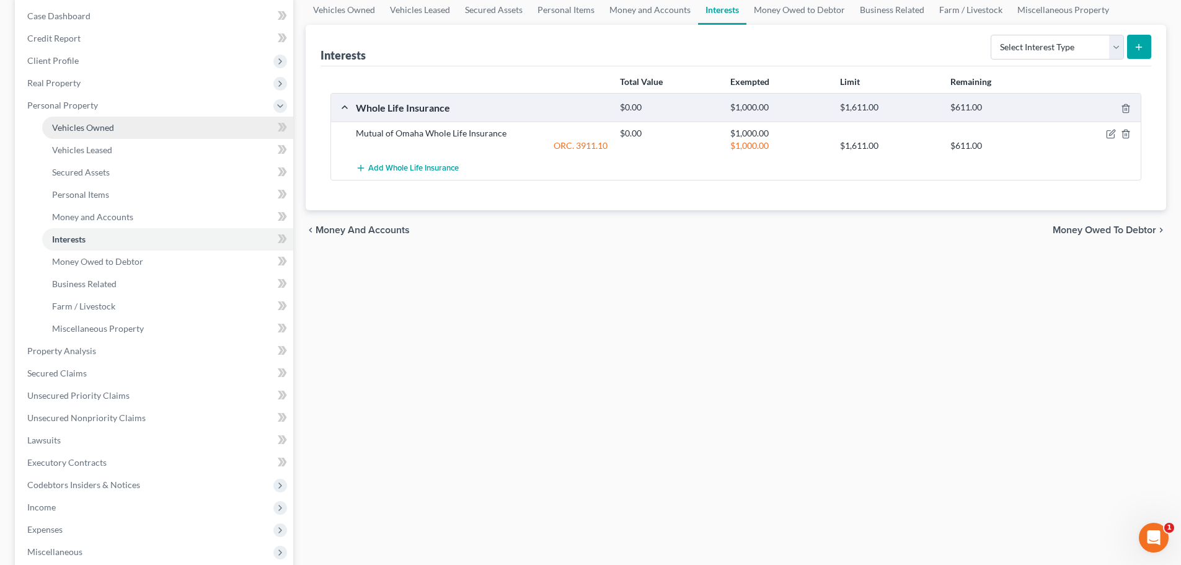
click at [90, 124] on span "Vehicles Owned" at bounding box center [83, 127] width 62 height 11
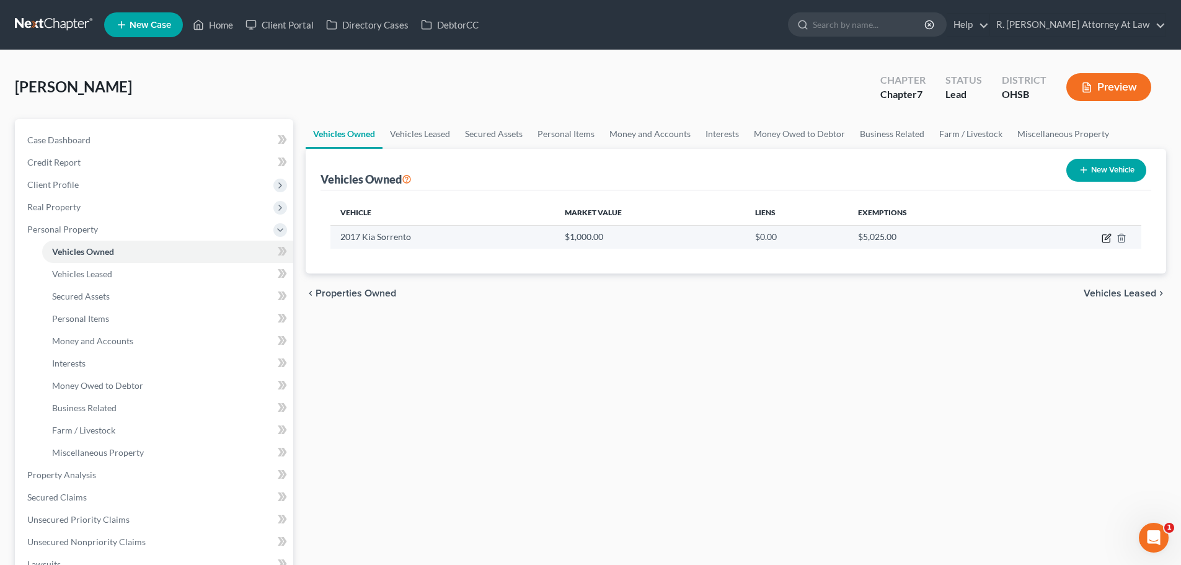
click at [1106, 241] on icon "button" at bounding box center [1106, 238] width 10 height 10
select select "0"
select select "9"
select select "0"
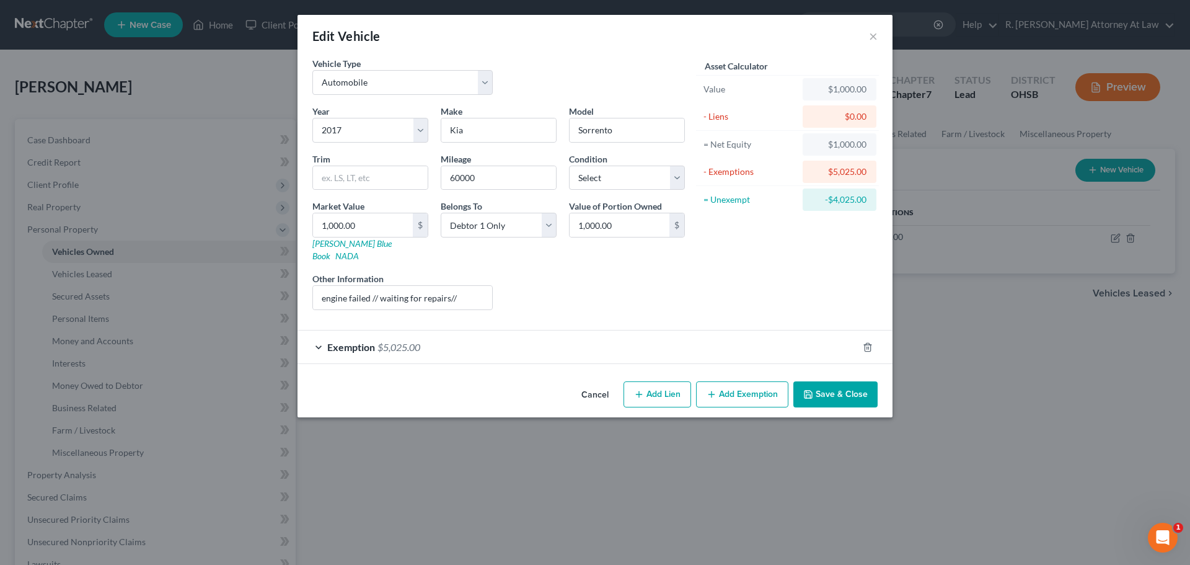
click at [652, 383] on button "Add Lien" at bounding box center [658, 394] width 68 height 26
select select "0"
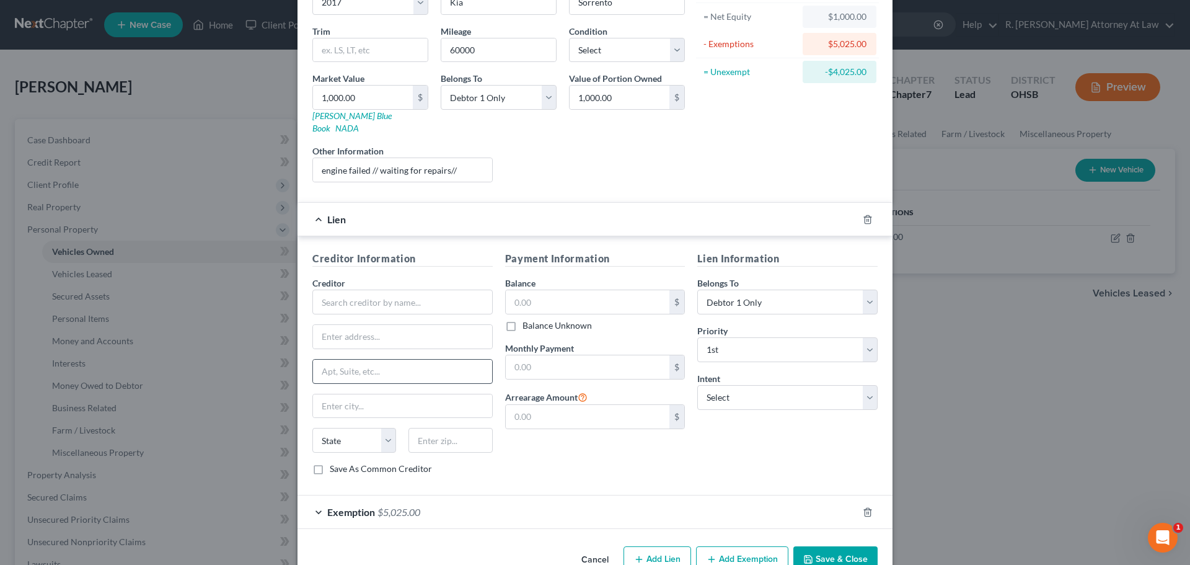
scroll to position [148, 0]
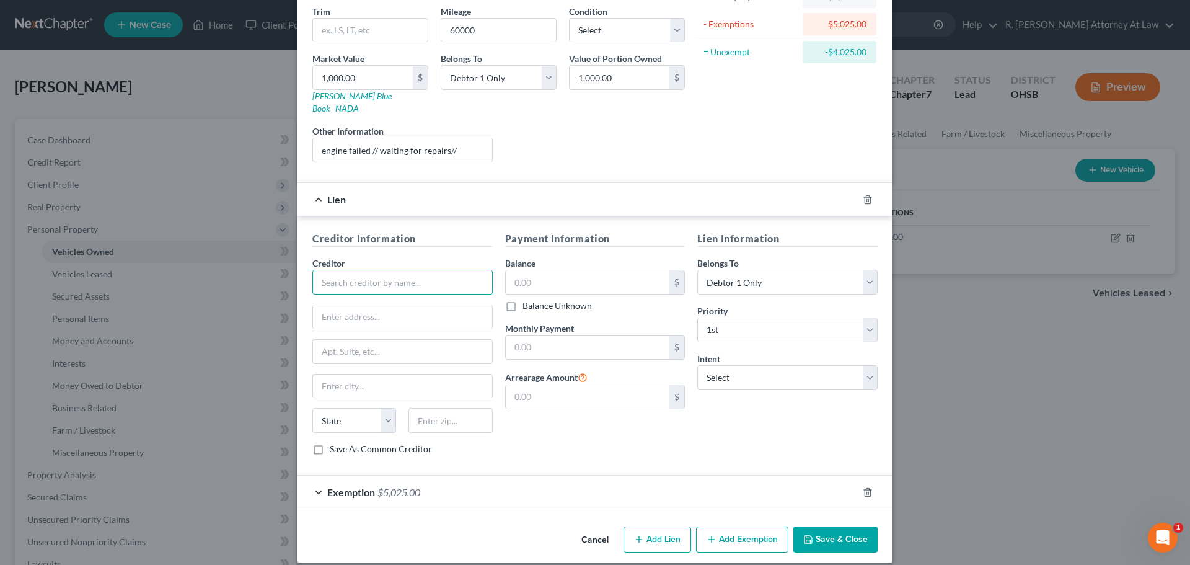
drag, startPoint x: 369, startPoint y: 269, endPoint x: 377, endPoint y: 268, distance: 8.1
click at [374, 271] on input "text" at bounding box center [402, 282] width 180 height 25
type input "K"
type input "Tru Partner Credit Union"
click at [506, 272] on input "text" at bounding box center [588, 282] width 164 height 24
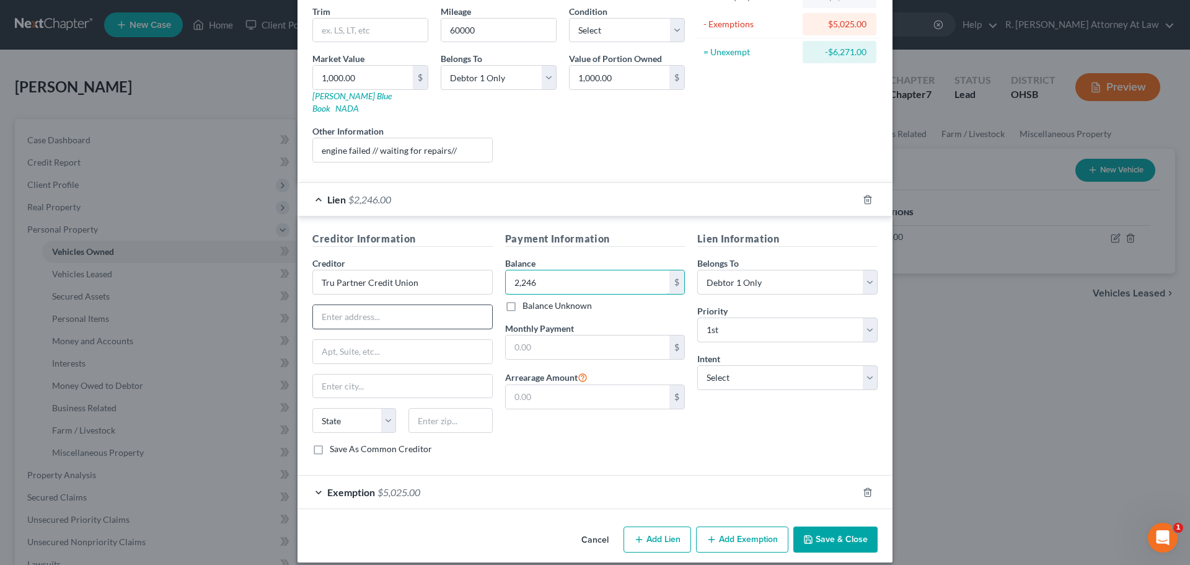
type input "2,246"
drag, startPoint x: 402, startPoint y: 301, endPoint x: 401, endPoint y: 287, distance: 13.7
click at [402, 305] on input "text" at bounding box center [402, 317] width 179 height 24
type input "[STREET_ADDRESS]"
type input "45214"
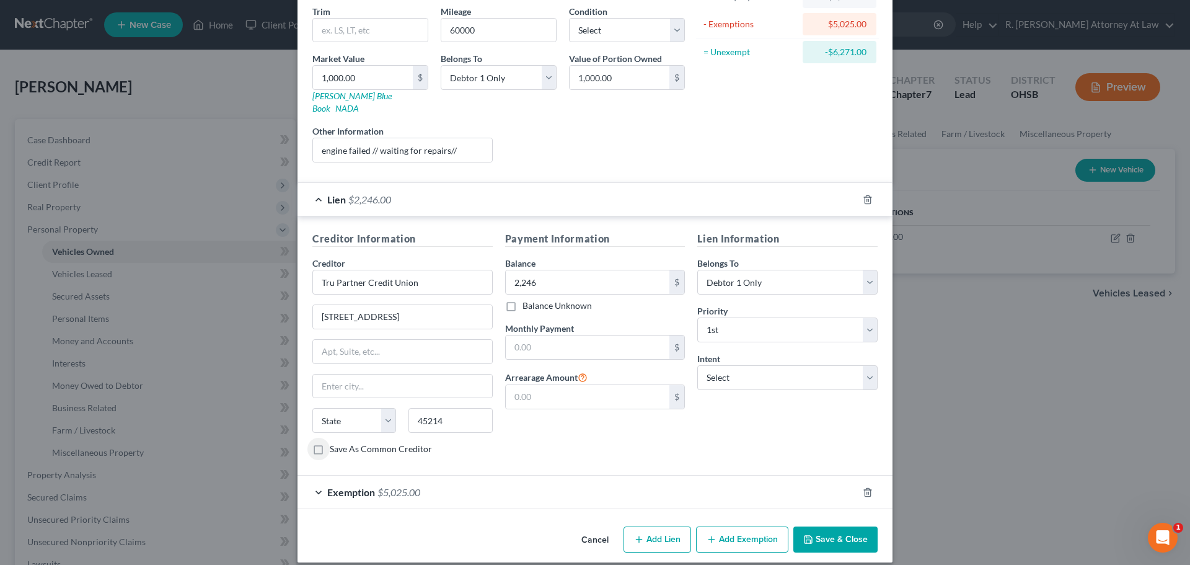
type input "[GEOGRAPHIC_DATA]"
select select "36"
click at [519, 335] on input "text" at bounding box center [588, 347] width 164 height 24
type input "325.68"
click at [726, 365] on select "Select Surrender Redeem Reaffirm Avoid Other" at bounding box center [787, 377] width 180 height 25
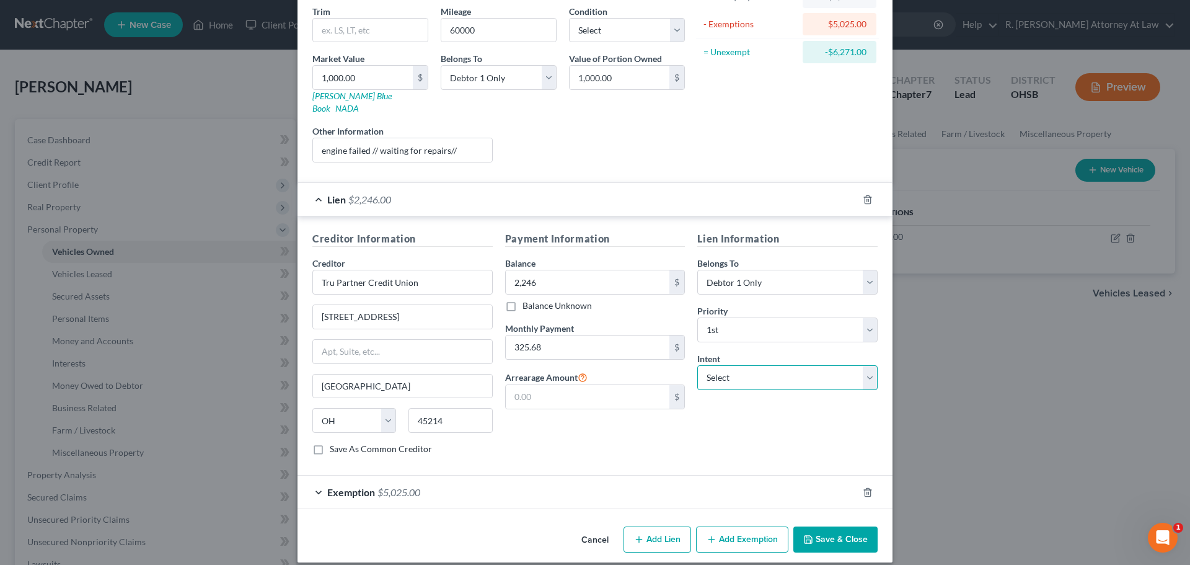
select select "2"
click at [697, 365] on select "Select Surrender Redeem Reaffirm Avoid Other" at bounding box center [787, 377] width 180 height 25
click at [584, 425] on div "Payment Information Balance 2,246.00 $ Balance Unknown Balance Undetermined 2,2…" at bounding box center [595, 348] width 193 height 234
click at [821, 526] on button "Save & Close" at bounding box center [835, 539] width 84 height 26
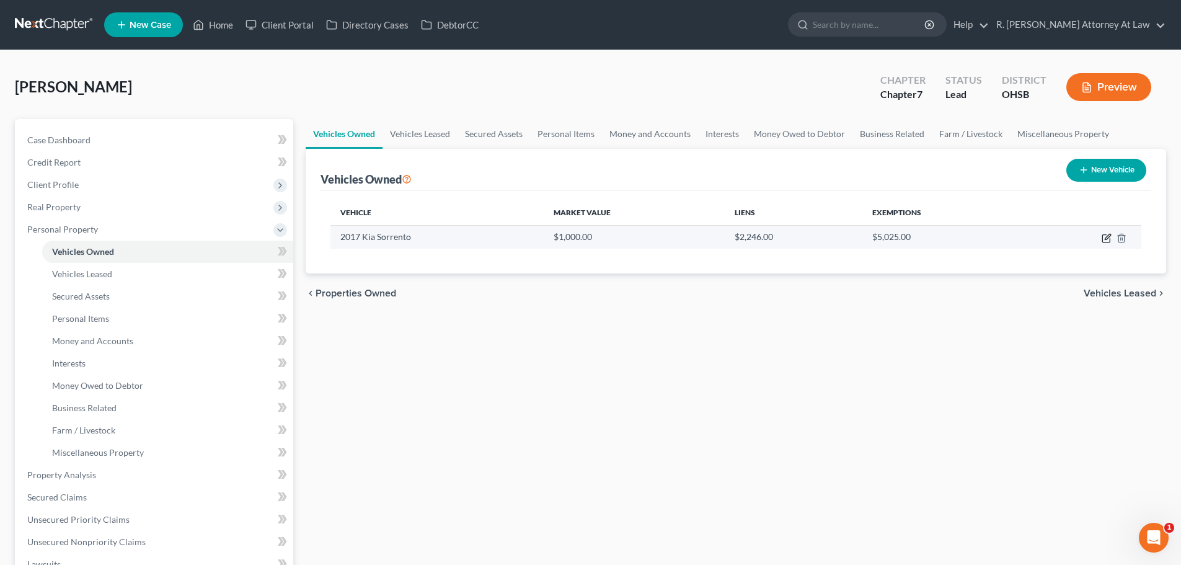
drag, startPoint x: 1106, startPoint y: 239, endPoint x: 1098, endPoint y: 237, distance: 8.3
click at [1106, 239] on icon "button" at bounding box center [1108, 237] width 6 height 6
select select "0"
select select "9"
select select "0"
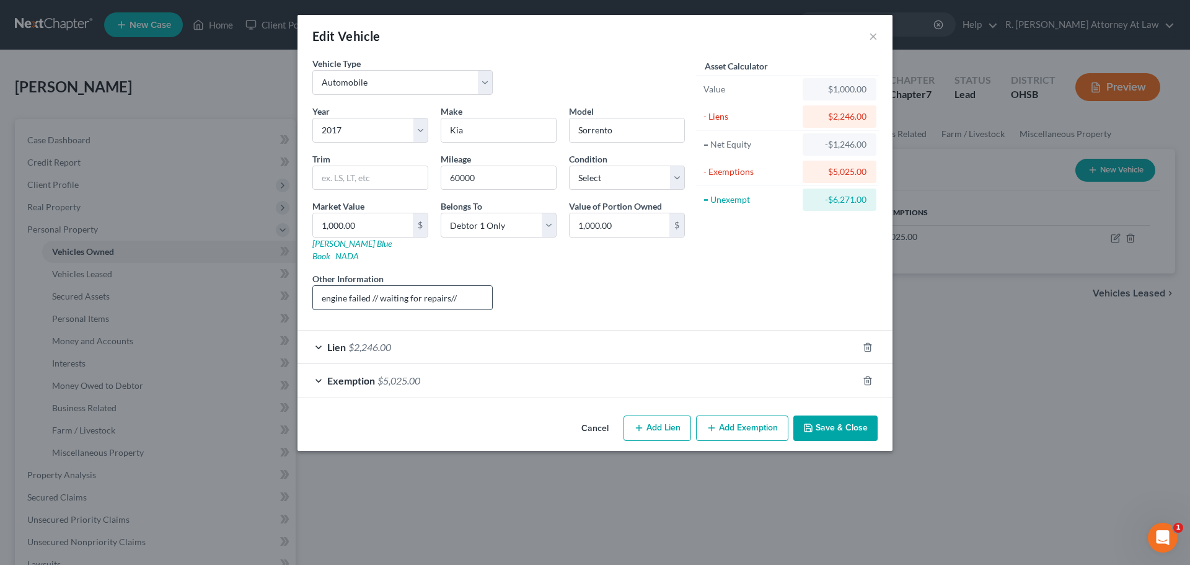
click at [465, 286] on input "engine failed // waiting for repairs//" at bounding box center [402, 298] width 179 height 24
click at [488, 286] on input "engine failed // waiting for repairs// 3 weeks at dealer/ could be months to re…" at bounding box center [402, 298] width 179 height 24
drag, startPoint x: 481, startPoint y: 285, endPoint x: 496, endPoint y: 288, distance: 15.2
click at [484, 286] on input "engine failed // waiting for repairs// 3 weeks at dealer/ could be months to re…" at bounding box center [402, 298] width 179 height 24
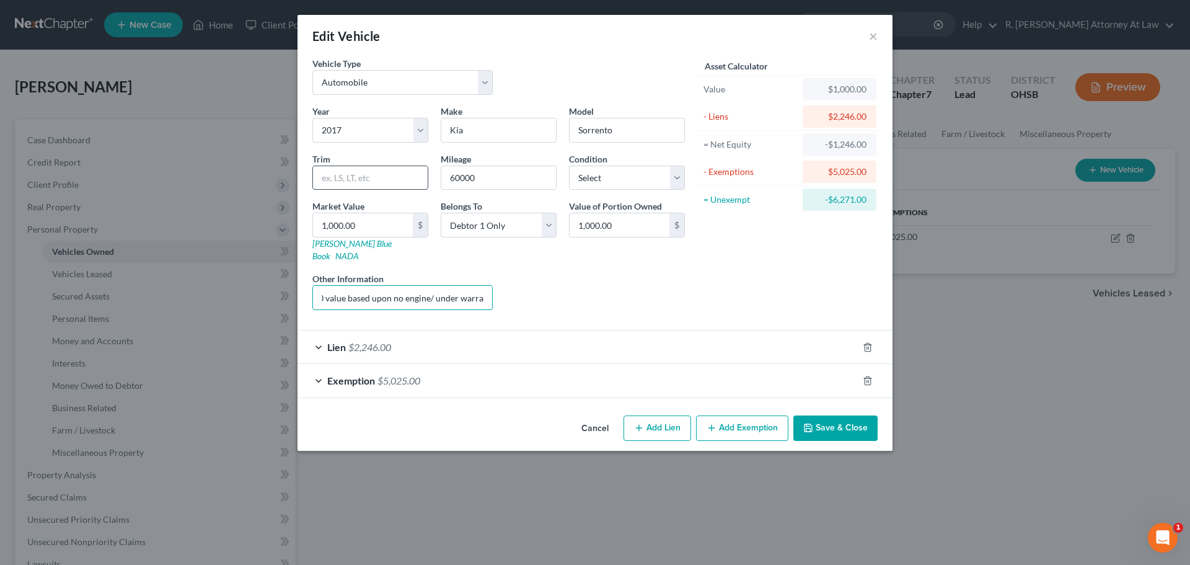
scroll to position [0, 375]
type input "engine failed // waiting for repairs// 3 weeks at dealer/ could be months to re…"
click at [755, 415] on button "Add Exemption" at bounding box center [742, 428] width 92 height 26
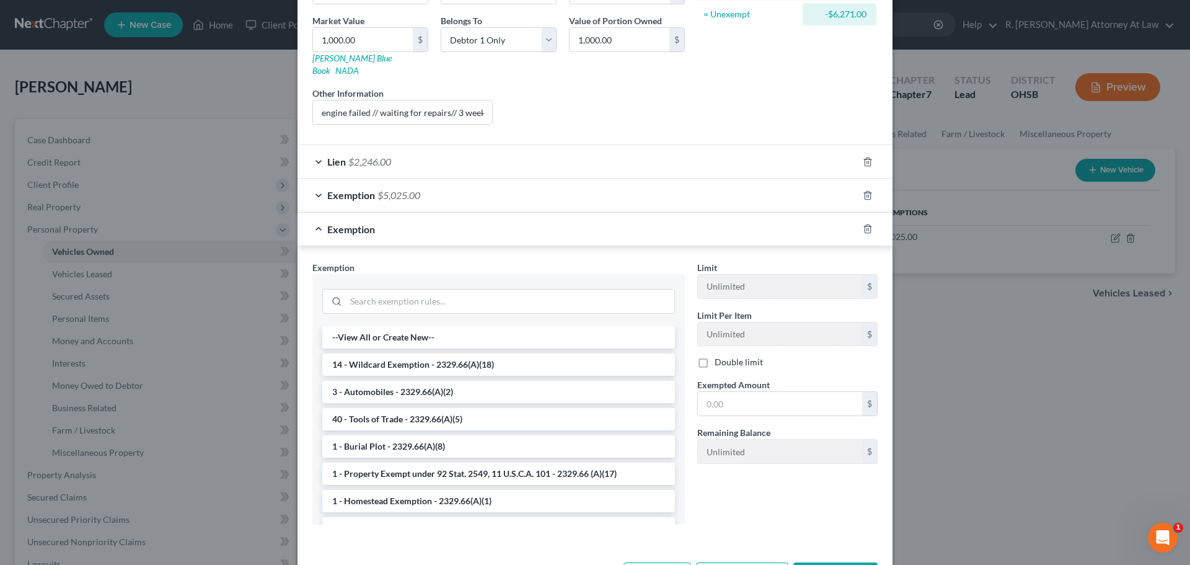
scroll to position [221, 0]
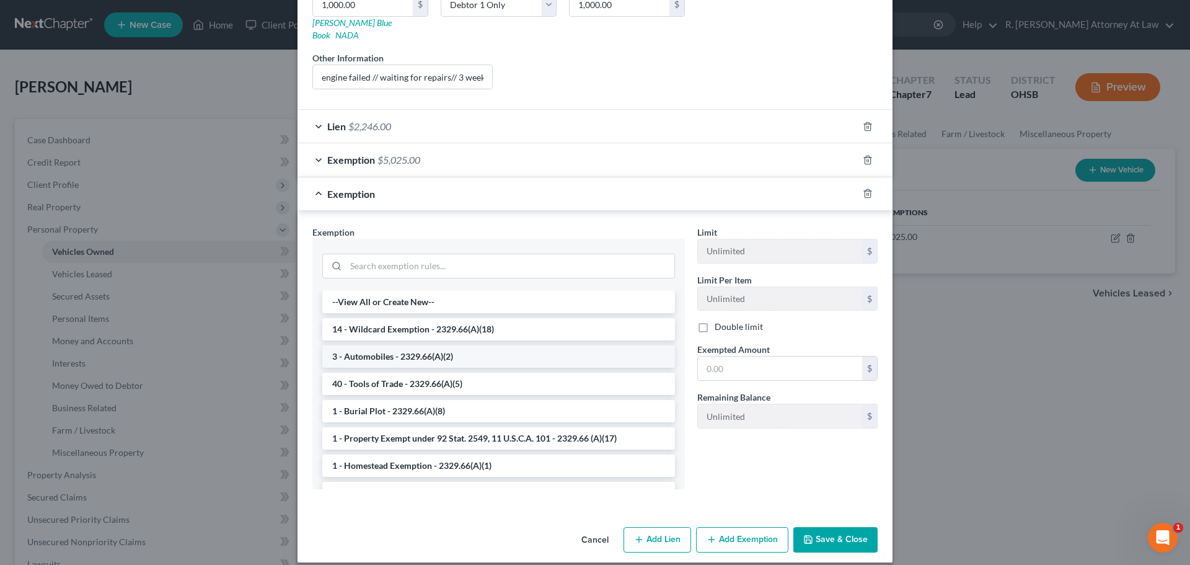
click at [362, 345] on li "3 - Automobiles - 2329.66(A)(2)" at bounding box center [498, 356] width 353 height 22
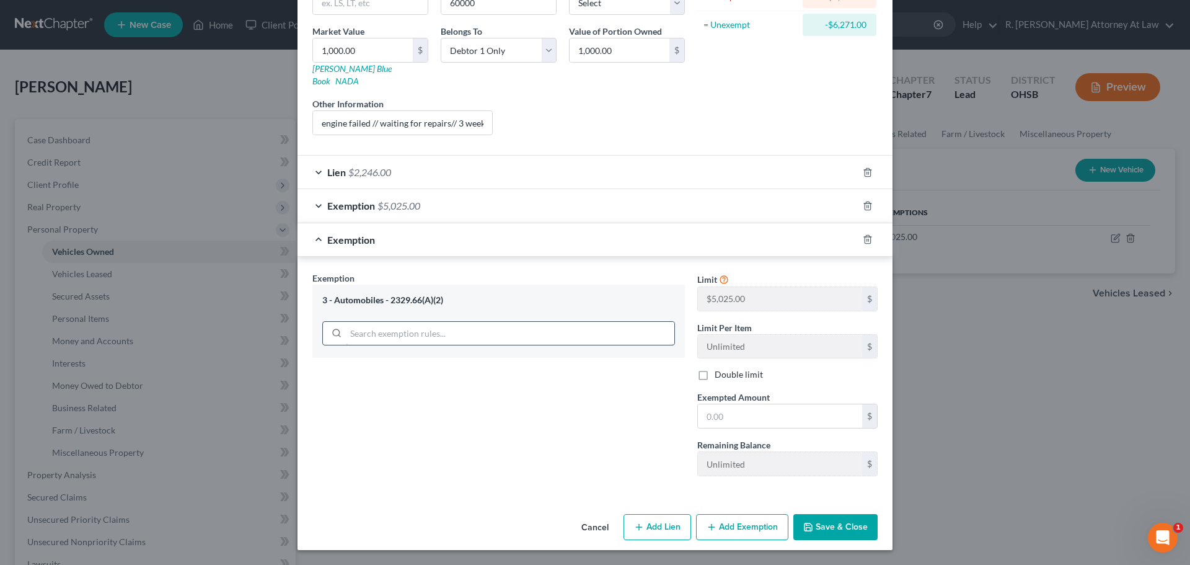
scroll to position [162, 0]
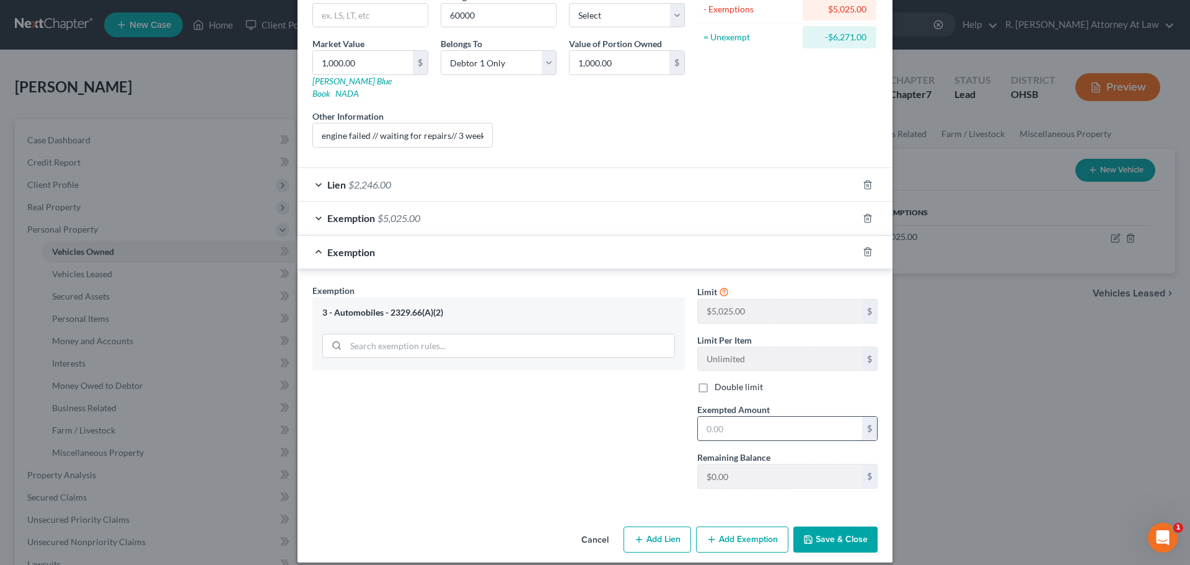
click at [717, 417] on input "text" at bounding box center [780, 429] width 164 height 24
click at [863, 247] on icon "button" at bounding box center [868, 252] width 10 height 10
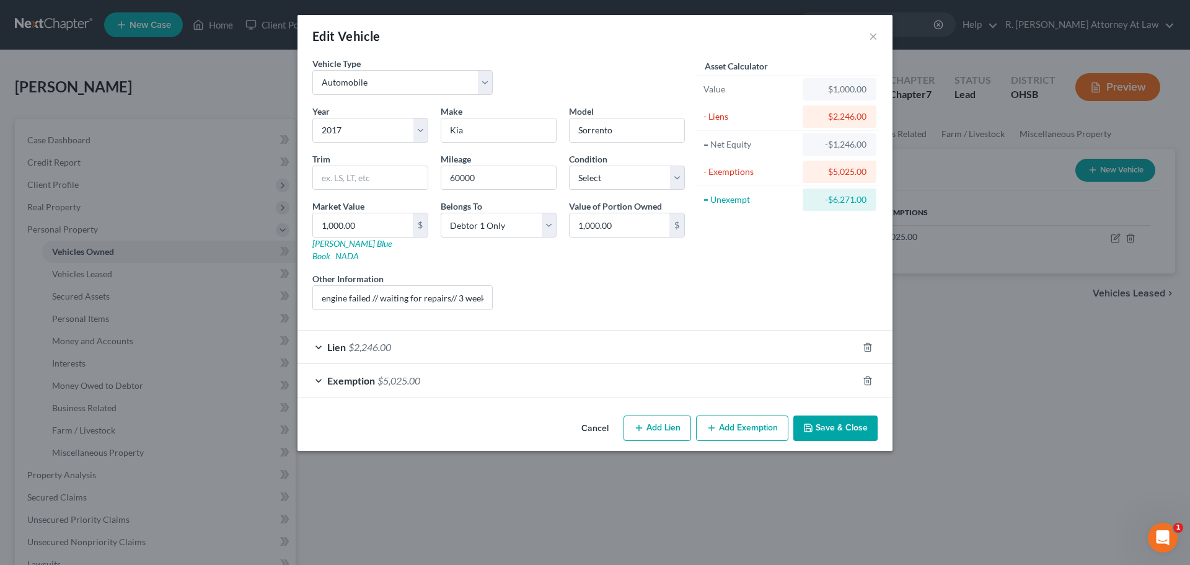
scroll to position [0, 0]
click at [726, 418] on button "Add Exemption" at bounding box center [742, 428] width 92 height 26
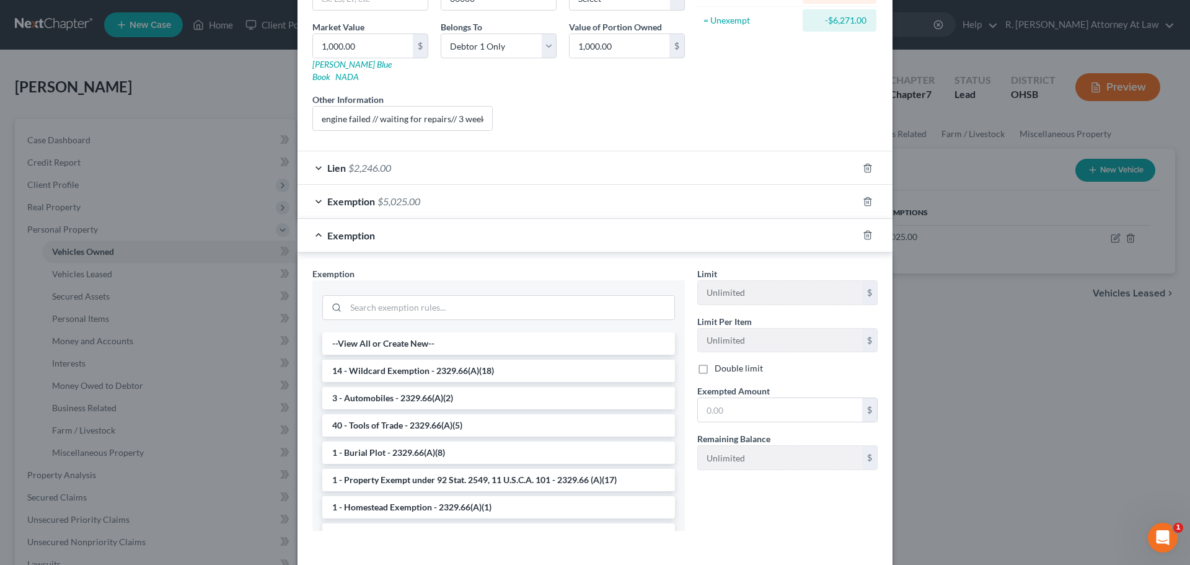
scroll to position [186, 0]
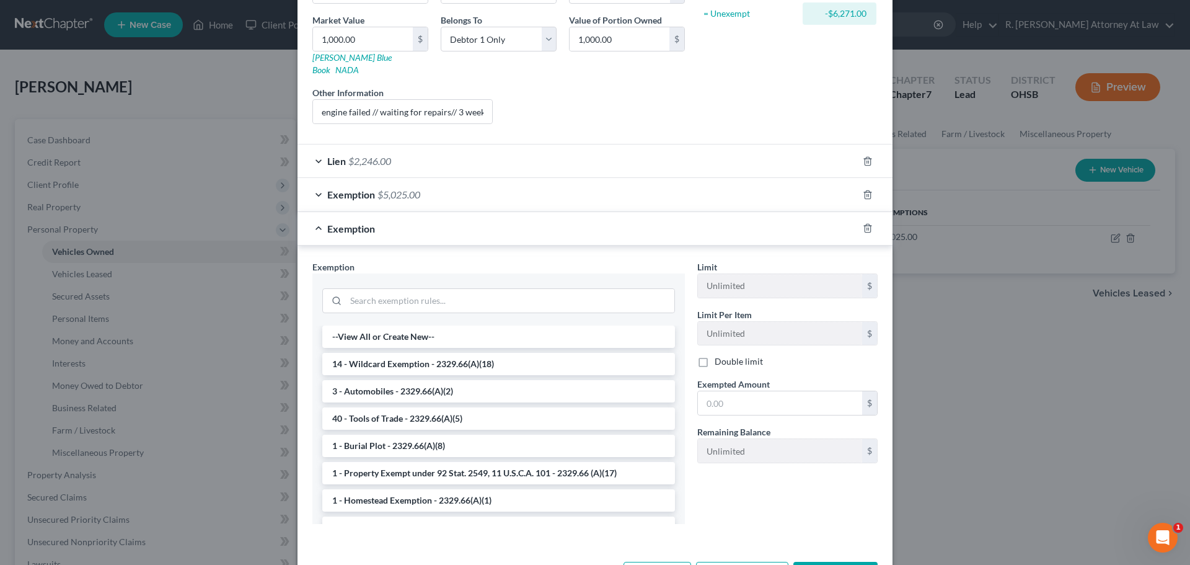
drag, startPoint x: 358, startPoint y: 348, endPoint x: 454, endPoint y: 353, distance: 96.2
click at [360, 353] on li "14 - Wildcard Exemption - 2329.66(A)(18)" at bounding box center [498, 364] width 353 height 22
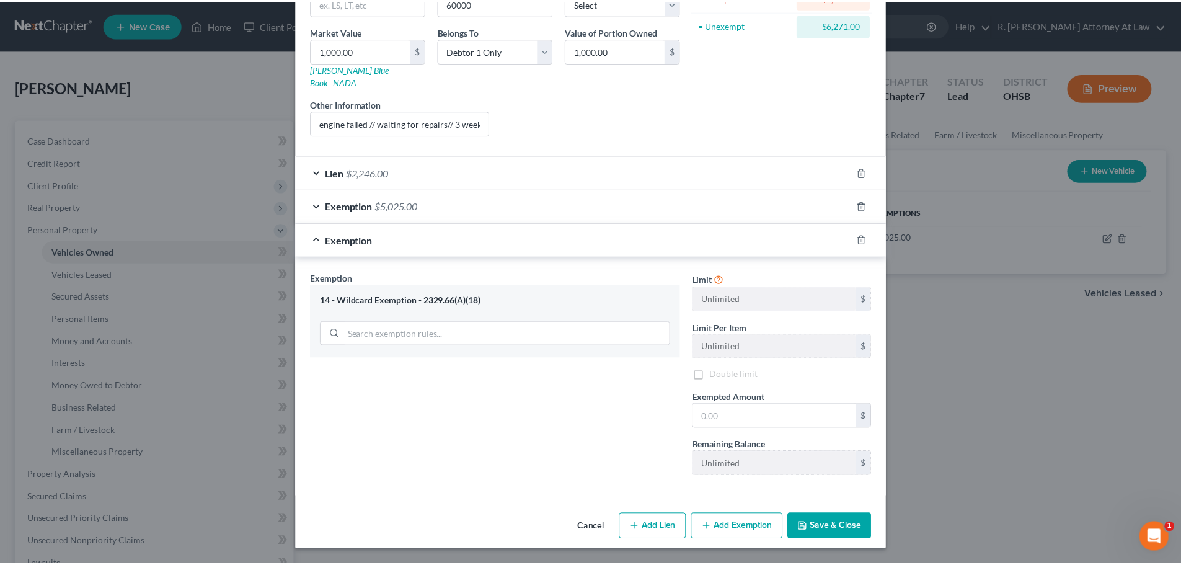
scroll to position [162, 0]
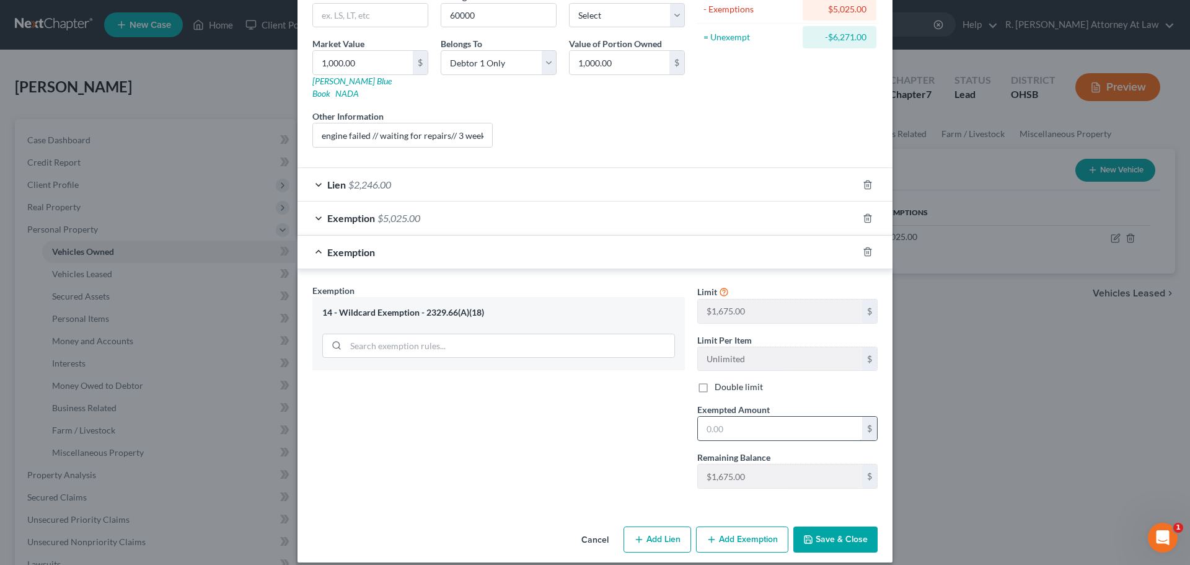
drag, startPoint x: 707, startPoint y: 419, endPoint x: 702, endPoint y: 405, distance: 14.3
click at [707, 419] on input "text" at bounding box center [780, 429] width 164 height 24
type input "1,675"
click at [841, 526] on button "Save & Close" at bounding box center [835, 539] width 84 height 26
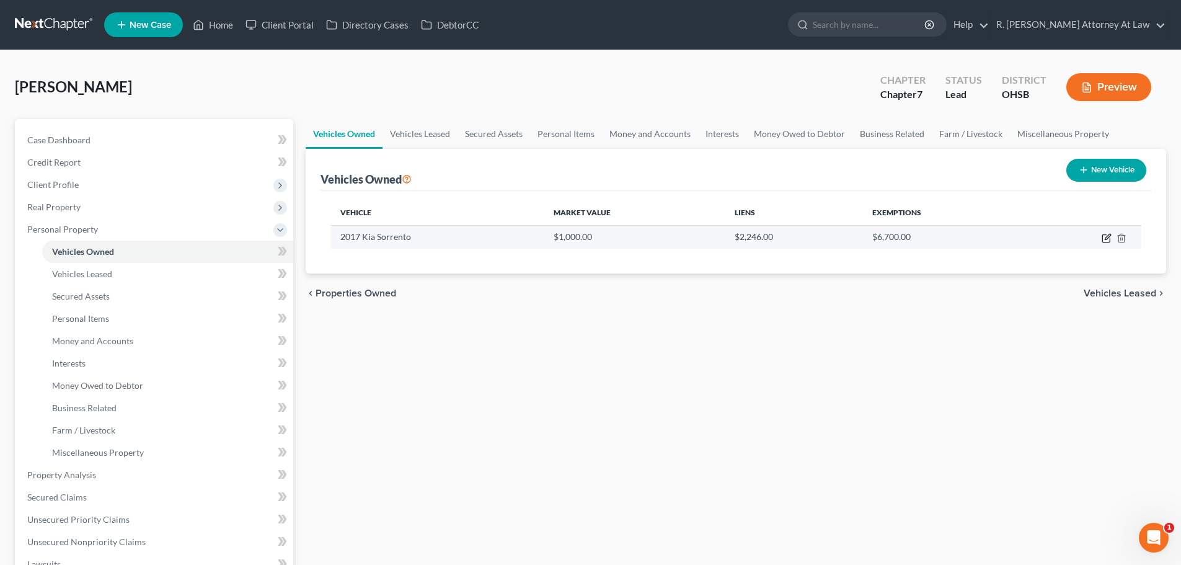
click at [1104, 240] on icon "button" at bounding box center [1106, 238] width 10 height 10
select select "0"
select select "9"
select select "0"
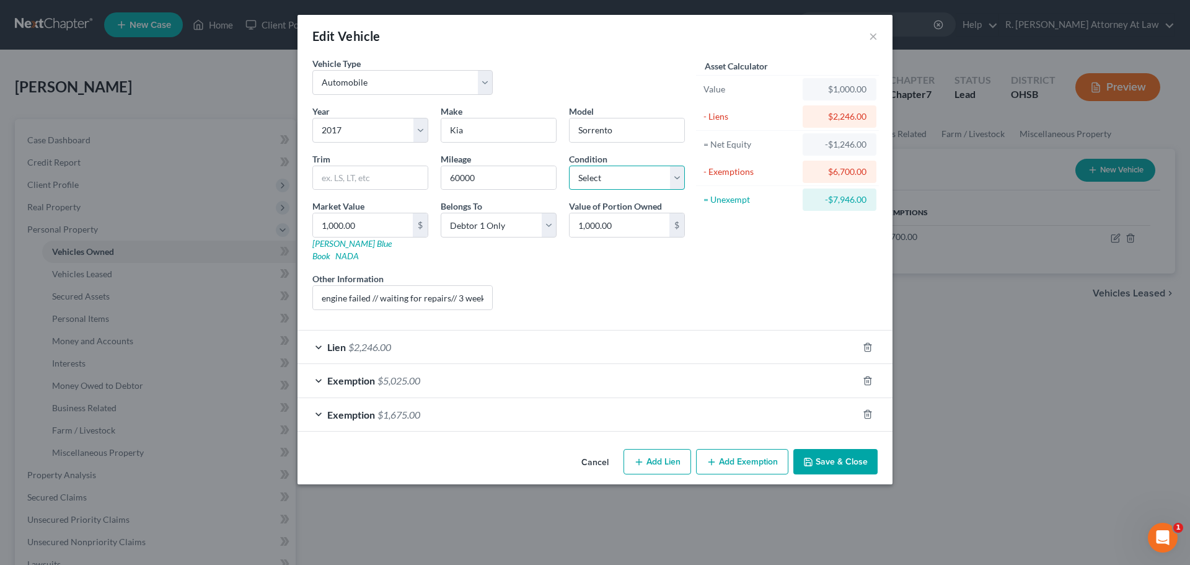
click at [641, 180] on select "Select Excellent Very Good Good Fair Poor" at bounding box center [627, 177] width 116 height 25
select select "2"
click at [569, 165] on select "Select Excellent Very Good Good Fair Poor" at bounding box center [627, 177] width 116 height 25
click at [821, 449] on button "Save & Close" at bounding box center [835, 462] width 84 height 26
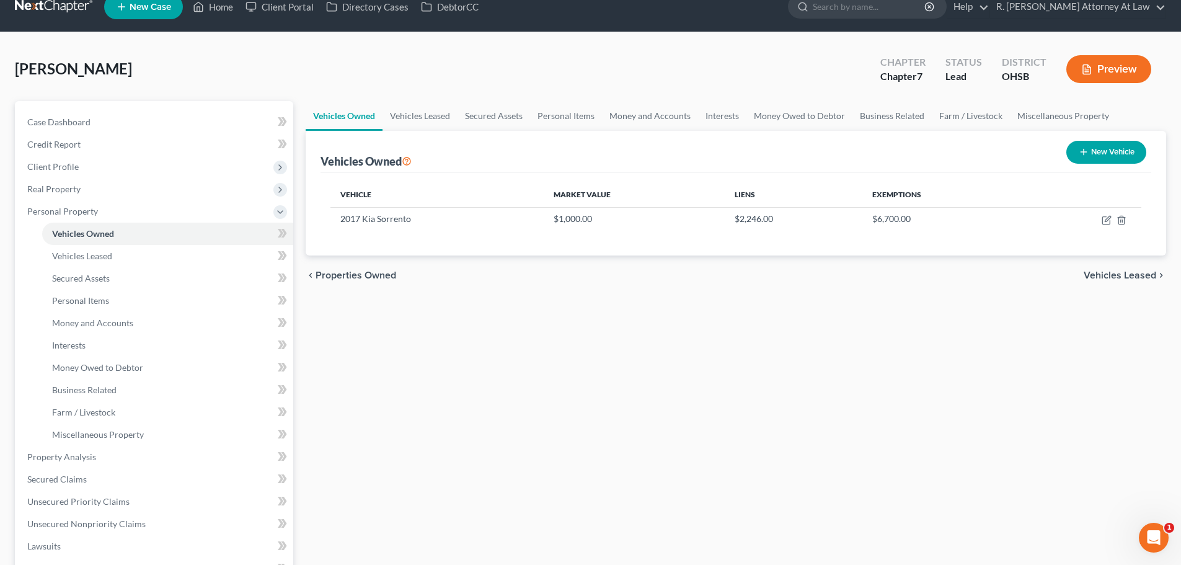
scroll to position [0, 0]
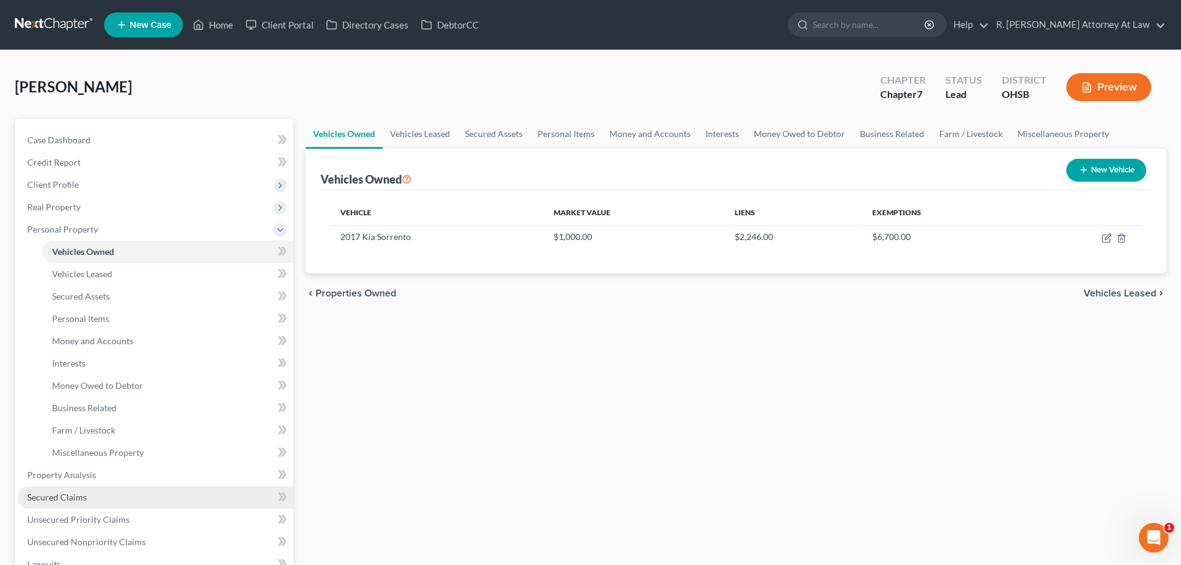
click at [79, 503] on link "Secured Claims" at bounding box center [155, 497] width 276 height 22
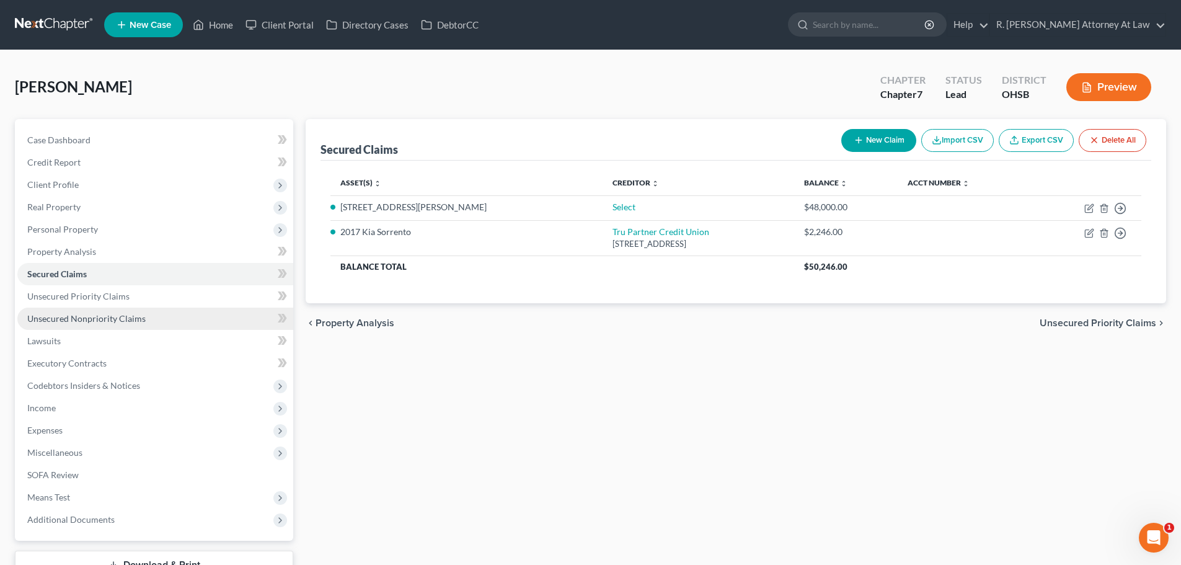
click at [74, 317] on span "Unsecured Nonpriority Claims" at bounding box center [86, 318] width 118 height 11
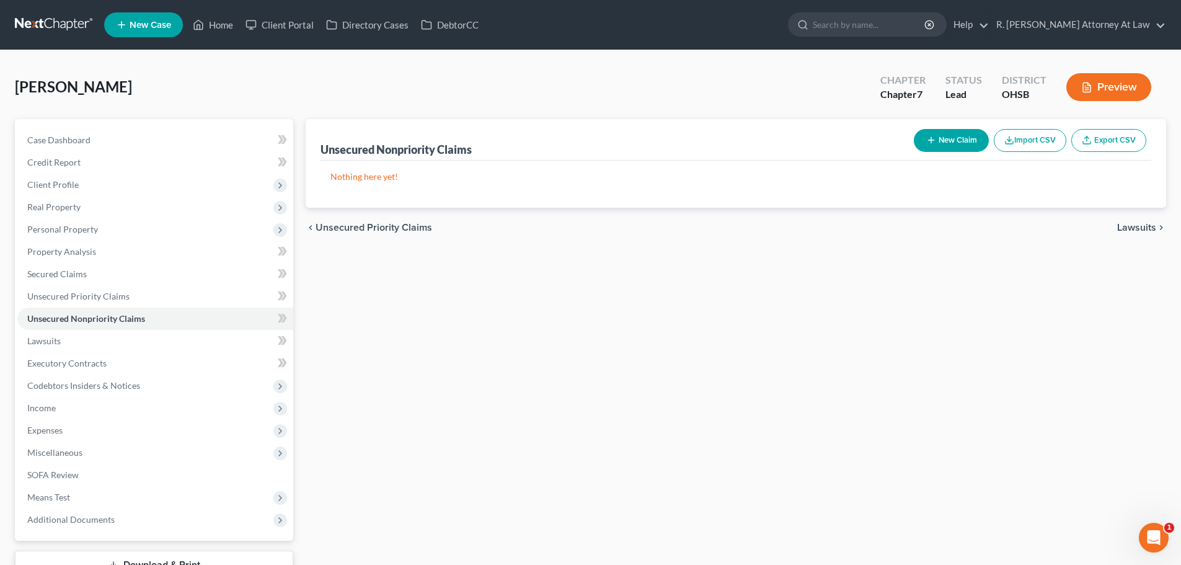
click at [926, 135] on icon "button" at bounding box center [931, 140] width 10 height 10
select select "0"
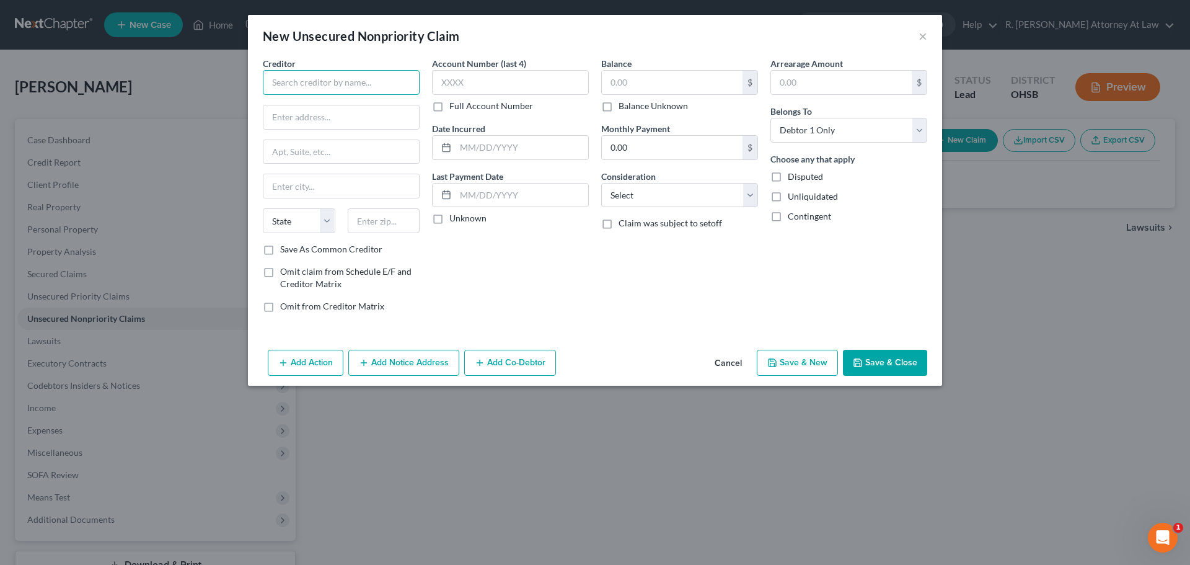
click at [323, 76] on input "text" at bounding box center [341, 82] width 157 height 25
type input "Service Finance"
type input "PO BOX 791604"
type input "`"
click at [387, 218] on input "21279`" at bounding box center [384, 220] width 73 height 25
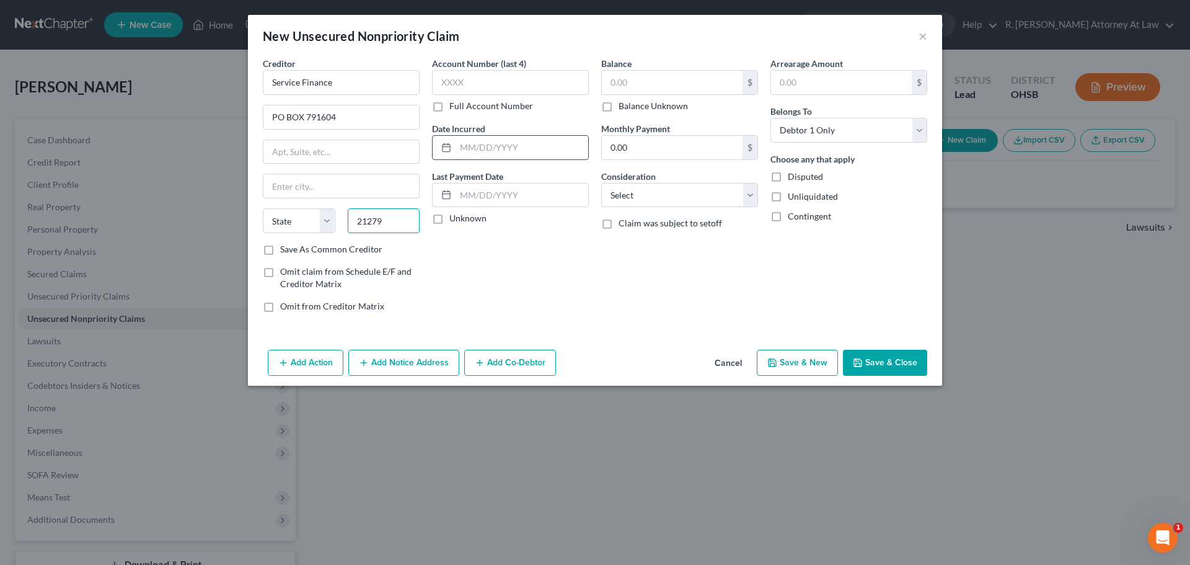
type input "21279"
drag, startPoint x: 533, startPoint y: 138, endPoint x: 560, endPoint y: 129, distance: 28.2
click at [534, 136] on input "text" at bounding box center [522, 148] width 133 height 24
type input "[GEOGRAPHIC_DATA]"
select select "21"
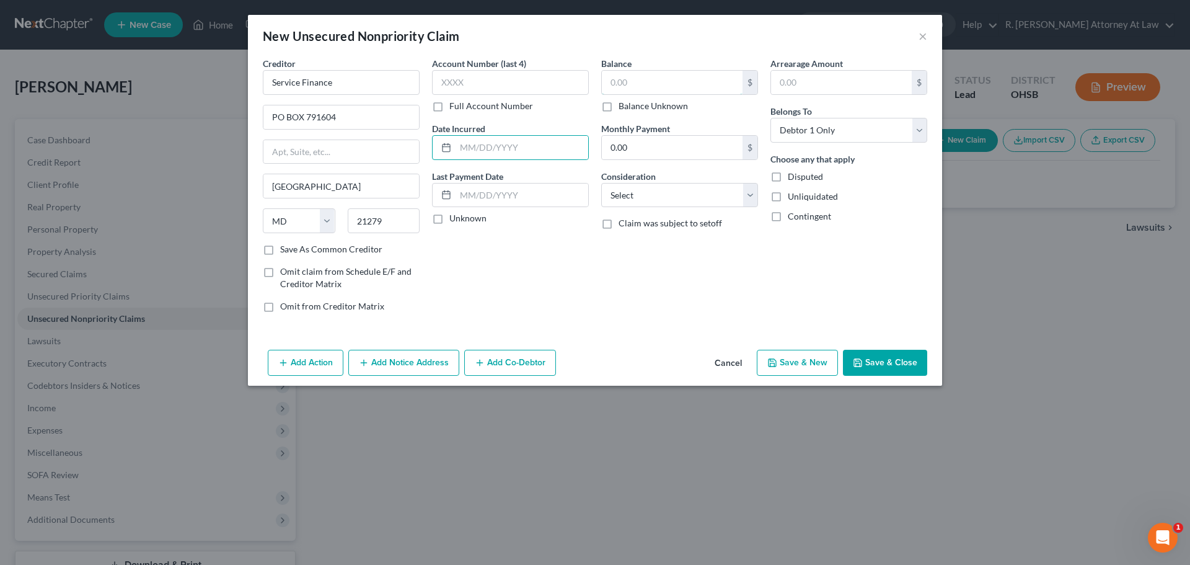
click at [624, 82] on input "text" at bounding box center [672, 83] width 141 height 24
type input "20,334"
click at [470, 144] on input "text" at bounding box center [522, 148] width 133 height 24
type input "2024"
click at [640, 193] on select "Select Cable / Satellite Services Collection Agency Credit Card Debt Debt Couns…" at bounding box center [679, 195] width 157 height 25
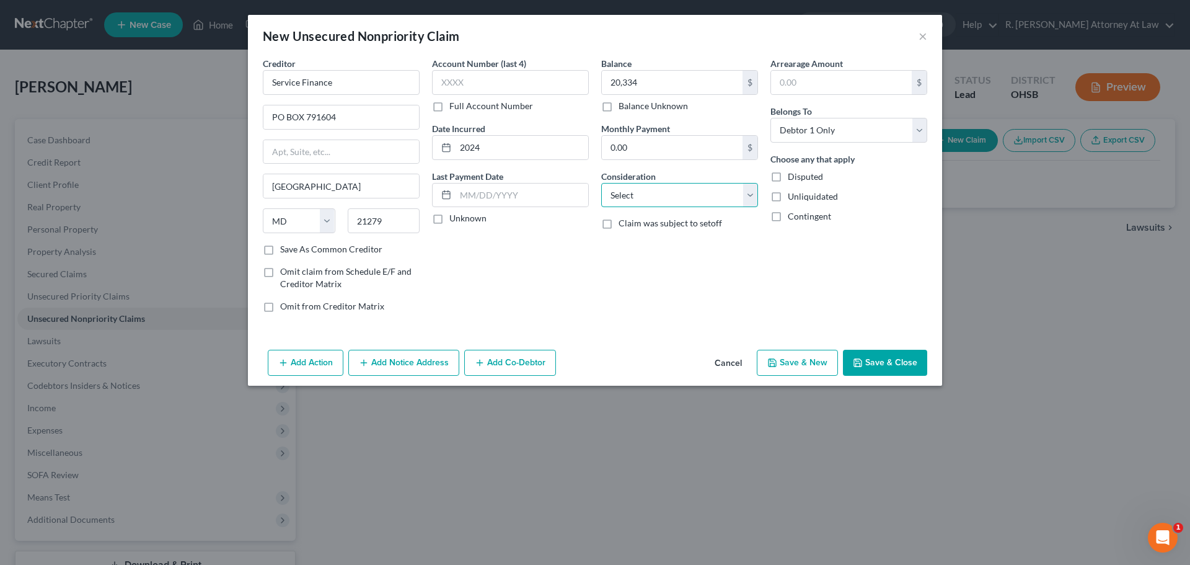
select select "10"
click at [601, 183] on select "Select Cable / Satellite Services Collection Agency Credit Card Debt Debt Couns…" at bounding box center [679, 195] width 157 height 25
click at [883, 364] on button "Save & Close" at bounding box center [885, 363] width 84 height 26
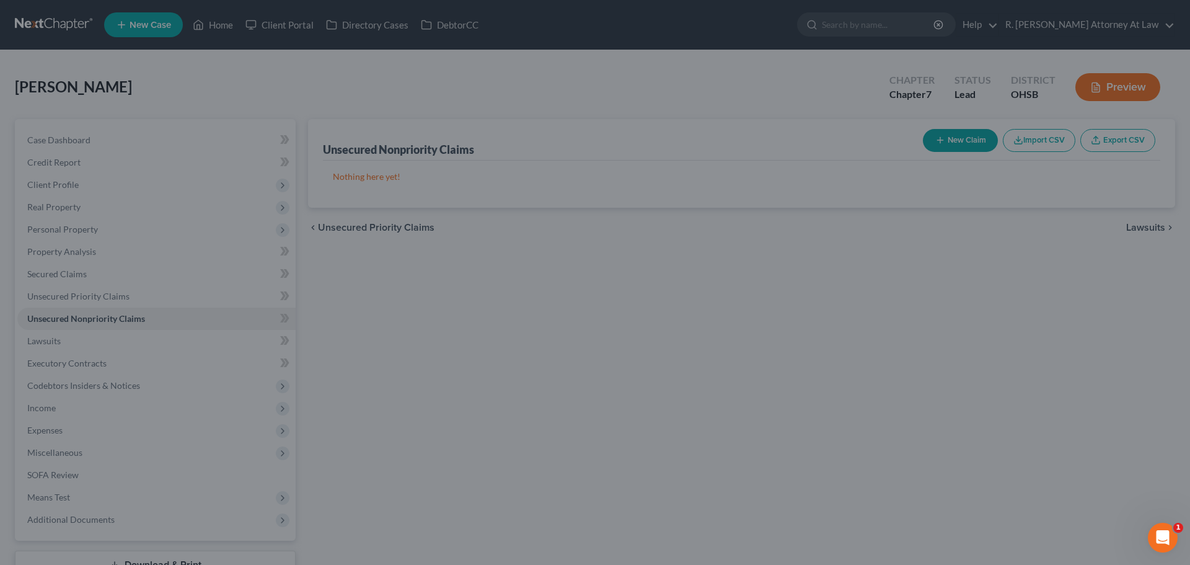
type input "20,334.00"
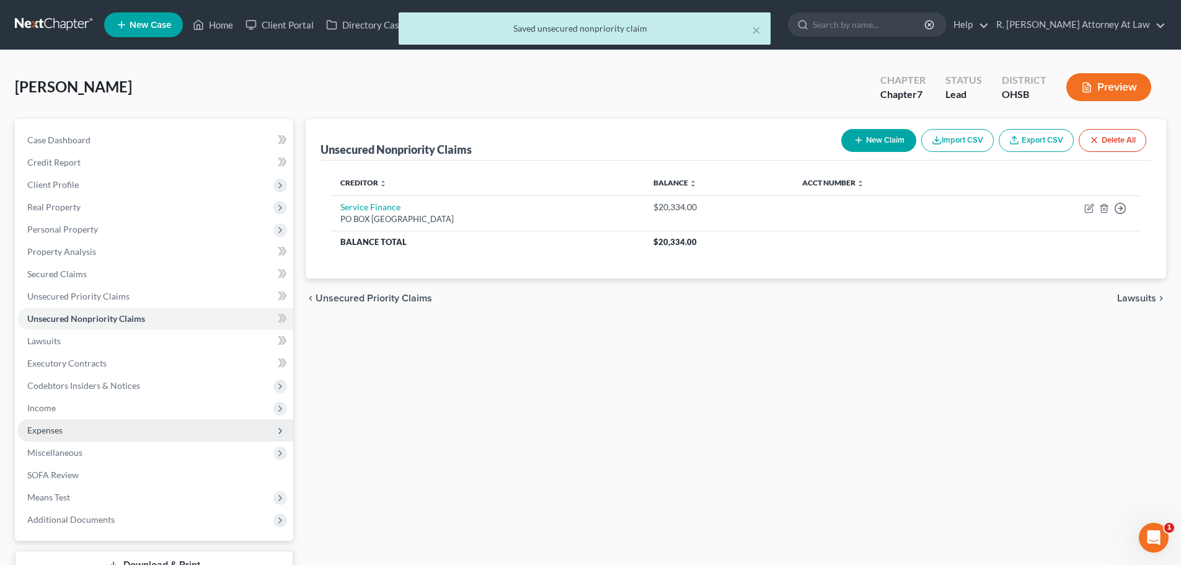
click at [71, 425] on span "Expenses" at bounding box center [155, 430] width 276 height 22
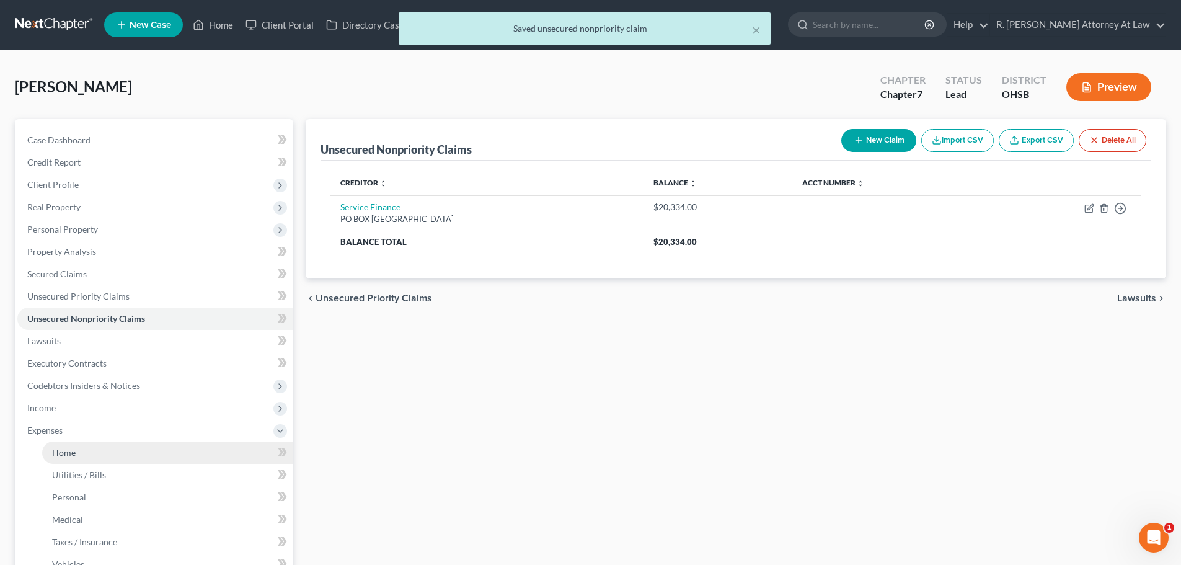
click at [72, 447] on span "Home" at bounding box center [64, 452] width 24 height 11
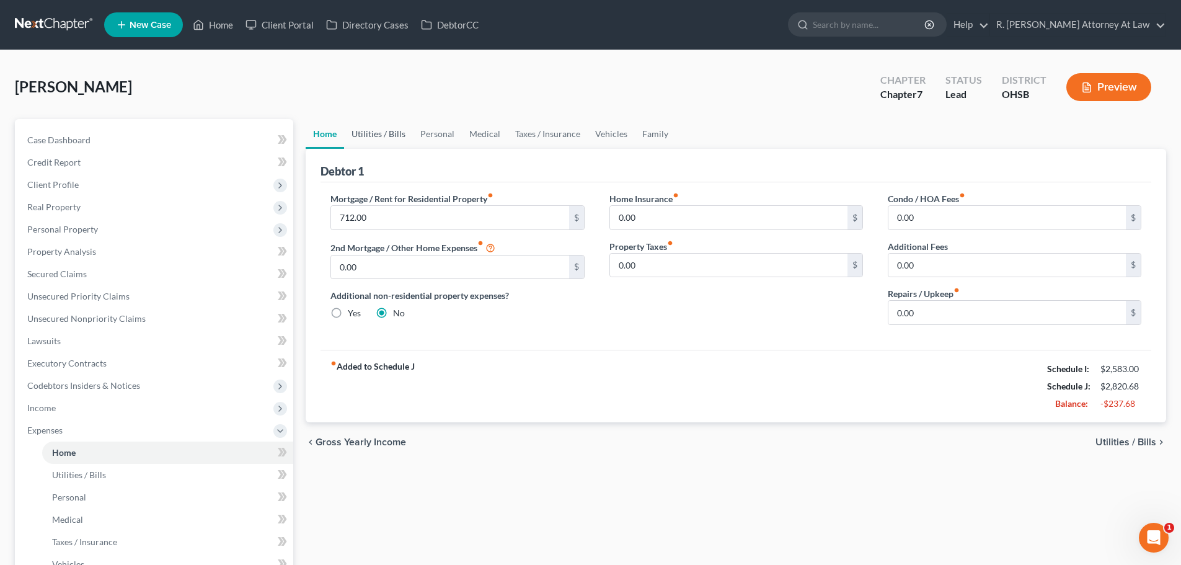
click at [377, 134] on link "Utilities / Bills" at bounding box center [378, 134] width 69 height 30
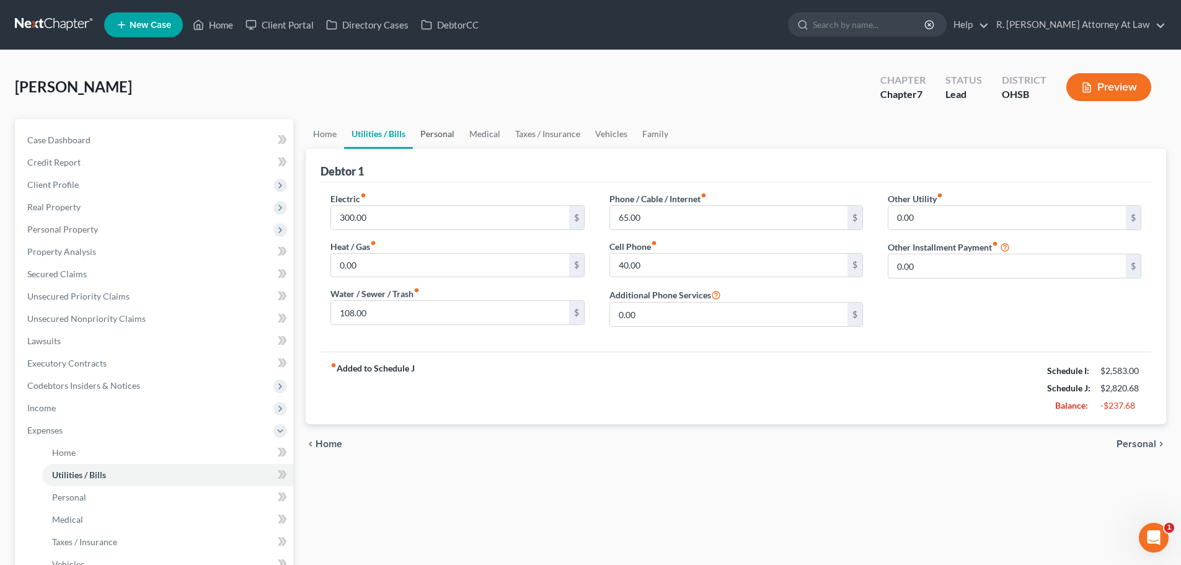
click at [438, 134] on link "Personal" at bounding box center [437, 134] width 49 height 30
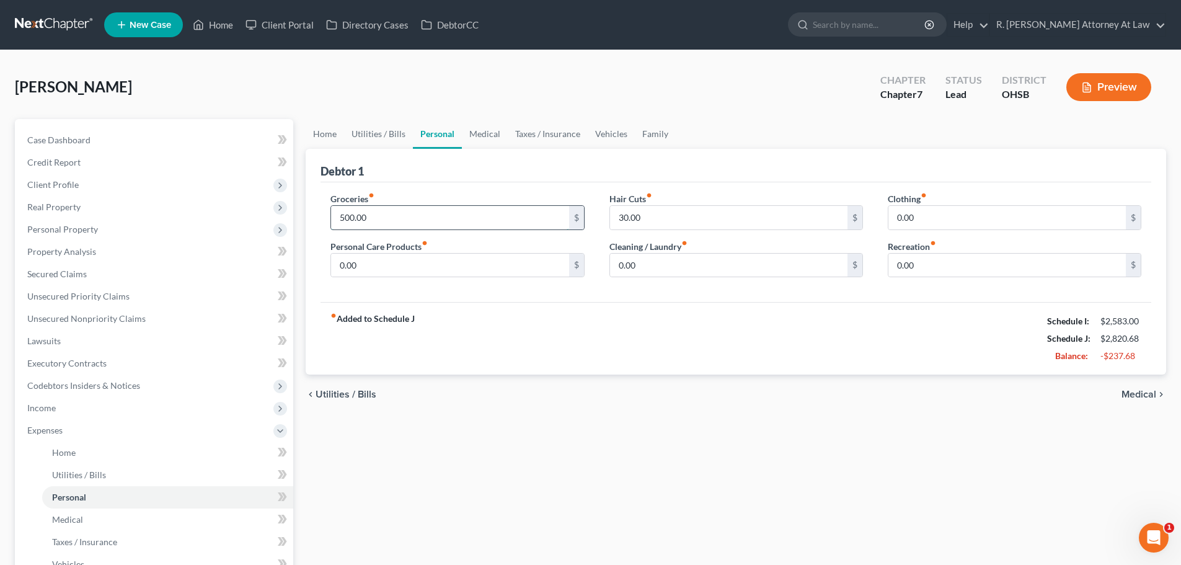
click at [397, 219] on input "500.00" at bounding box center [449, 218] width 237 height 24
type input "300"
click at [923, 219] on input "0.00" at bounding box center [1006, 218] width 237 height 24
click at [482, 133] on link "Medical" at bounding box center [485, 134] width 46 height 30
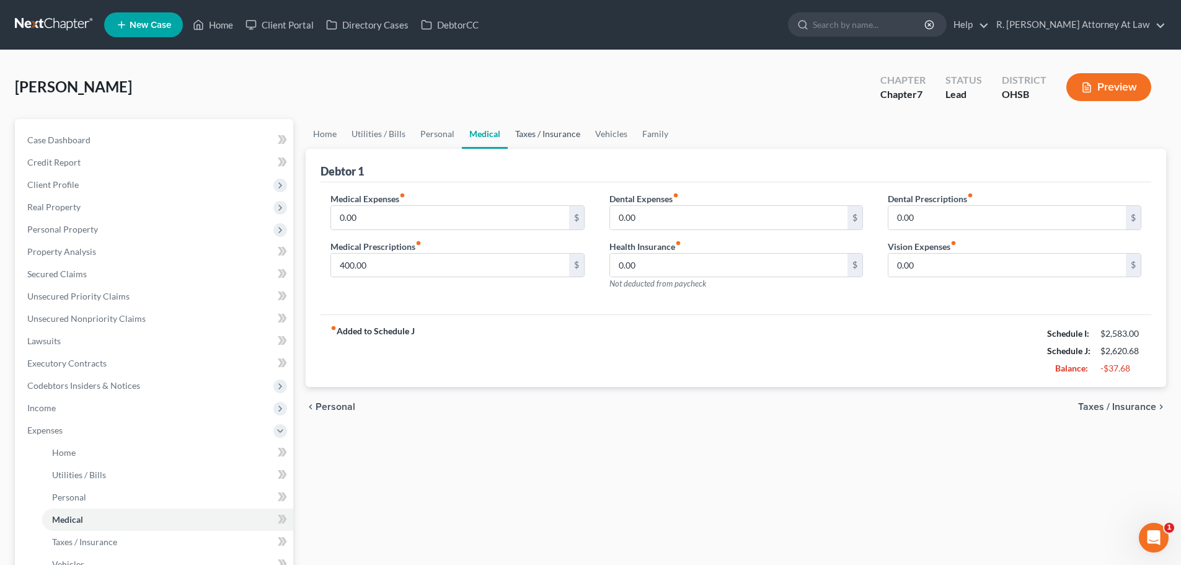
click at [563, 137] on link "Taxes / Insurance" at bounding box center [548, 134] width 80 height 30
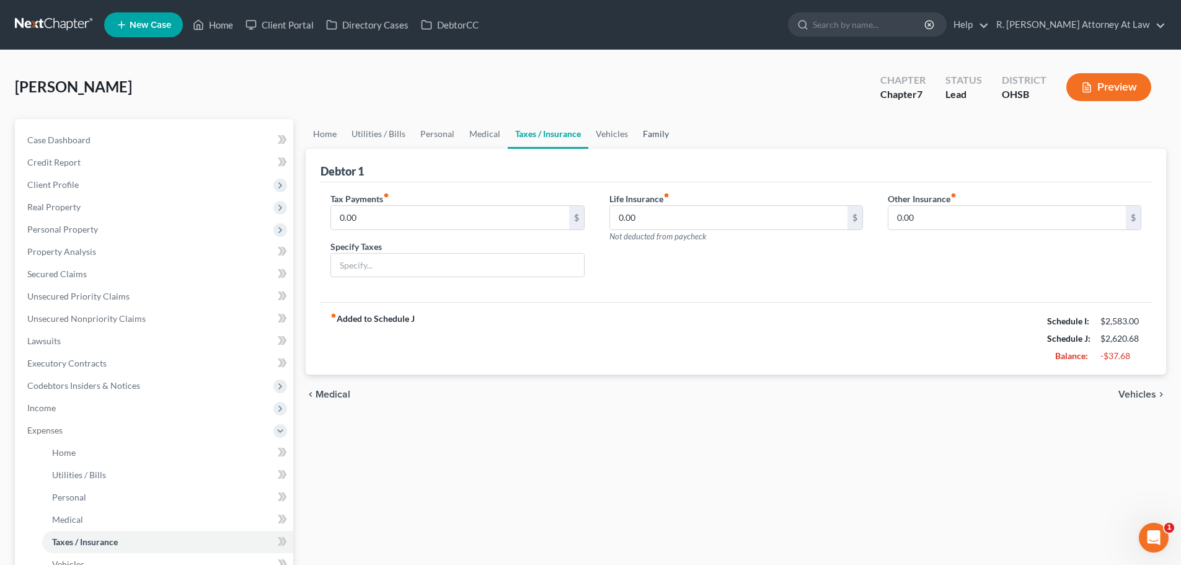
click at [645, 138] on link "Family" at bounding box center [655, 134] width 41 height 30
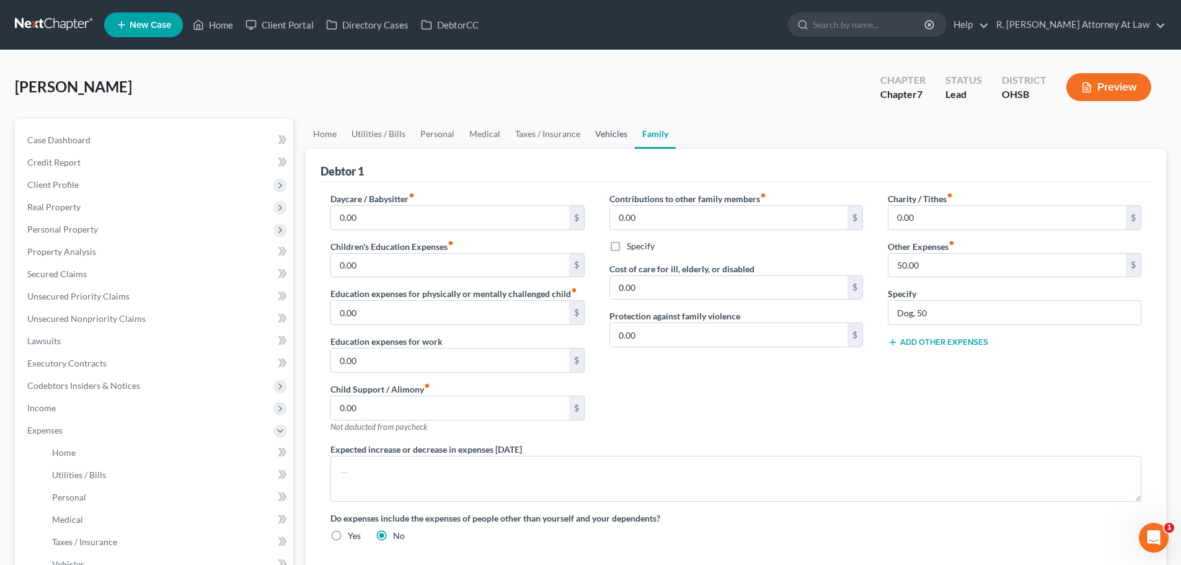
click at [608, 138] on link "Vehicles" at bounding box center [611, 134] width 47 height 30
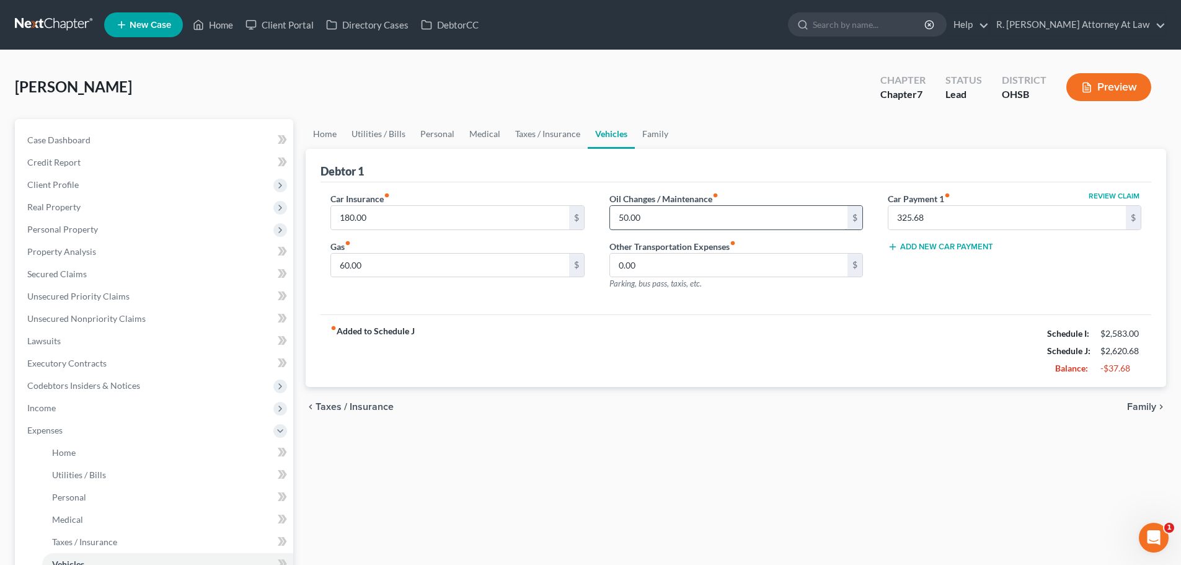
click at [660, 214] on input "50.00" at bounding box center [728, 218] width 237 height 24
drag, startPoint x: 487, startPoint y: 258, endPoint x: 501, endPoint y: 261, distance: 13.9
click at [488, 258] on input "60.00" at bounding box center [449, 266] width 237 height 24
